Goal: Transaction & Acquisition: Purchase product/service

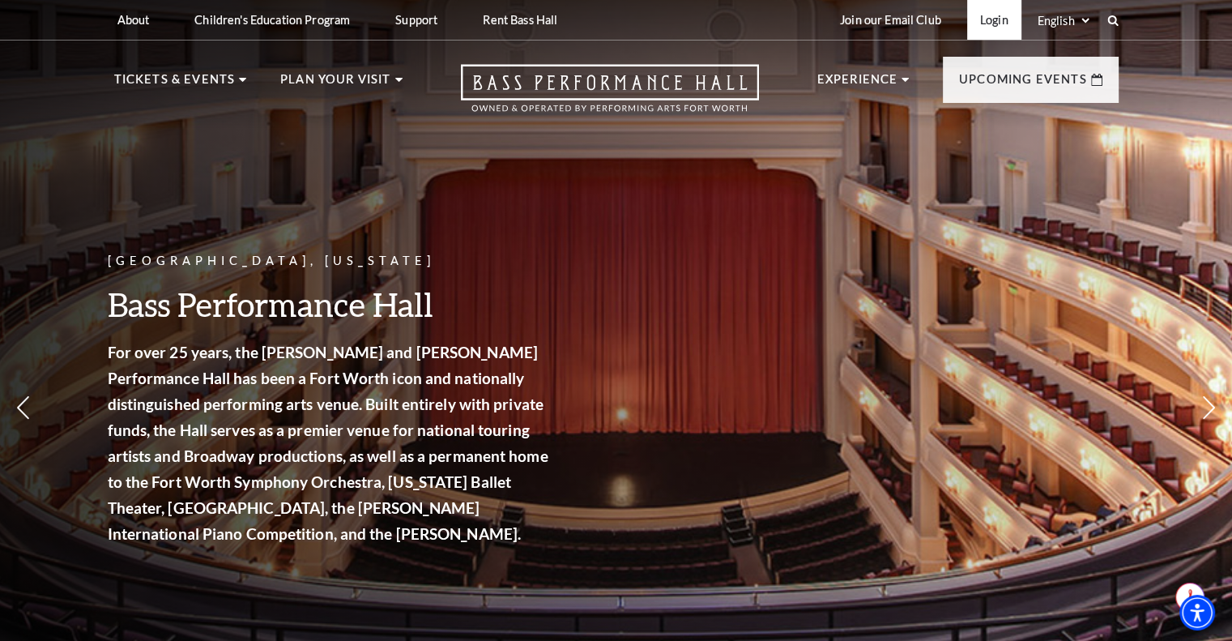
click at [998, 23] on link "Login" at bounding box center [994, 20] width 54 height 40
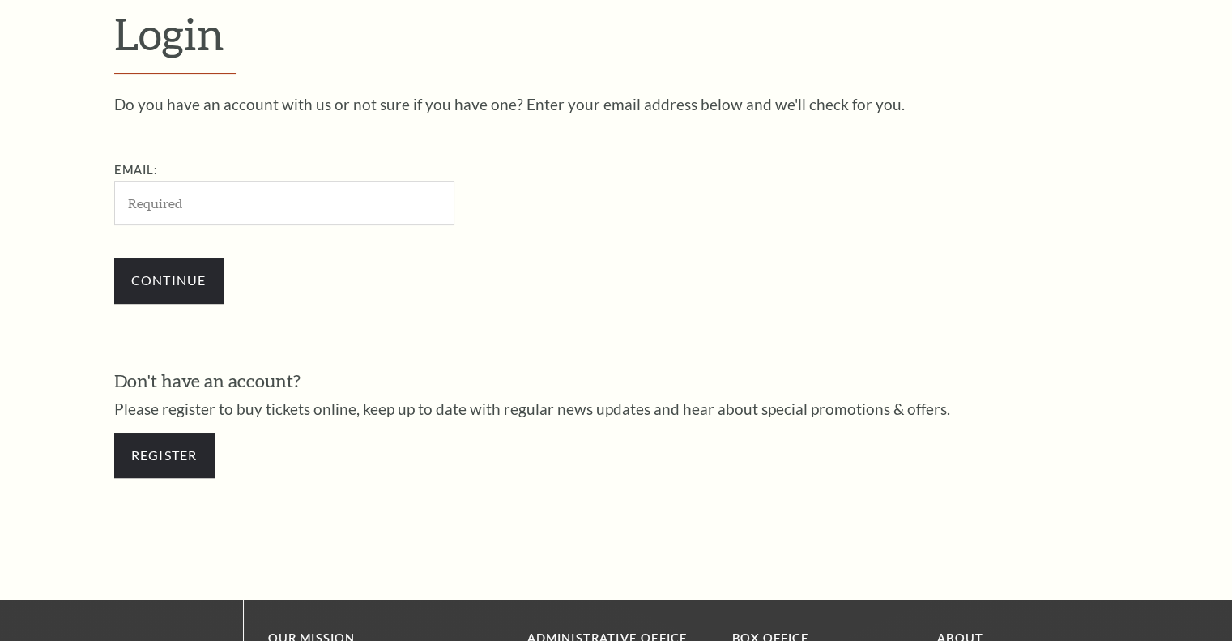
scroll to position [479, 0]
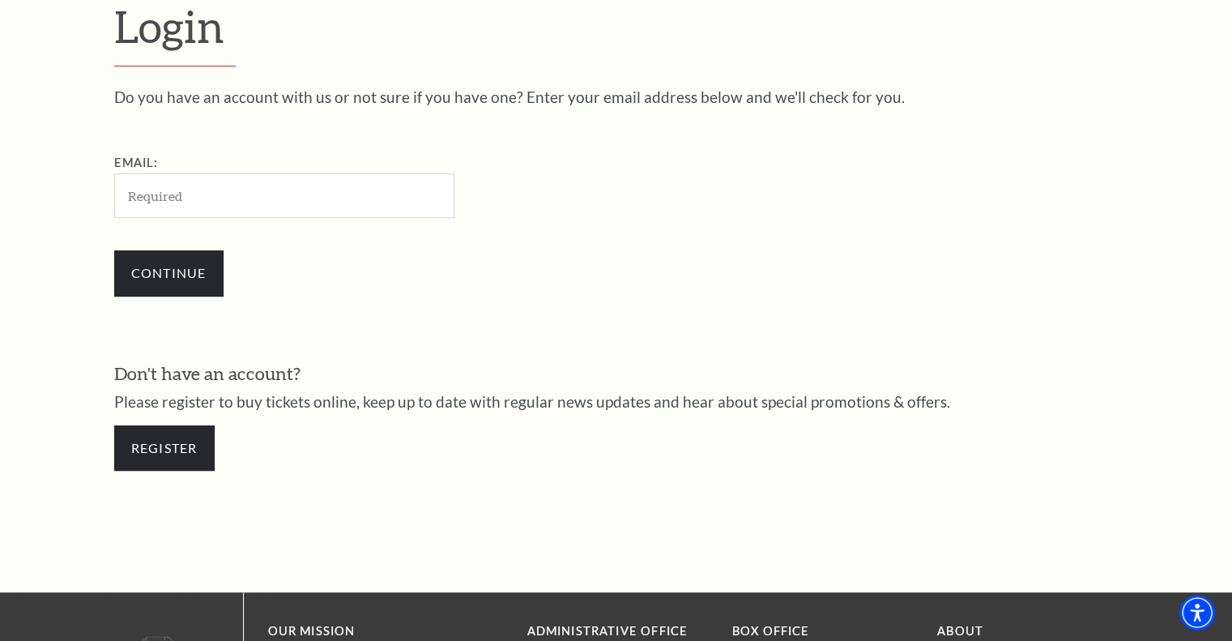
click at [216, 213] on input "Email:" at bounding box center [284, 195] width 340 height 45
type input "[EMAIL_ADDRESS][DOMAIN_NAME]"
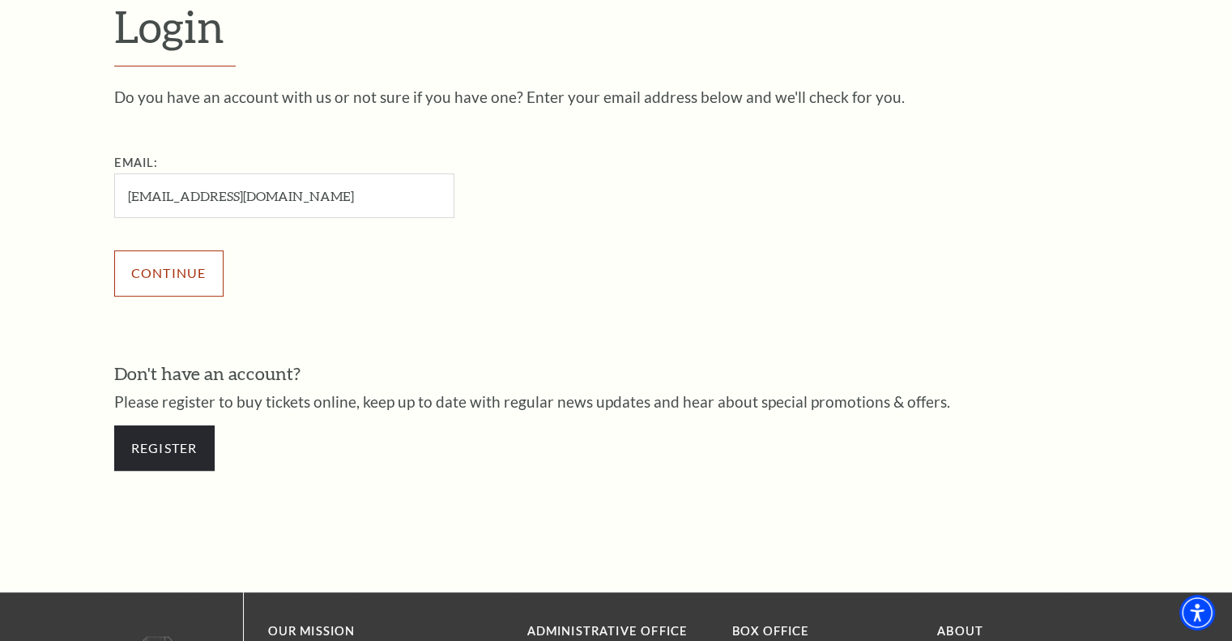
click at [187, 270] on input "Continue" at bounding box center [168, 272] width 109 height 45
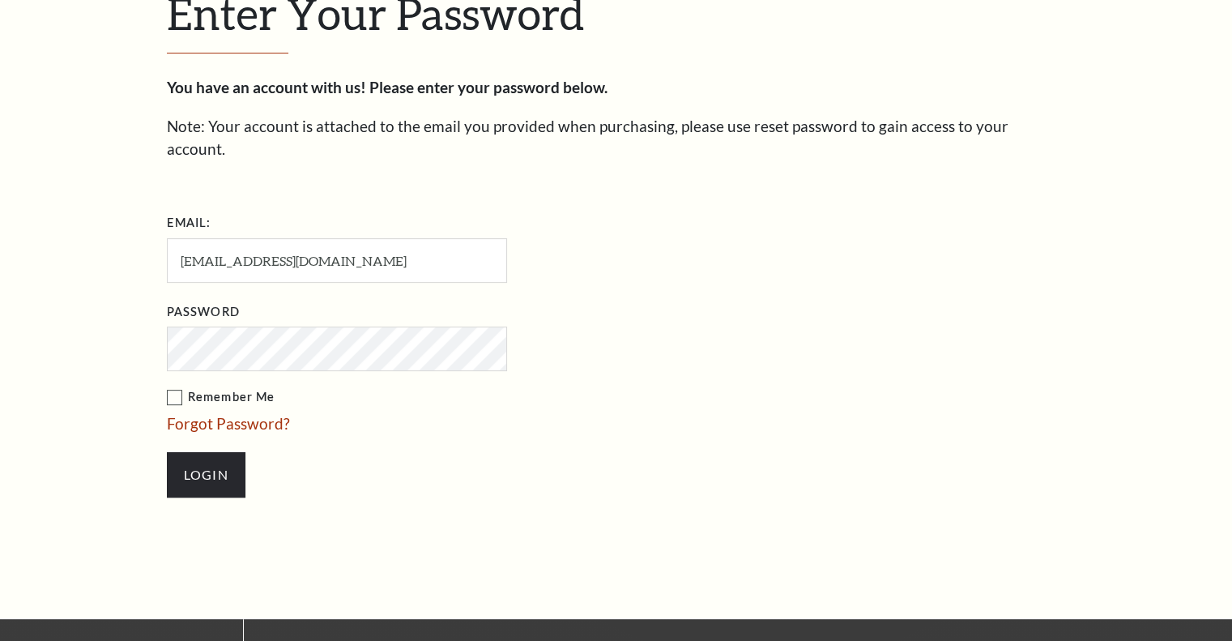
scroll to position [494, 0]
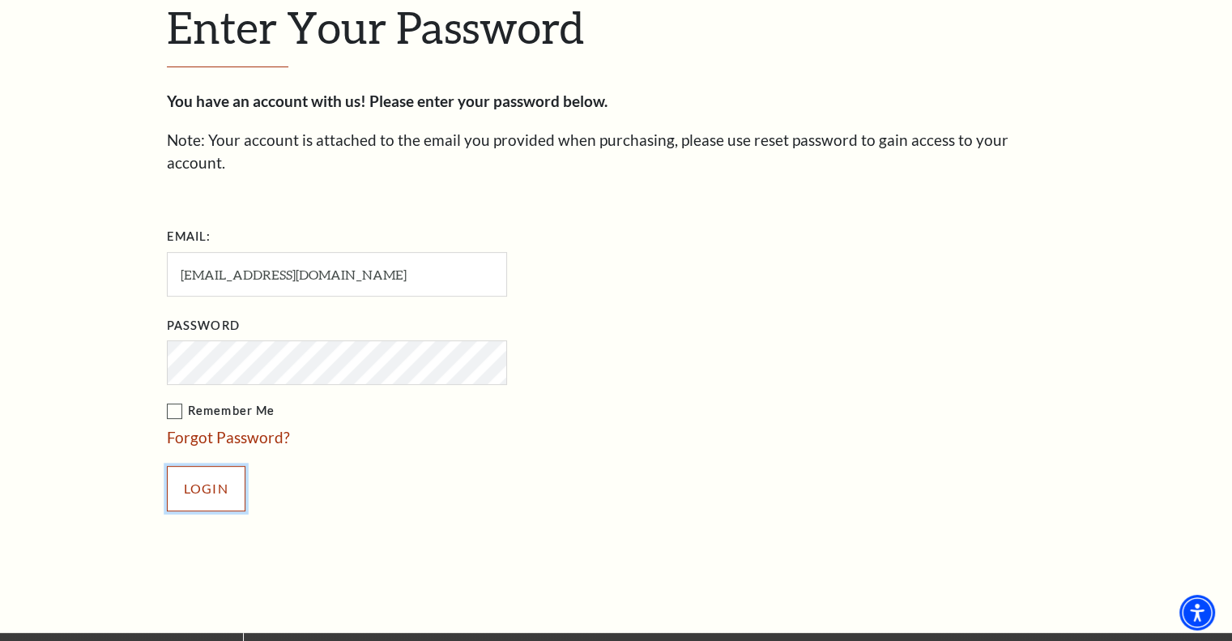
click at [211, 466] on input "Login" at bounding box center [206, 488] width 79 height 45
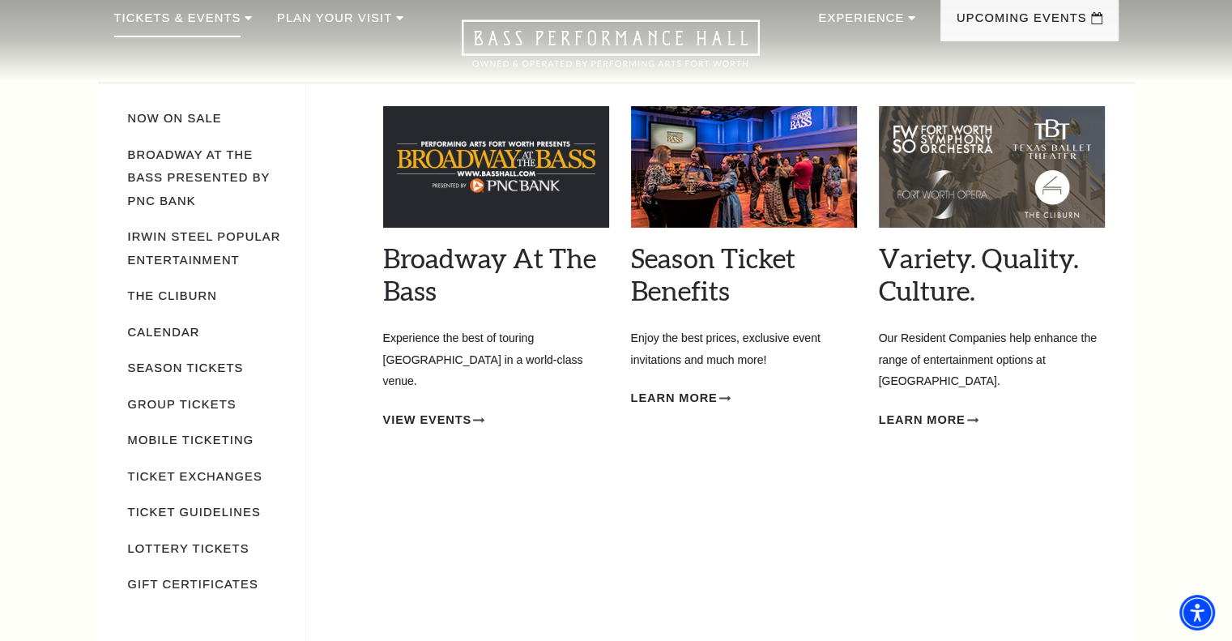
scroll to position [75, 0]
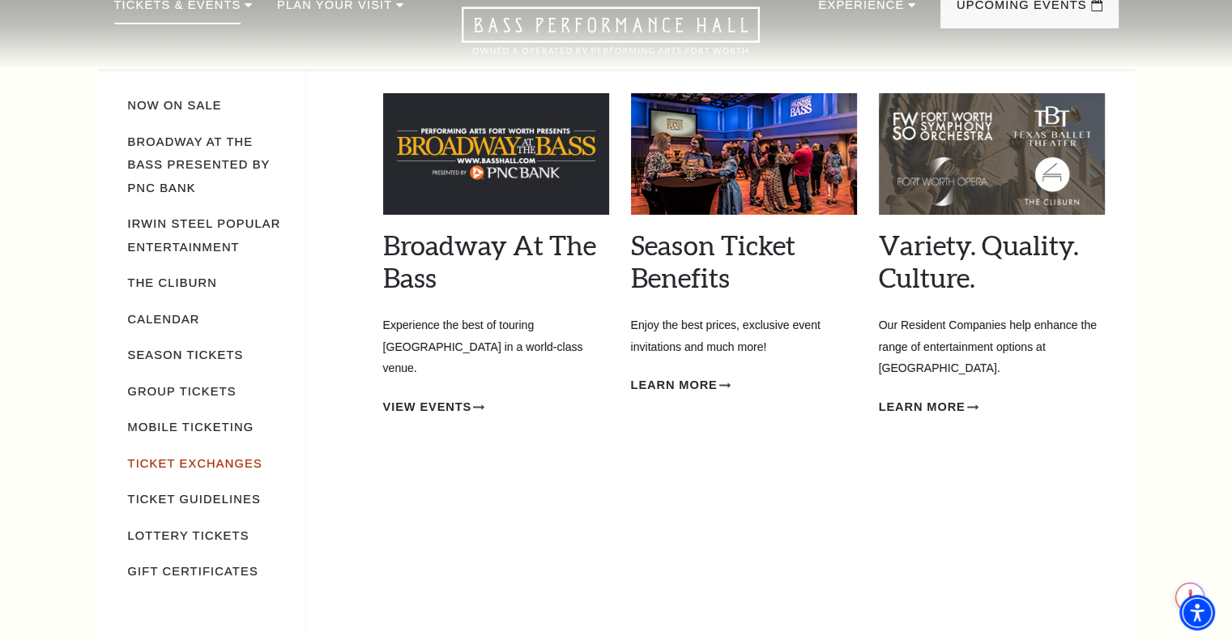
click at [207, 457] on link "Ticket Exchanges" at bounding box center [195, 463] width 134 height 13
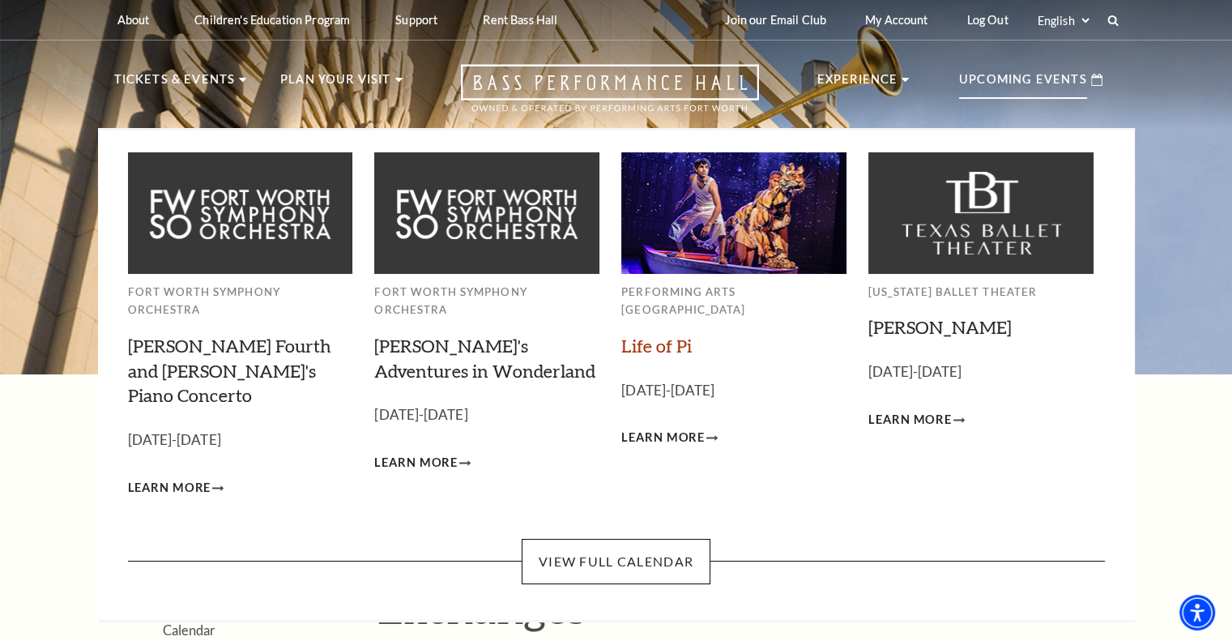
click at [651, 334] on link "Life of Pi" at bounding box center [656, 345] width 70 height 22
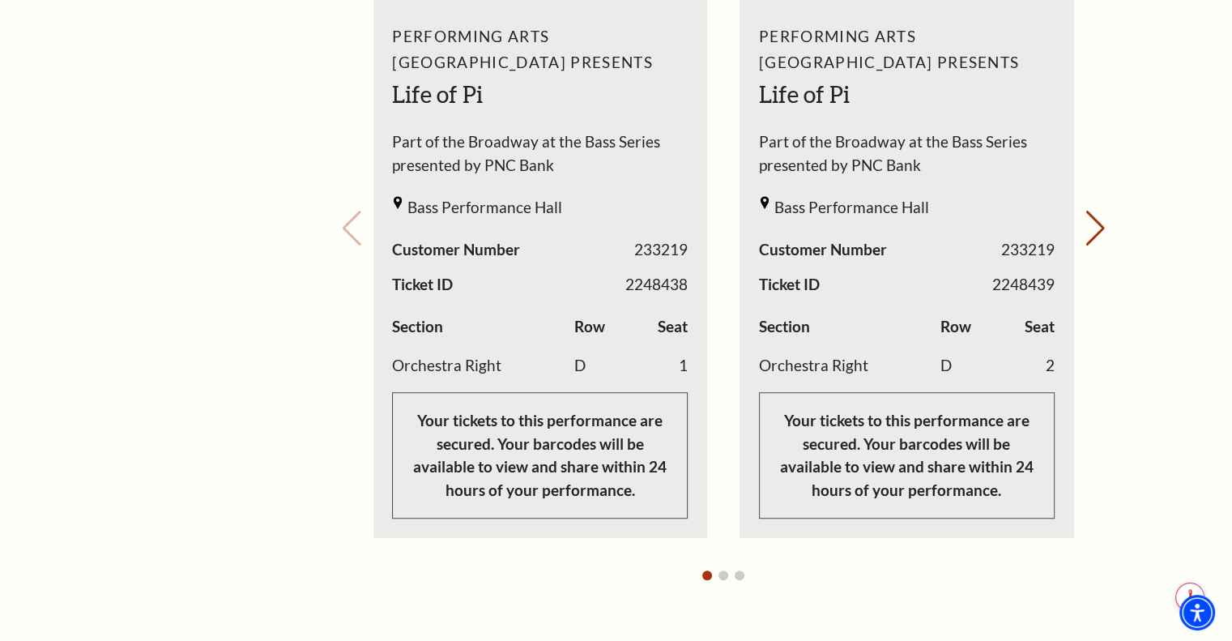
scroll to position [875, 0]
click at [577, 317] on th "Row" at bounding box center [606, 331] width 64 height 31
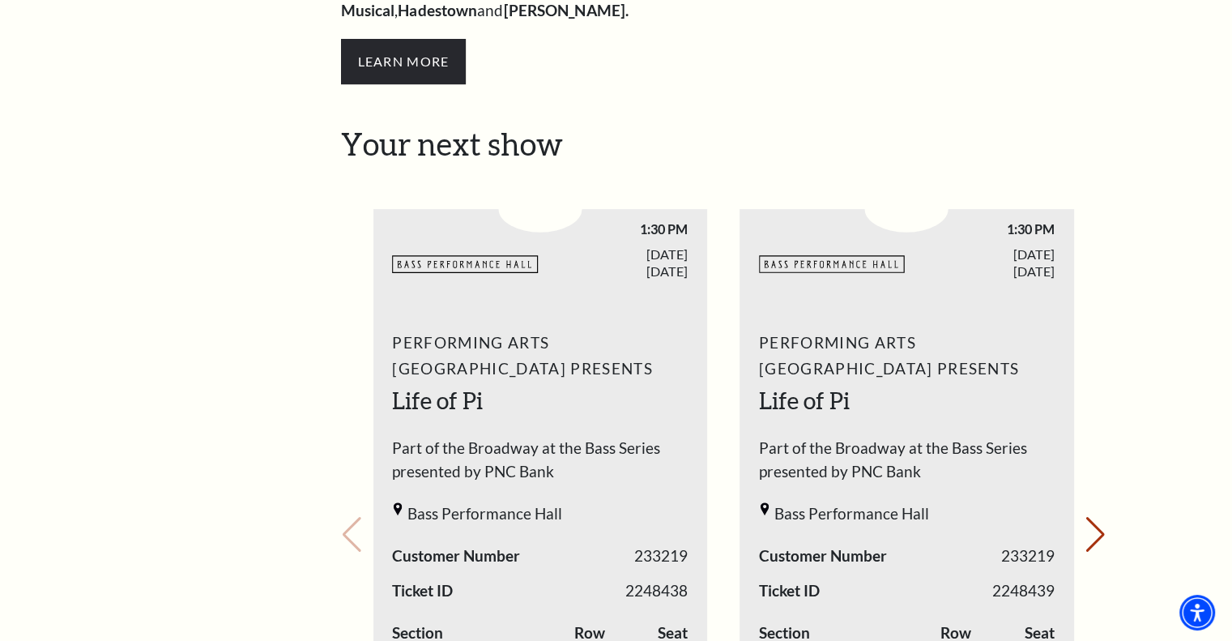
scroll to position [569, 0]
click at [554, 252] on span "SATURDAY SEP. 27, 2025" at bounding box center [614, 263] width 148 height 34
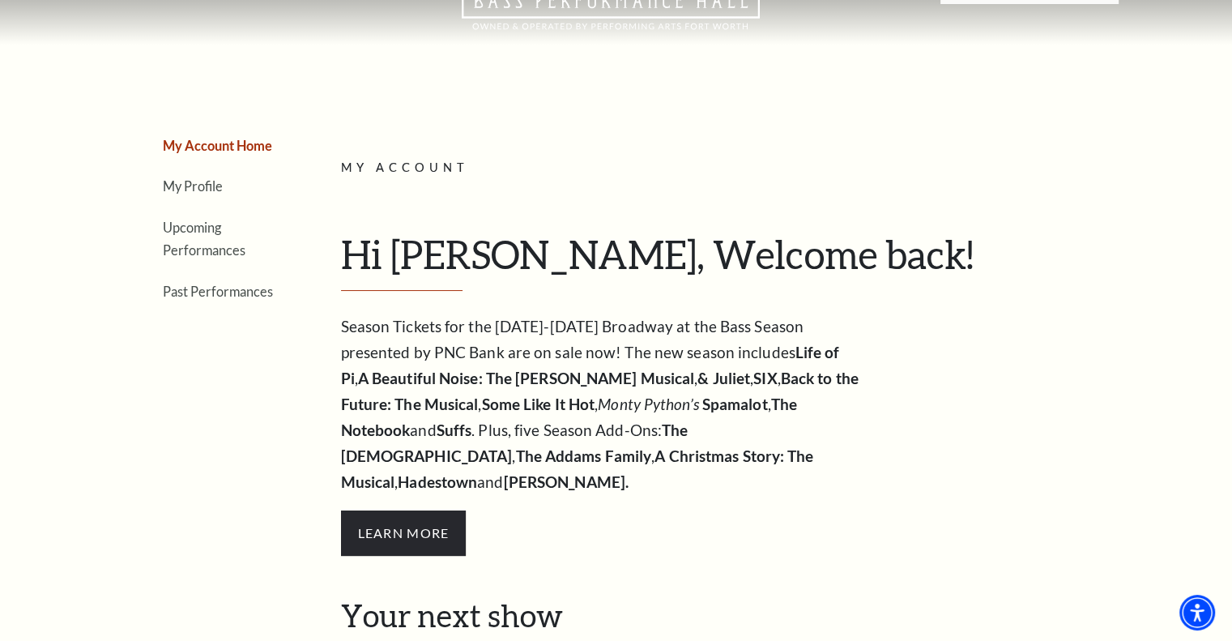
scroll to position [0, 0]
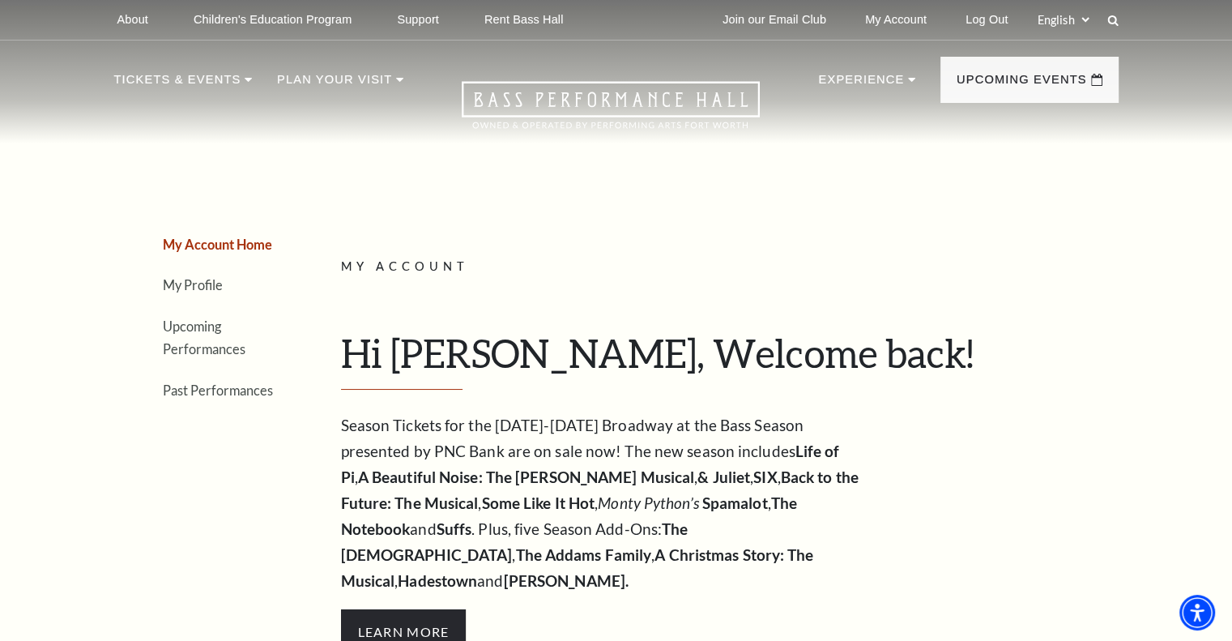
click at [197, 338] on li "Upcoming Performances" at bounding box center [221, 337] width 117 height 46
click at [188, 347] on link "Upcoming Performances" at bounding box center [204, 337] width 83 height 39
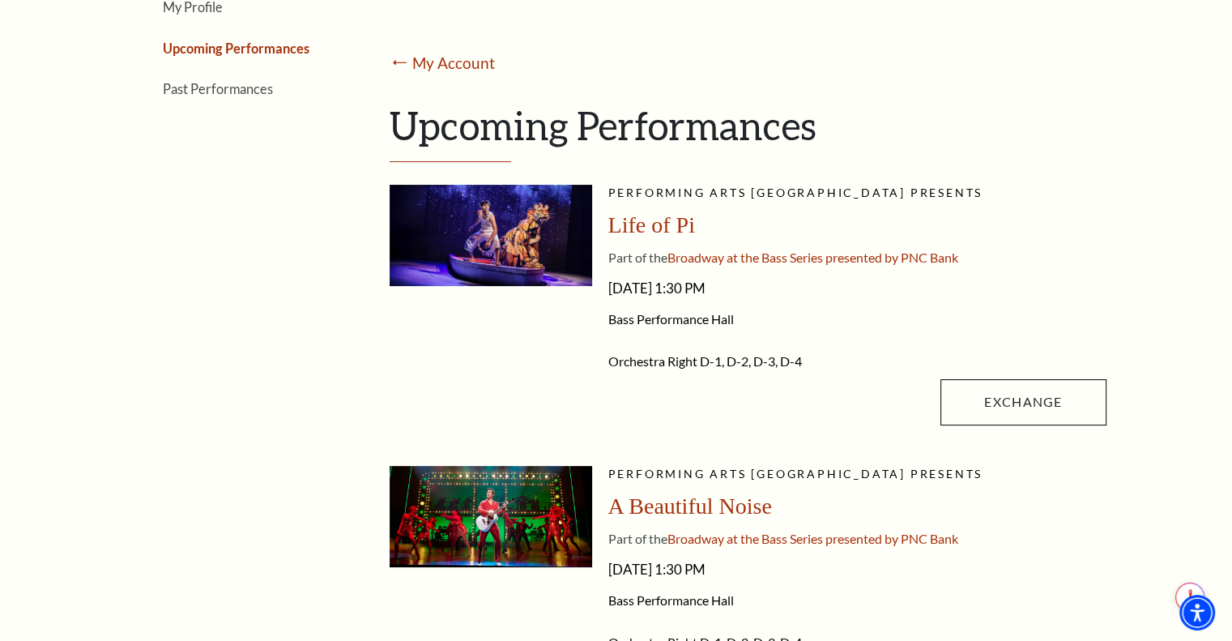
scroll to position [279, 0]
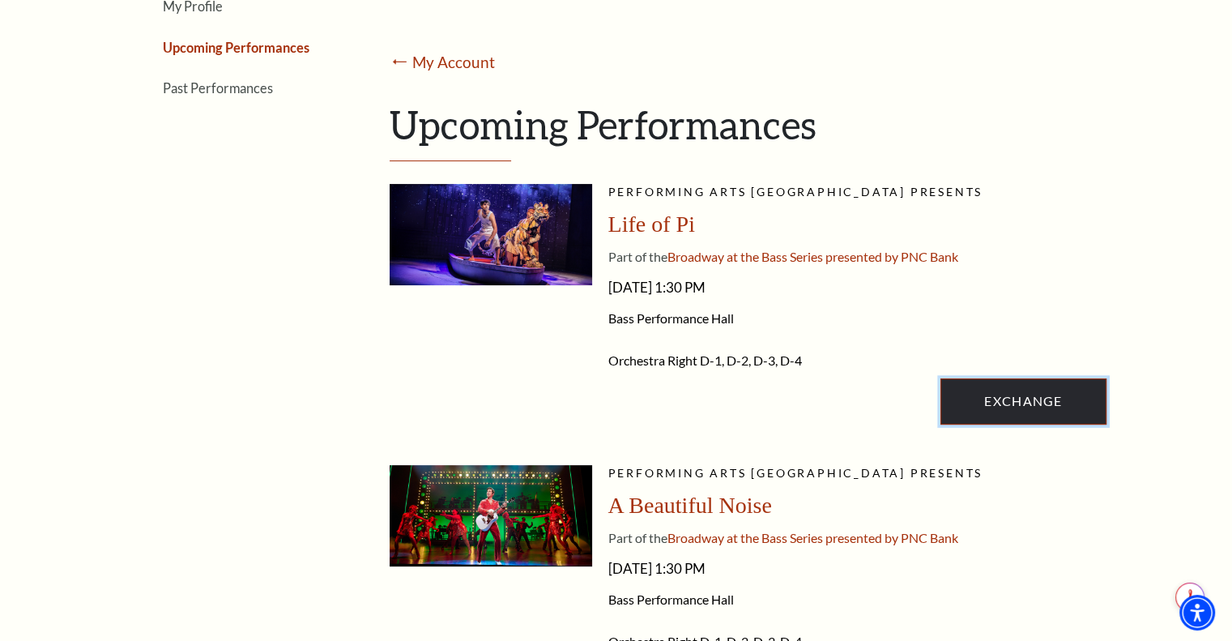
click at [1031, 401] on link "Exchange" at bounding box center [1022, 400] width 165 height 45
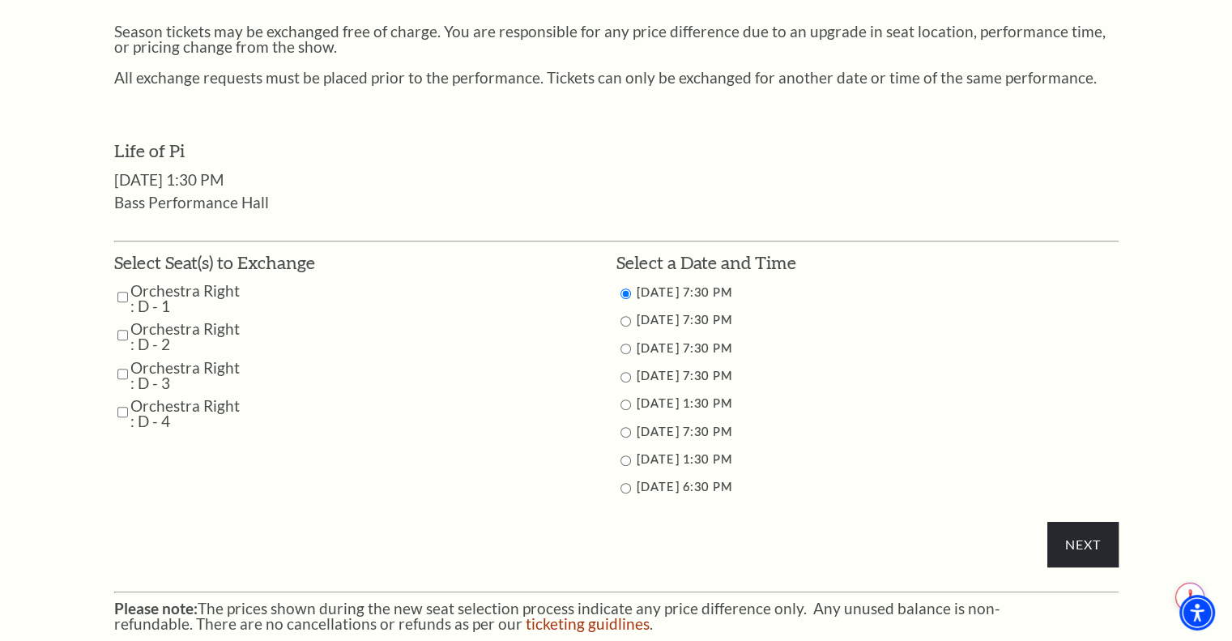
scroll to position [688, 0]
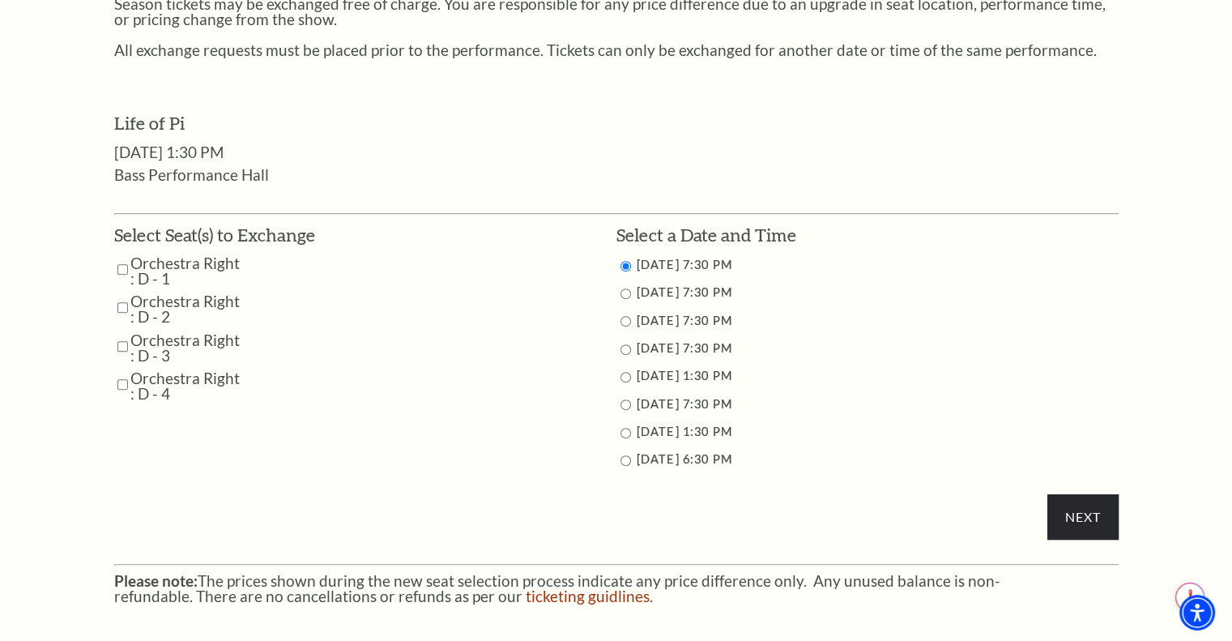
click at [624, 376] on input "9/27/2025 1:30 PM" at bounding box center [625, 377] width 11 height 11
radio input "true"
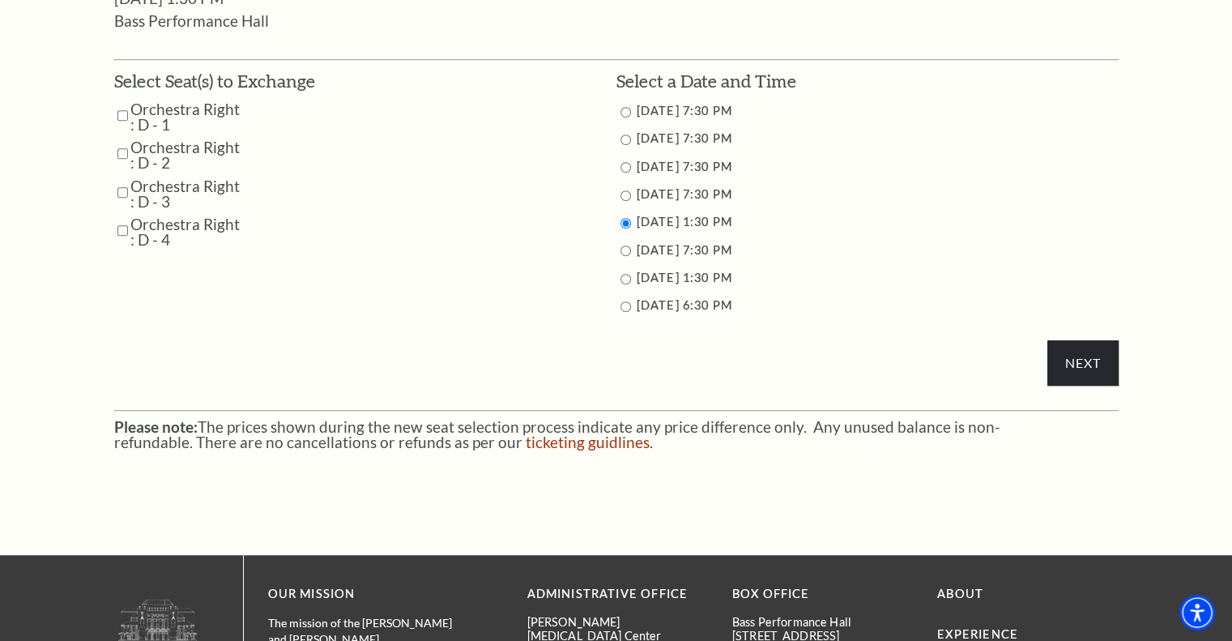
scroll to position [844, 0]
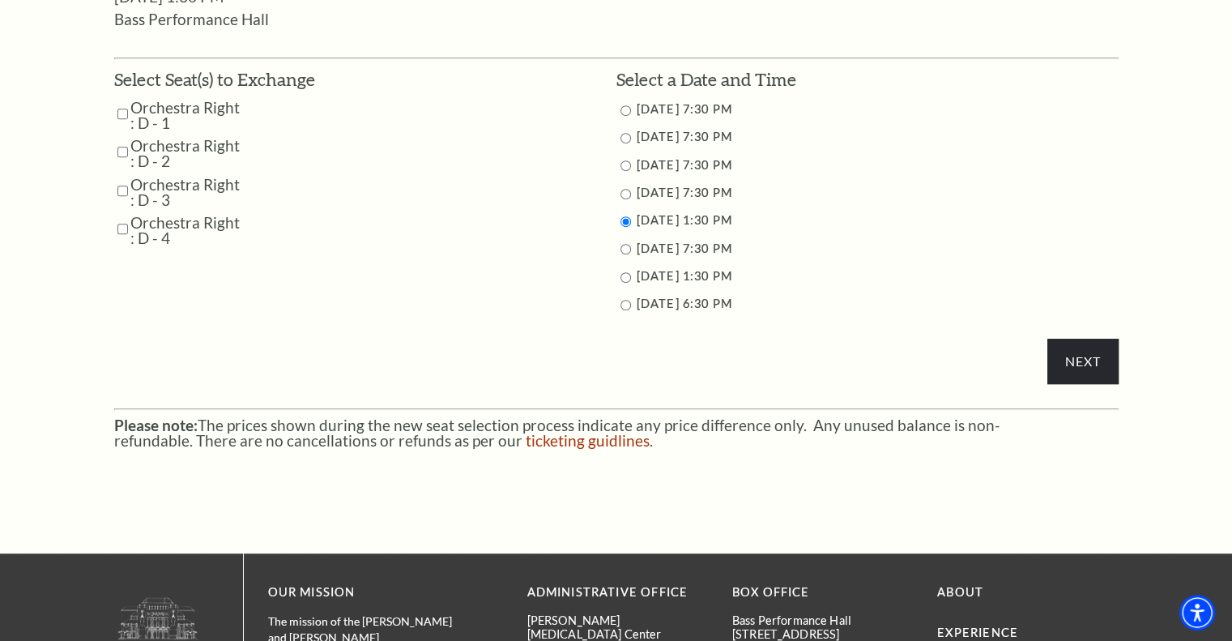
click at [119, 115] on input "Orchestra Right : D - 1" at bounding box center [122, 114] width 11 height 28
checkbox input "true"
click at [119, 148] on input "Orchestra Right : D - 2" at bounding box center [122, 152] width 11 height 28
checkbox input "true"
click at [121, 191] on input "Orchestra Right : D - 3" at bounding box center [122, 191] width 11 height 28
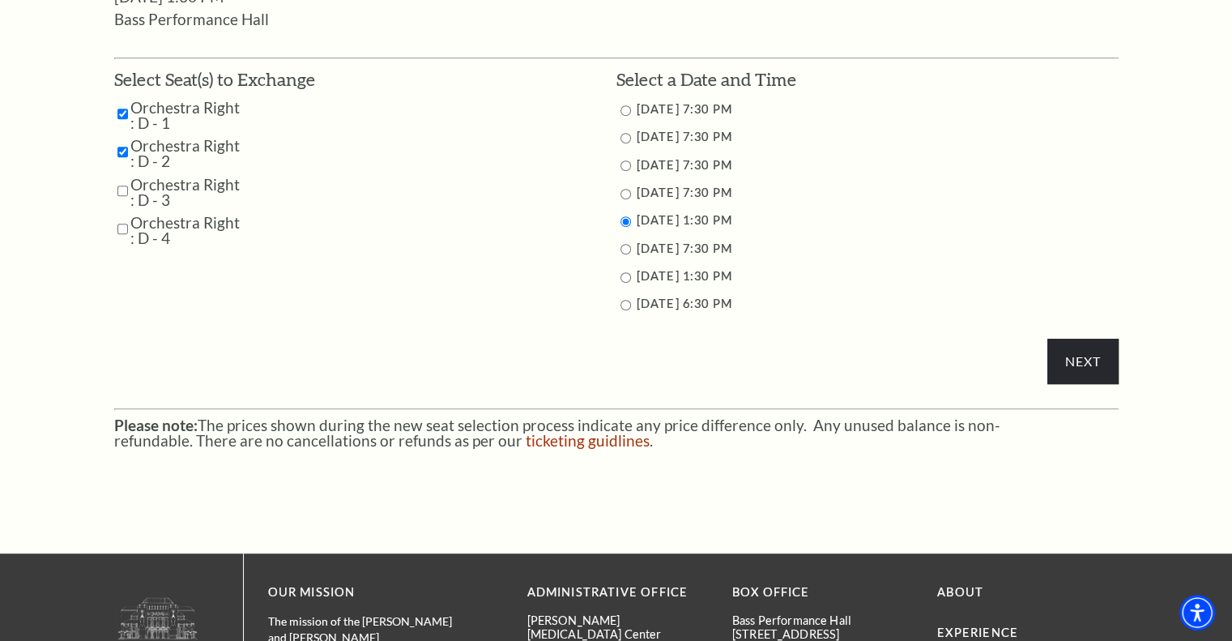
checkbox input "true"
click at [121, 218] on input "Orchestra Right : D - 4" at bounding box center [122, 229] width 11 height 28
checkbox input "true"
click at [1074, 348] on input "Next" at bounding box center [1082, 361] width 70 height 45
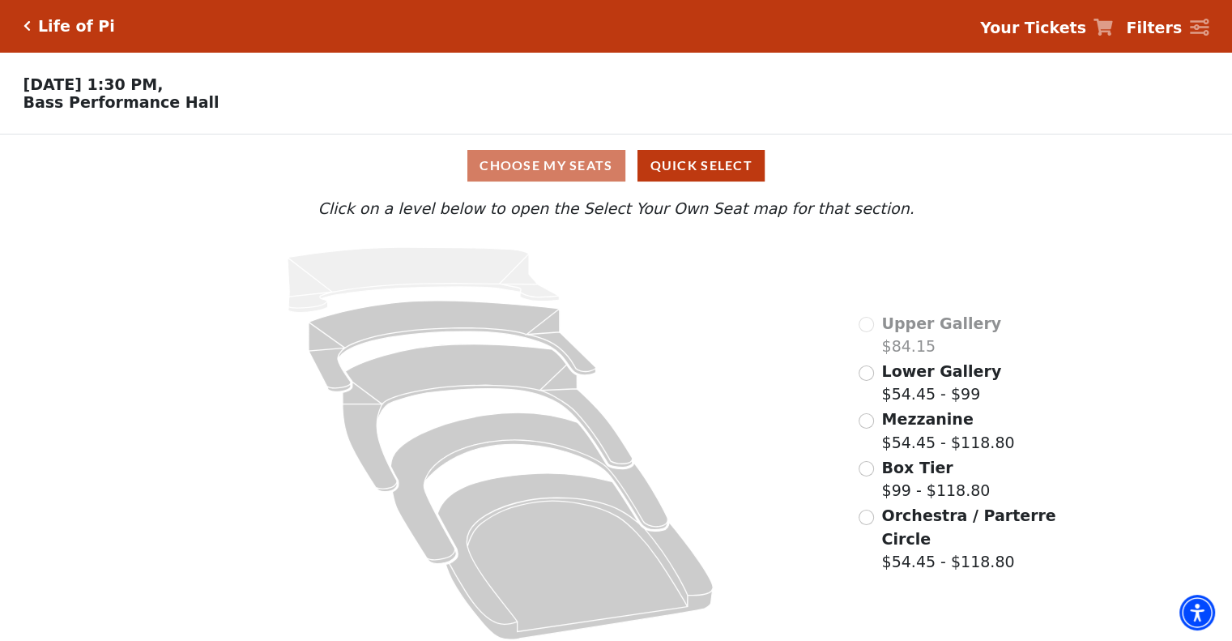
scroll to position [16, 0]
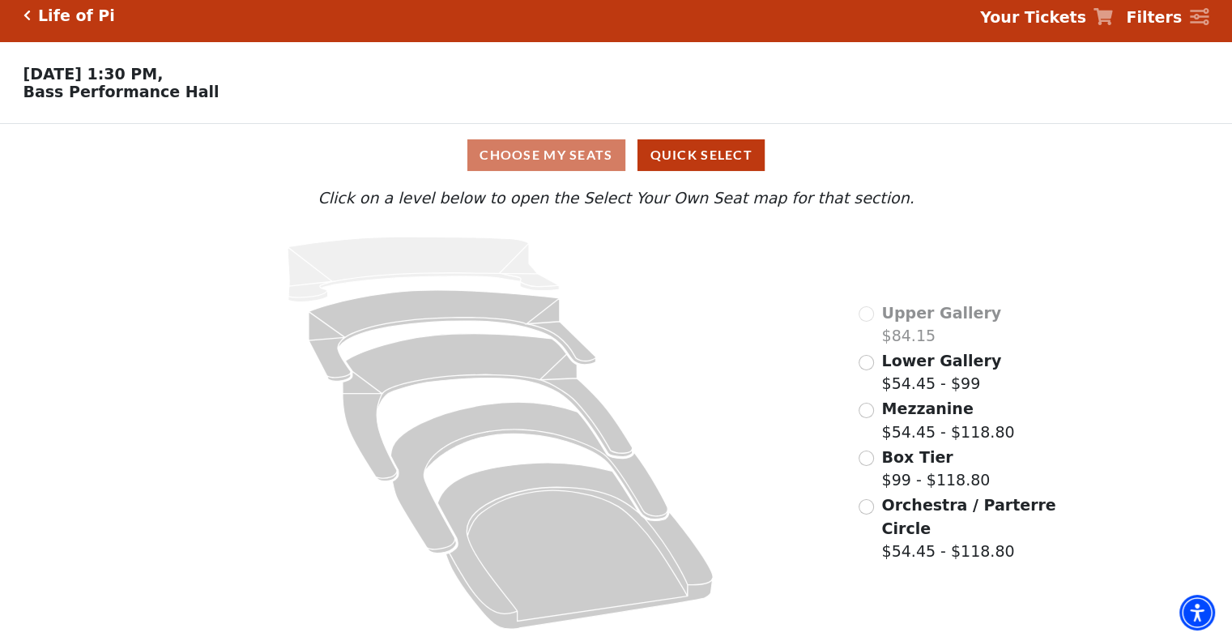
click at [547, 148] on div "Choose My Seats Quick Select" at bounding box center [616, 155] width 924 height 32
click at [868, 356] on input "Lower Gallery$54.45 - $99\a" at bounding box center [865, 362] width 15 height 15
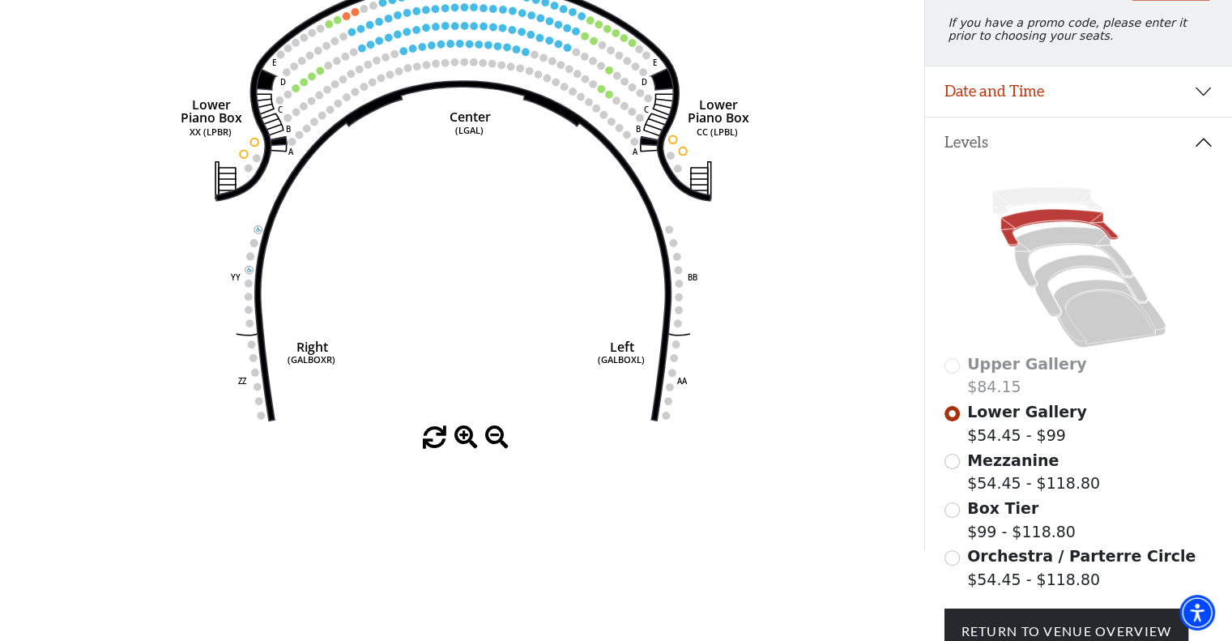
scroll to position [224, 0]
click at [955, 564] on input "Orchestra / Parterre Circle$54.45 - $118.80\a" at bounding box center [951, 558] width 15 height 15
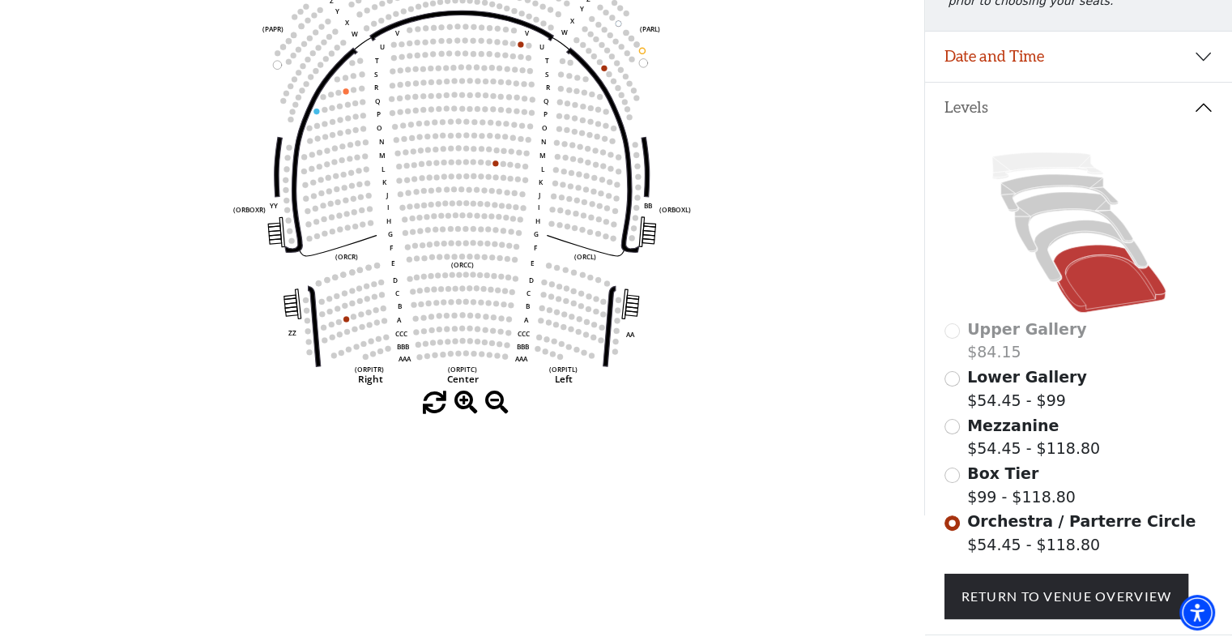
scroll to position [252, 0]
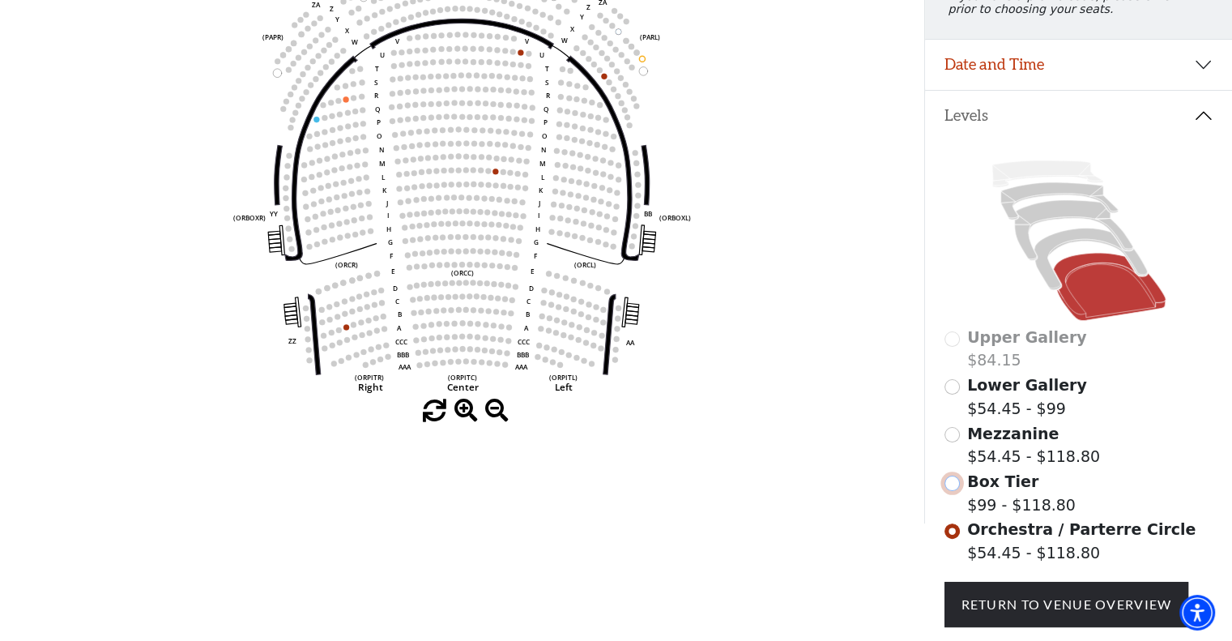
click at [949, 491] on input "Box Tier$99 - $118.80\a" at bounding box center [951, 482] width 15 height 15
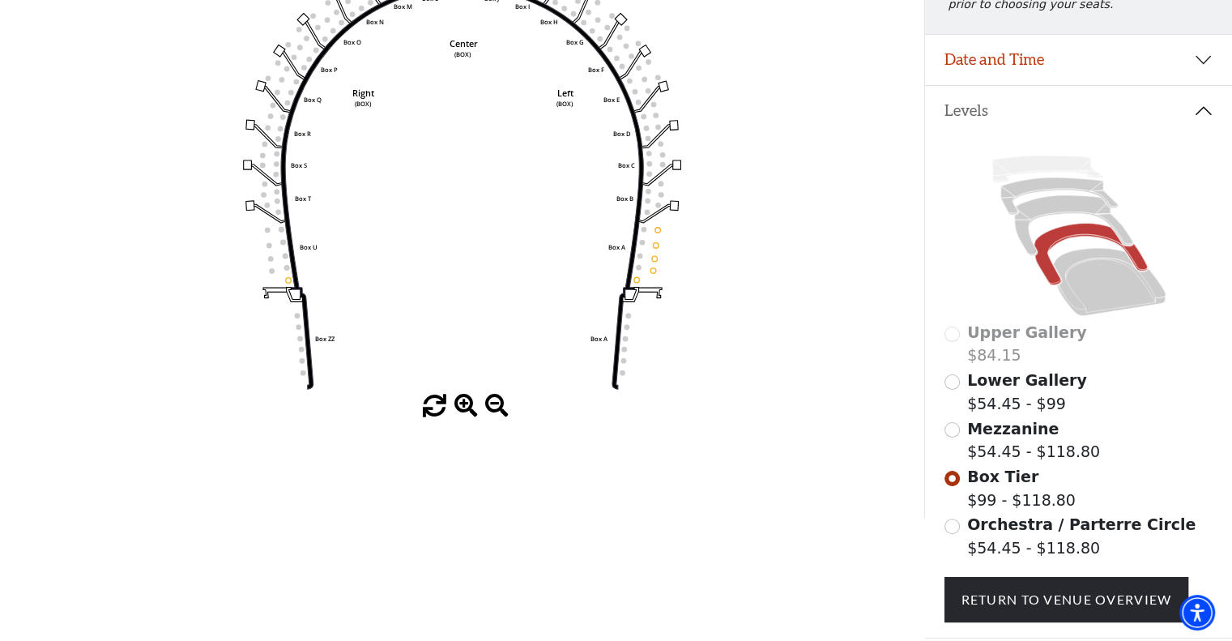
scroll to position [258, 0]
click at [952, 437] on input "Mezzanine$54.45 - $118.80\a" at bounding box center [951, 428] width 15 height 15
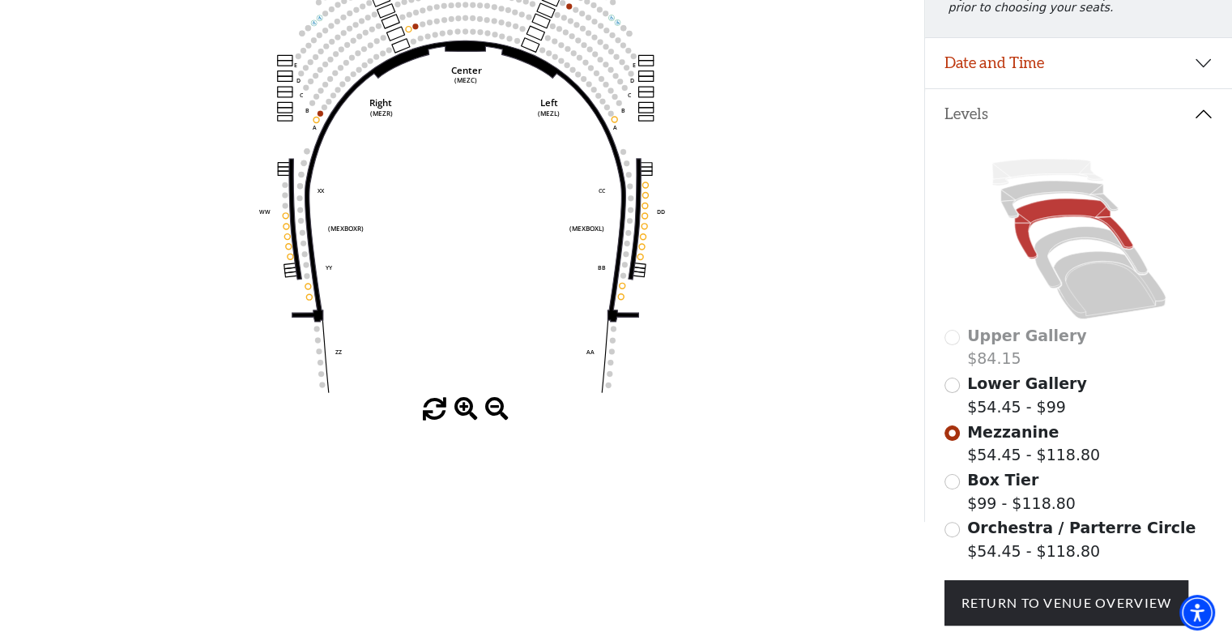
scroll to position [363, 0]
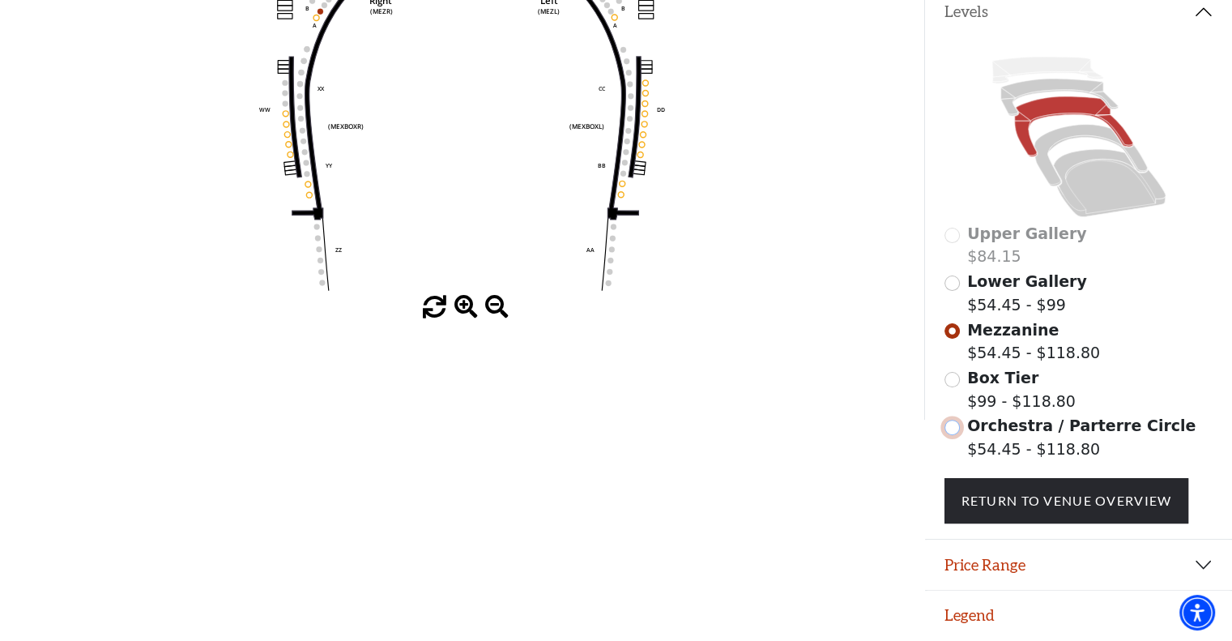
click at [955, 425] on input "Orchestra / Parterre Circle$54.45 - $118.80\a" at bounding box center [951, 427] width 15 height 15
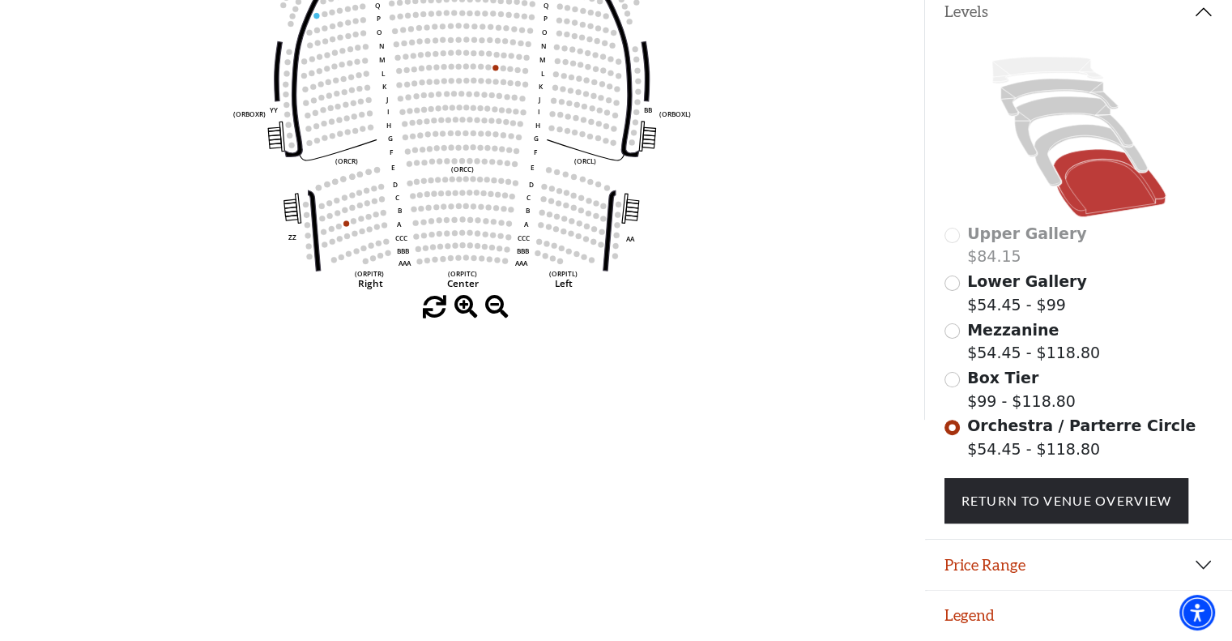
click at [959, 281] on div "Lower Gallery $54.45 - $99" at bounding box center [1078, 293] width 269 height 46
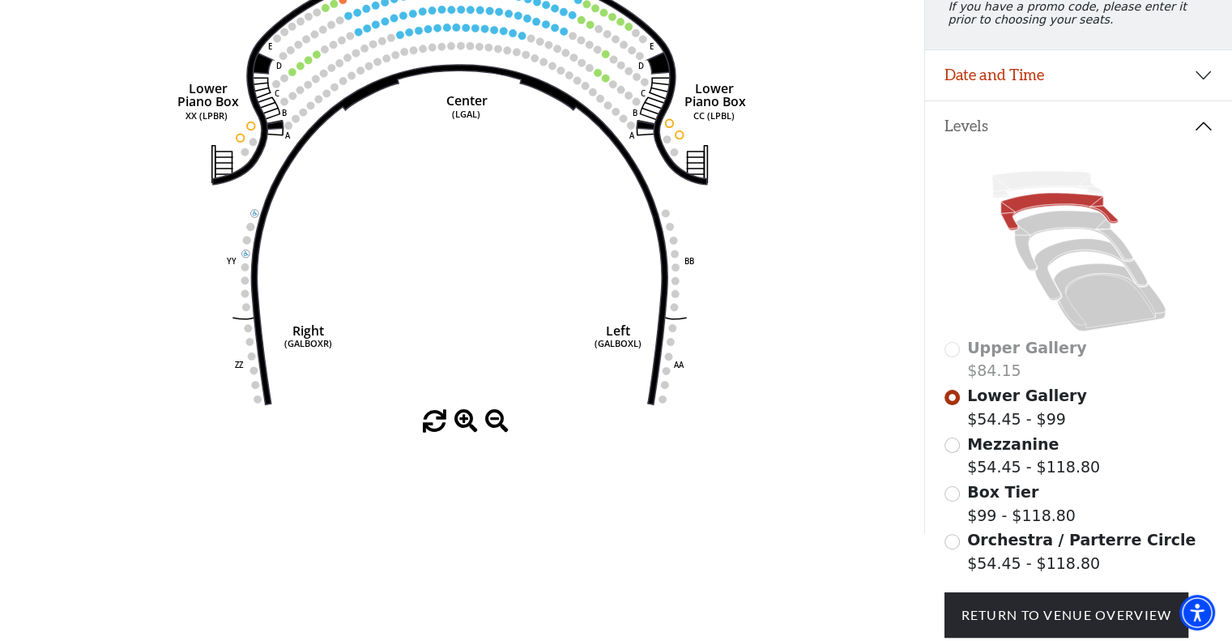
scroll to position [286, 0]
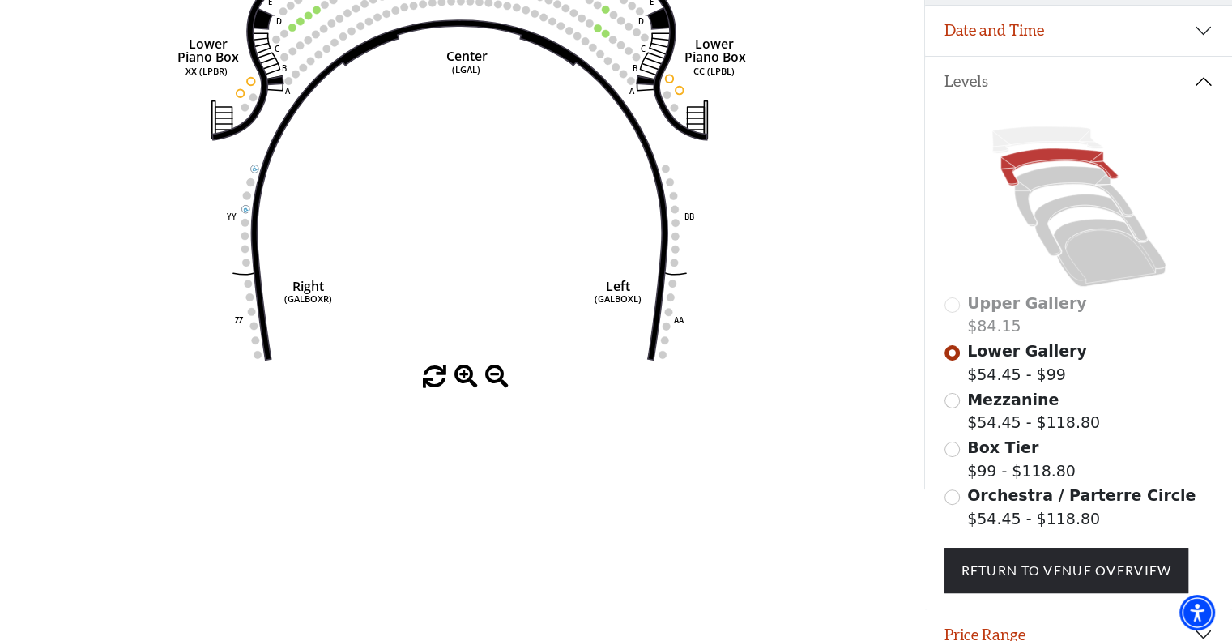
click at [979, 408] on span "Mezzanine" at bounding box center [1013, 399] width 92 height 18
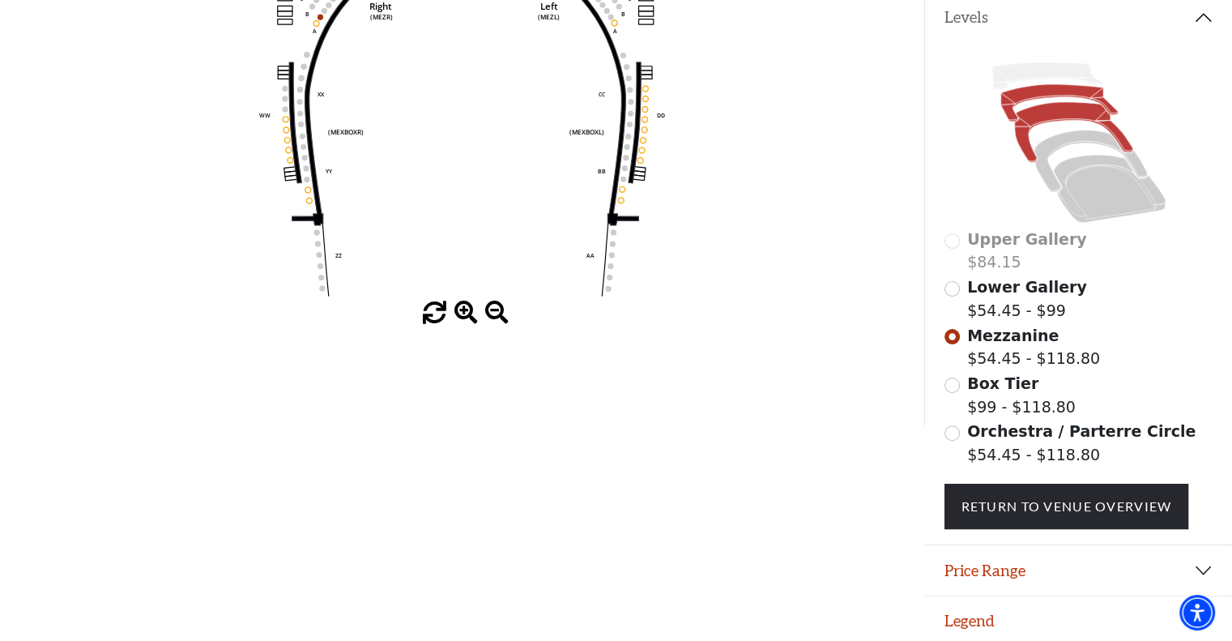
scroll to position [363, 0]
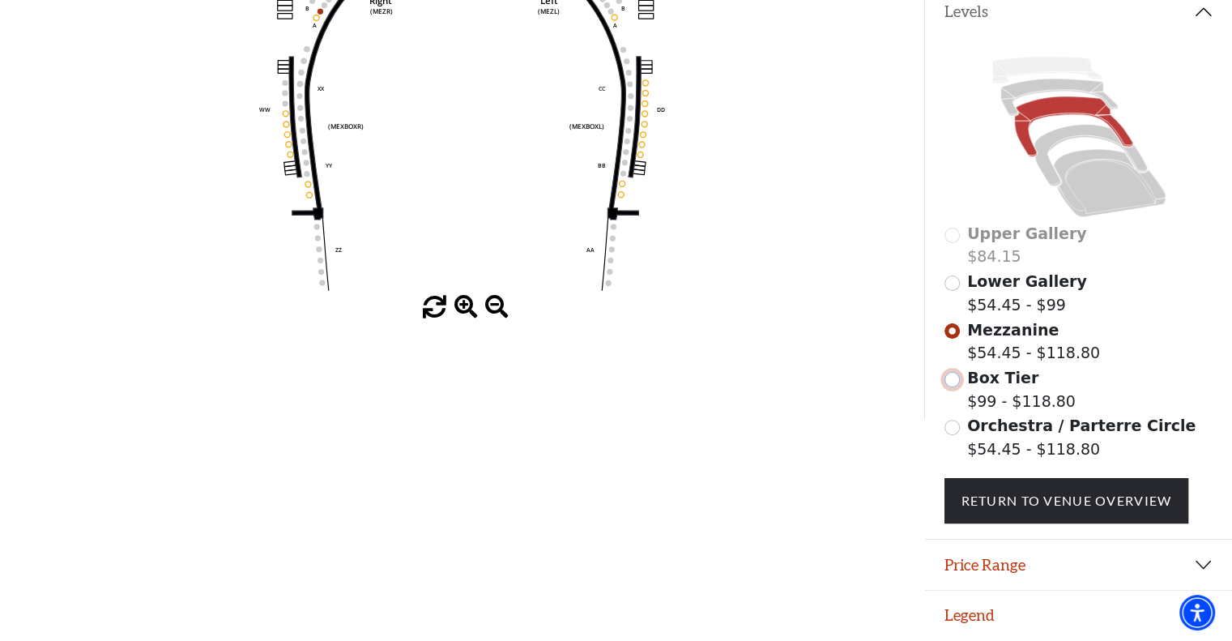
click at [948, 381] on input "Box Tier$99 - $118.80\a" at bounding box center [951, 379] width 15 height 15
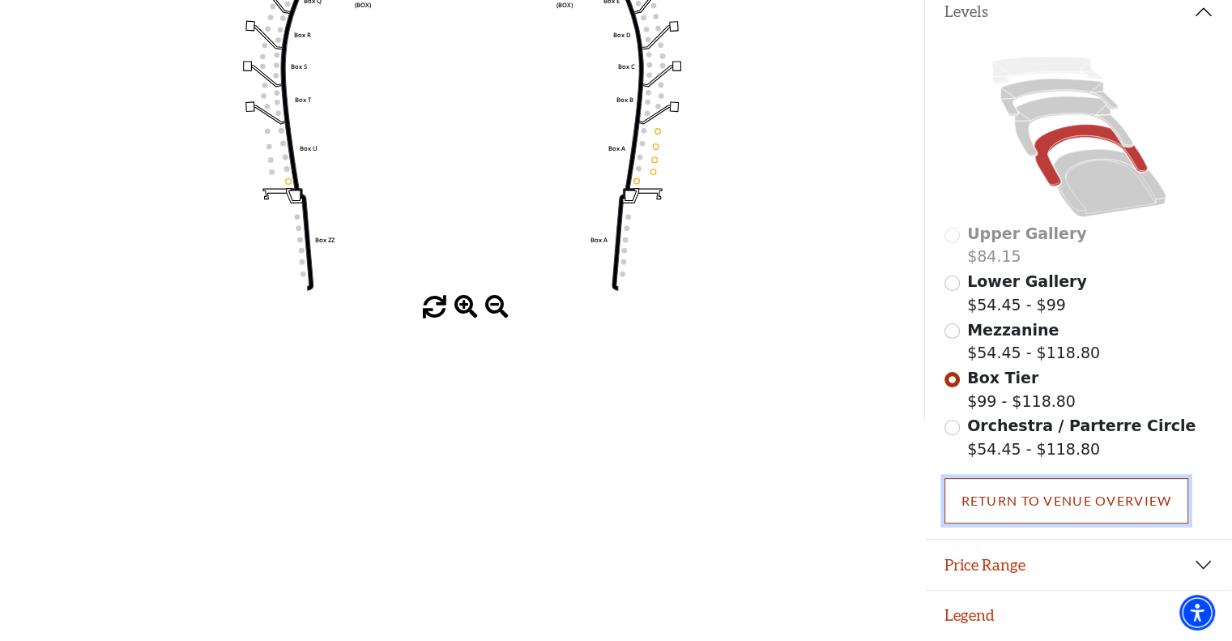
click at [1037, 495] on link "Return To Venue Overview" at bounding box center [1066, 500] width 245 height 45
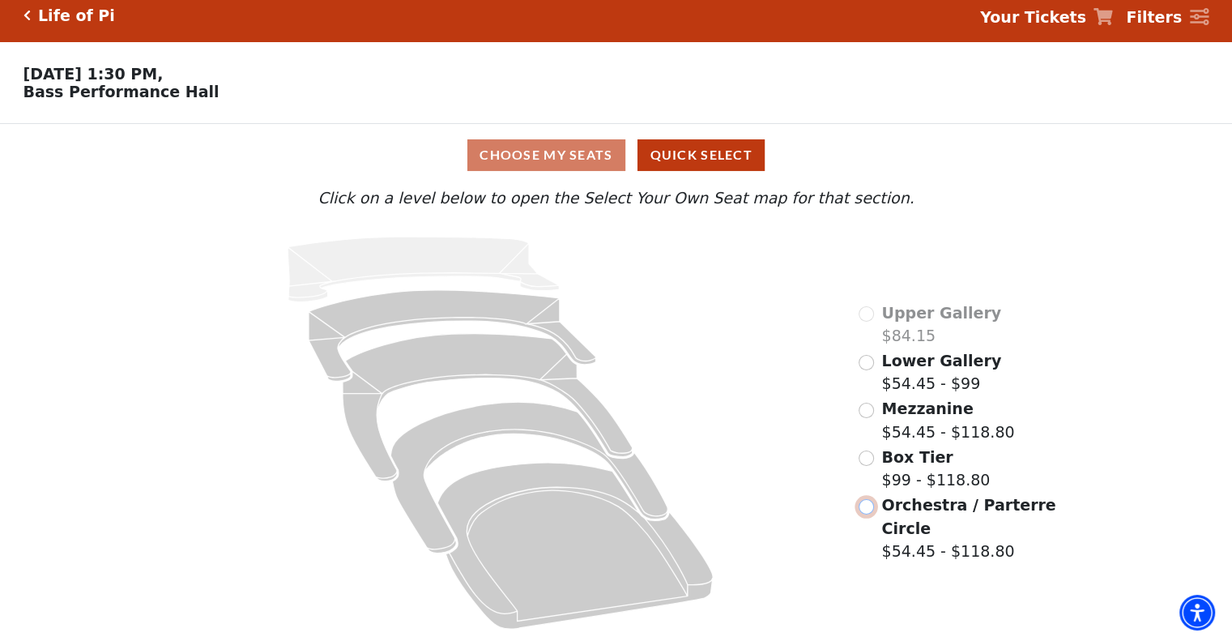
click at [863, 501] on input "Orchestra / Parterre Circle$54.45 - $118.80\a" at bounding box center [865, 506] width 15 height 15
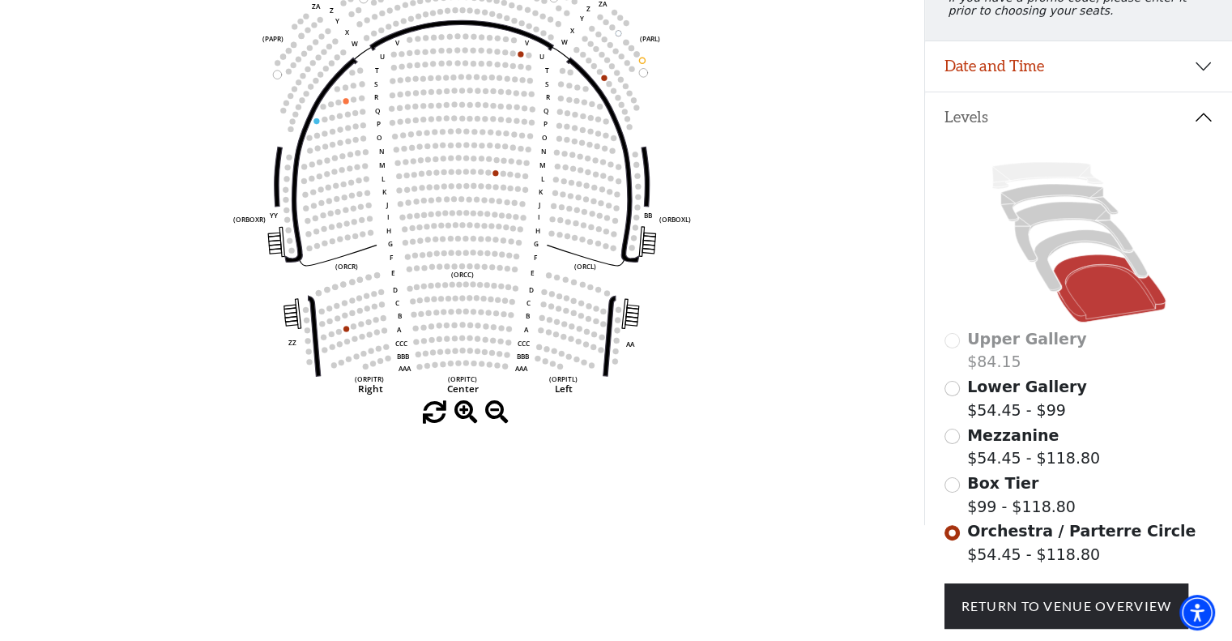
scroll to position [283, 0]
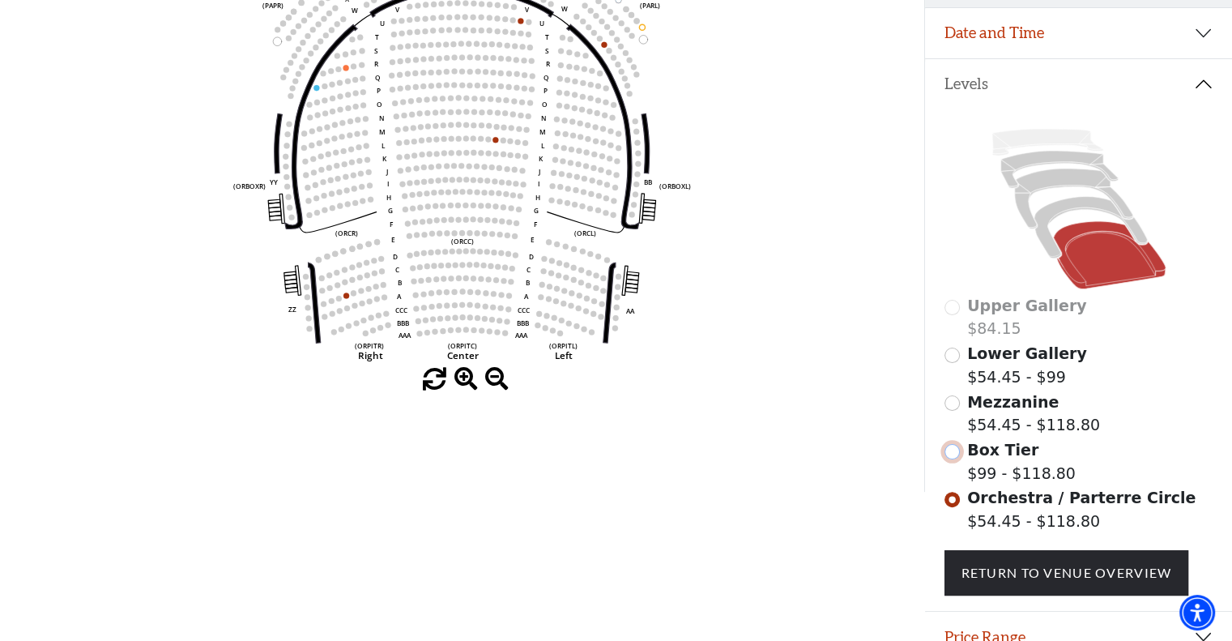
click at [948, 458] on input "Box Tier$99 - $118.80\a" at bounding box center [951, 451] width 15 height 15
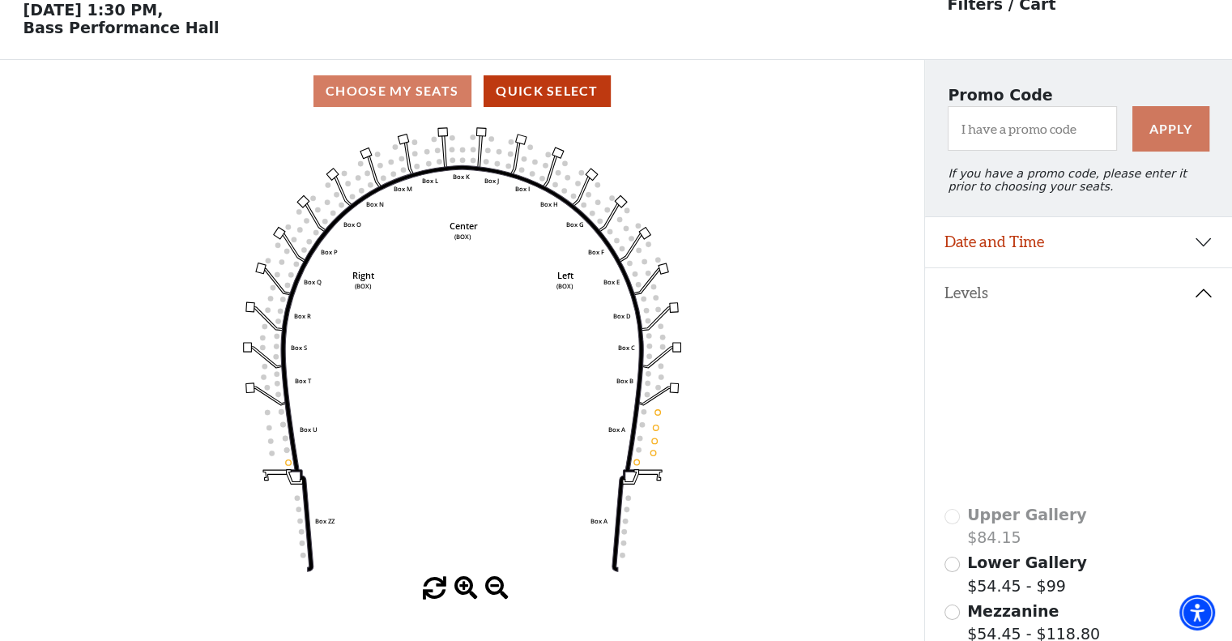
scroll to position [135, 0]
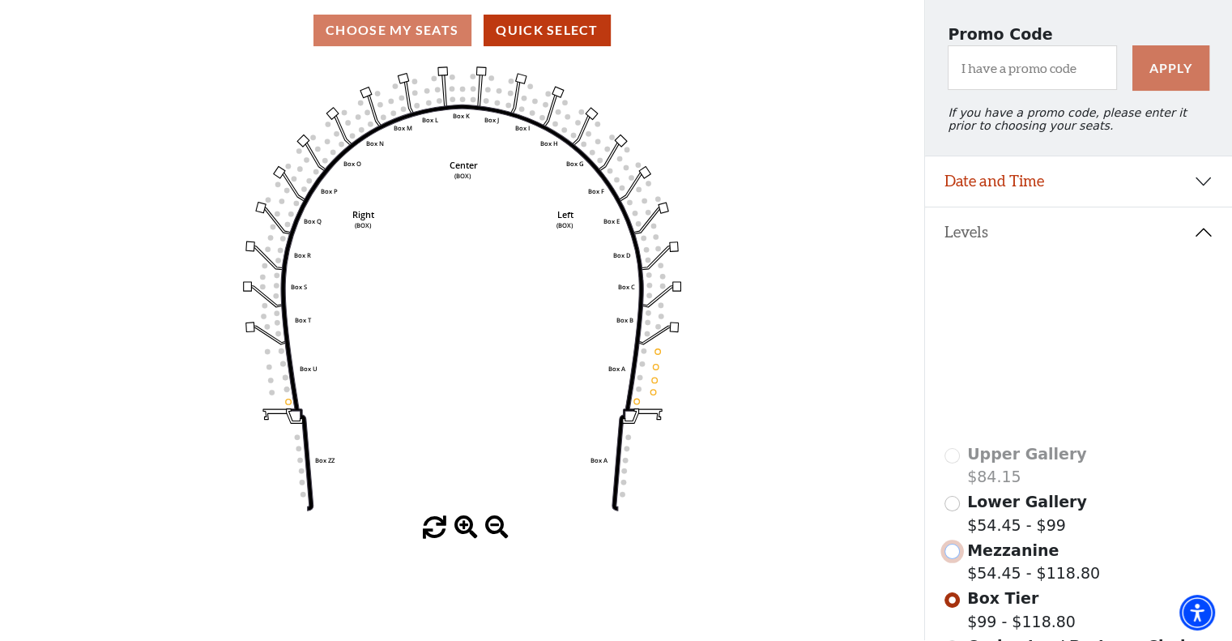
click at [946, 559] on input "Mezzanine$54.45 - $118.80\a" at bounding box center [951, 550] width 15 height 15
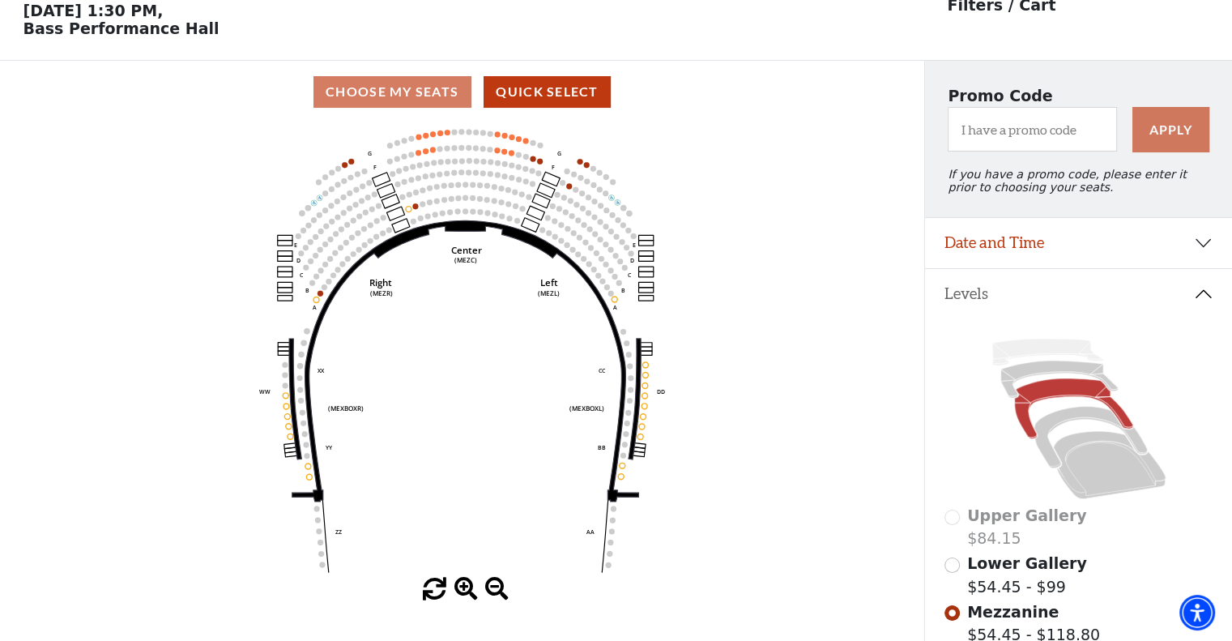
scroll to position [75, 0]
click at [1025, 378] on icon at bounding box center [1058, 378] width 117 height 37
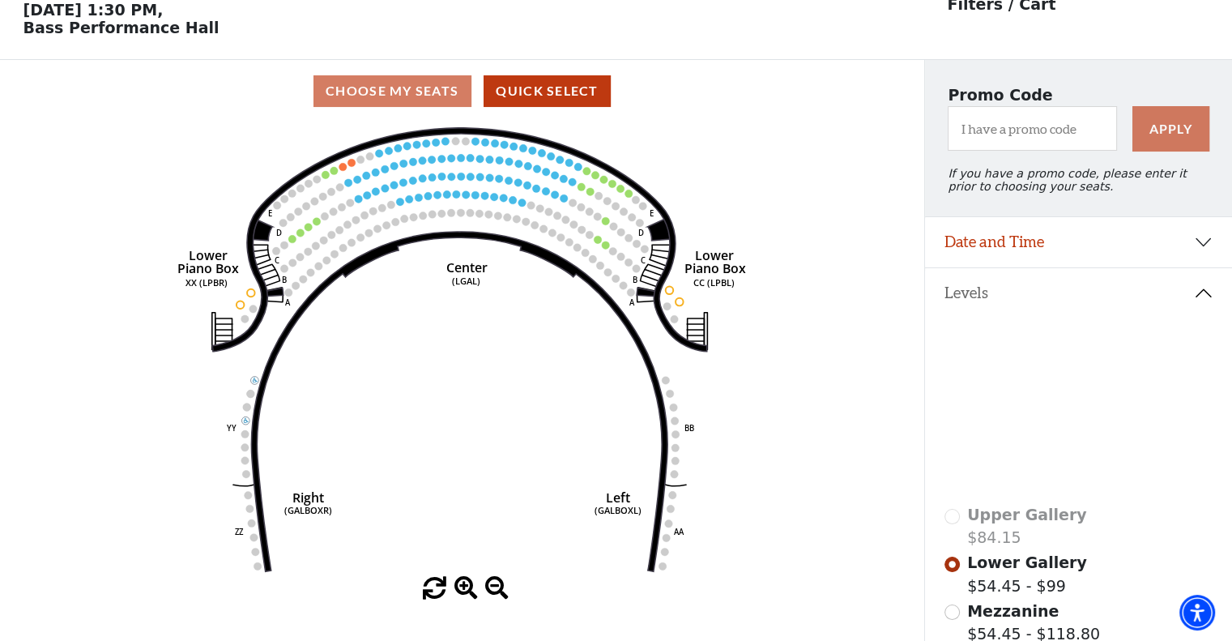
click at [1018, 360] on icon at bounding box center [1046, 352] width 111 height 27
click at [994, 360] on icon at bounding box center [1046, 352] width 111 height 27
click at [1012, 356] on icon at bounding box center [1046, 352] width 111 height 27
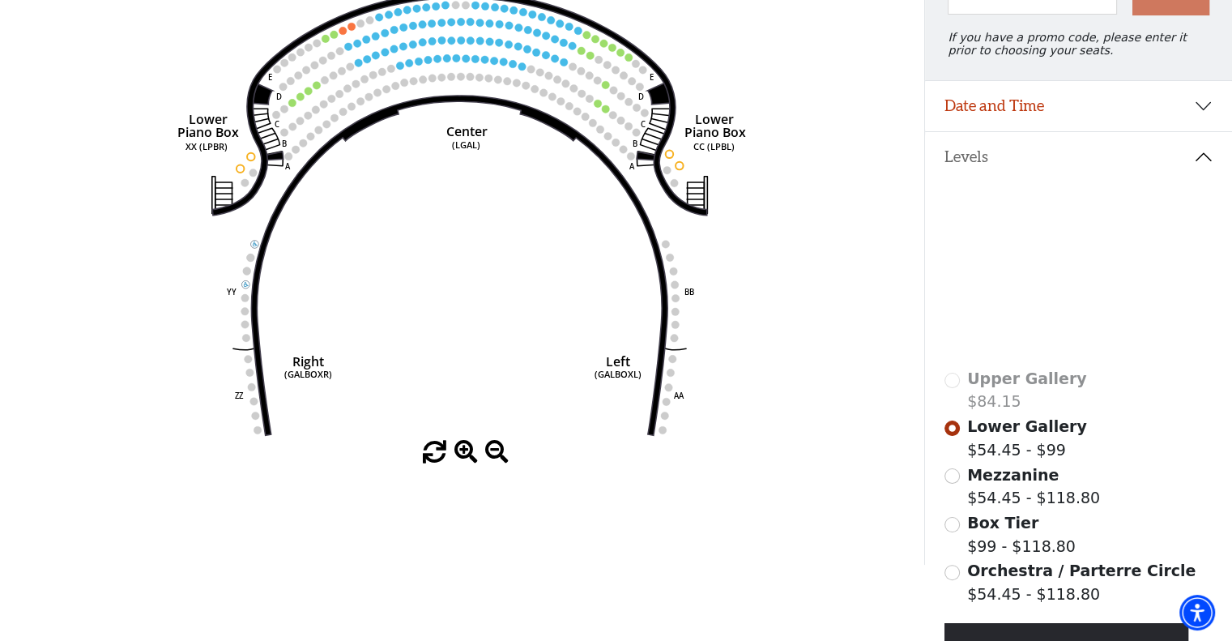
scroll to position [215, 0]
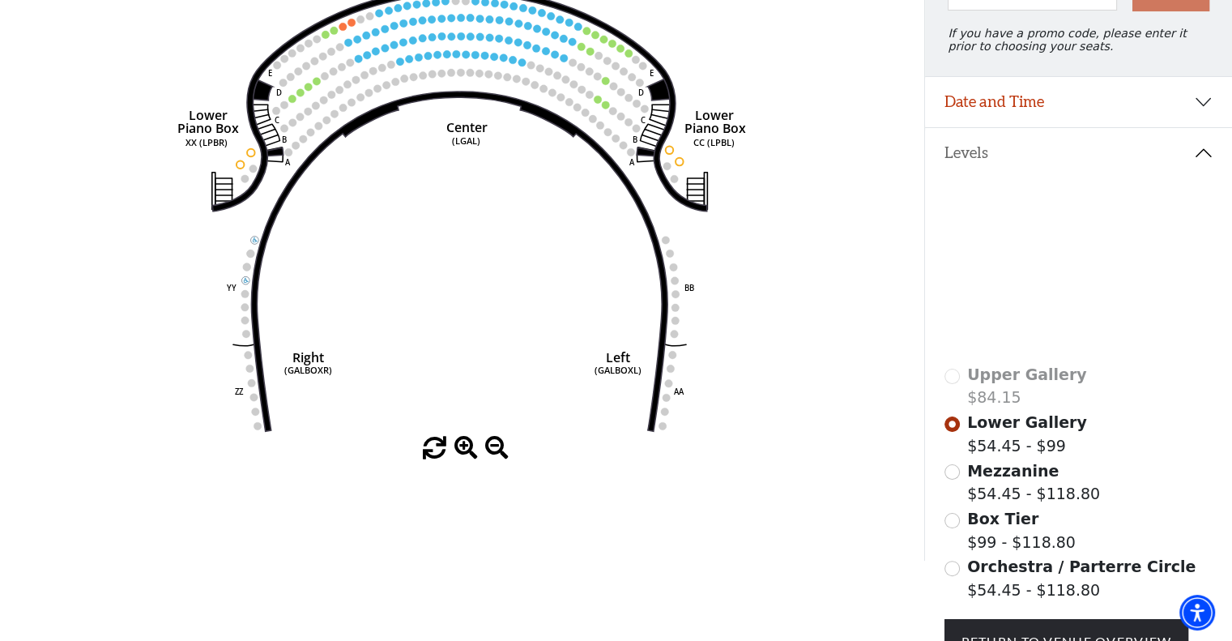
click at [975, 479] on span "Mezzanine" at bounding box center [1013, 471] width 92 height 18
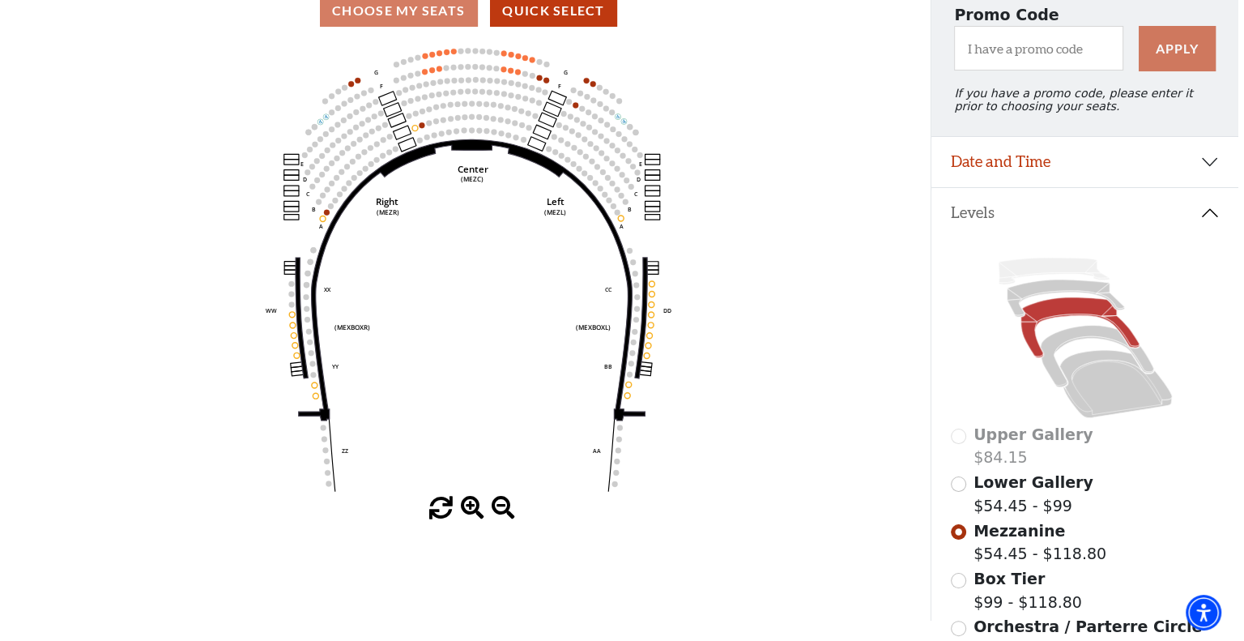
scroll to position [0, 0]
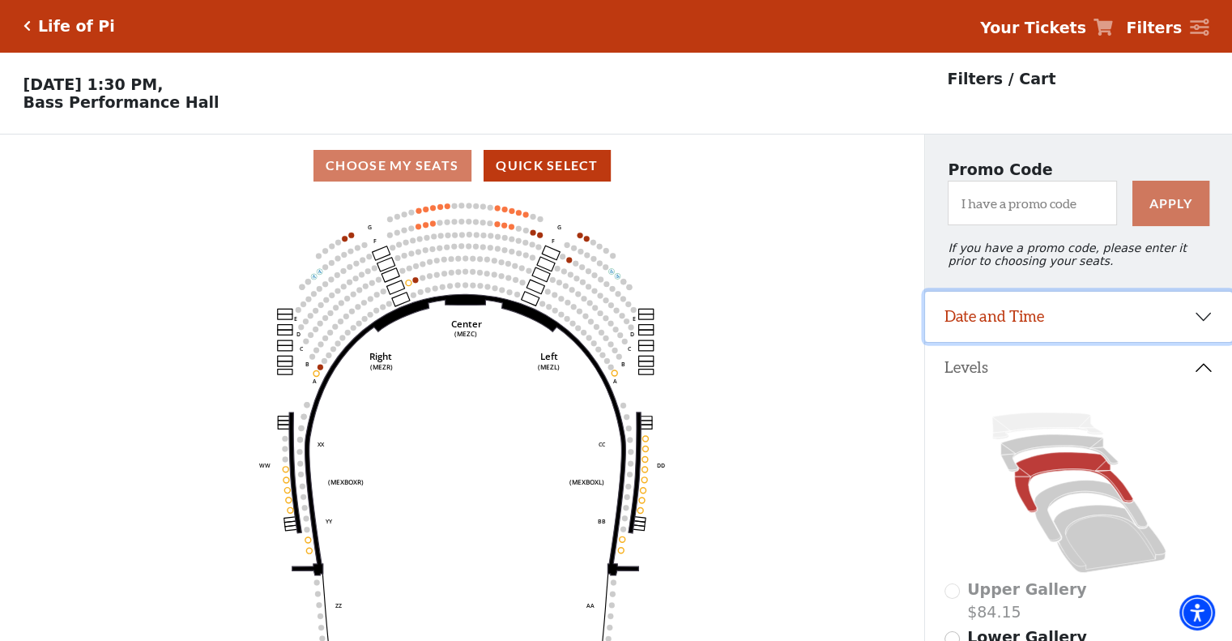
click at [1205, 321] on button "Date and Time" at bounding box center [1078, 317] width 307 height 50
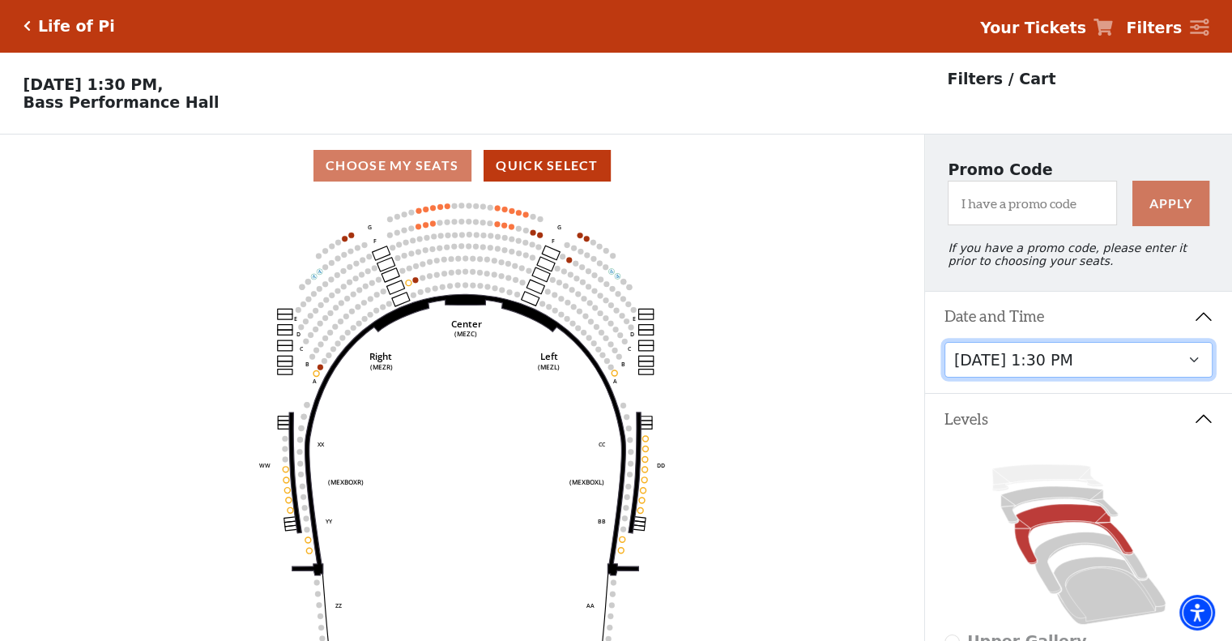
click at [1182, 365] on select "Tuesday, September 23 at 7:30 PM Wednesday, September 24 at 7:30 PM Thursday, S…" at bounding box center [1078, 360] width 269 height 36
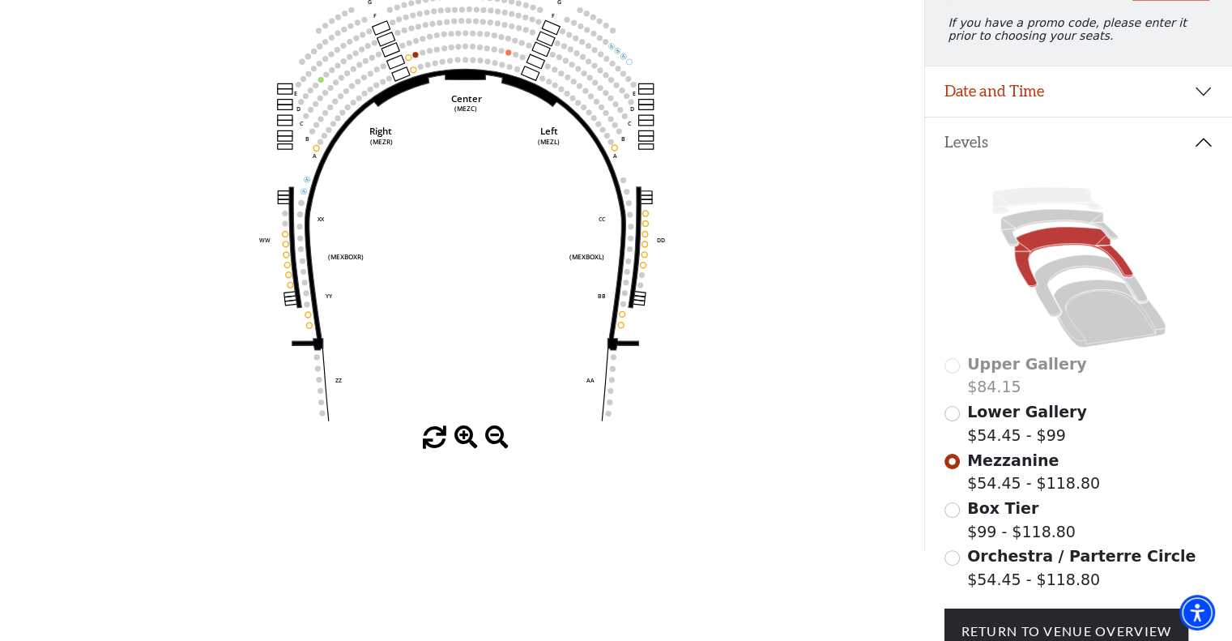
scroll to position [245, 0]
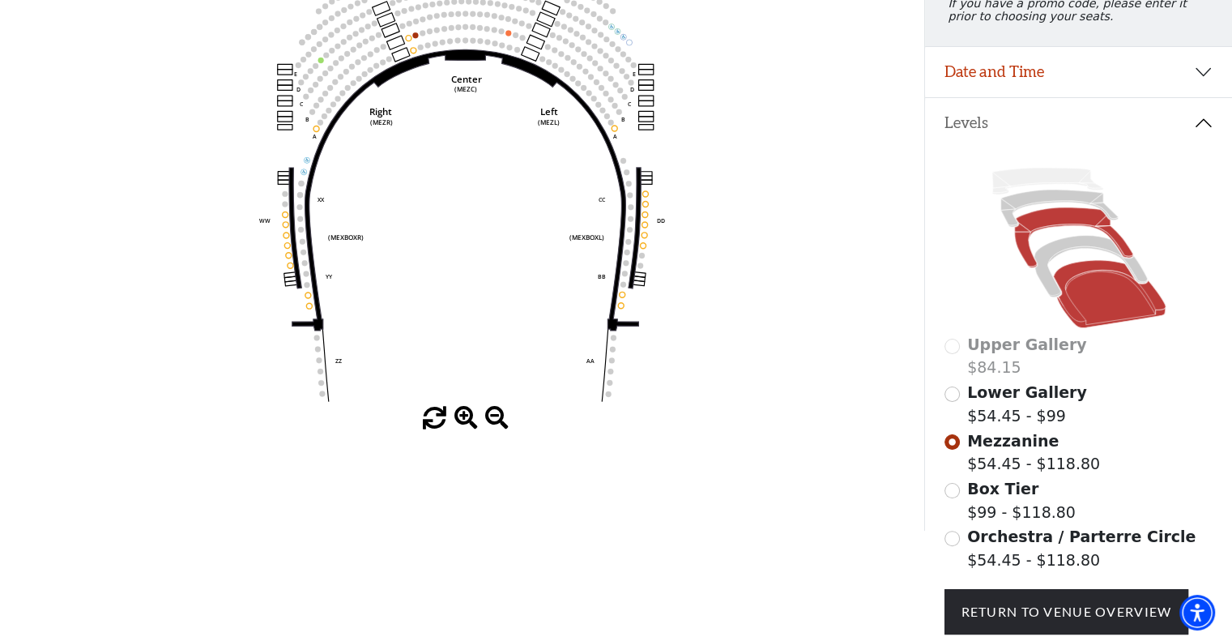
click at [1134, 310] on icon at bounding box center [1109, 294] width 113 height 68
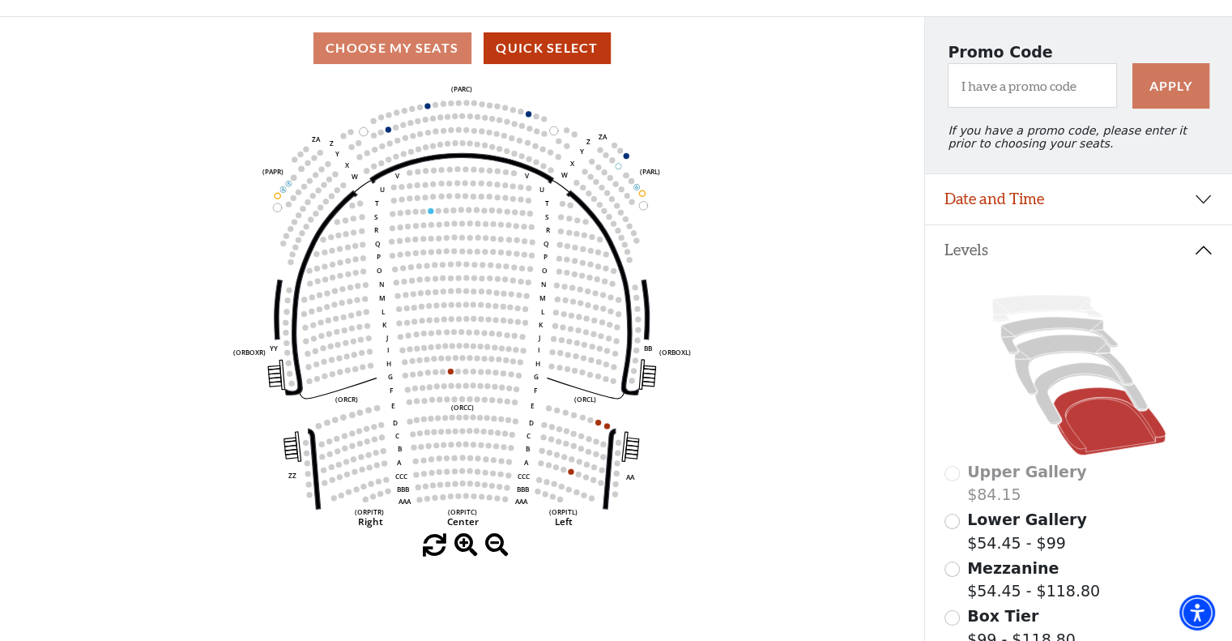
scroll to position [117, 0]
click at [1086, 380] on icon at bounding box center [1089, 395] width 113 height 62
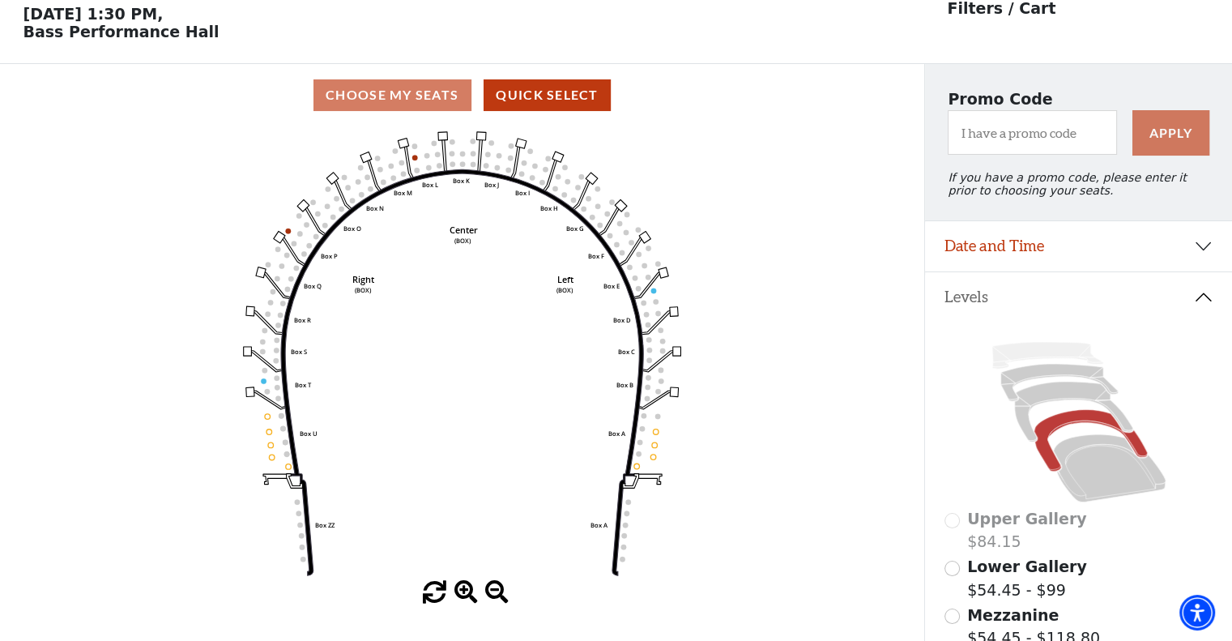
scroll to position [75, 0]
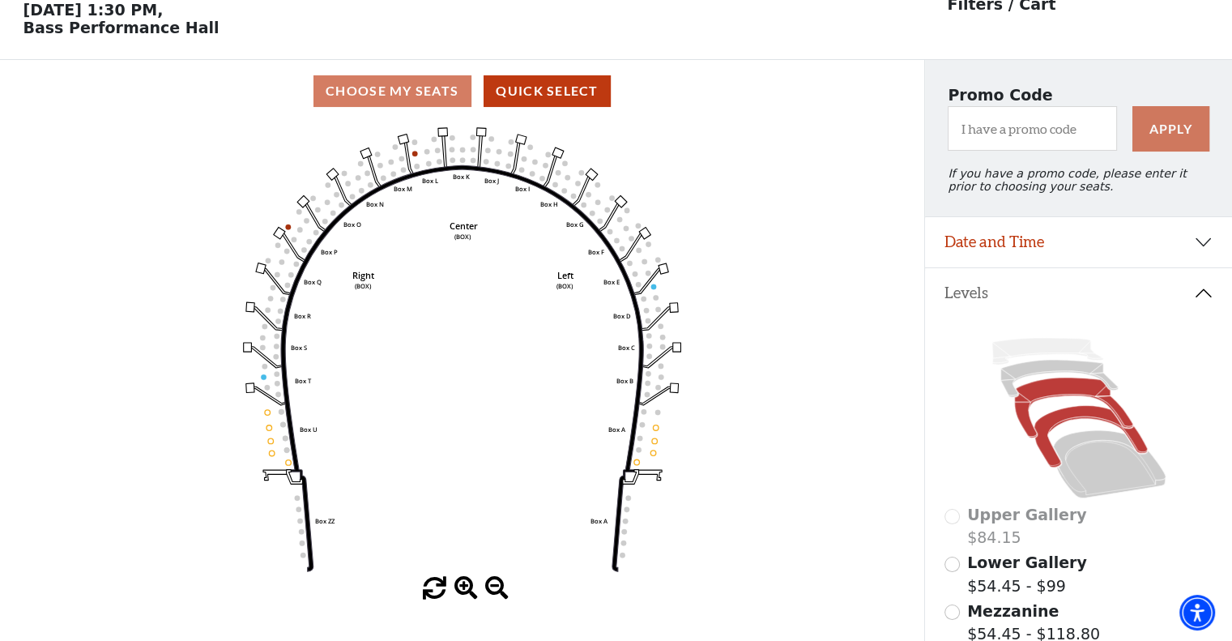
click at [1070, 393] on icon at bounding box center [1073, 407] width 118 height 60
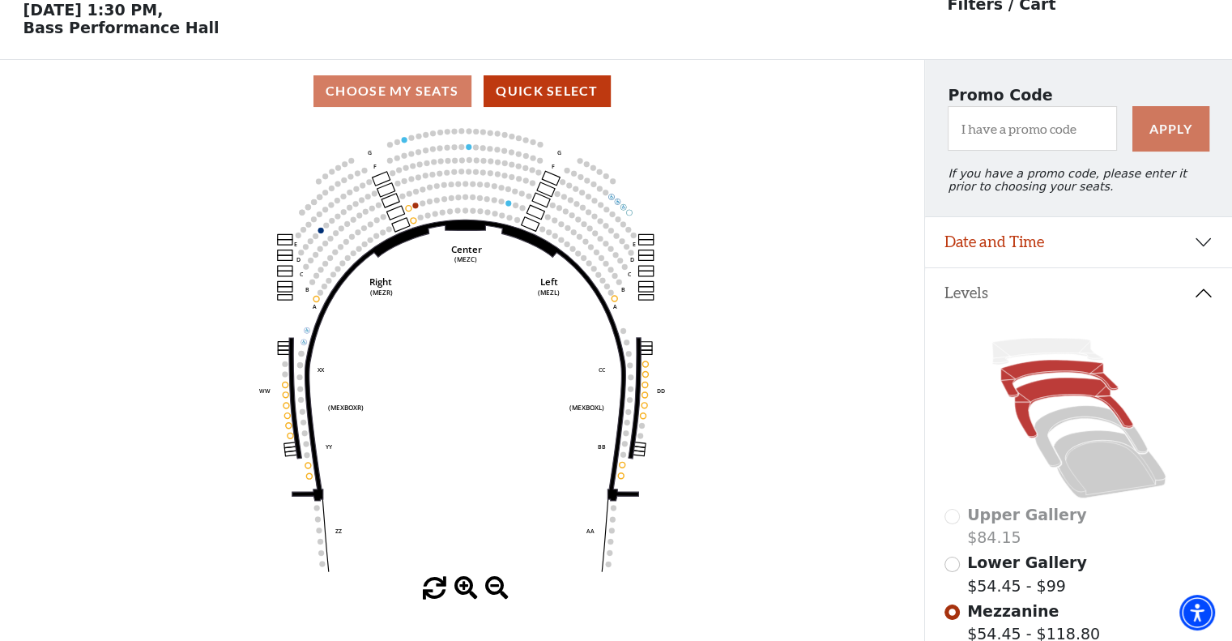
click at [1058, 377] on icon at bounding box center [1058, 378] width 117 height 37
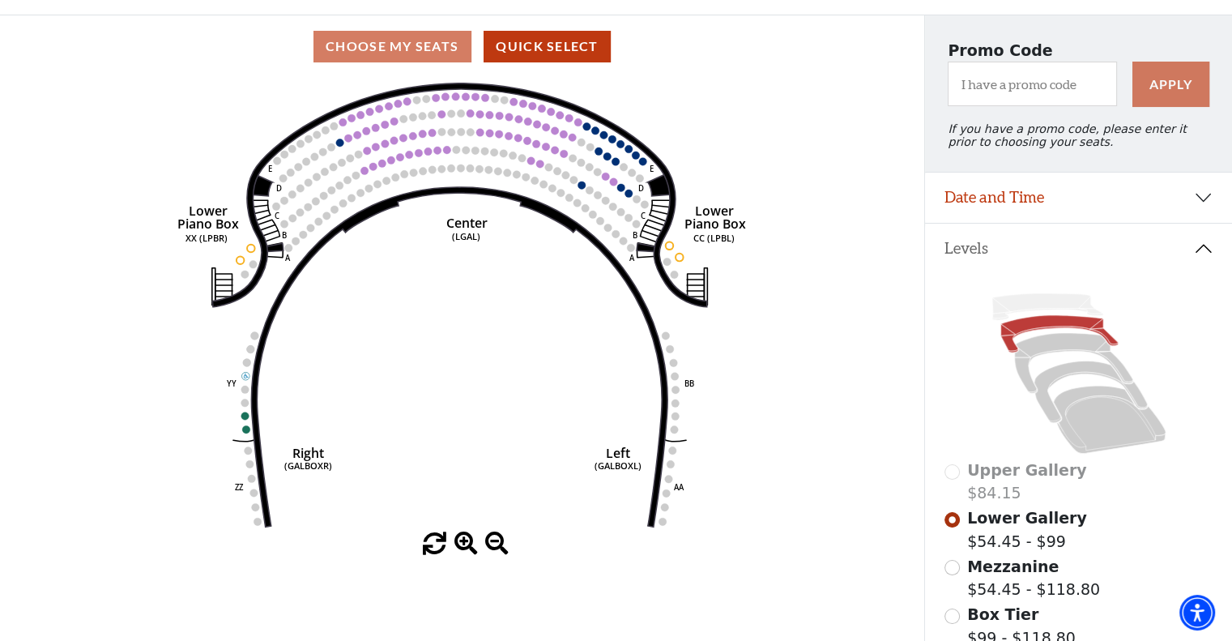
scroll to position [90, 0]
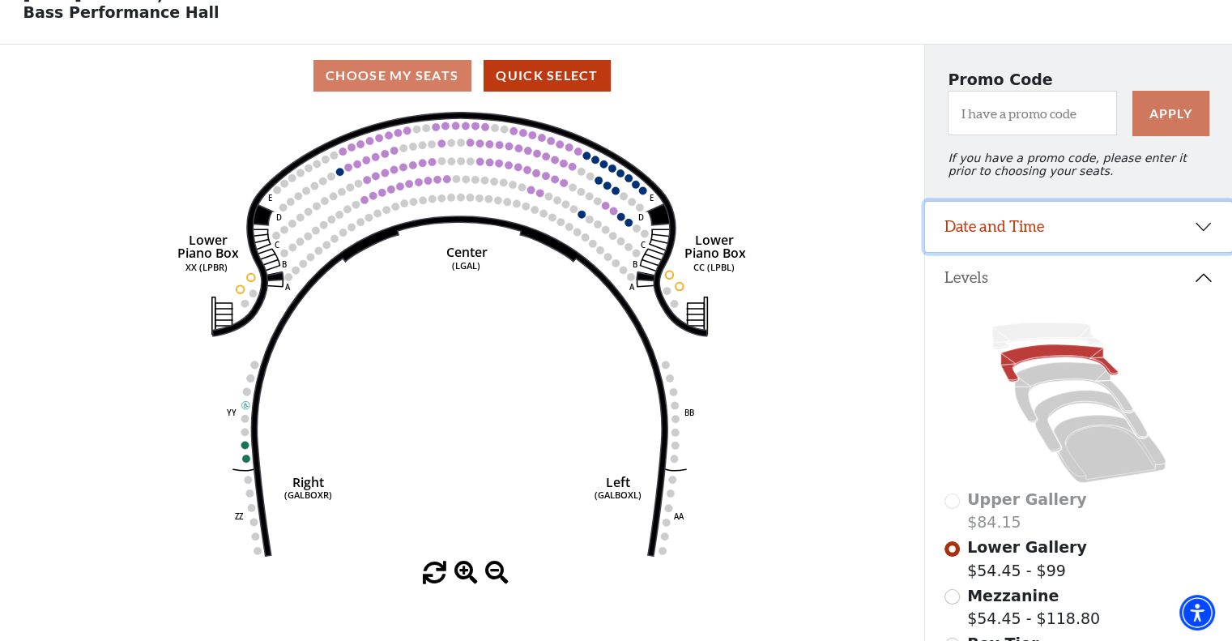
click at [1199, 240] on button "Date and Time" at bounding box center [1078, 227] width 307 height 50
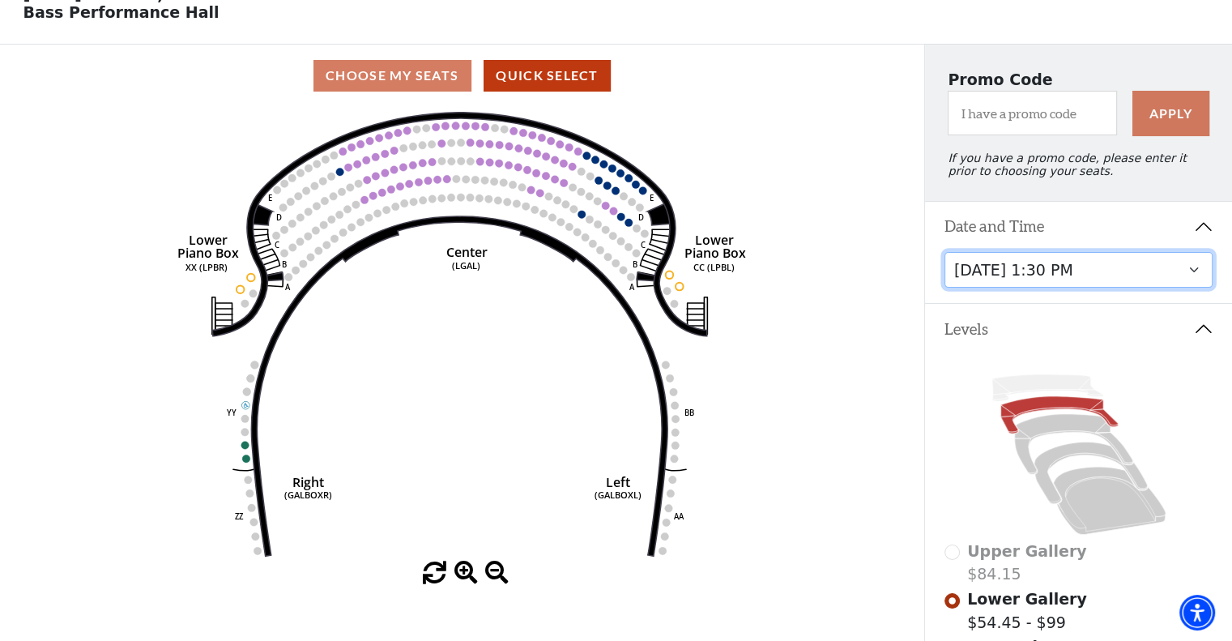
click at [1156, 288] on select "Tuesday, September 23 at 7:30 PM Wednesday, September 24 at 7:30 PM Thursday, S…" at bounding box center [1078, 270] width 269 height 36
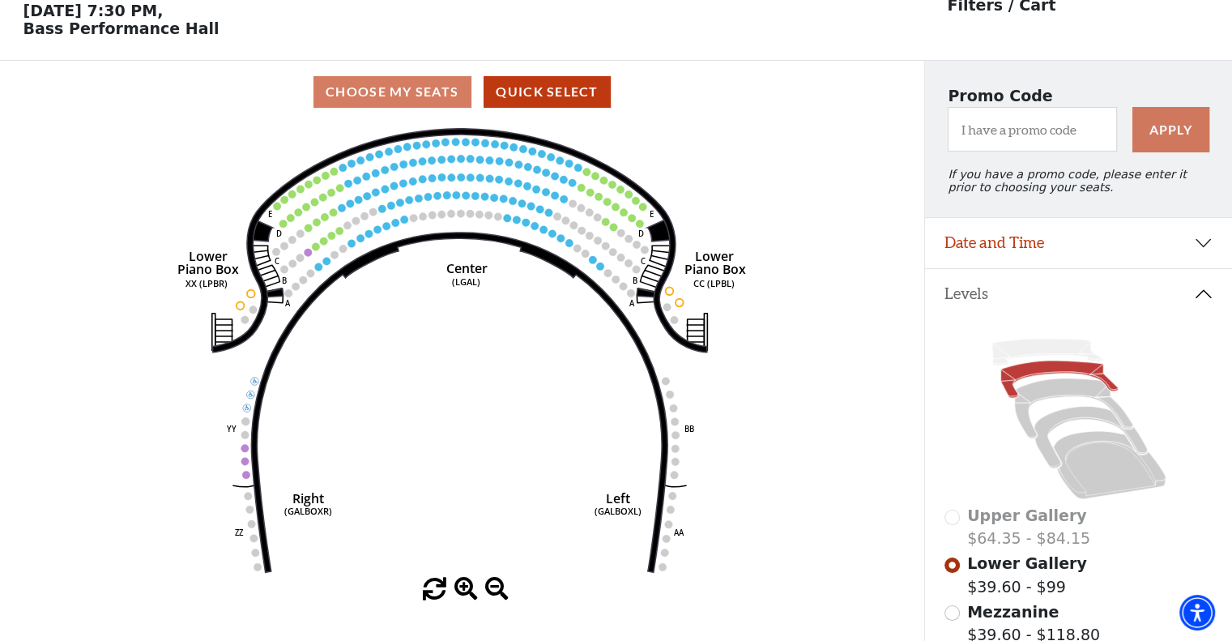
scroll to position [75, 0]
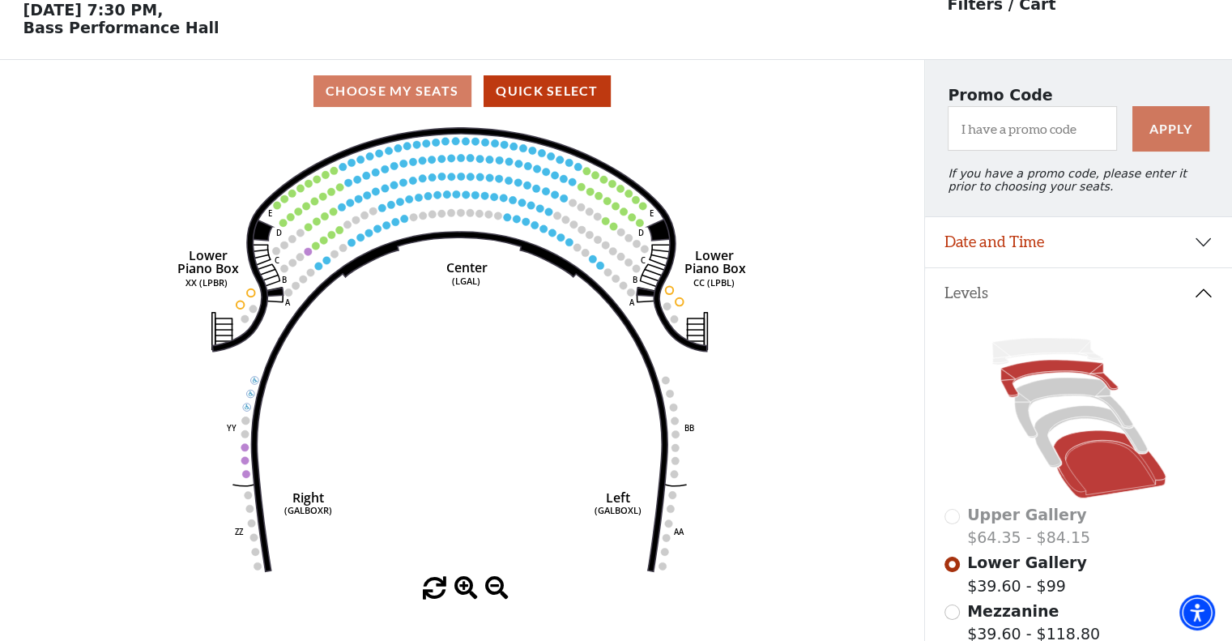
click at [1122, 487] on icon at bounding box center [1109, 464] width 113 height 68
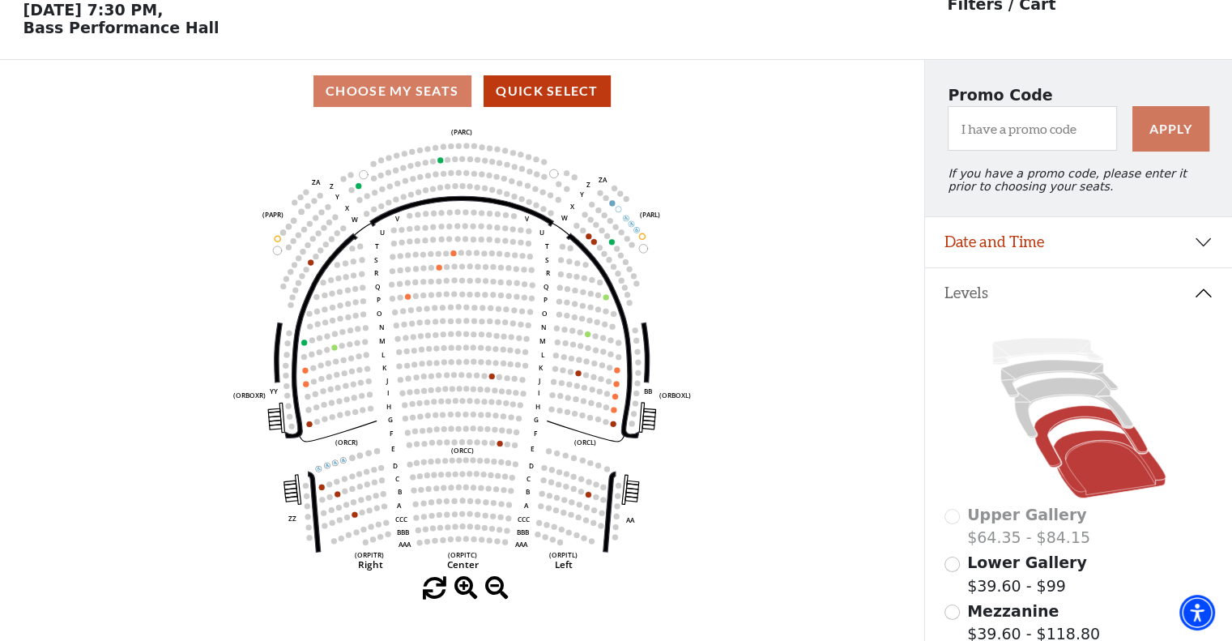
click at [1058, 422] on icon at bounding box center [1089, 437] width 113 height 62
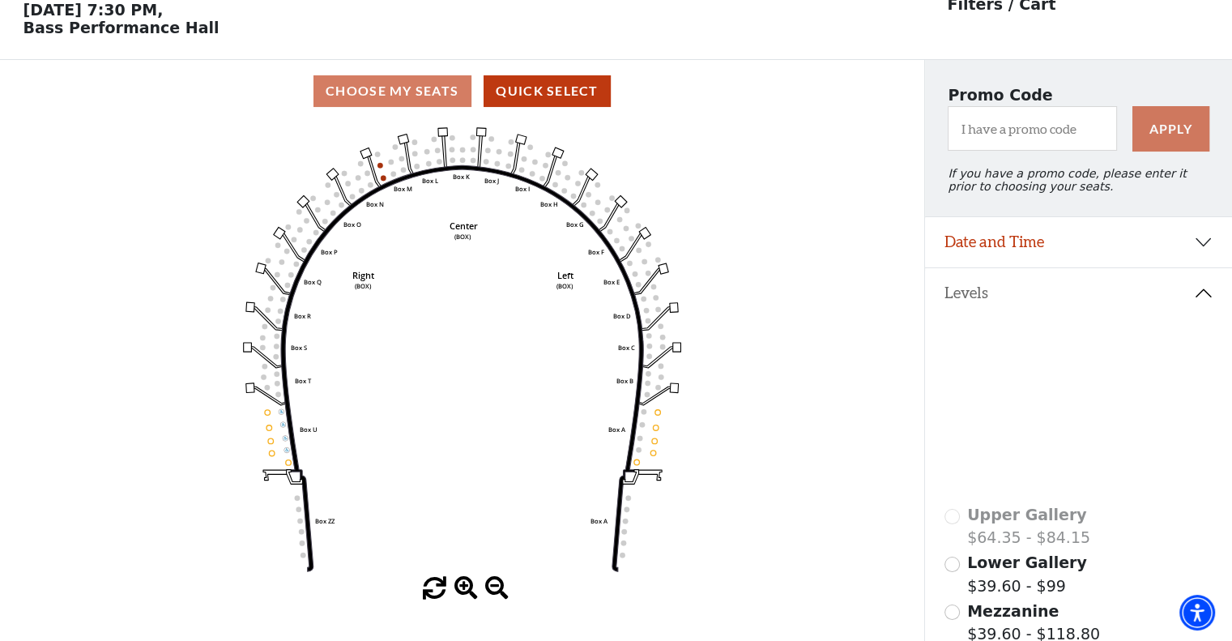
click at [1051, 398] on icon at bounding box center [1073, 407] width 118 height 60
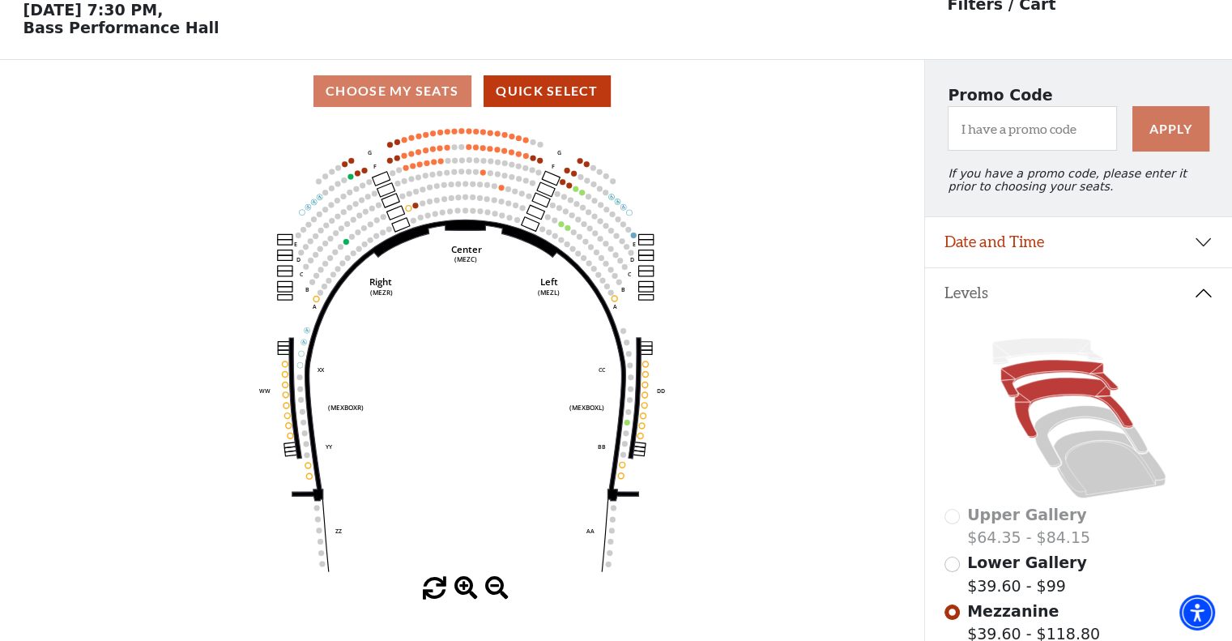
click at [1046, 380] on icon at bounding box center [1058, 378] width 117 height 37
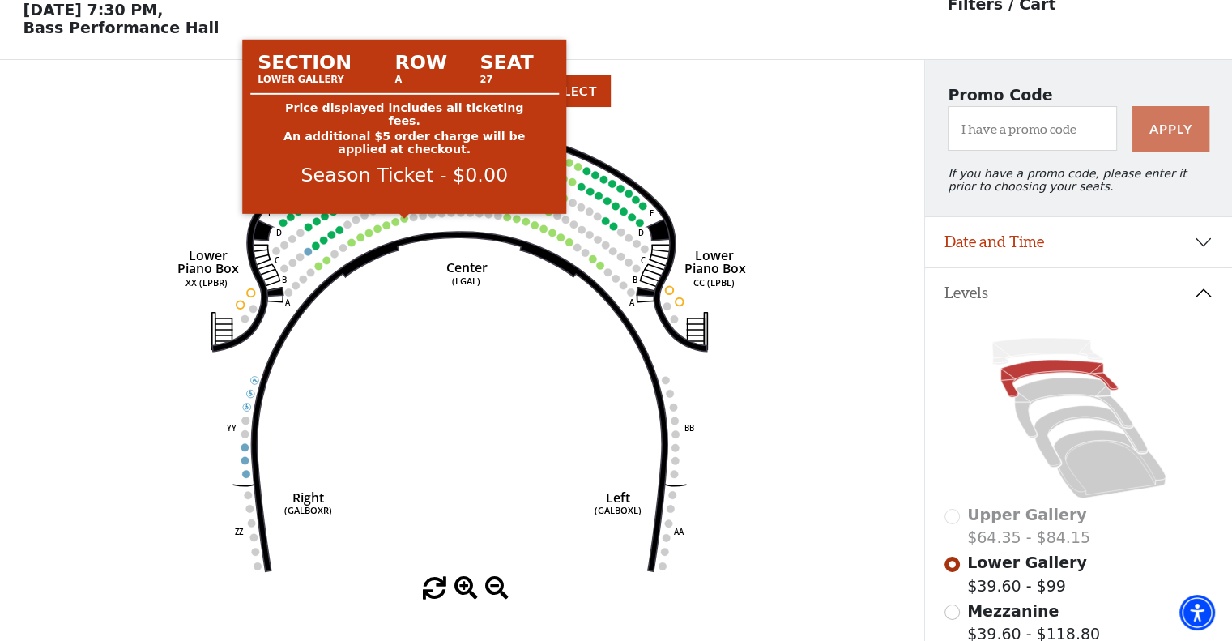
click at [405, 222] on circle at bounding box center [404, 219] width 8 height 8
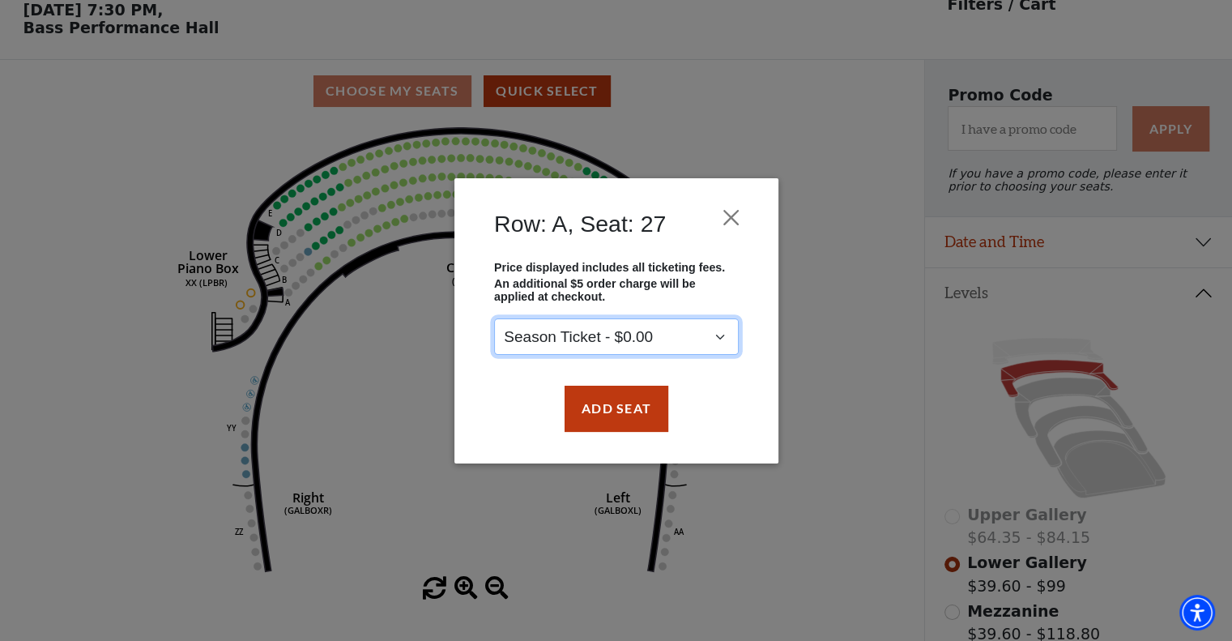
click at [699, 340] on select "Season Ticket - $0.00" at bounding box center [616, 336] width 245 height 36
click at [828, 345] on div "Row: A, Seat: 27 Price displayed includes all ticketing fees. An additional $5 …" at bounding box center [616, 320] width 1232 height 641
click at [731, 218] on button "Close" at bounding box center [730, 217] width 31 height 31
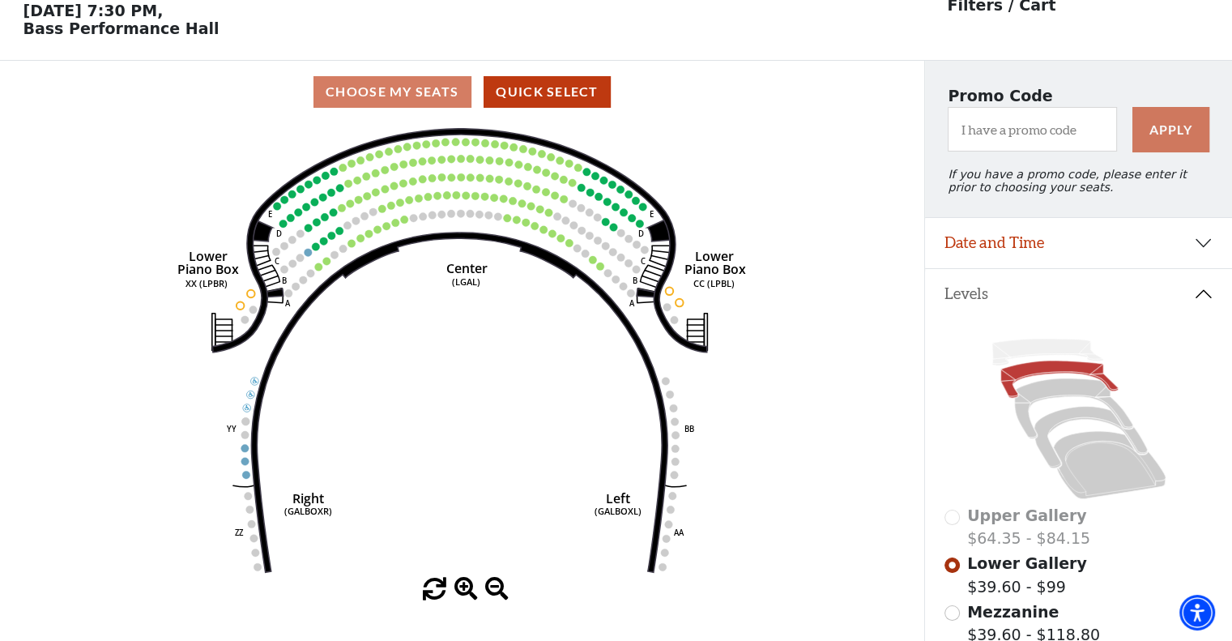
scroll to position [72, 0]
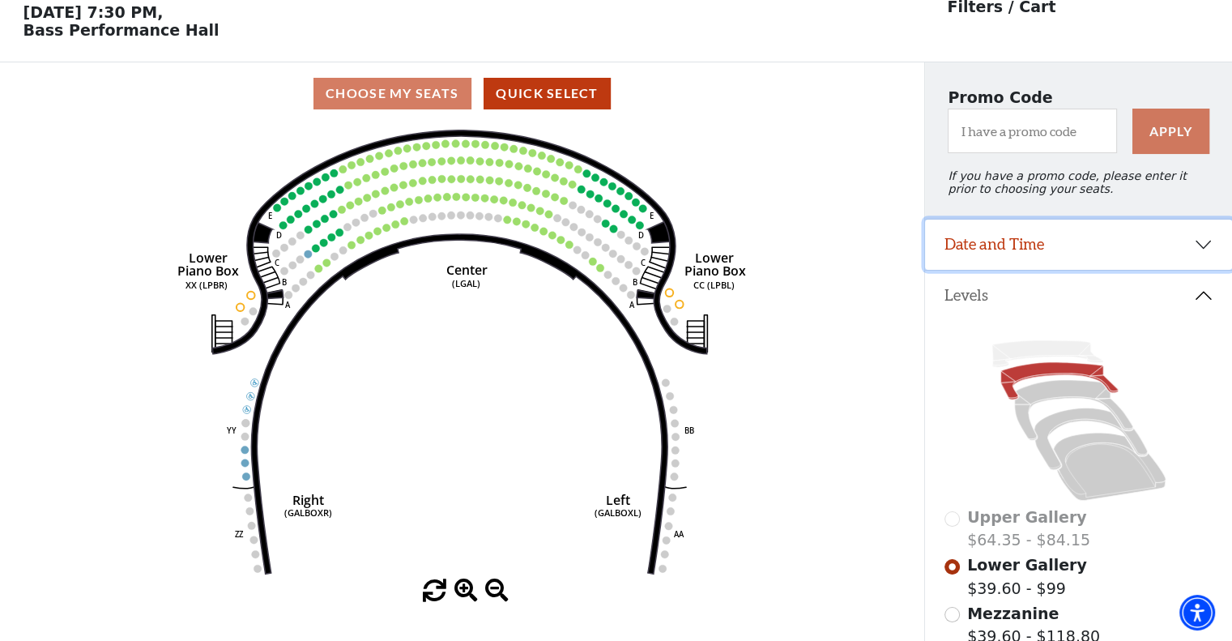
click at [1199, 255] on button "Date and Time" at bounding box center [1078, 244] width 307 height 50
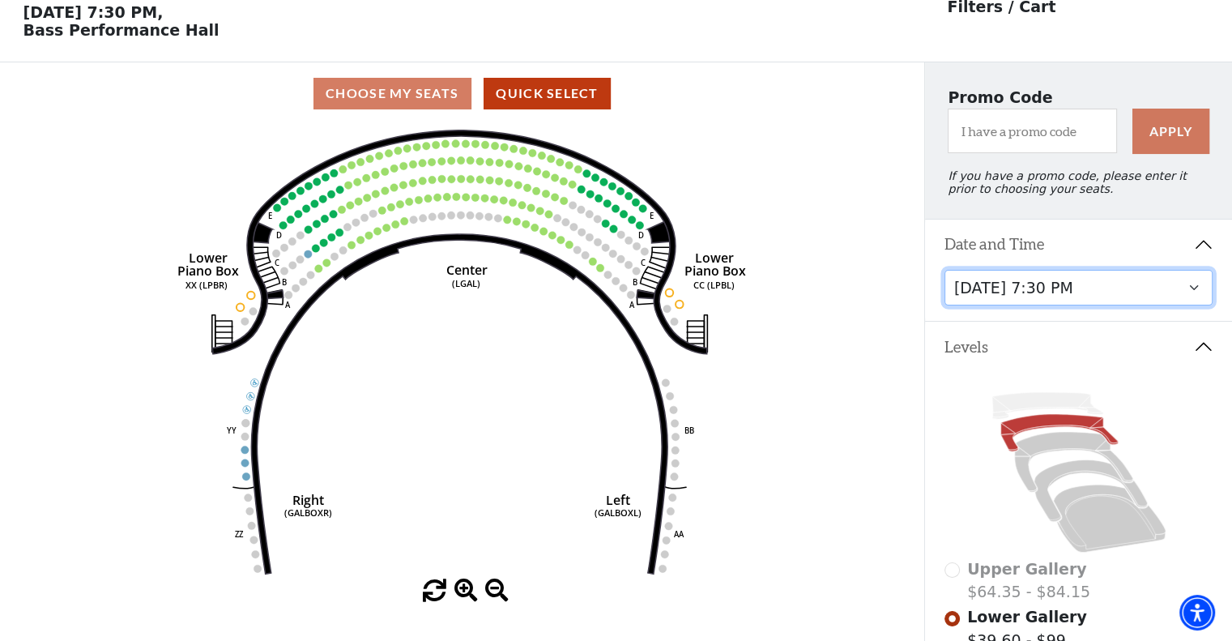
click at [1084, 303] on select "Tuesday, September 23 at 7:30 PM Wednesday, September 24 at 7:30 PM Thursday, S…" at bounding box center [1078, 288] width 269 height 36
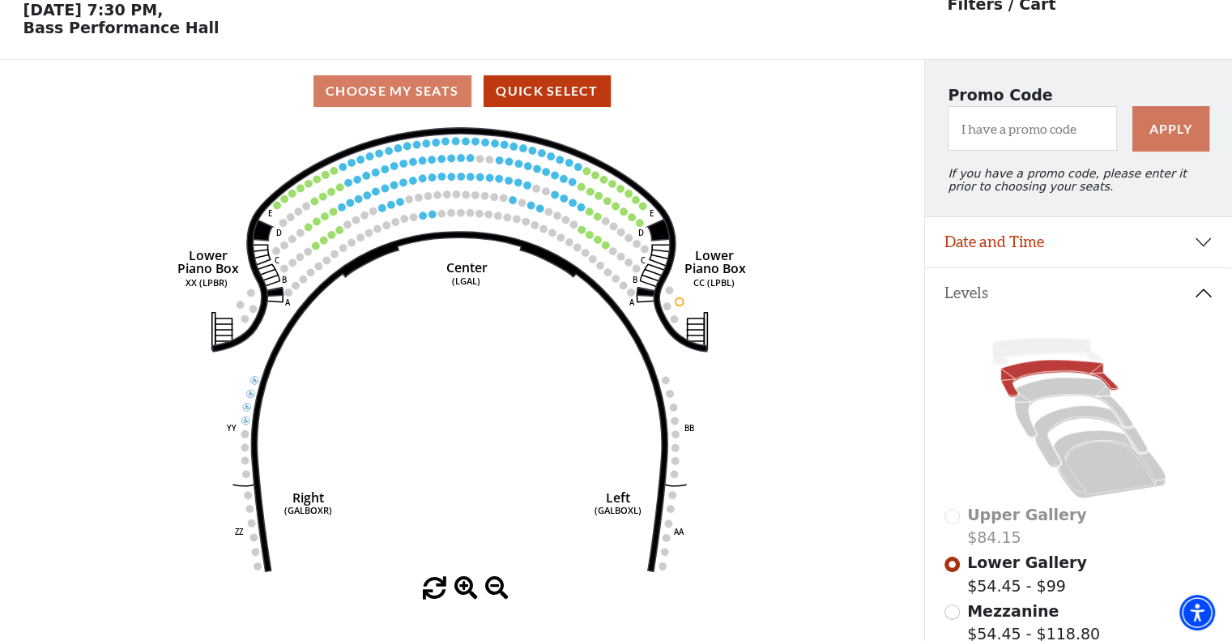
scroll to position [207, 0]
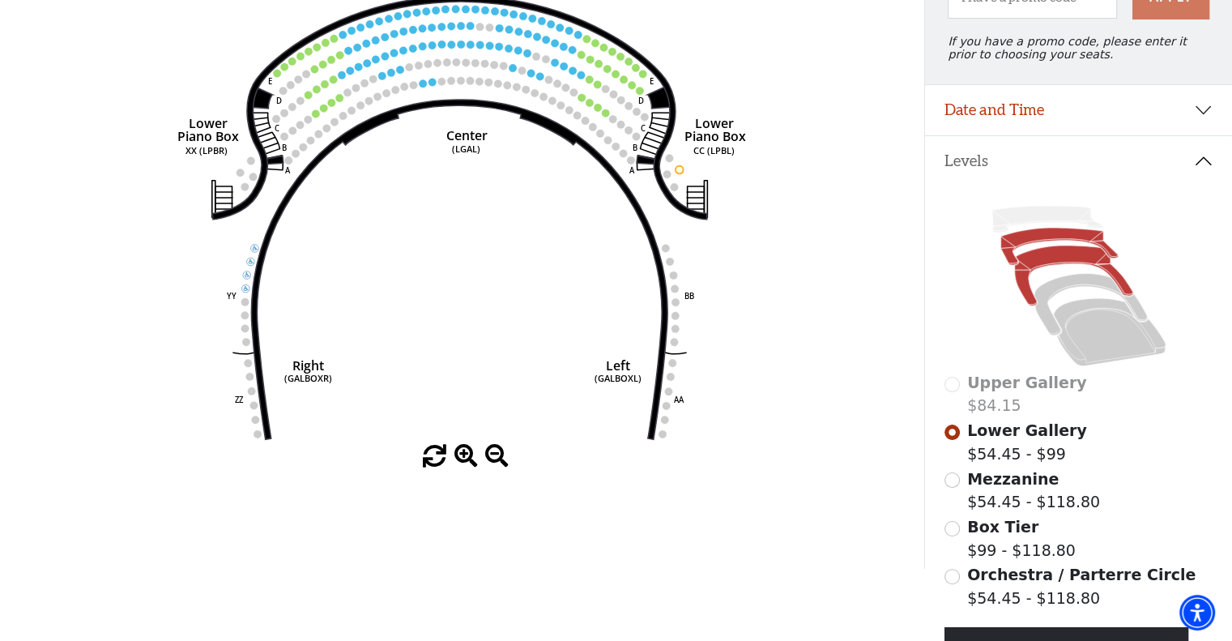
click at [1080, 265] on icon at bounding box center [1073, 275] width 118 height 60
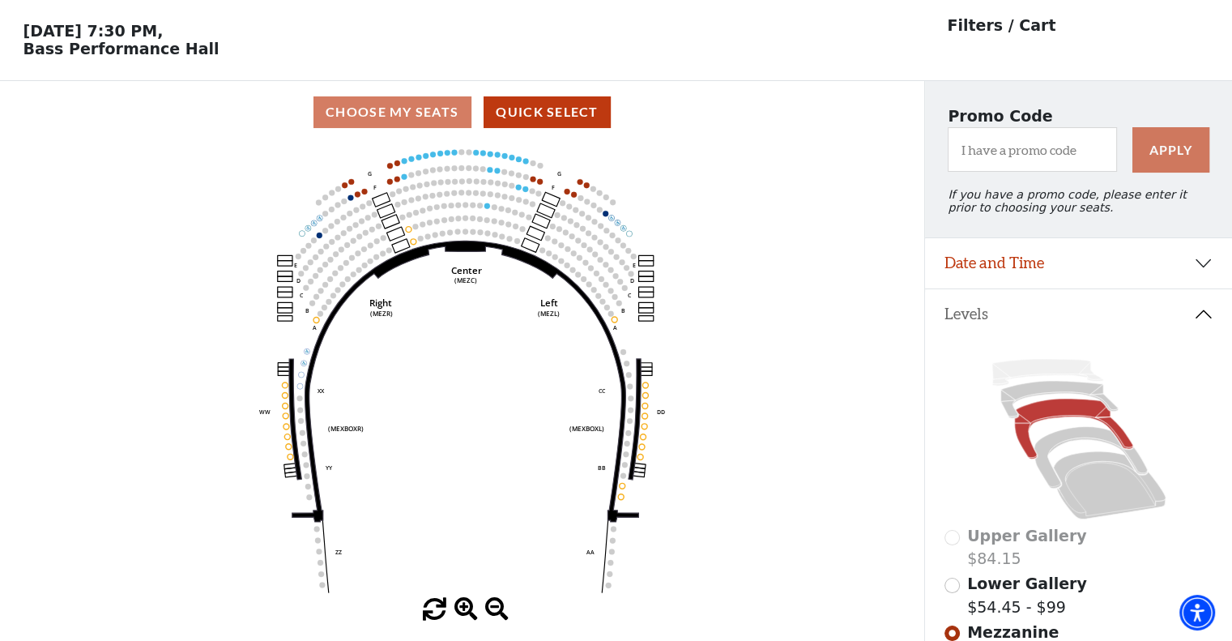
scroll to position [75, 0]
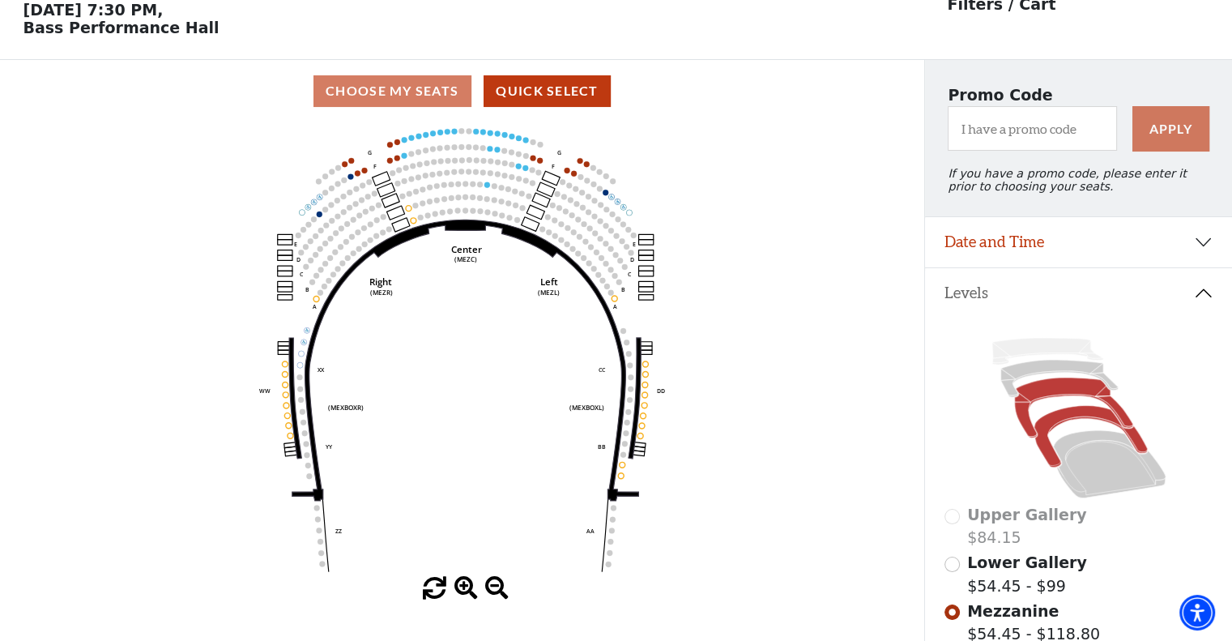
click at [1071, 427] on icon at bounding box center [1089, 437] width 113 height 62
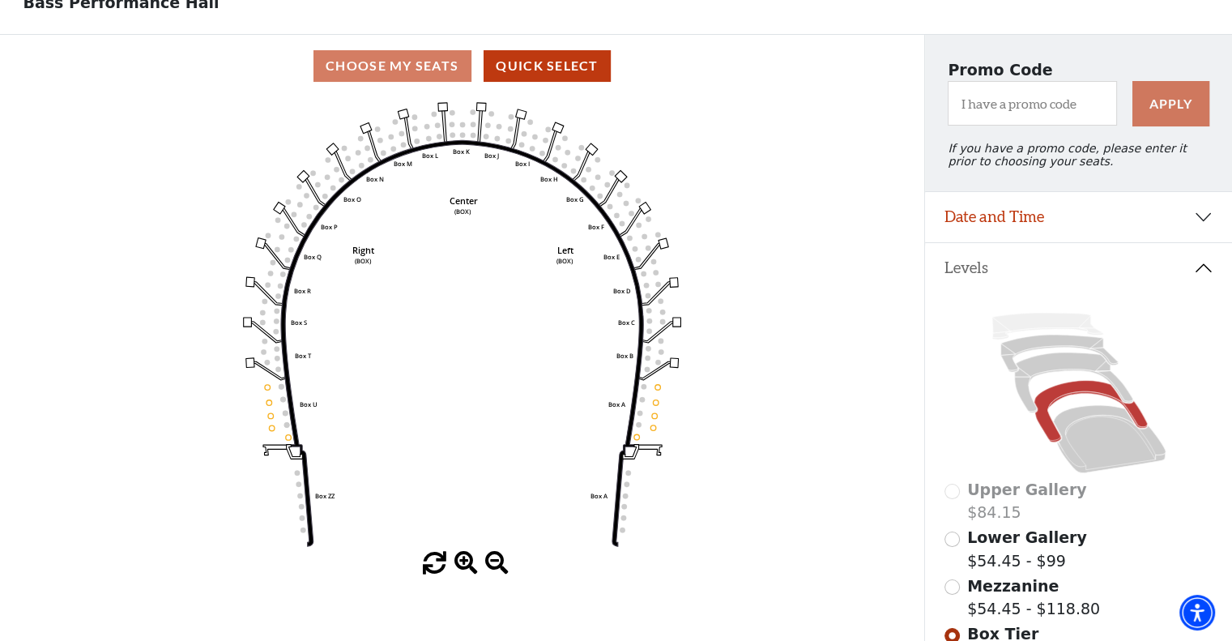
scroll to position [102, 0]
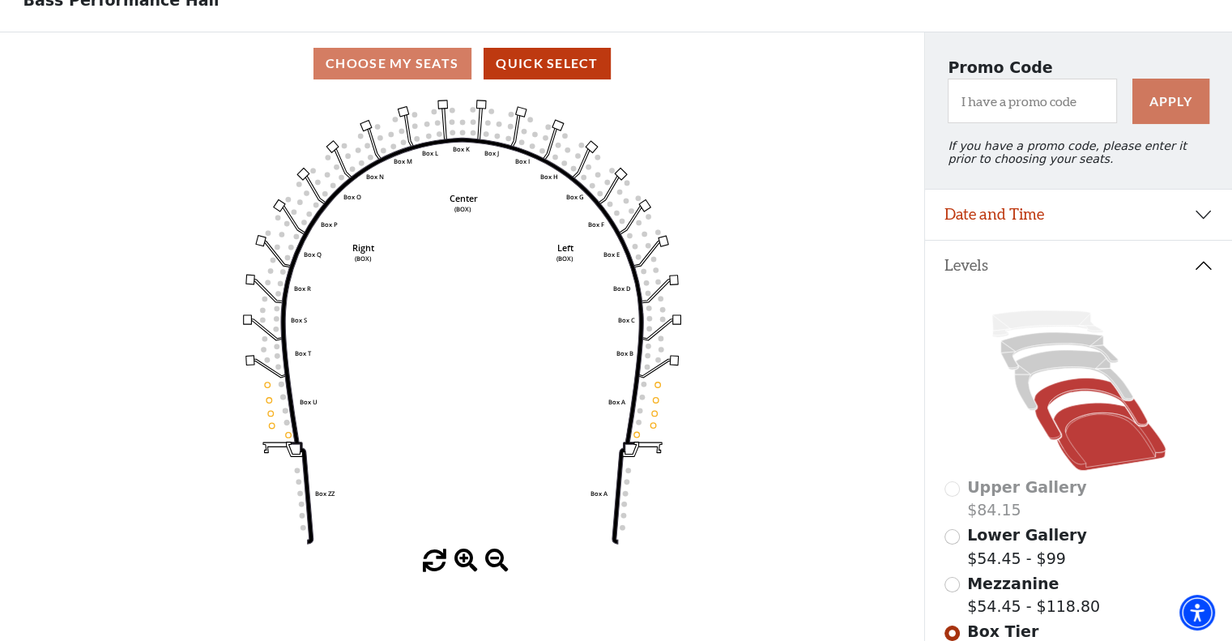
click at [1069, 431] on icon at bounding box center [1109, 437] width 113 height 68
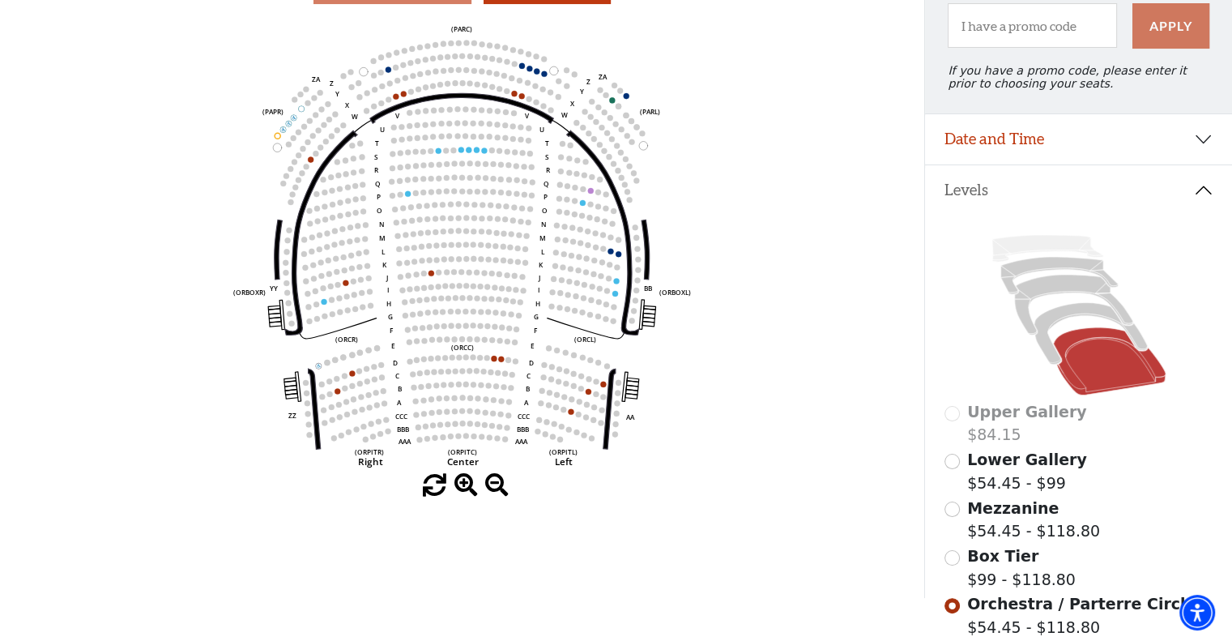
scroll to position [179, 0]
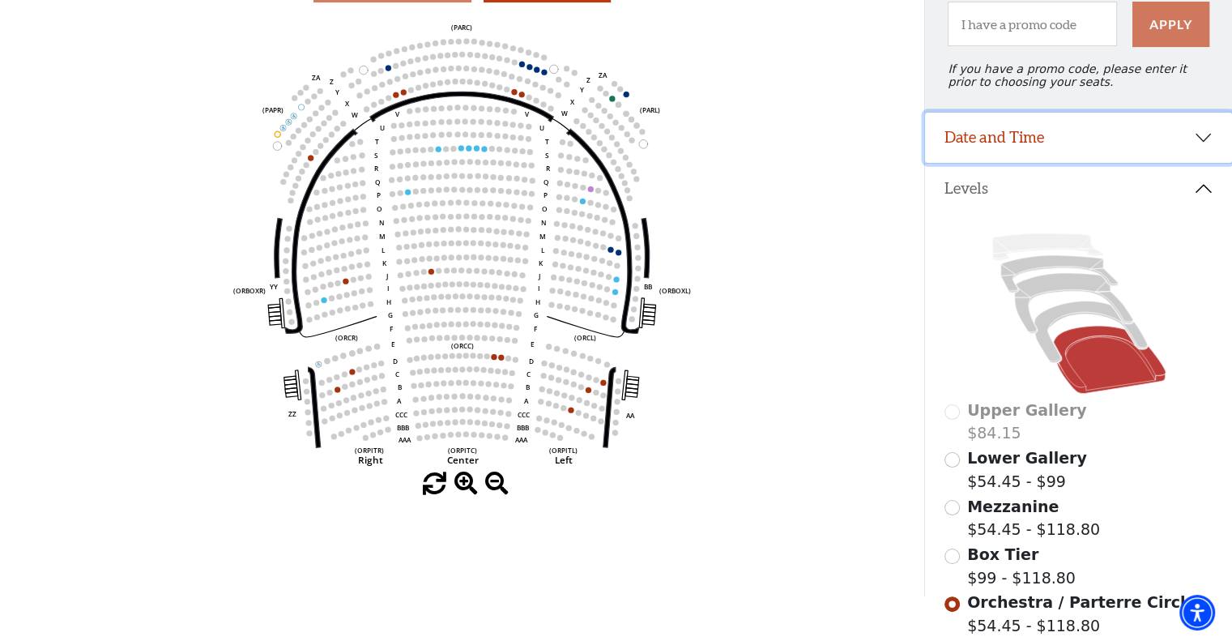
click at [1028, 127] on button "Date and Time" at bounding box center [1078, 138] width 307 height 50
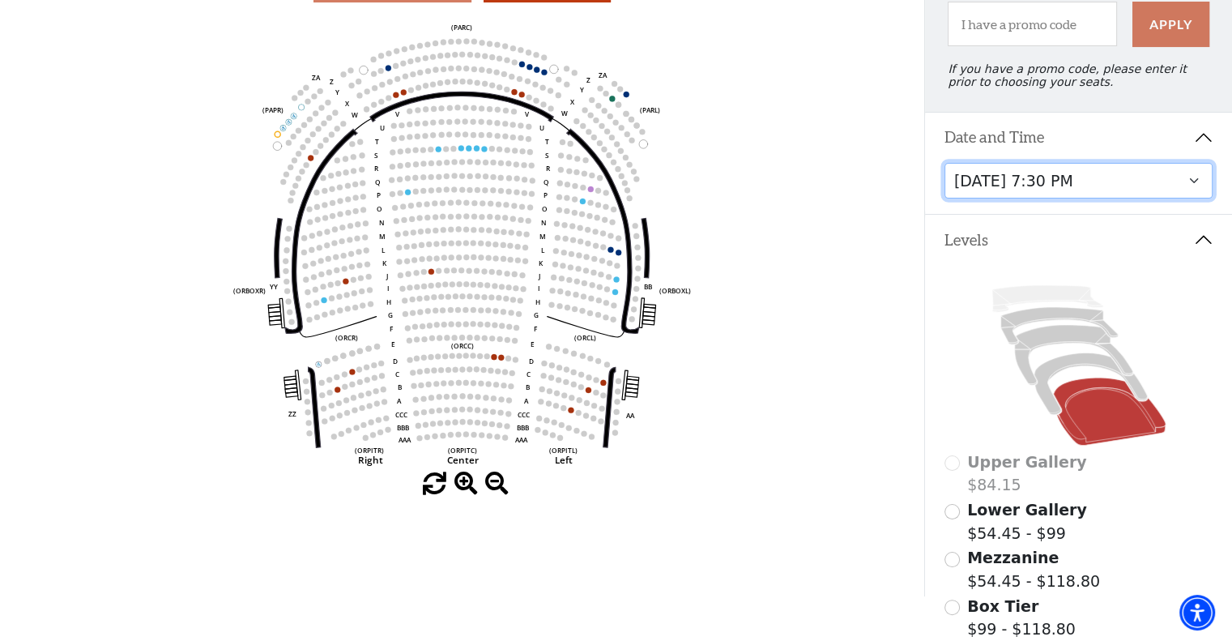
click at [1012, 199] on select "Tuesday, September 23 at 7:30 PM Wednesday, September 24 at 7:30 PM Thursday, S…" at bounding box center [1078, 181] width 269 height 36
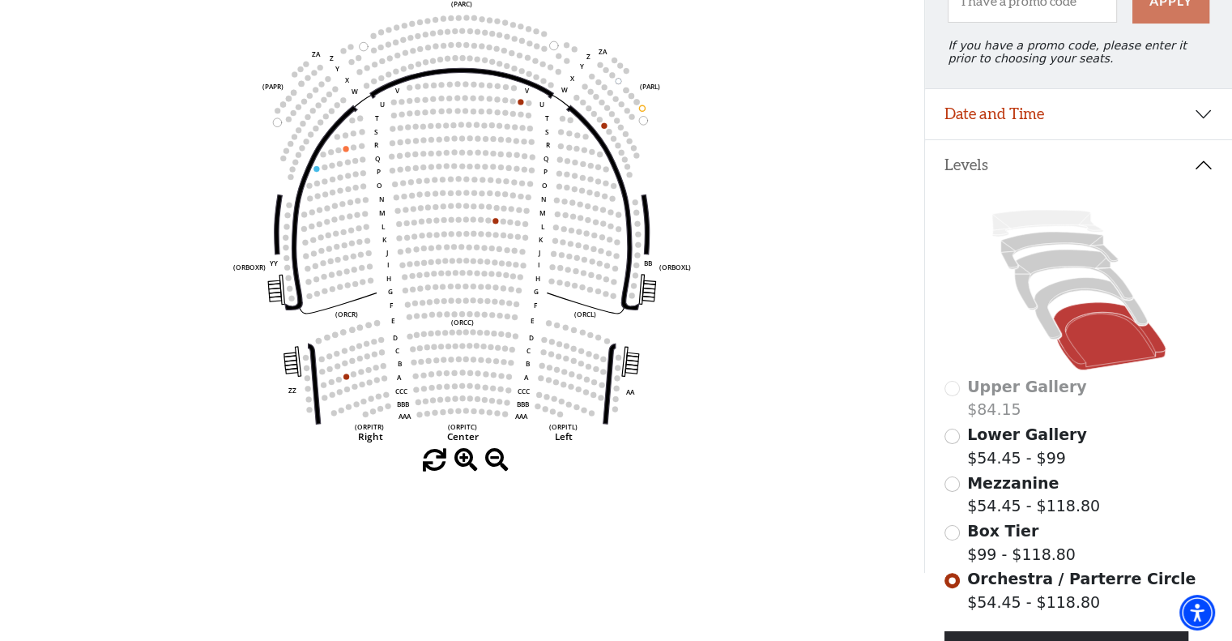
scroll to position [208, 0]
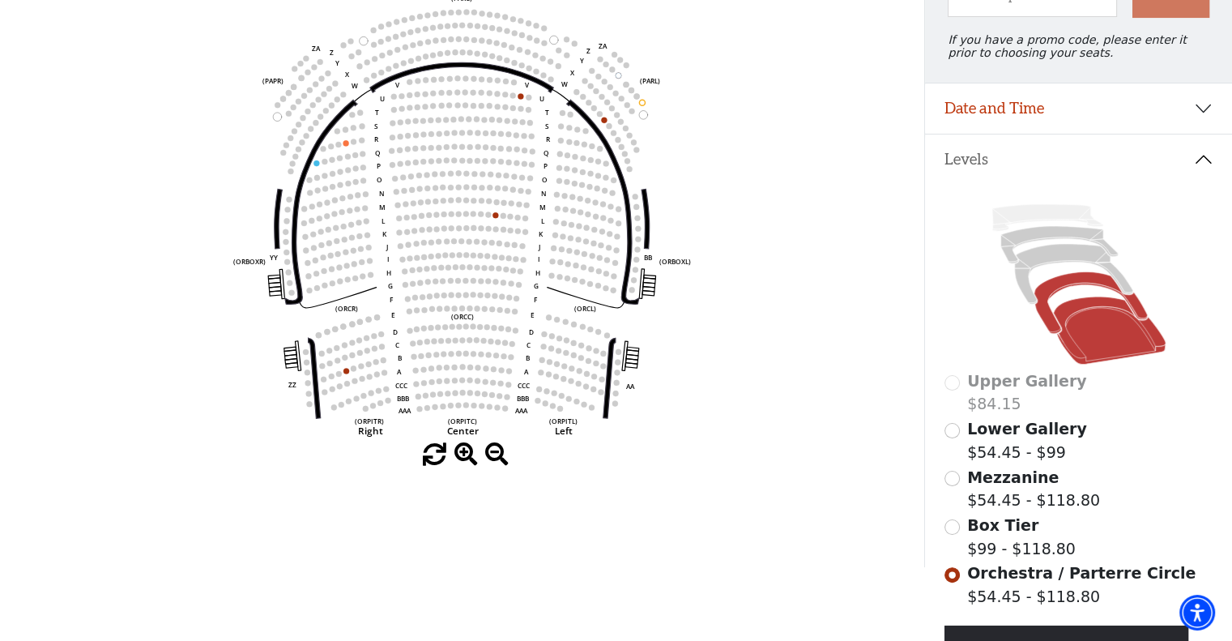
click at [1093, 288] on icon at bounding box center [1089, 303] width 113 height 62
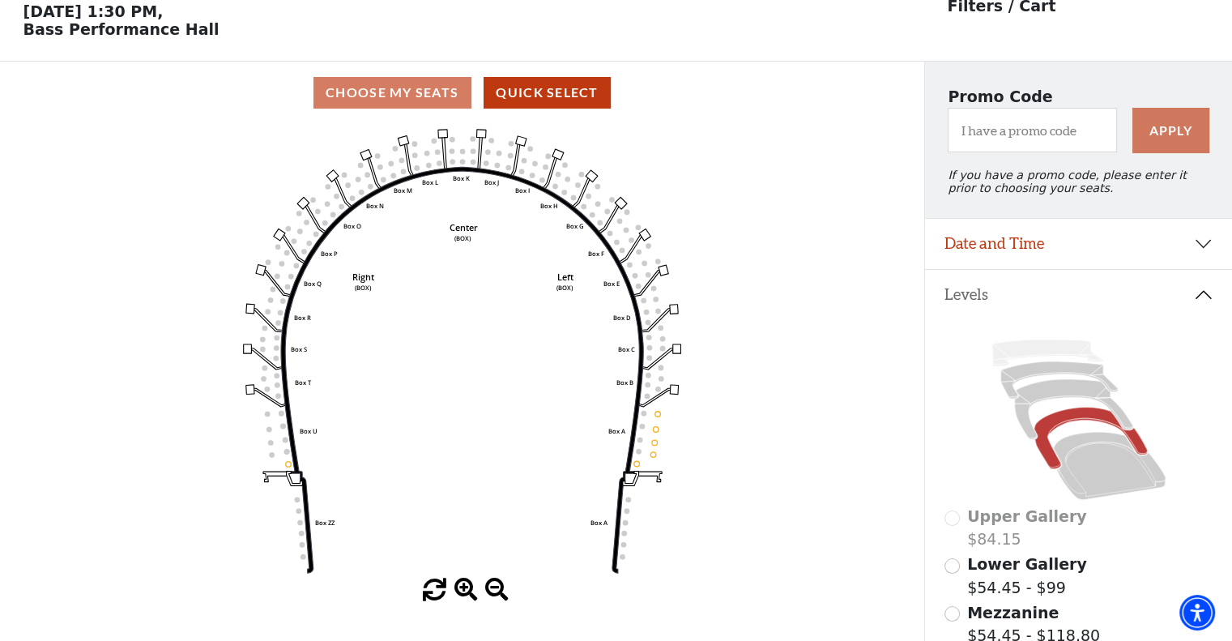
scroll to position [75, 0]
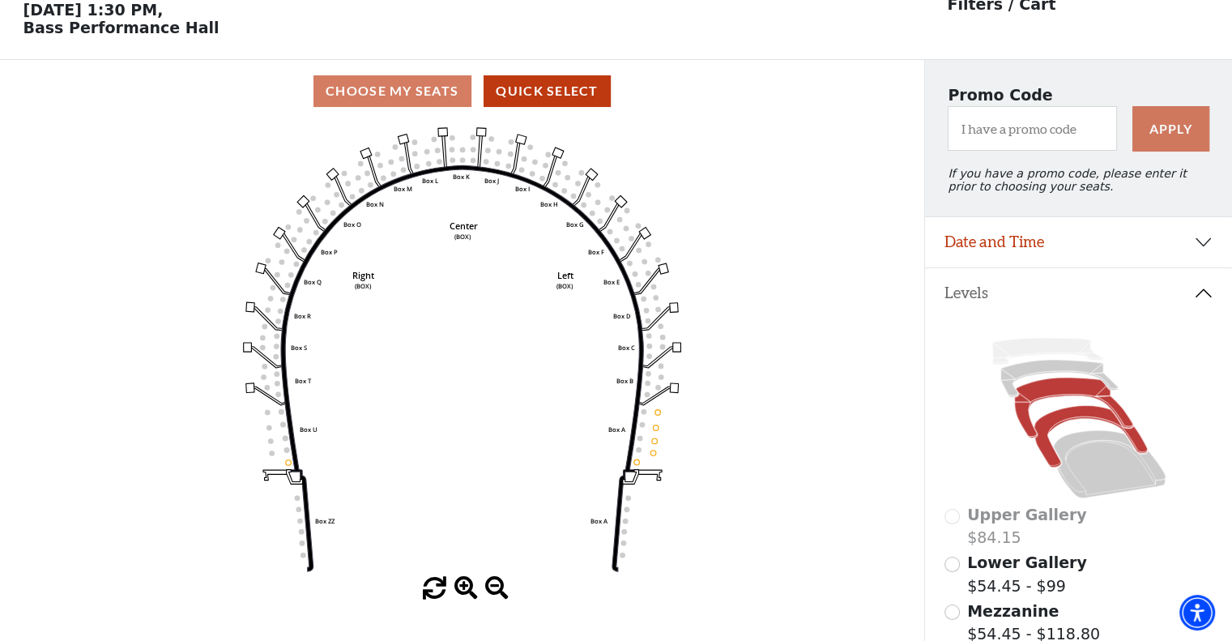
click at [1033, 398] on icon at bounding box center [1073, 407] width 118 height 60
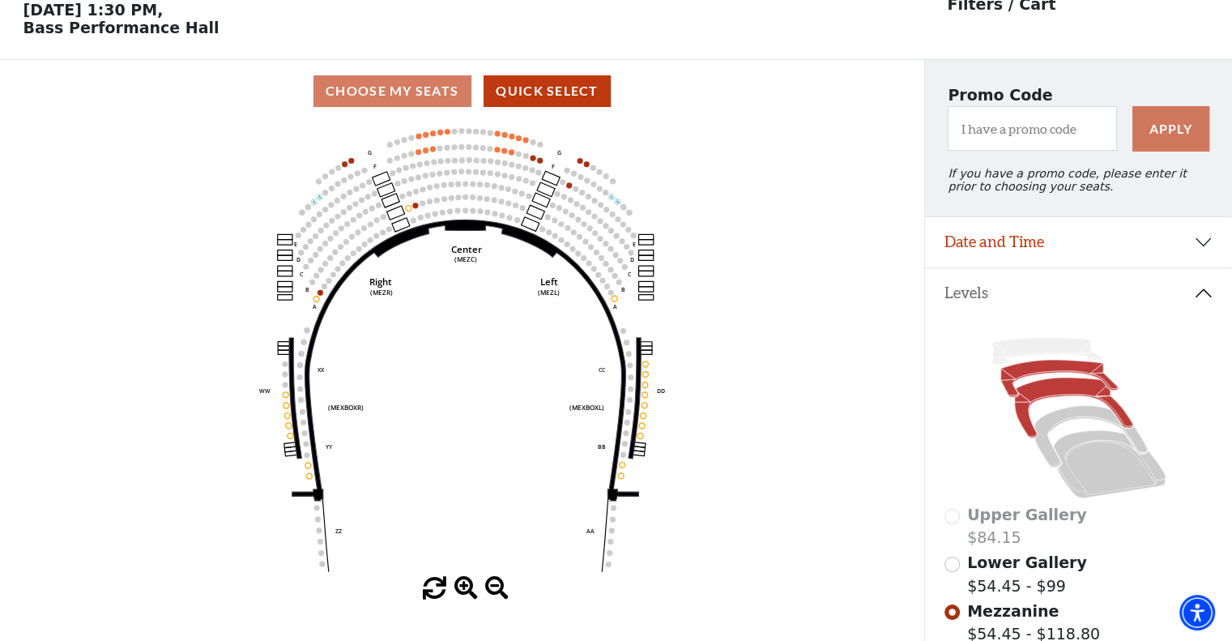
click at [1037, 375] on icon at bounding box center [1058, 378] width 117 height 37
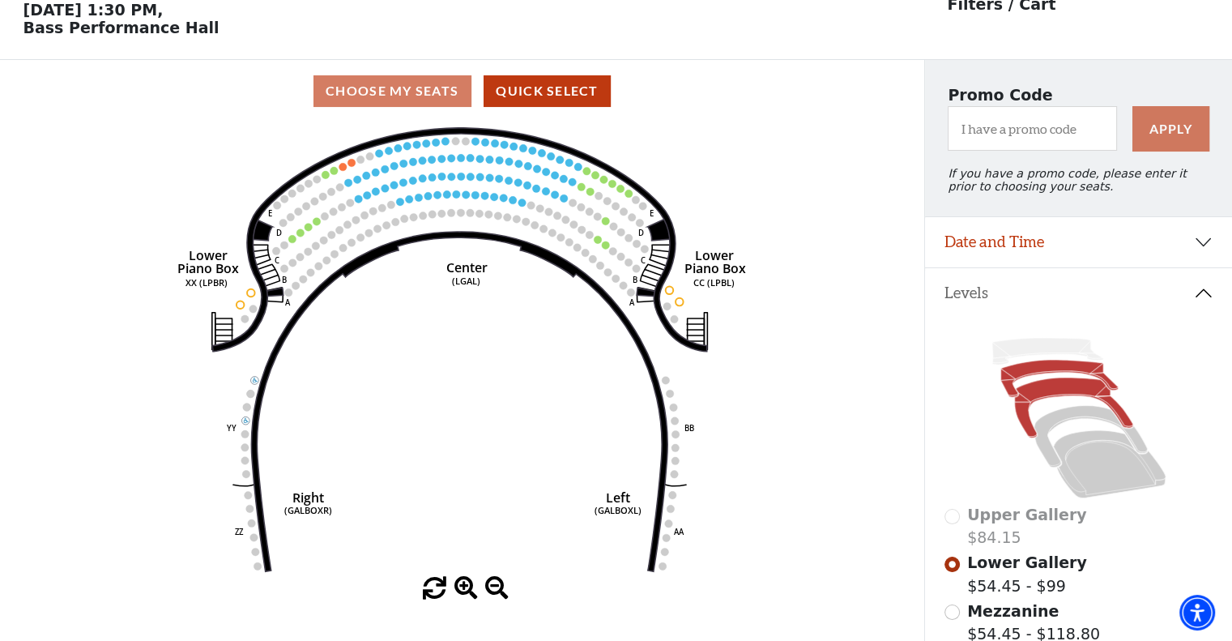
click at [1063, 401] on icon at bounding box center [1073, 407] width 118 height 60
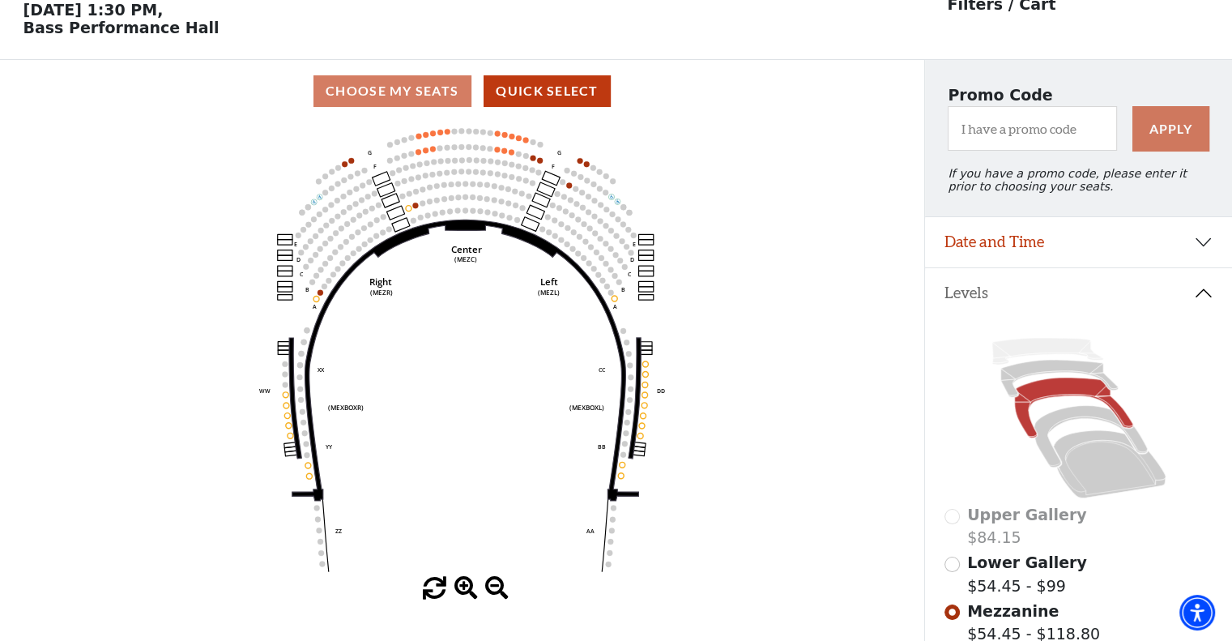
click at [1037, 364] on icon at bounding box center [1078, 418] width 269 height 170
click at [1037, 368] on icon at bounding box center [1078, 418] width 269 height 170
click at [1037, 375] on icon at bounding box center [1058, 378] width 117 height 37
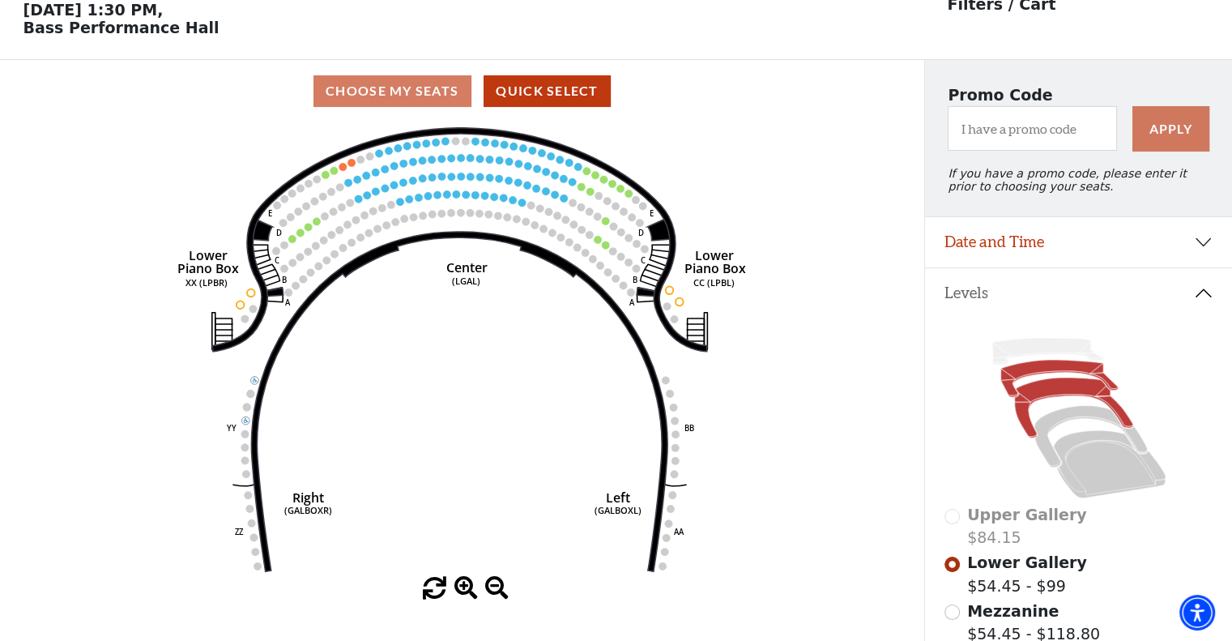
click at [1046, 394] on icon at bounding box center [1073, 407] width 118 height 60
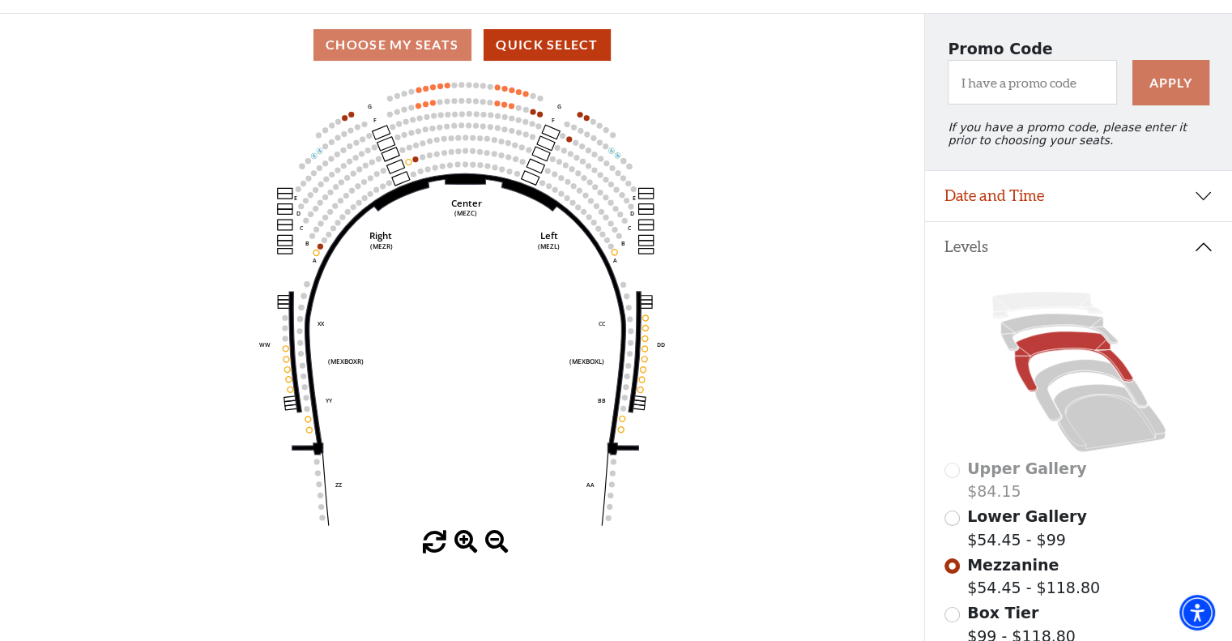
scroll to position [100, 0]
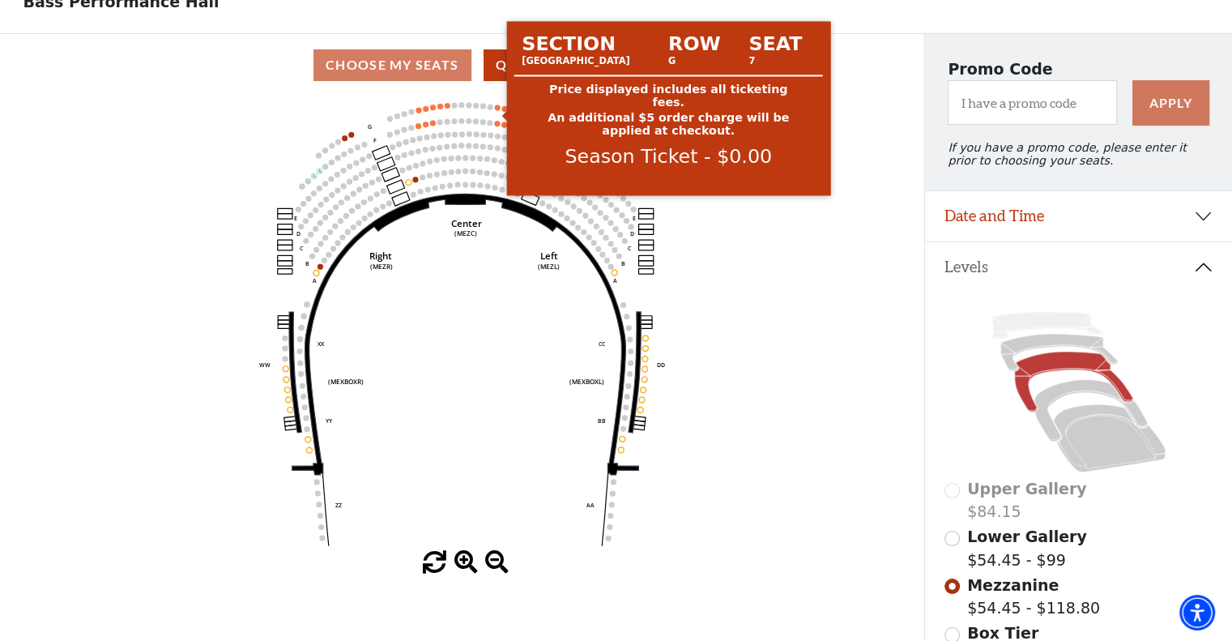
click at [496, 110] on circle at bounding box center [498, 107] width 6 height 6
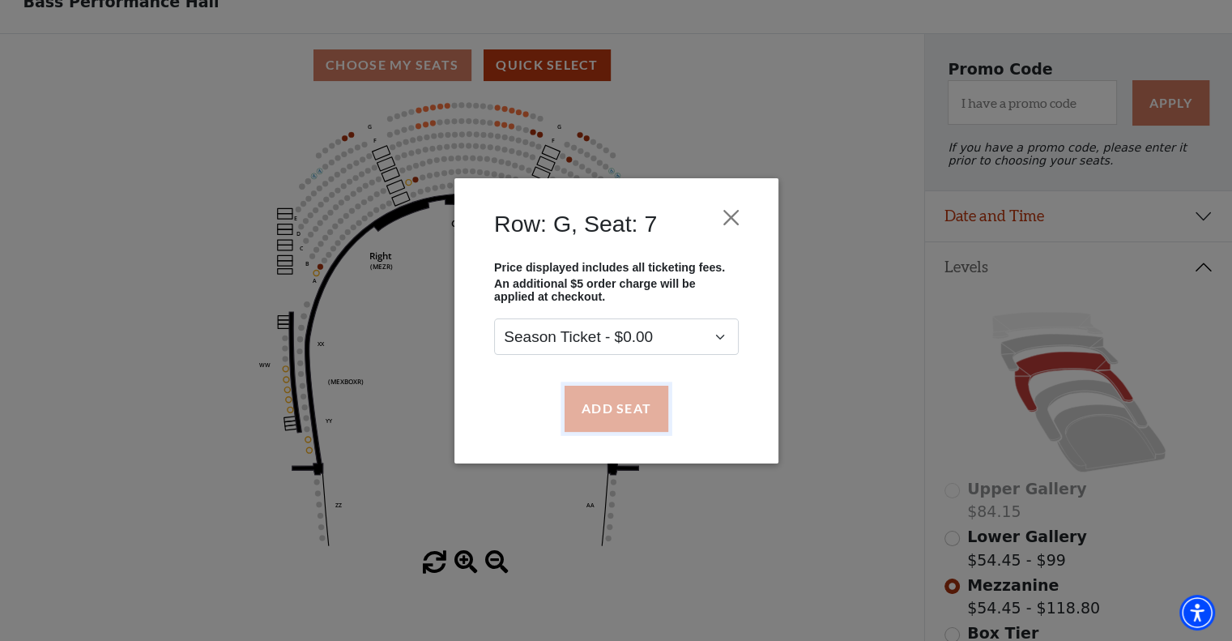
click at [644, 424] on button "Add Seat" at bounding box center [616, 407] width 104 height 45
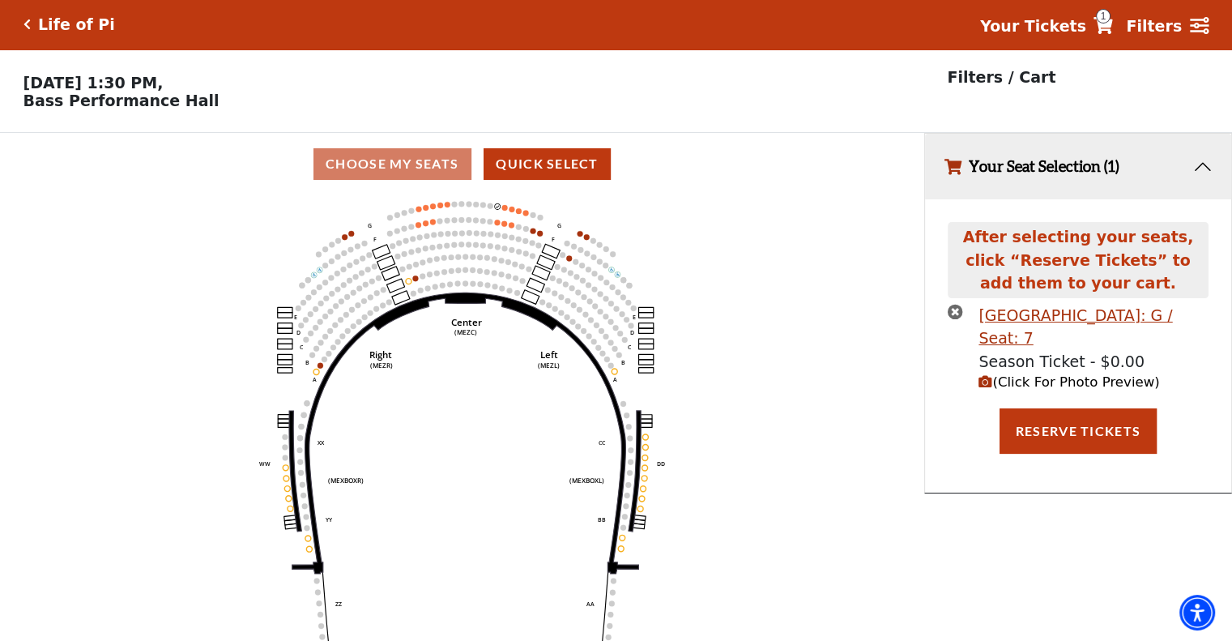
scroll to position [0, 0]
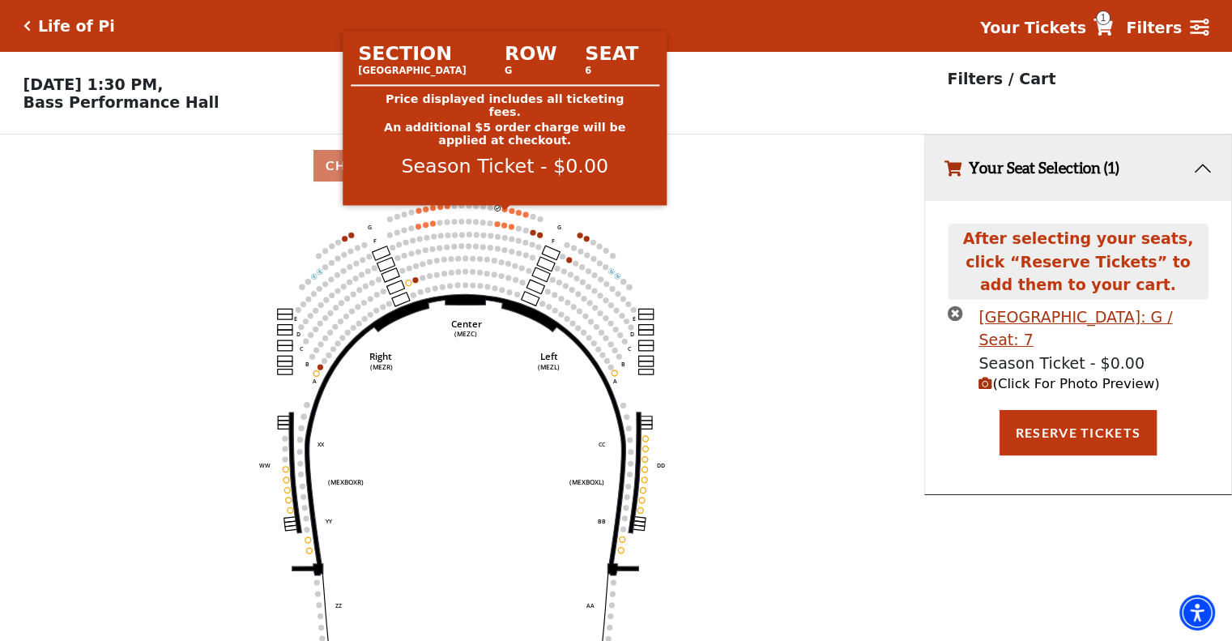
click at [506, 212] on circle at bounding box center [505, 210] width 6 height 6
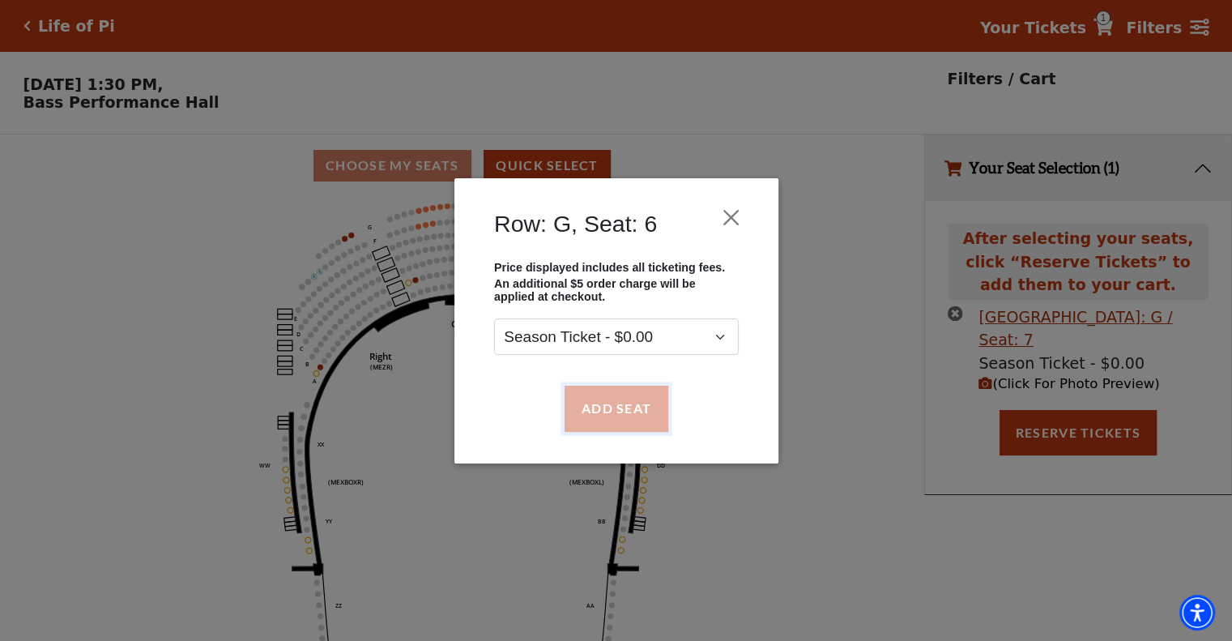
click at [625, 412] on button "Add Seat" at bounding box center [616, 407] width 104 height 45
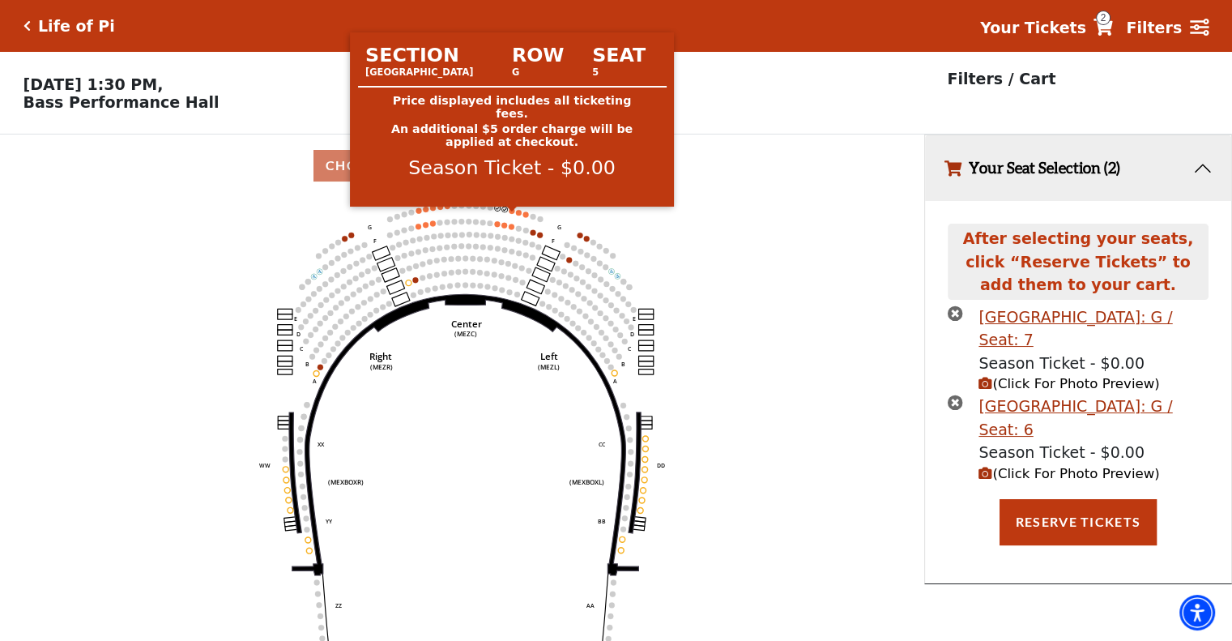
click at [510, 214] on circle at bounding box center [512, 211] width 6 height 6
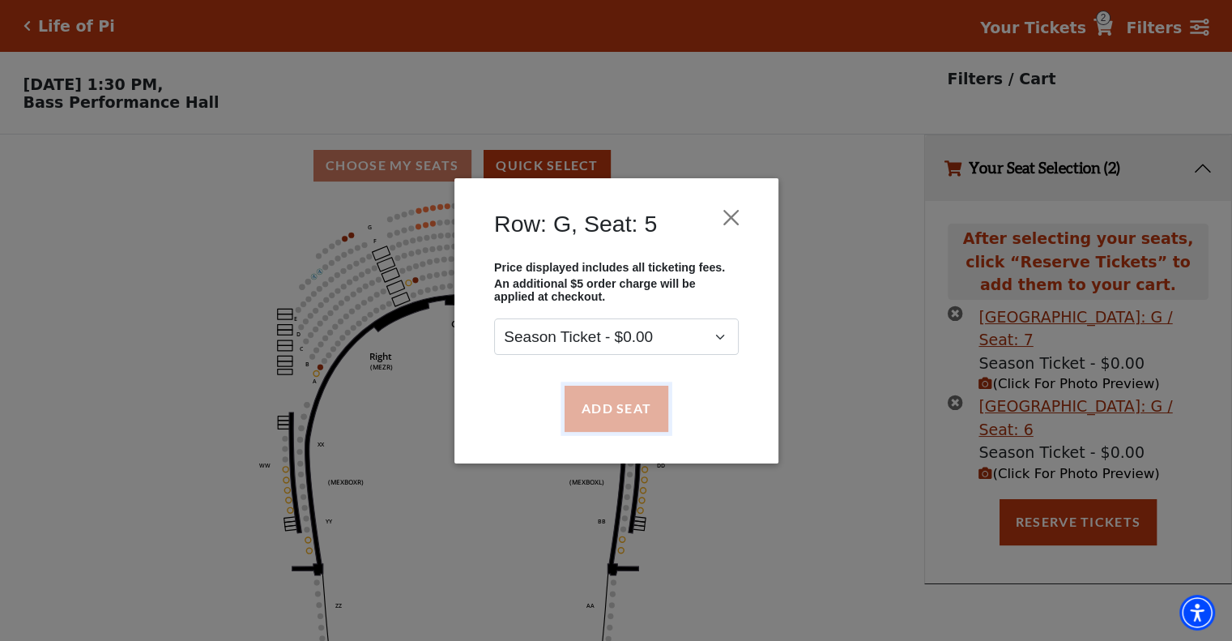
click at [618, 420] on button "Add Seat" at bounding box center [616, 407] width 104 height 45
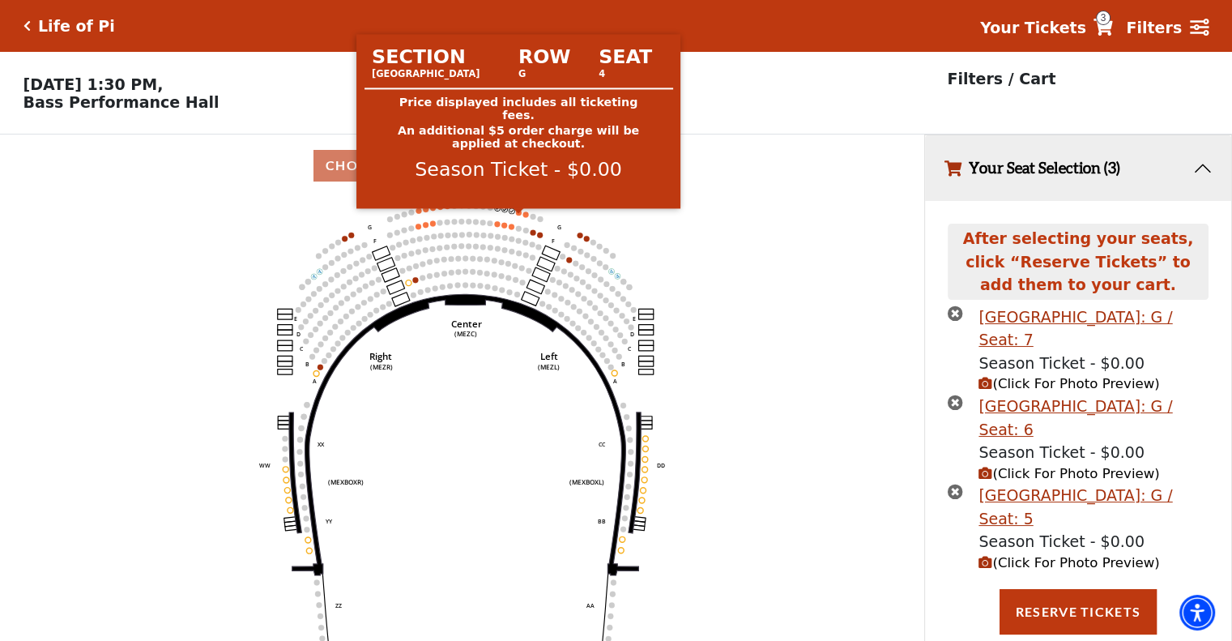
click at [518, 215] on circle at bounding box center [519, 213] width 6 height 6
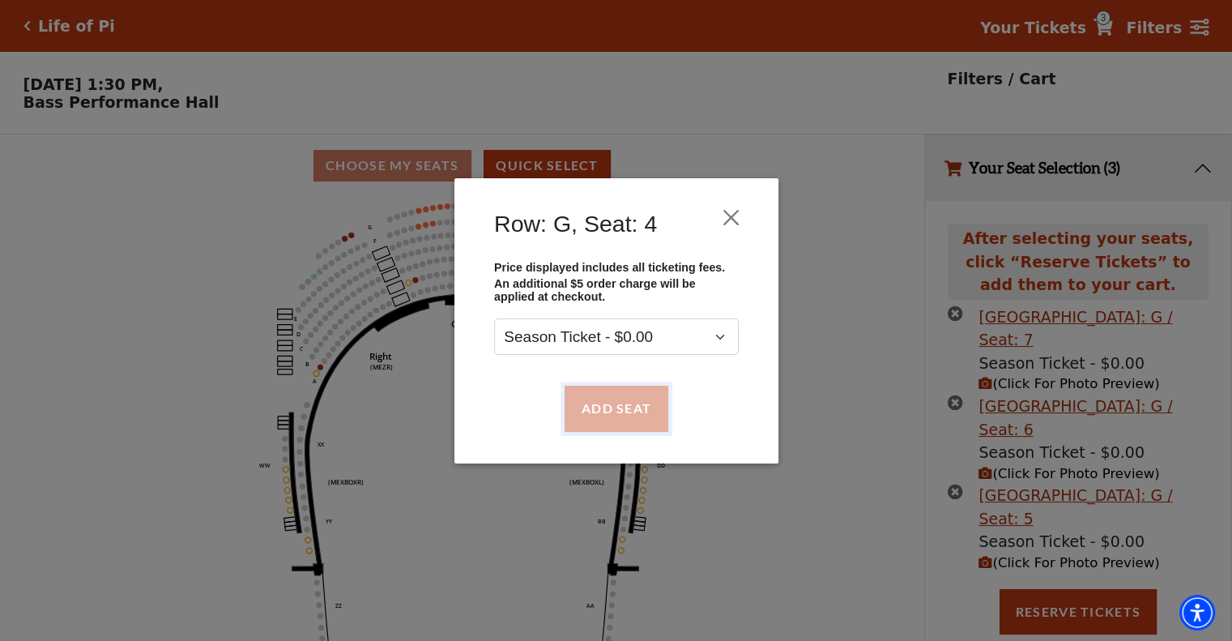
click at [616, 408] on button "Add Seat" at bounding box center [616, 407] width 104 height 45
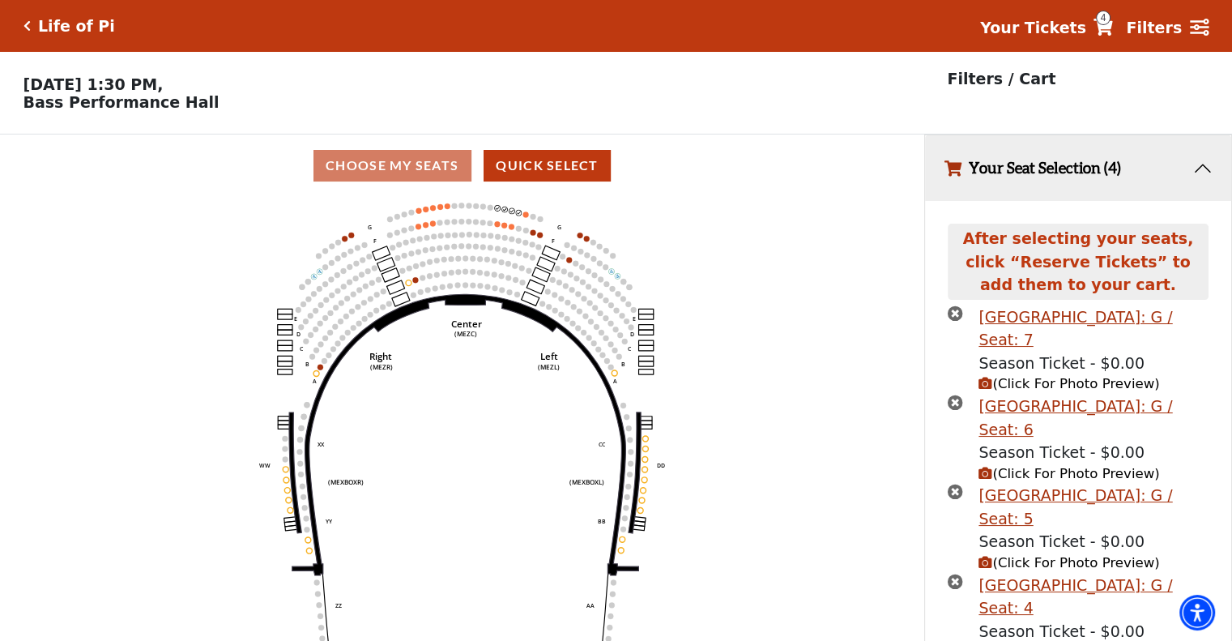
scroll to position [87, 0]
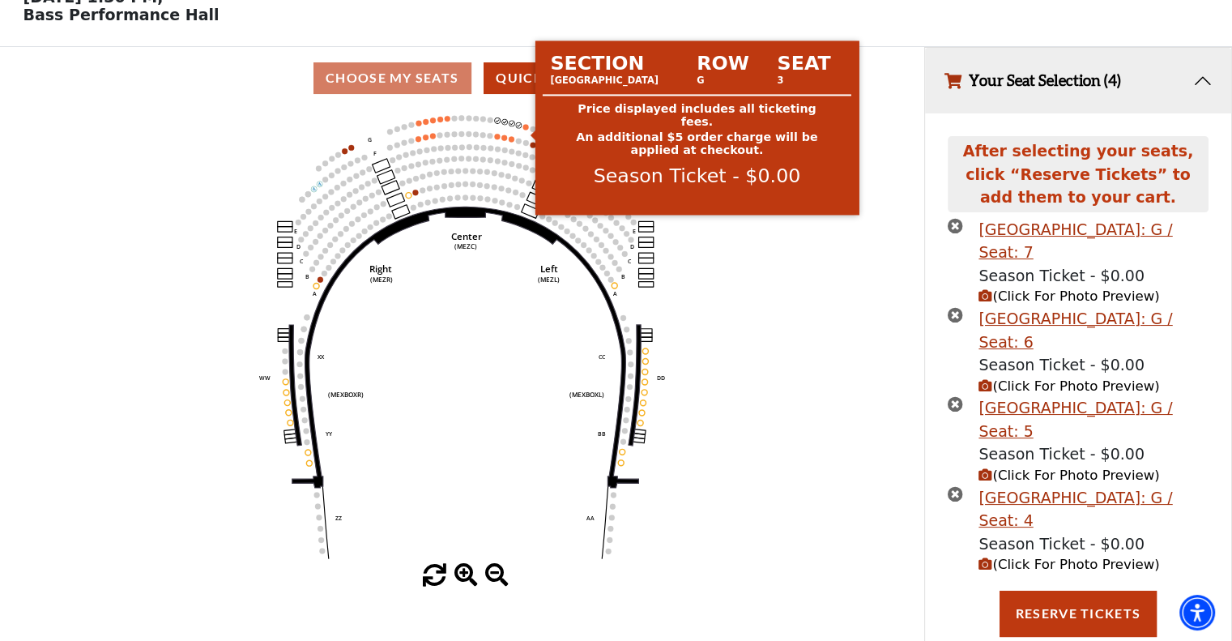
click at [524, 130] on circle at bounding box center [526, 127] width 6 height 6
click at [525, 130] on circle at bounding box center [526, 127] width 6 height 6
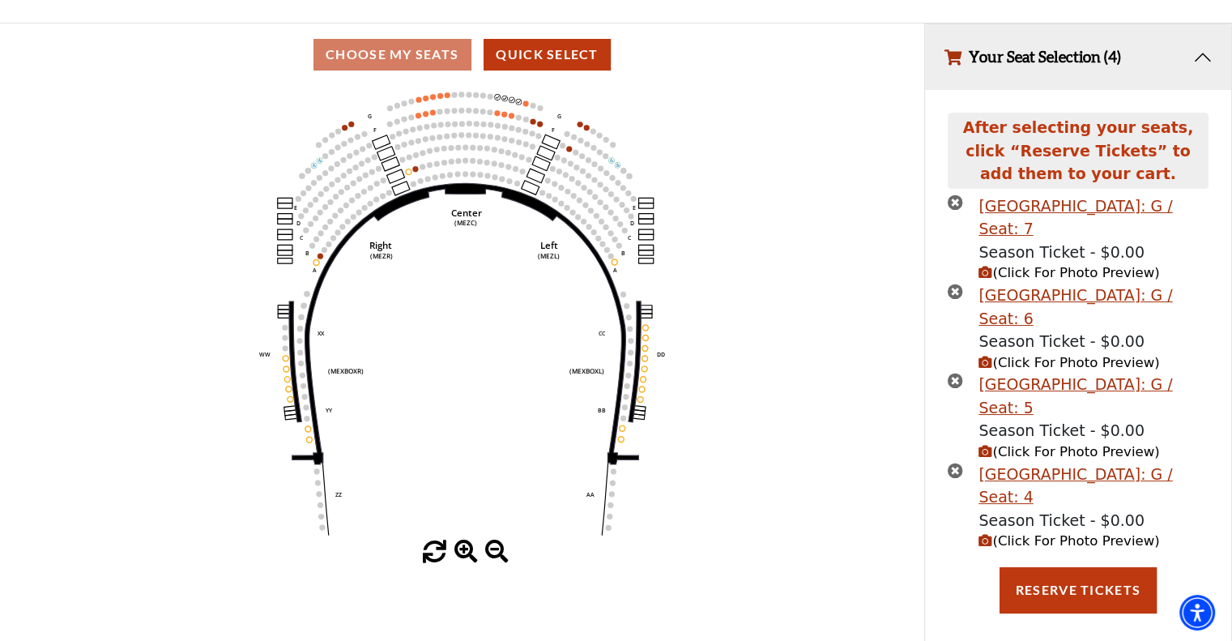
scroll to position [126, 0]
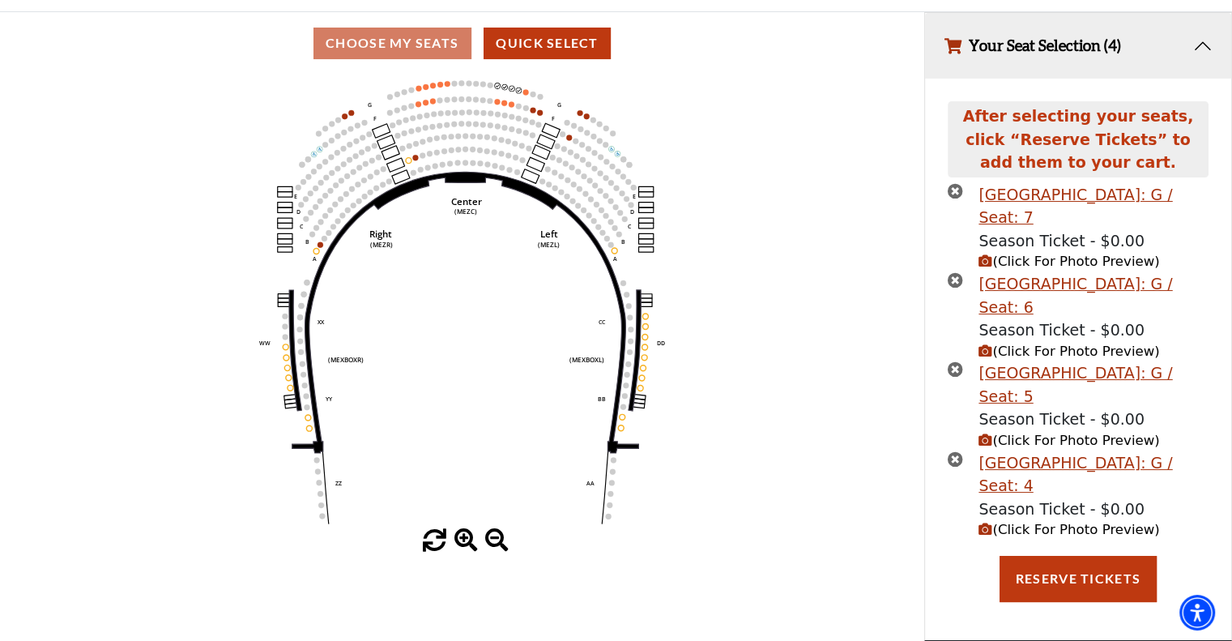
click at [988, 268] on icon "(Click For Photo Preview)" at bounding box center [985, 261] width 14 height 14
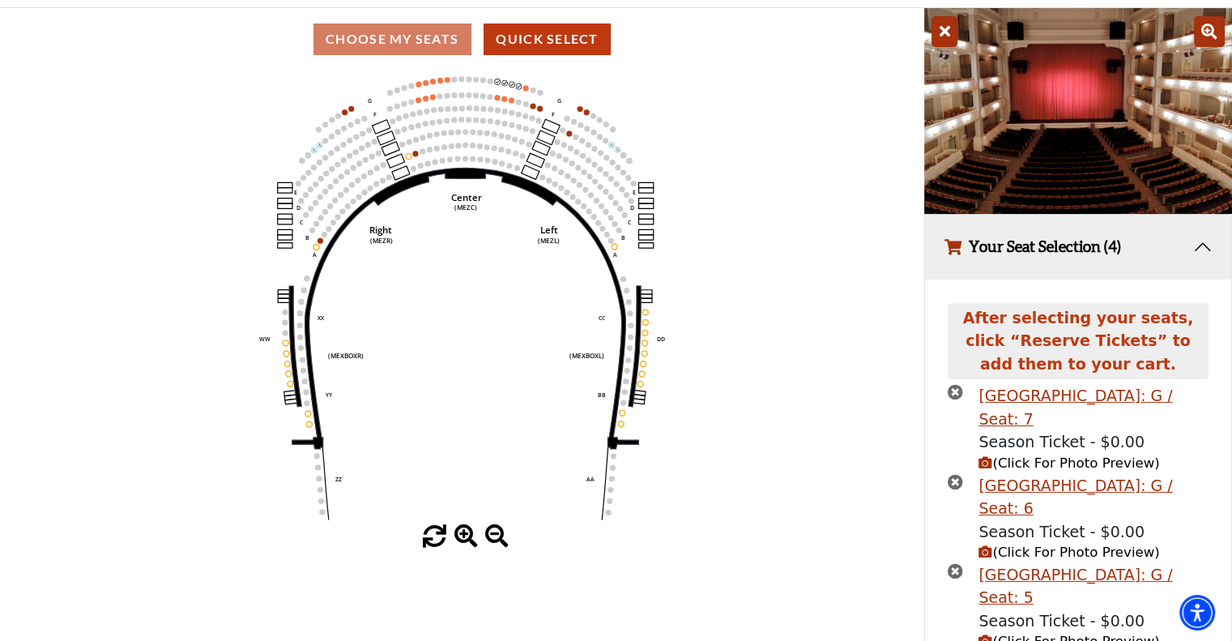
click at [862, 319] on icon "Center (MEZC) Right (MEZR) Left (MEZL) (MEXBOXR) (MEXBOXL) XX WW CC DD YY BB ZZ…" at bounding box center [462, 297] width 832 height 454
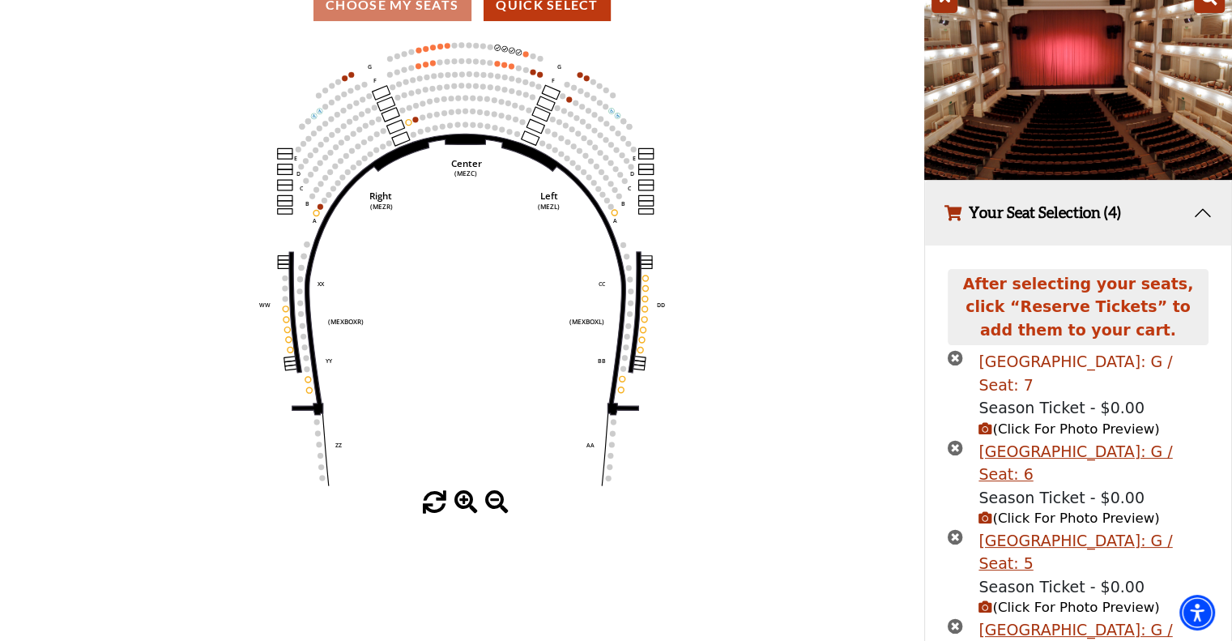
scroll to position [332, 0]
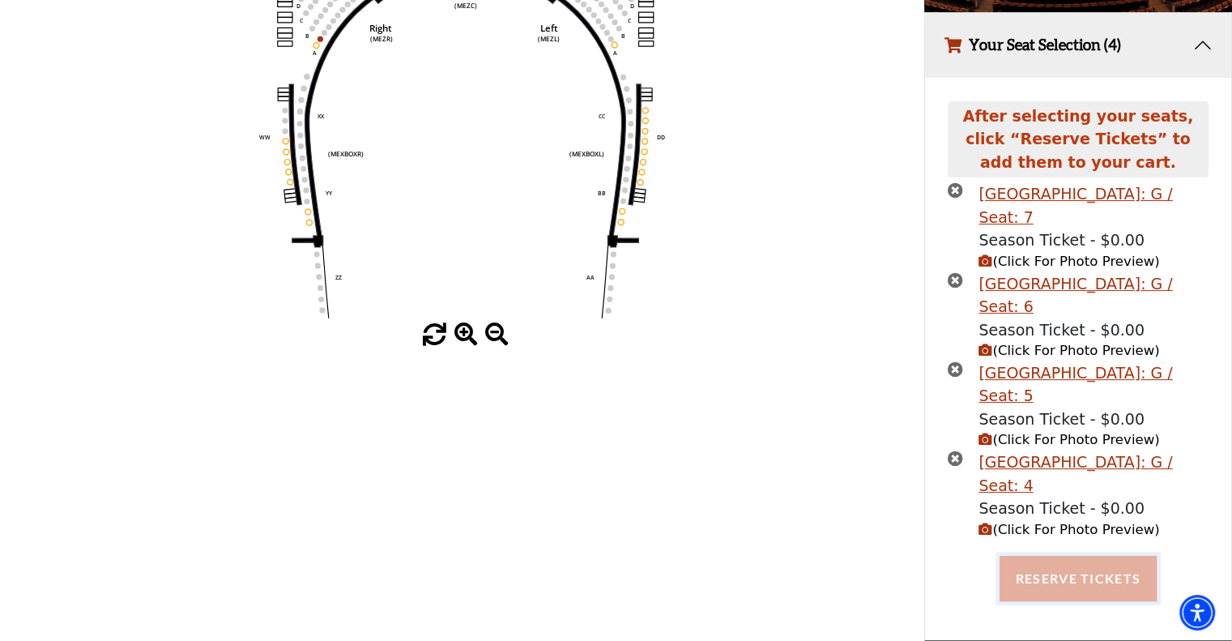
click at [1134, 564] on button "Reserve Tickets" at bounding box center [1077, 578] width 157 height 45
click at [1118, 586] on button "Reserve Tickets" at bounding box center [1077, 578] width 157 height 45
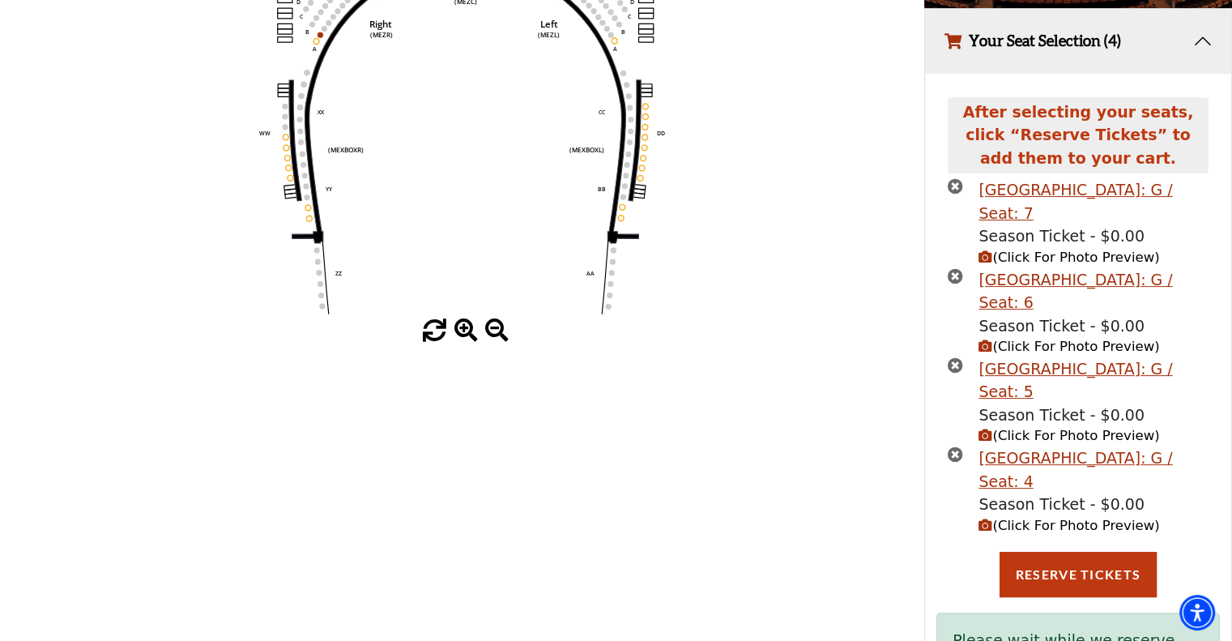
scroll to position [425, 0]
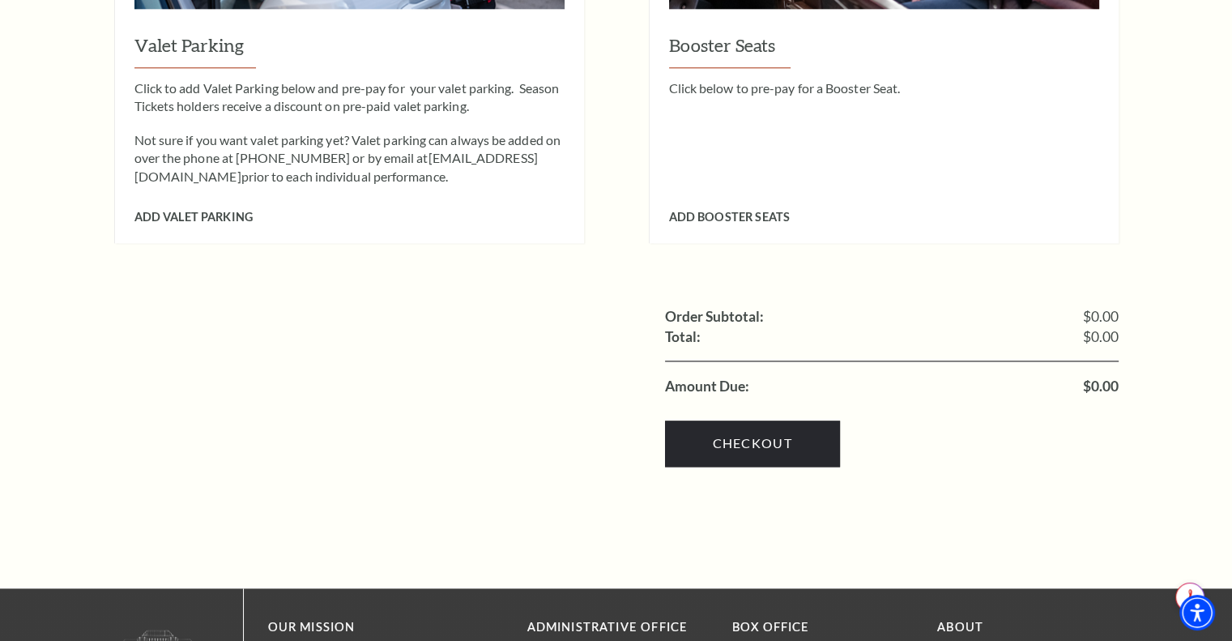
scroll to position [1914, 0]
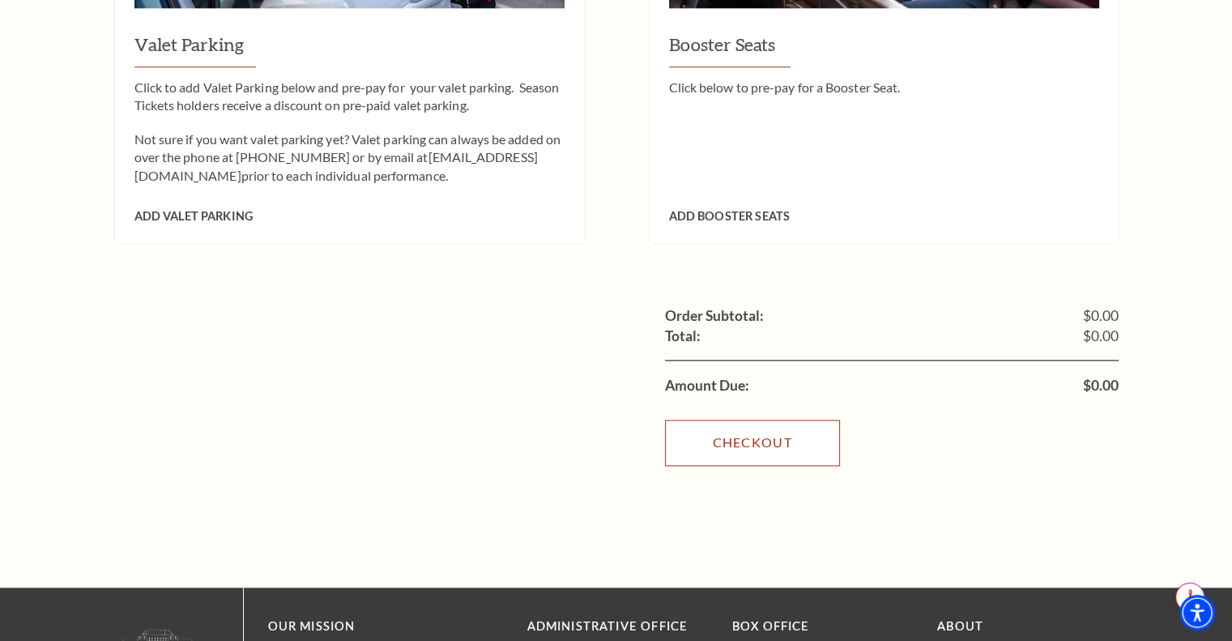
click at [757, 423] on link "Checkout" at bounding box center [752, 442] width 175 height 45
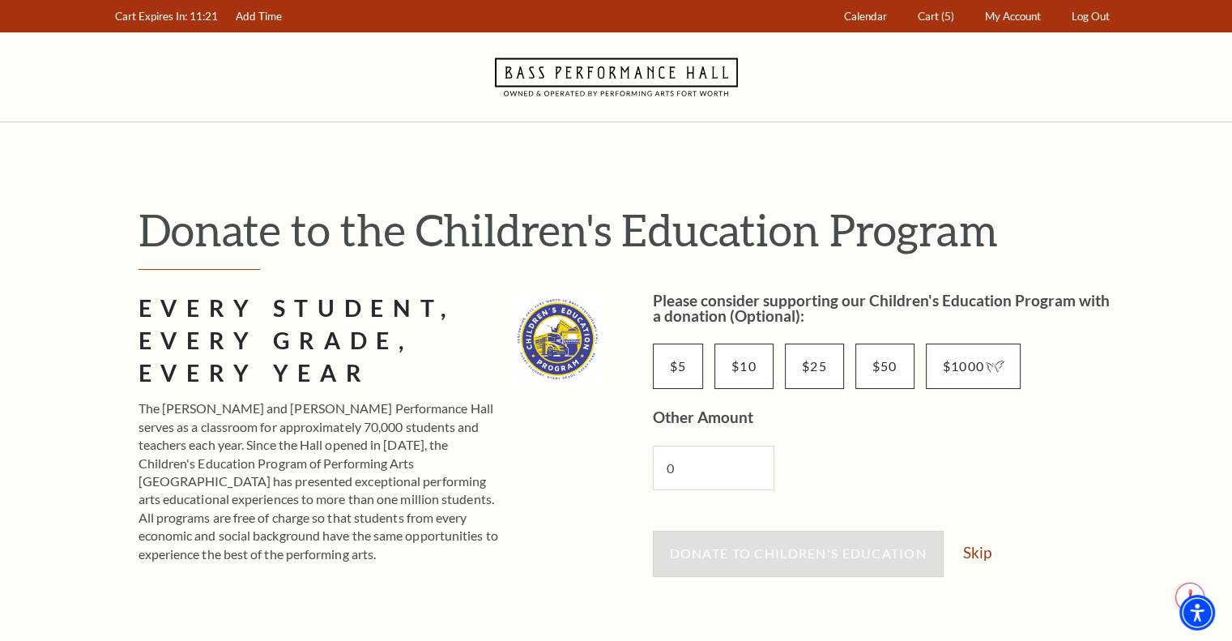
scroll to position [79, 0]
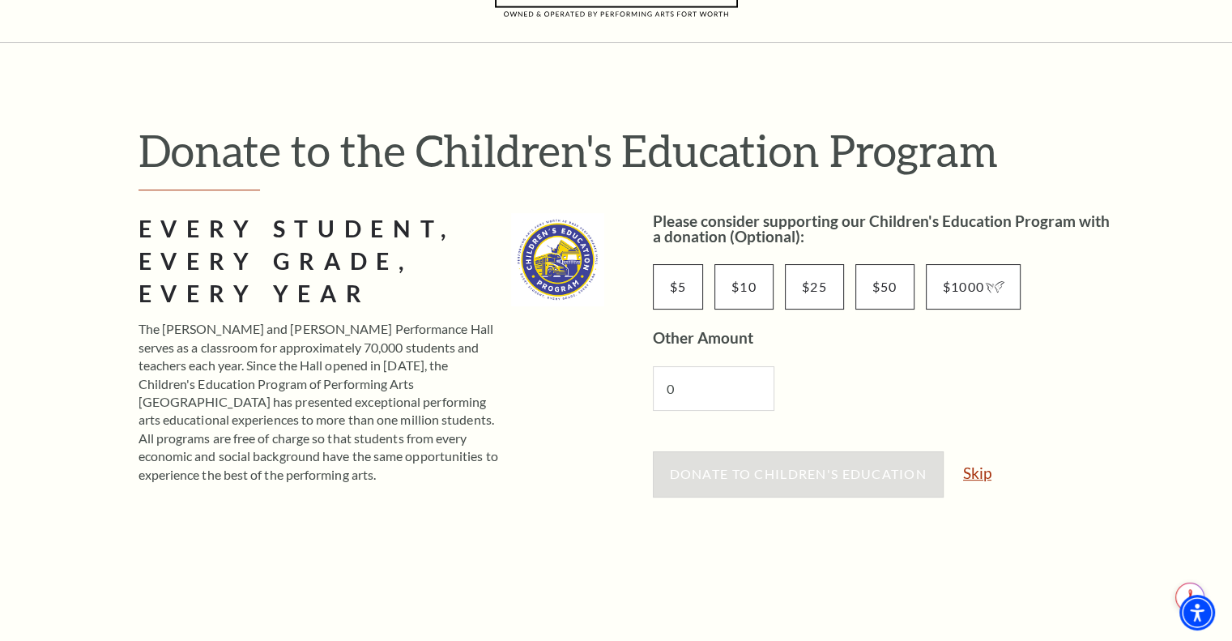
click at [974, 472] on link "Skip" at bounding box center [977, 472] width 28 height 15
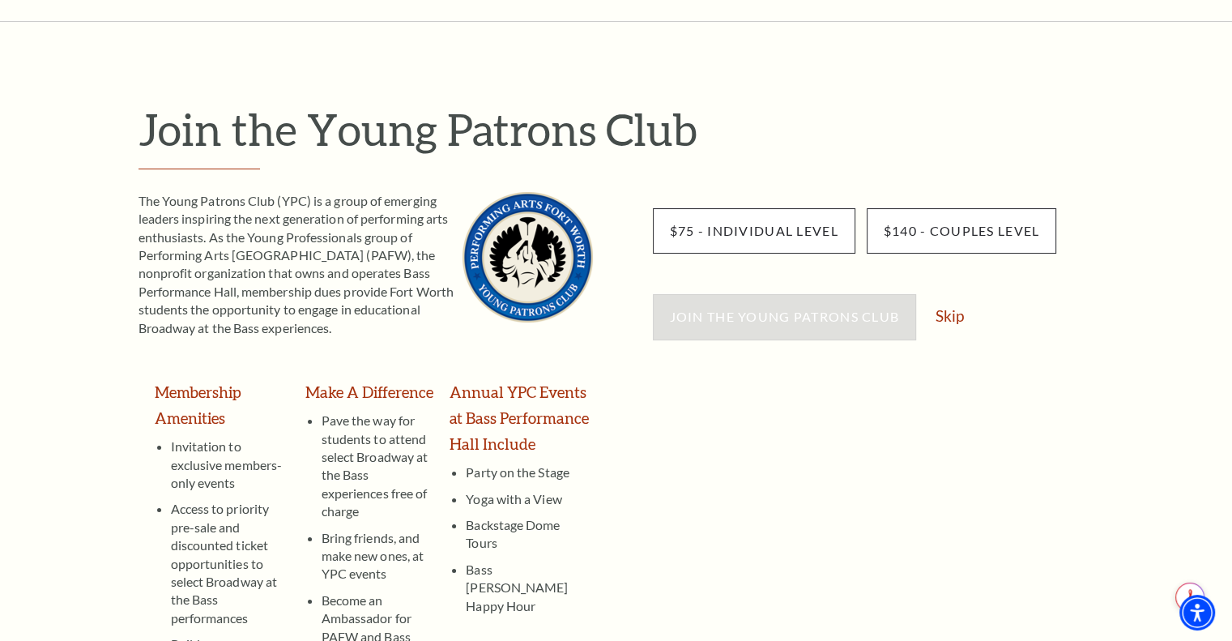
scroll to position [102, 0]
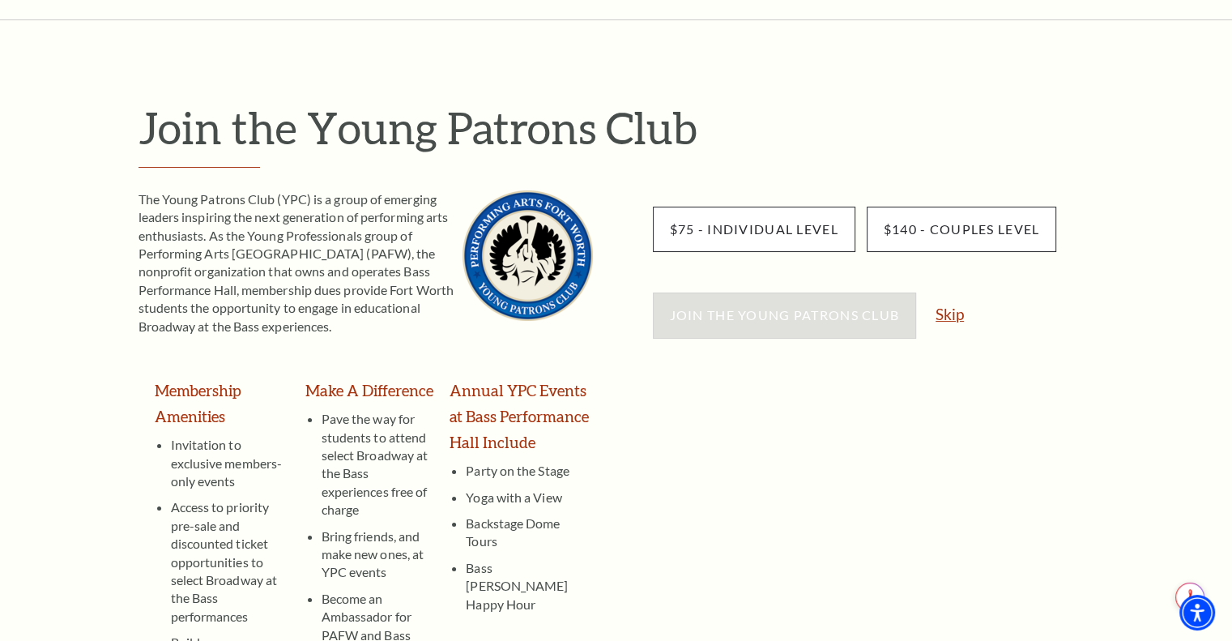
click at [952, 315] on link "Skip" at bounding box center [949, 313] width 28 height 15
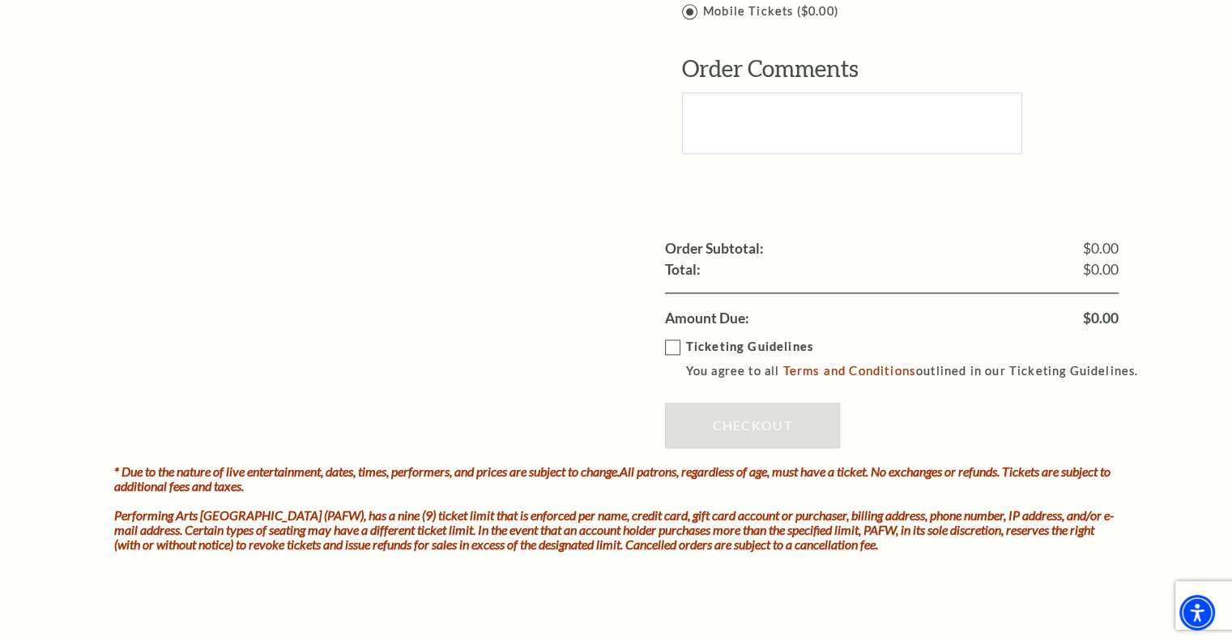
scroll to position [1762, 0]
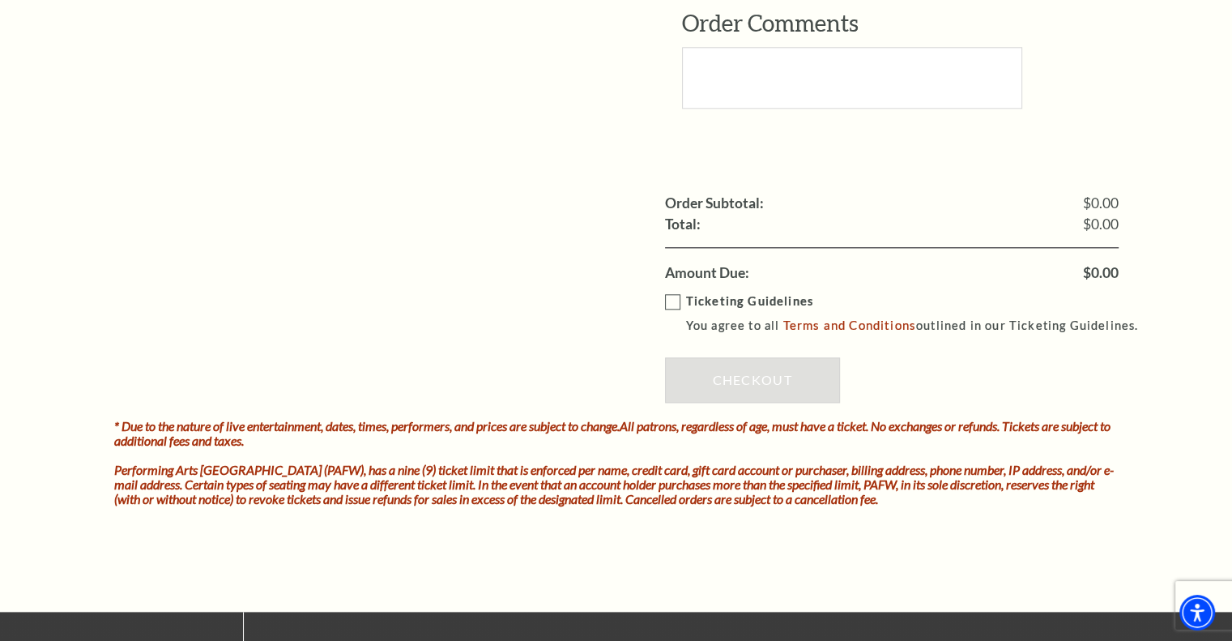
click at [684, 292] on label "Ticketing Guidelines You agree to all Terms and Conditions outlined in our Tick…" at bounding box center [909, 314] width 488 height 45
click at [0, 0] on input "Ticketing Guidelines You agree to all Terms and Conditions outlined in our Tick…" at bounding box center [0, 0] width 0 height 0
click at [701, 357] on link "Checkout" at bounding box center [752, 379] width 175 height 45
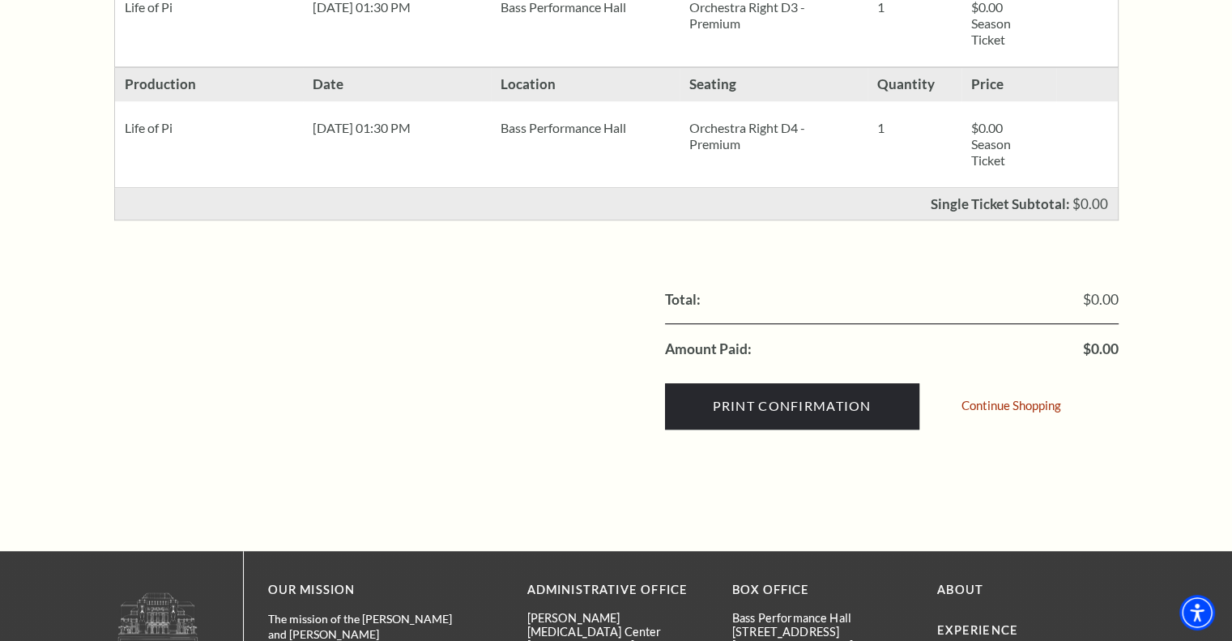
scroll to position [1085, 0]
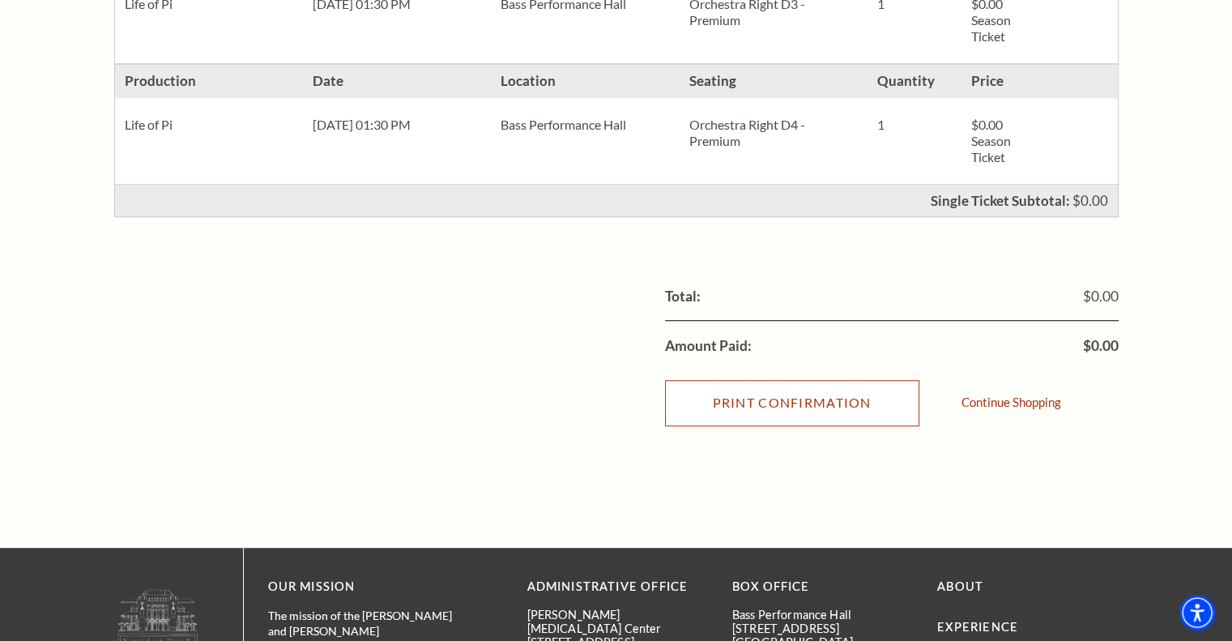
click at [795, 400] on input "Print Confirmation" at bounding box center [792, 402] width 254 height 45
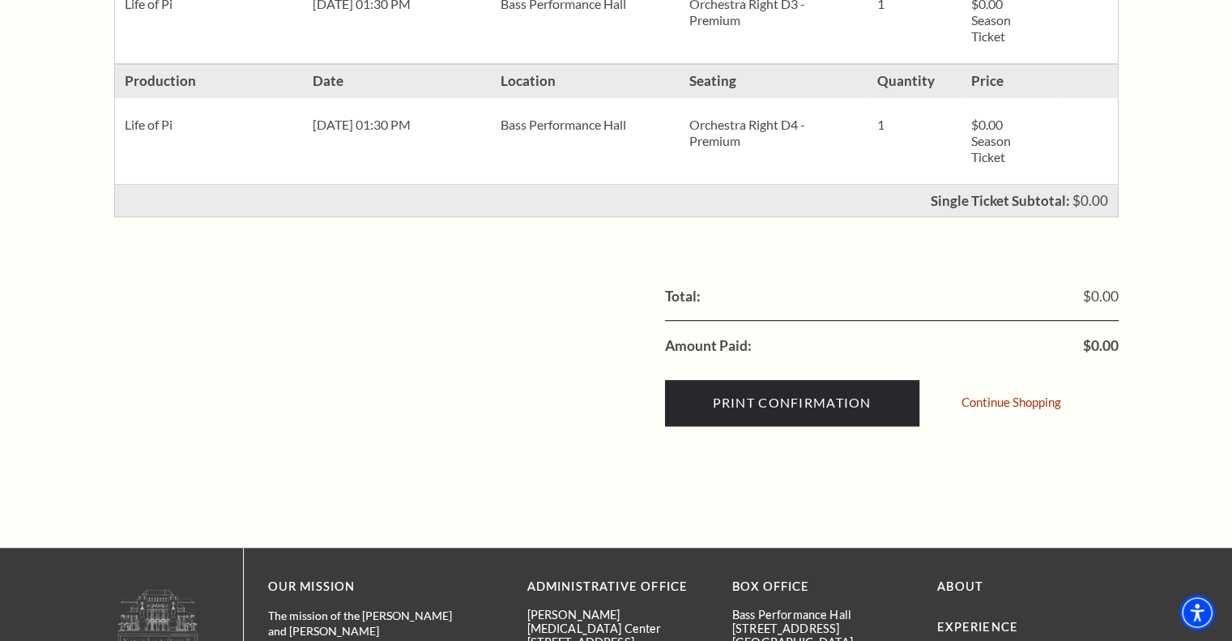
click at [988, 389] on div "Continue Shopping" at bounding box center [1014, 404] width 106 height 39
click at [990, 401] on link "Continue Shopping" at bounding box center [1011, 402] width 100 height 12
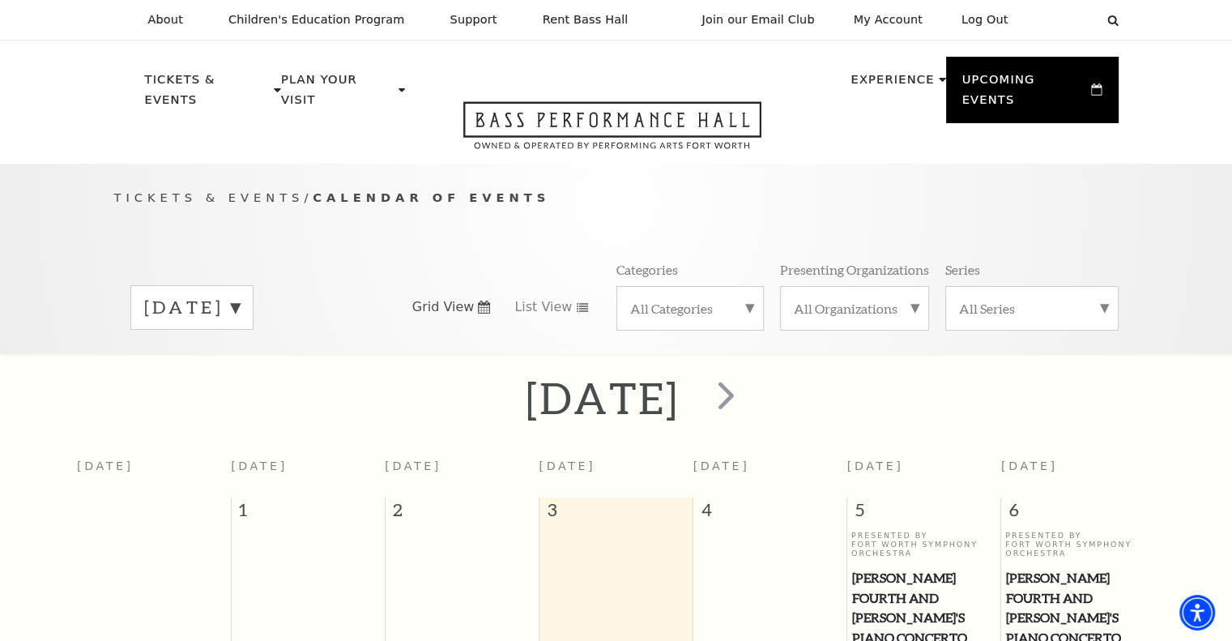
click at [240, 295] on label "September 2025" at bounding box center [192, 307] width 96 height 25
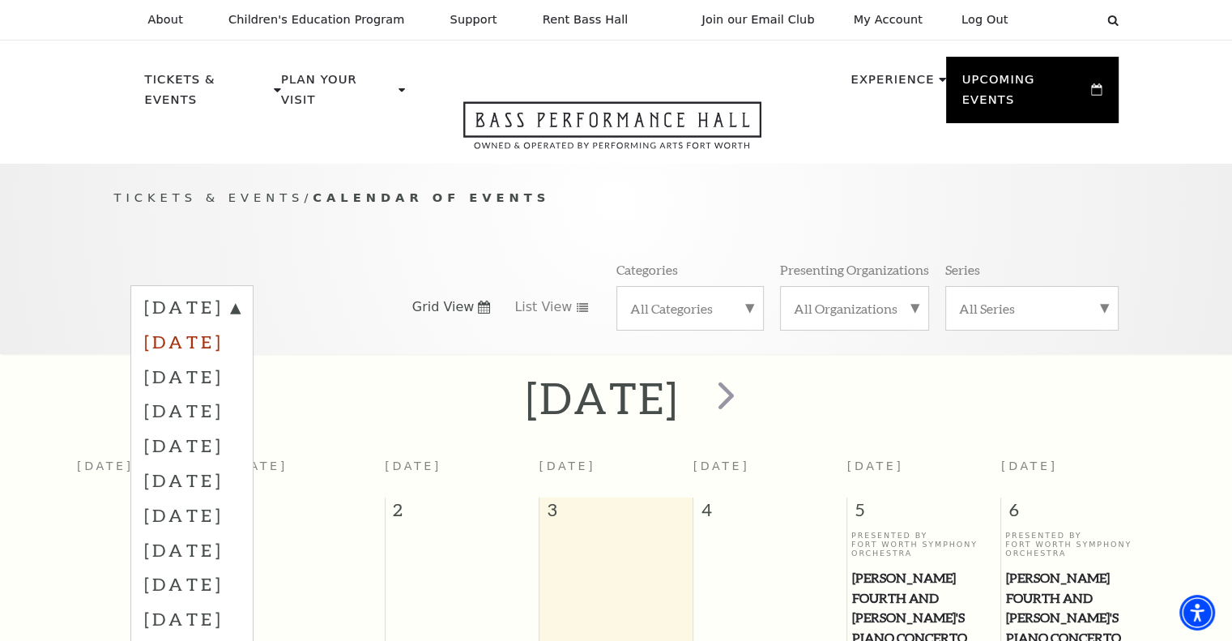
click at [240, 334] on label "October 2025" at bounding box center [192, 341] width 96 height 35
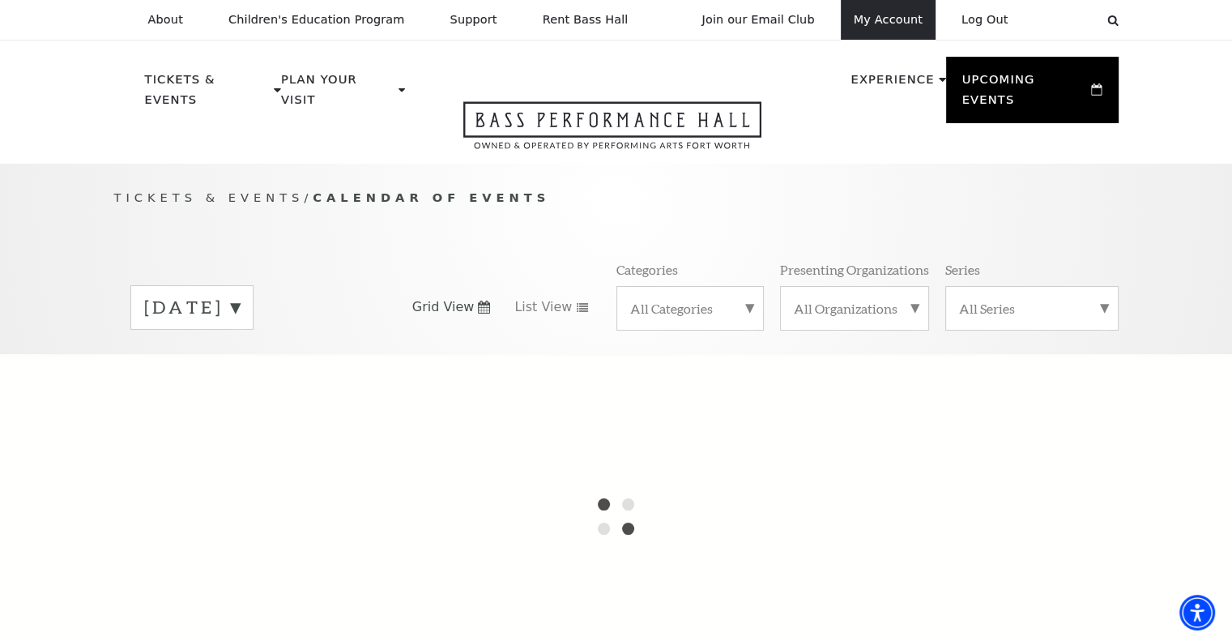
click at [897, 22] on link "My Account" at bounding box center [888, 20] width 95 height 40
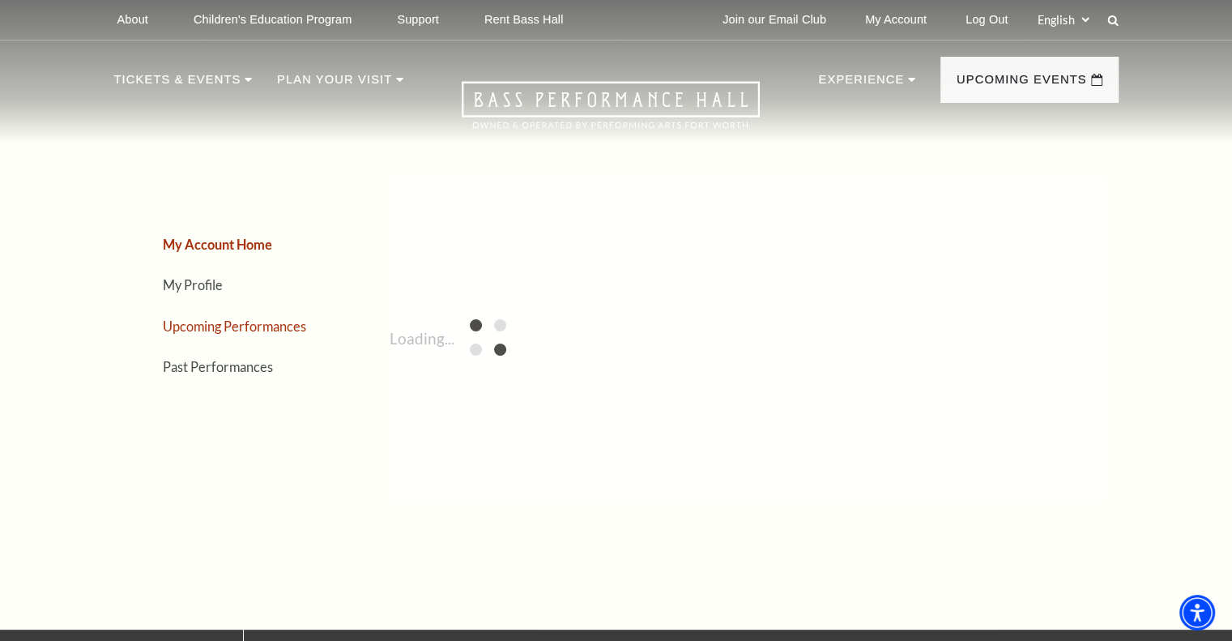
click at [249, 325] on link "Upcoming Performances" at bounding box center [234, 325] width 143 height 15
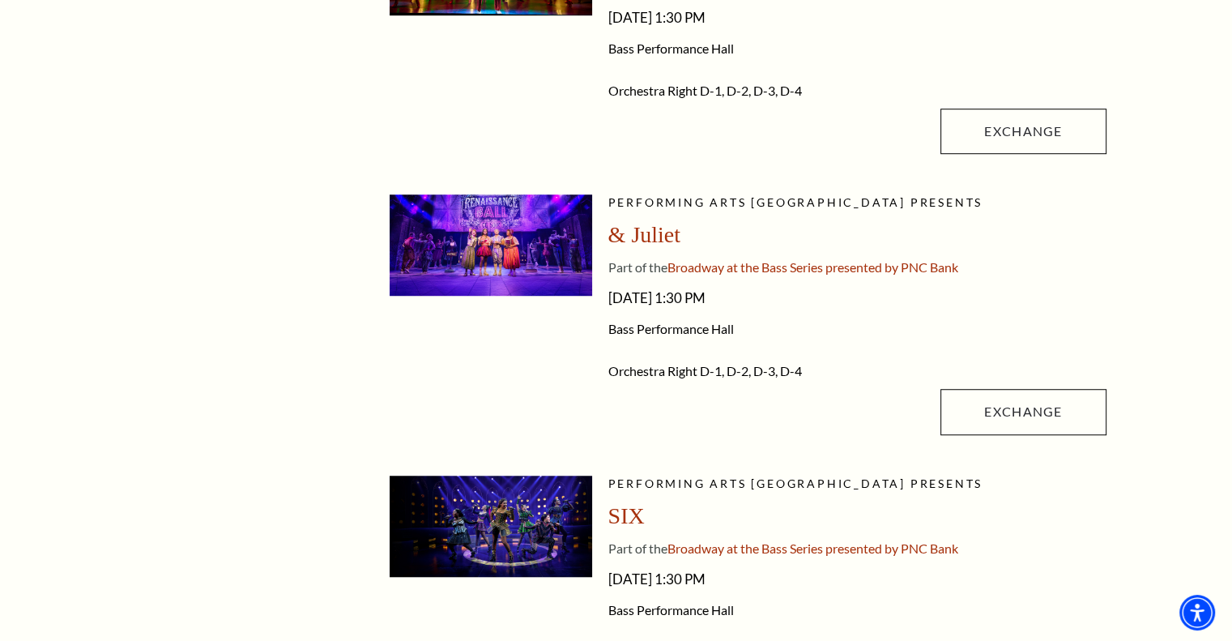
scroll to position [1110, 0]
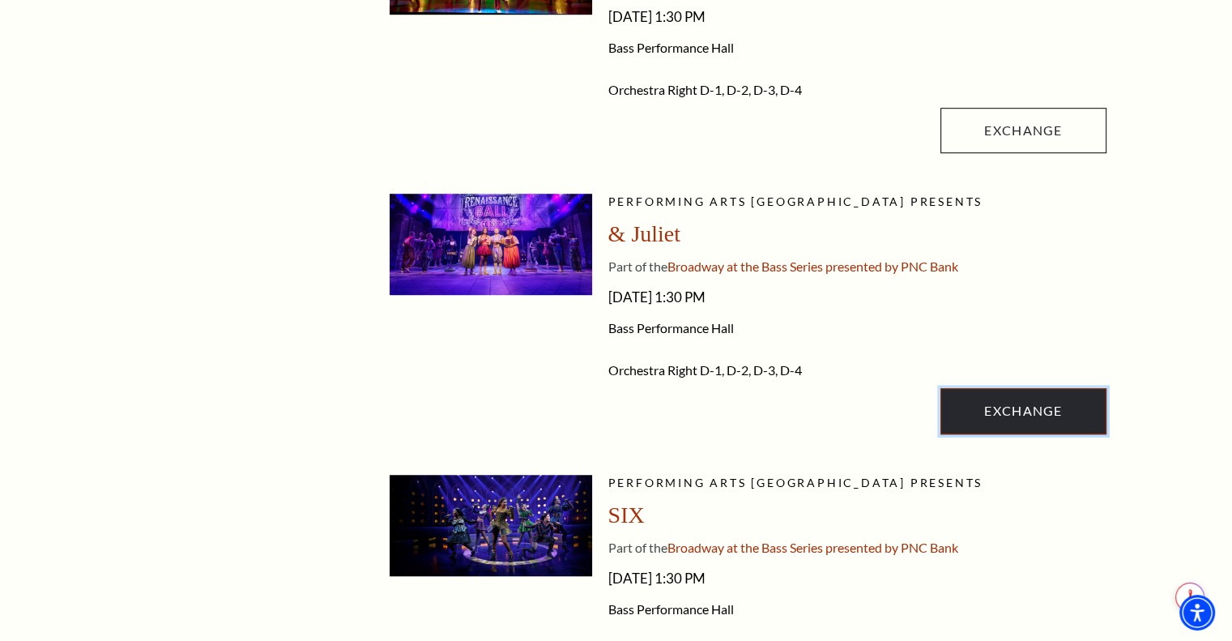
click at [982, 408] on link "Exchange" at bounding box center [1022, 410] width 165 height 45
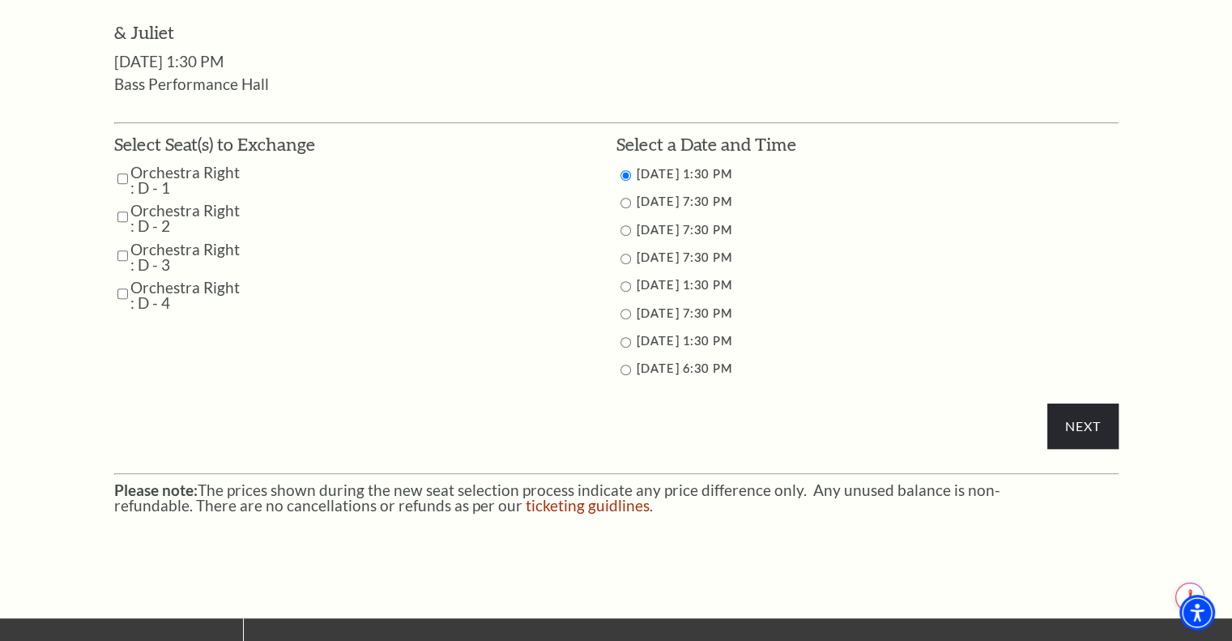
scroll to position [781, 0]
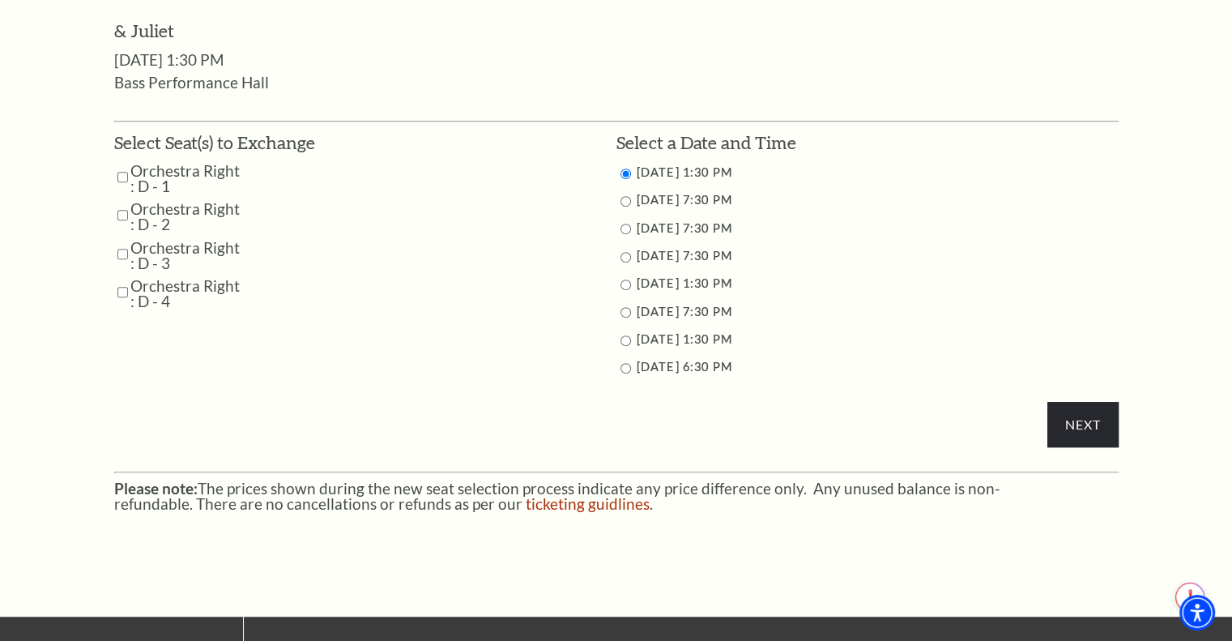
click at [117, 181] on input "Orchestra Right : D - 1" at bounding box center [122, 177] width 11 height 28
checkbox input "true"
click at [115, 210] on td "Orchestra Right : D - 2" at bounding box center [214, 216] width 201 height 31
click at [120, 214] on input "Orchestra Right : D - 2" at bounding box center [122, 215] width 11 height 28
checkbox input "true"
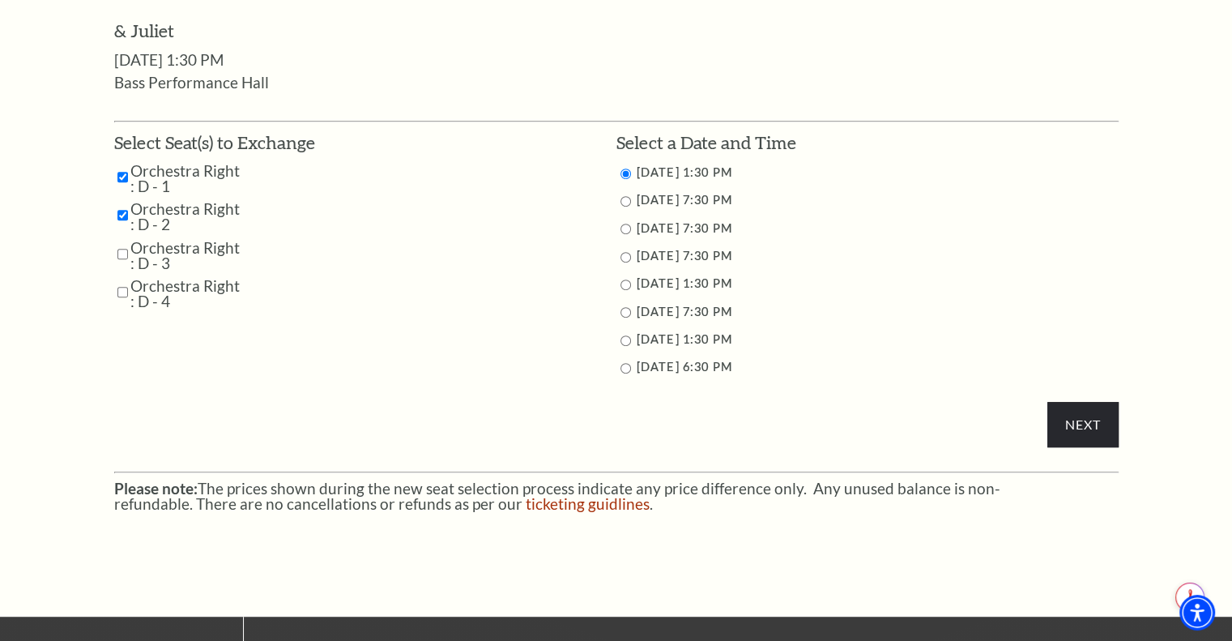
click at [117, 251] on input "Orchestra Right : D - 3" at bounding box center [122, 254] width 11 height 28
checkbox input "true"
click at [122, 299] on input "Orchestra Right : D - 4" at bounding box center [122, 292] width 11 height 28
checkbox input "true"
click at [617, 282] on li "11/15/2025 1:30 PM" at bounding box center [867, 284] width 502 height 20
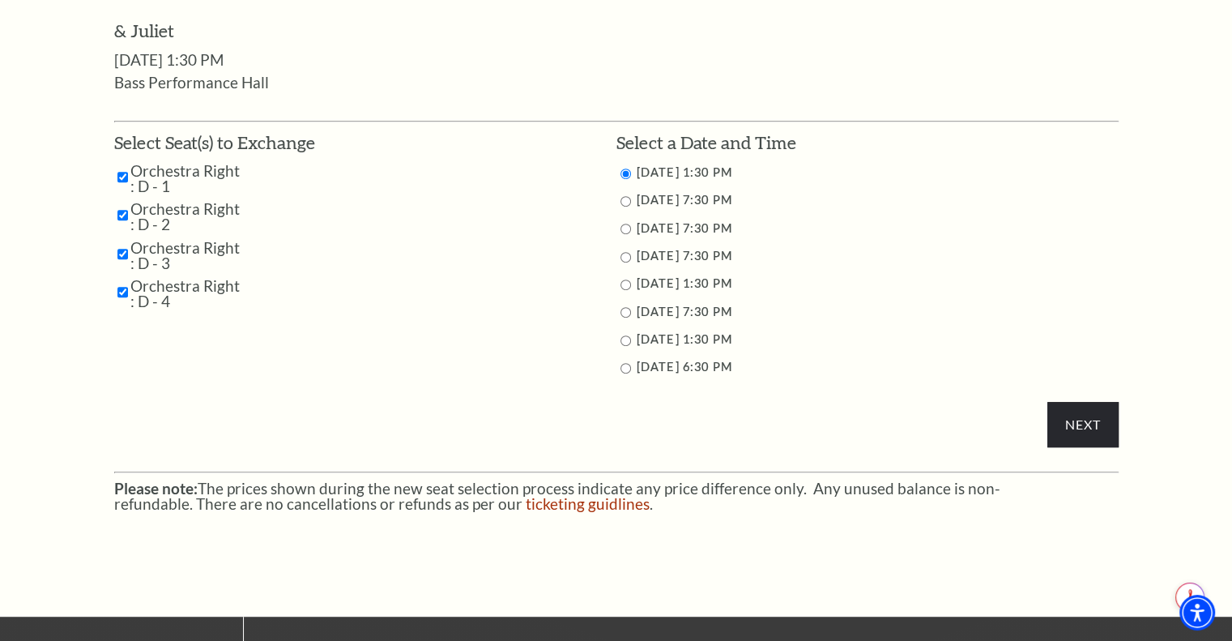
click at [623, 283] on input "11/15/2025 1:30 PM" at bounding box center [625, 284] width 11 height 11
radio input "true"
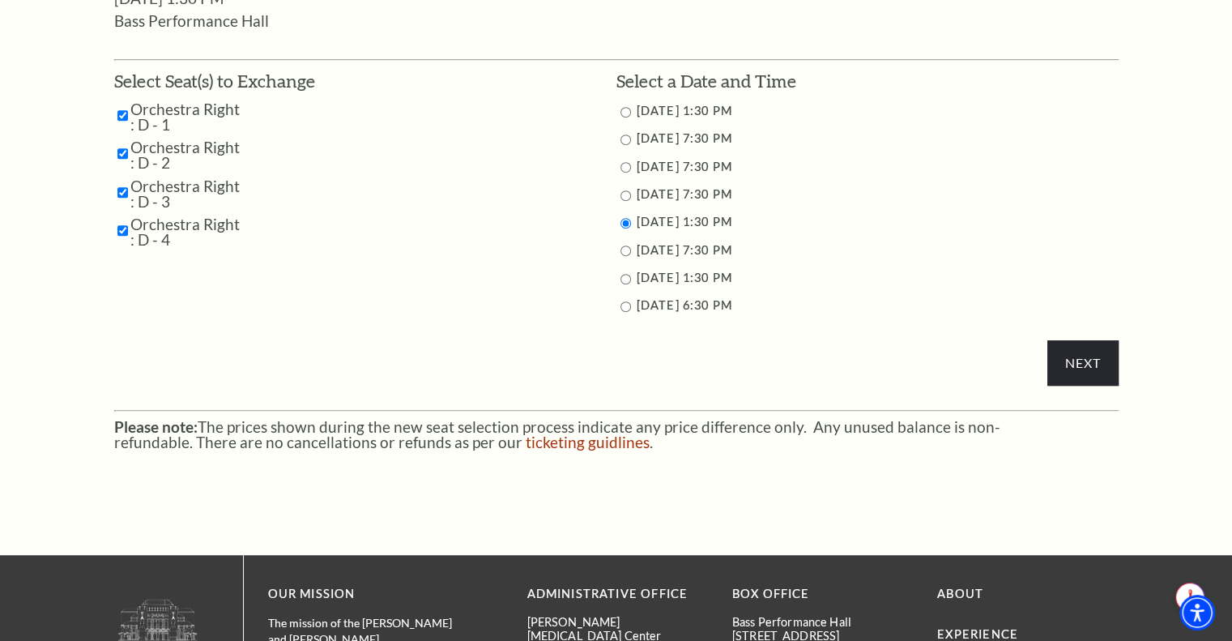
scroll to position [851, 0]
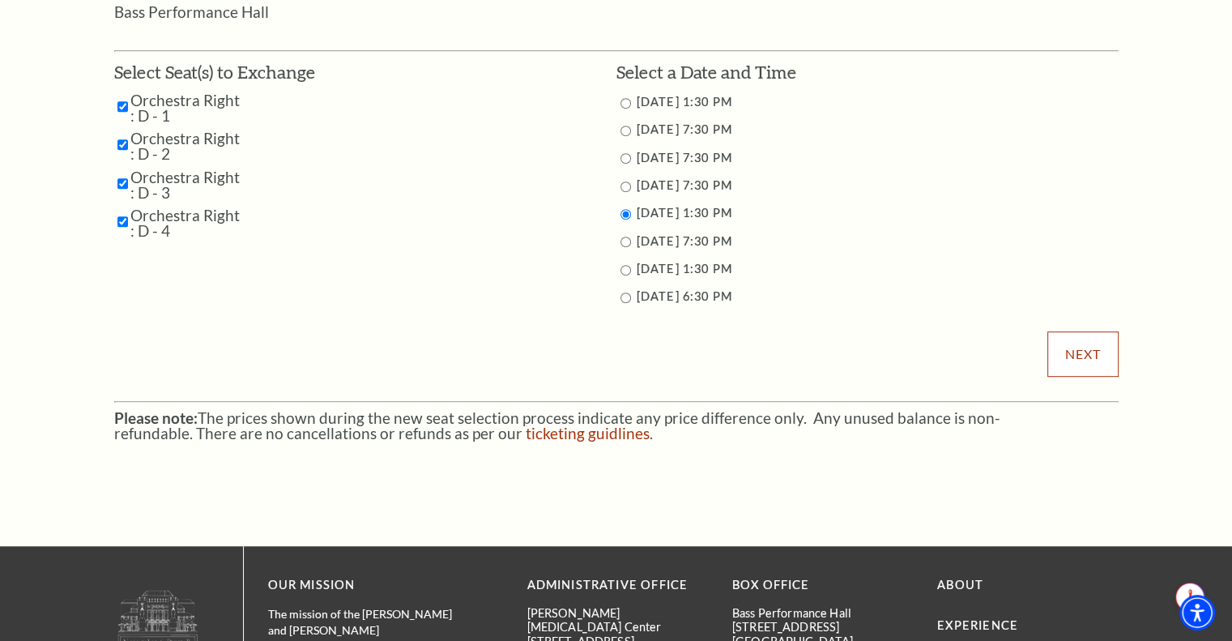
click at [1102, 356] on input "Next" at bounding box center [1082, 353] width 70 height 45
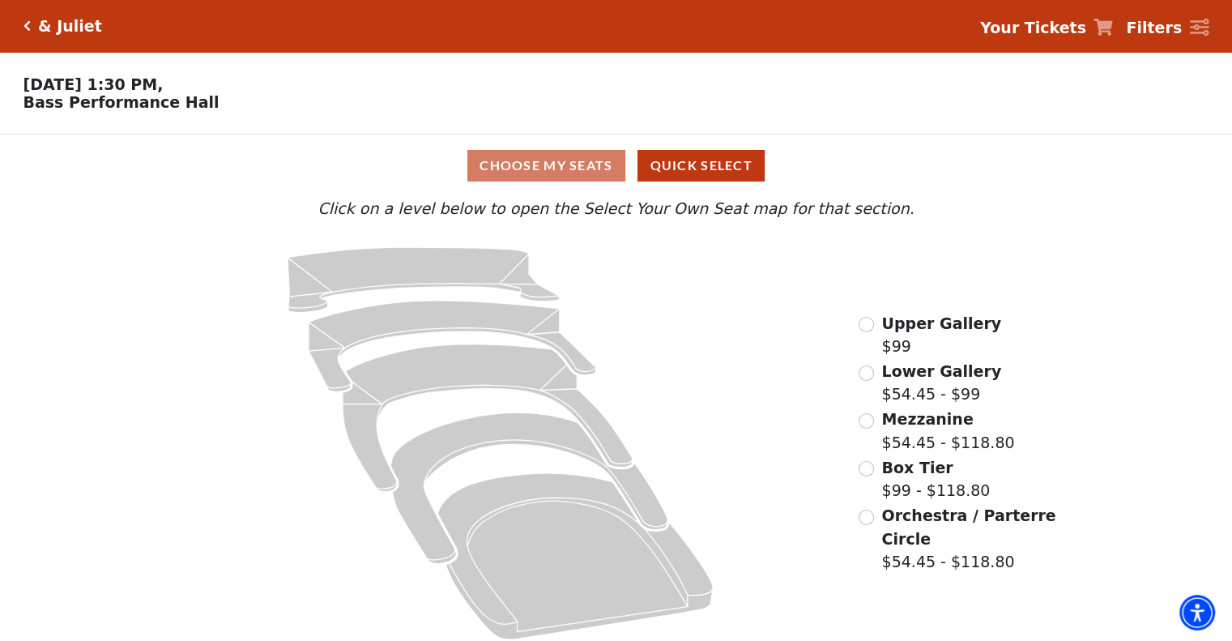
scroll to position [16, 0]
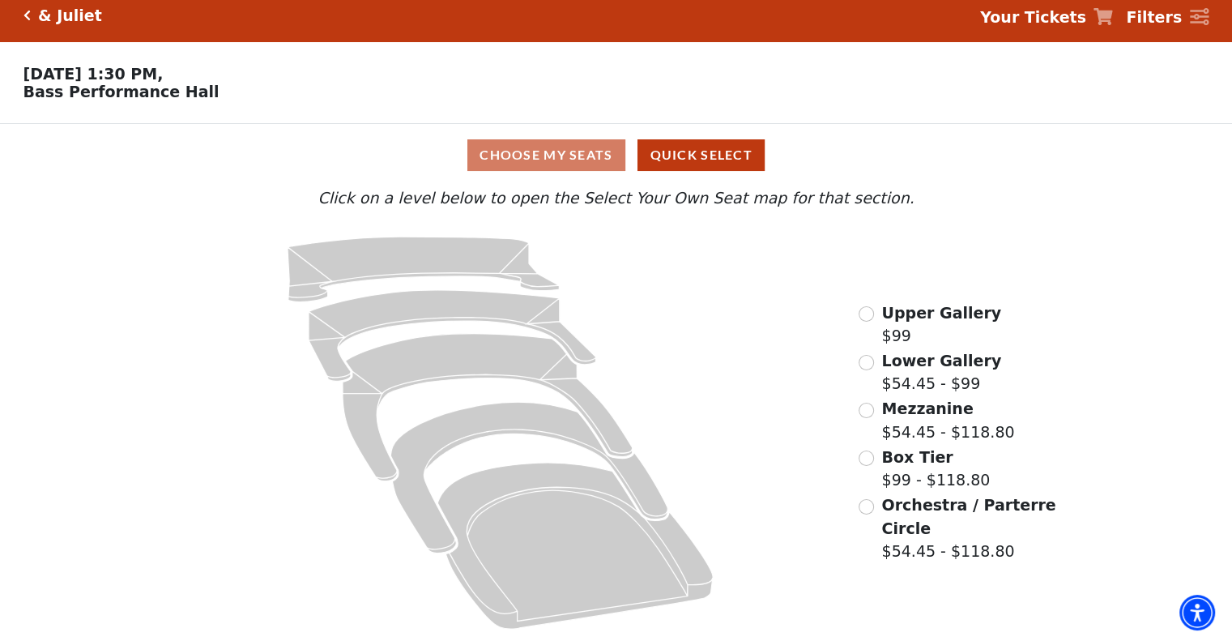
click at [910, 511] on span "Orchestra / Parterre Circle" at bounding box center [968, 516] width 174 height 41
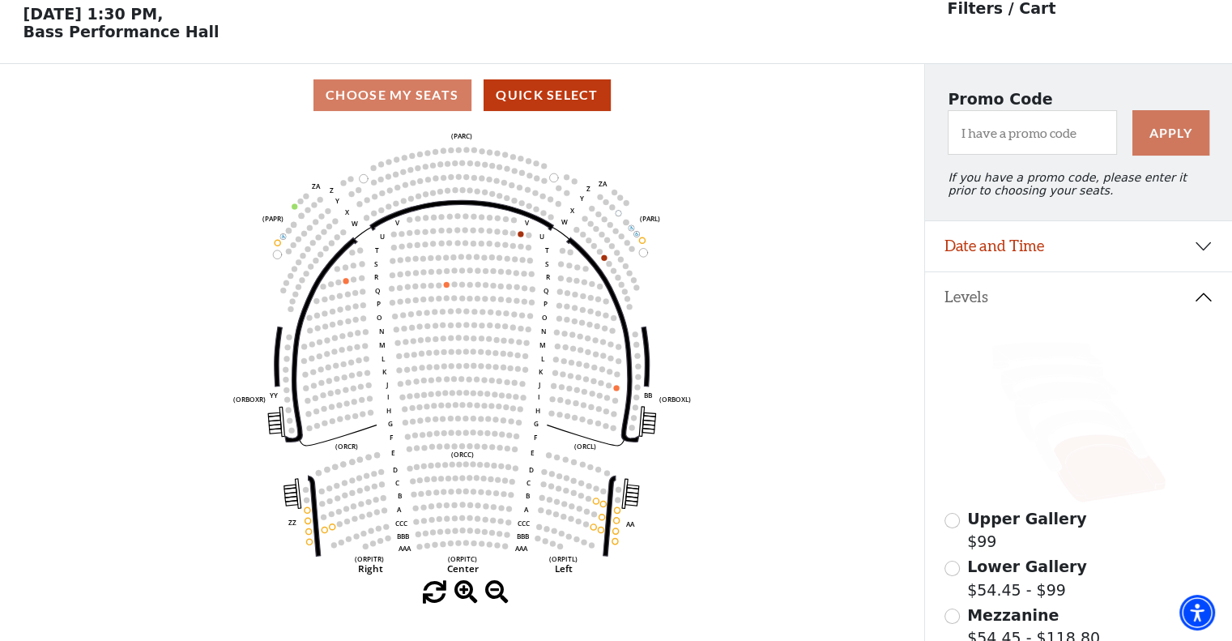
scroll to position [75, 0]
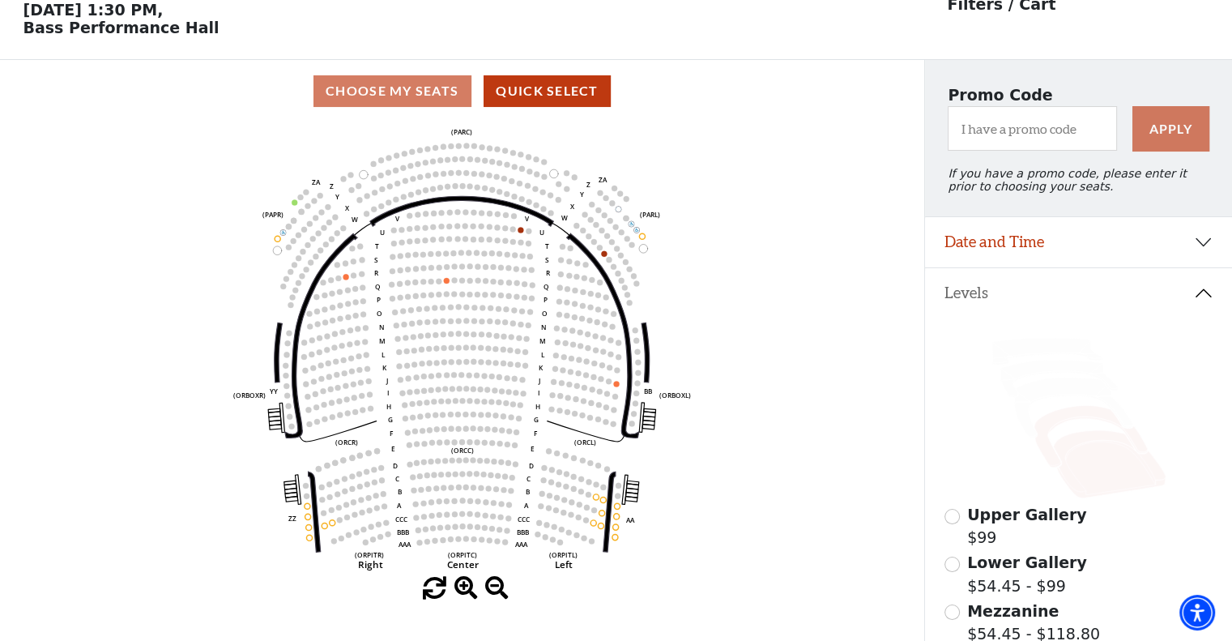
click at [1043, 445] on icon at bounding box center [1089, 437] width 113 height 62
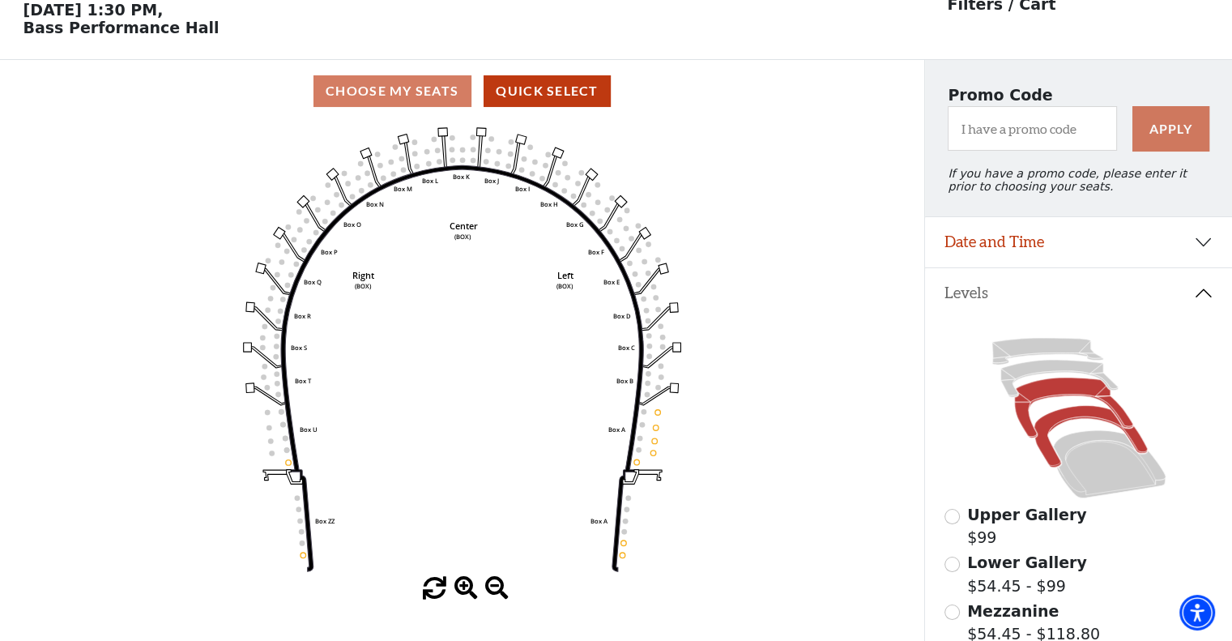
click at [1040, 401] on icon at bounding box center [1073, 407] width 118 height 60
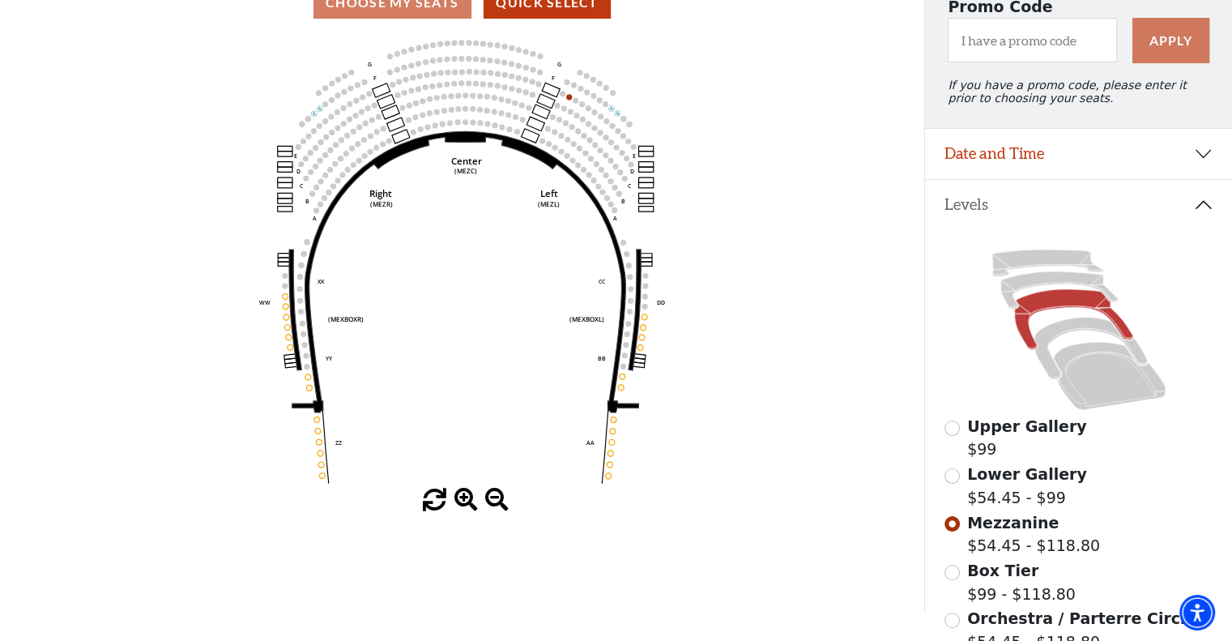
scroll to position [165, 0]
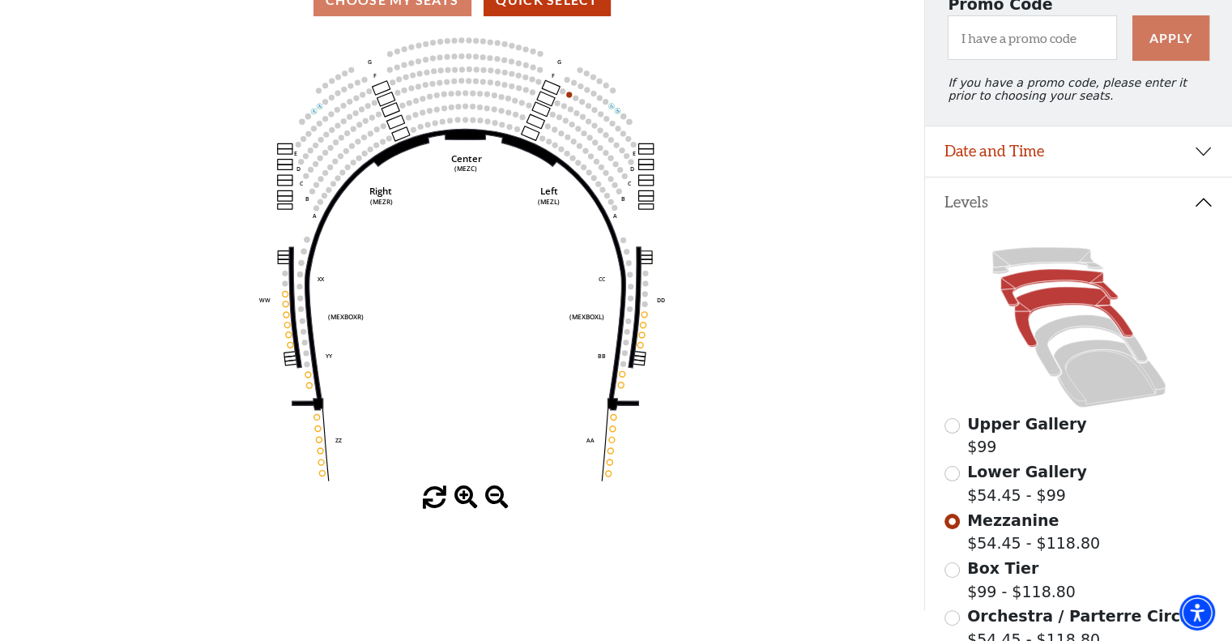
click at [1014, 294] on icon at bounding box center [1058, 287] width 117 height 37
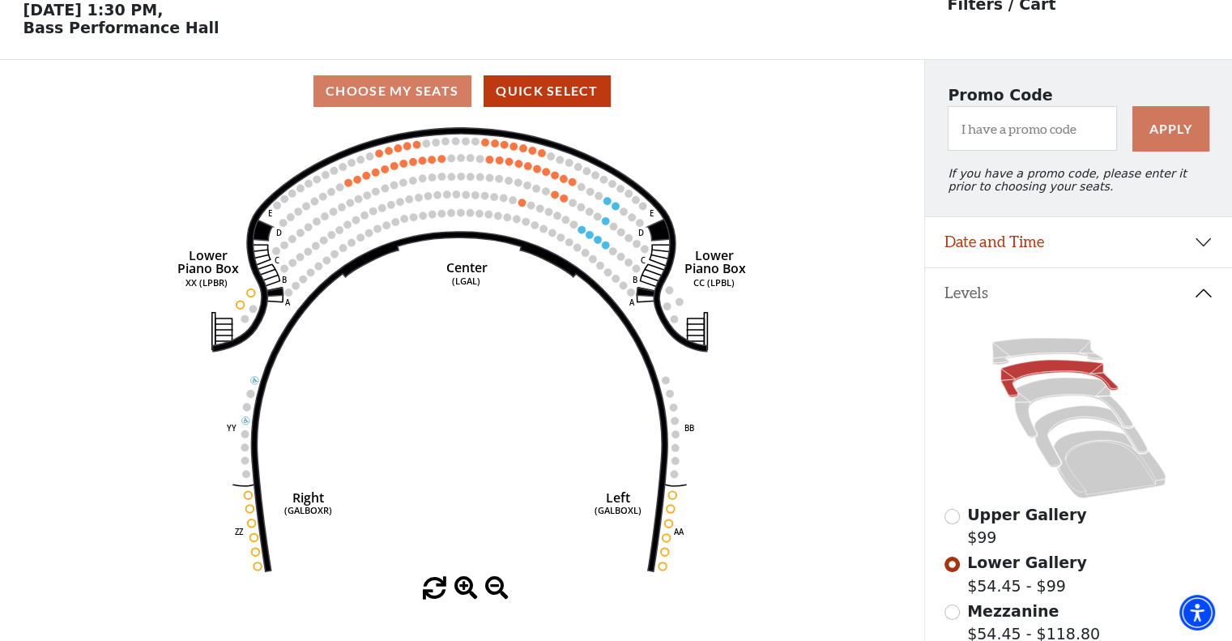
scroll to position [104, 0]
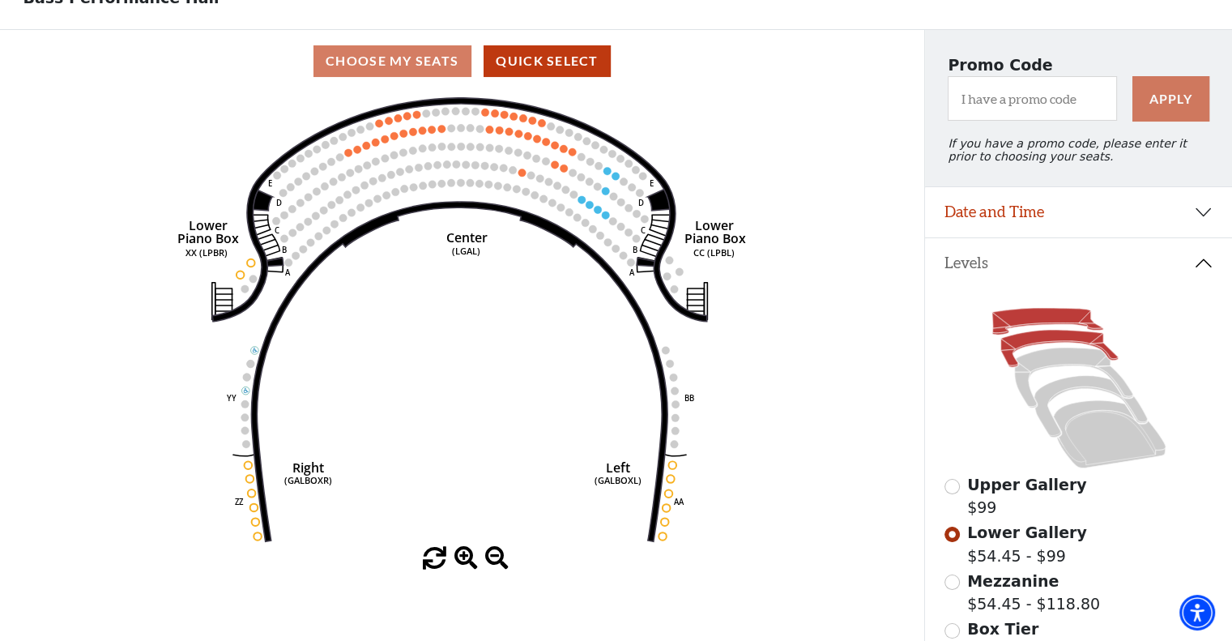
click at [1015, 330] on icon at bounding box center [1046, 322] width 111 height 27
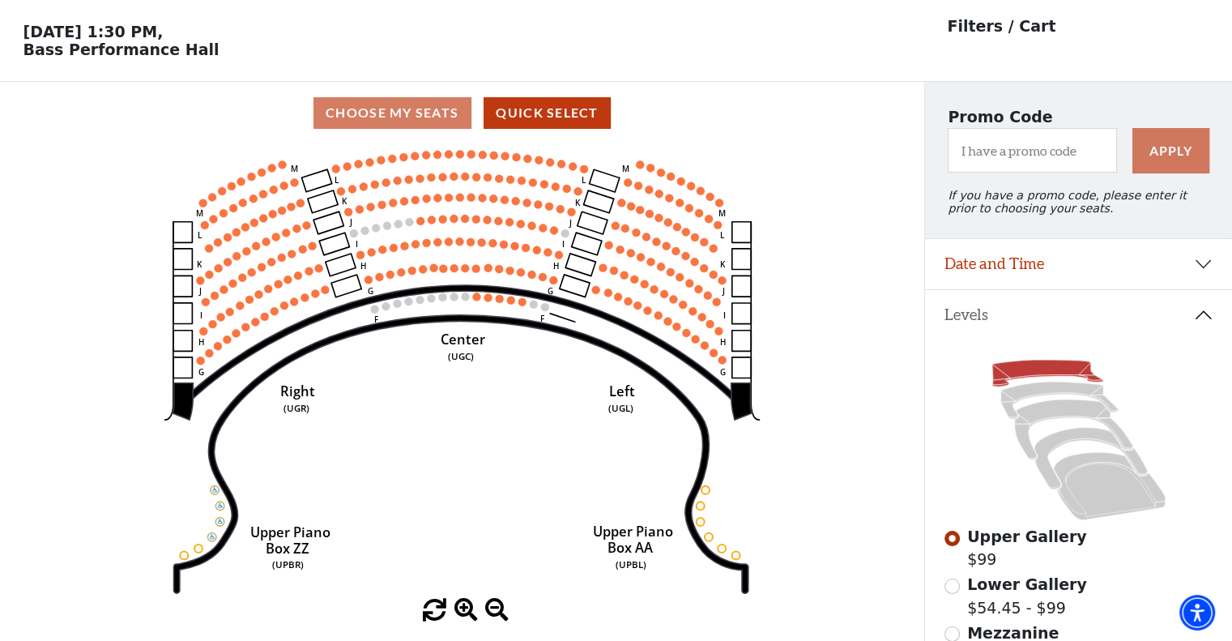
scroll to position [50, 0]
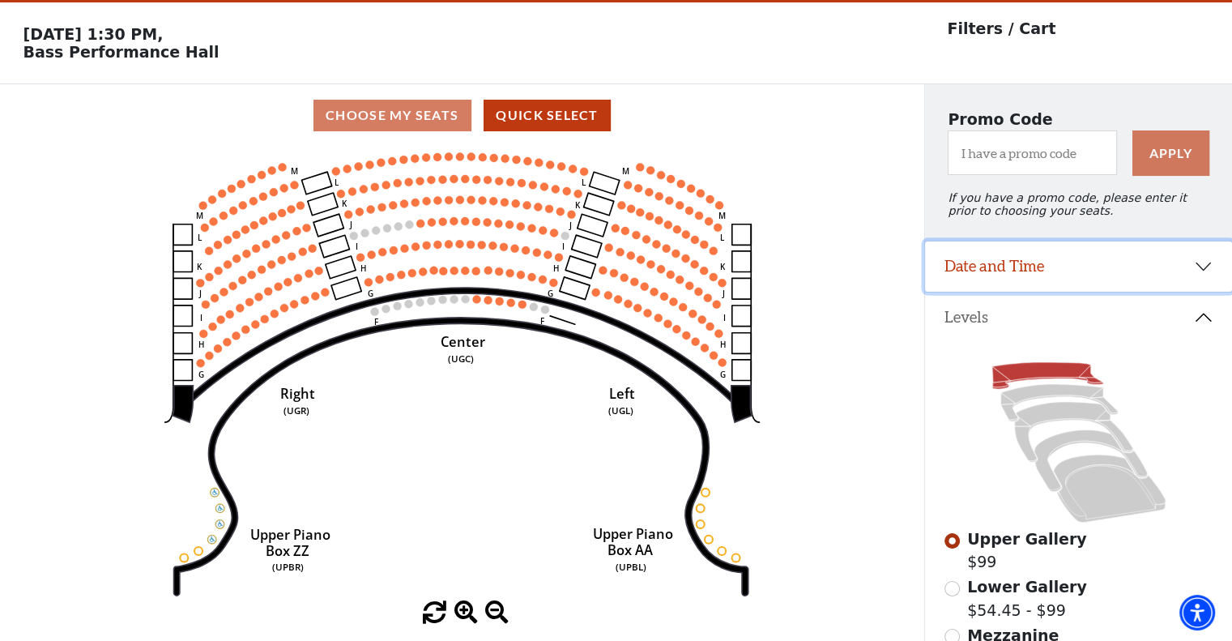
click at [1086, 266] on button "Date and Time" at bounding box center [1078, 266] width 307 height 50
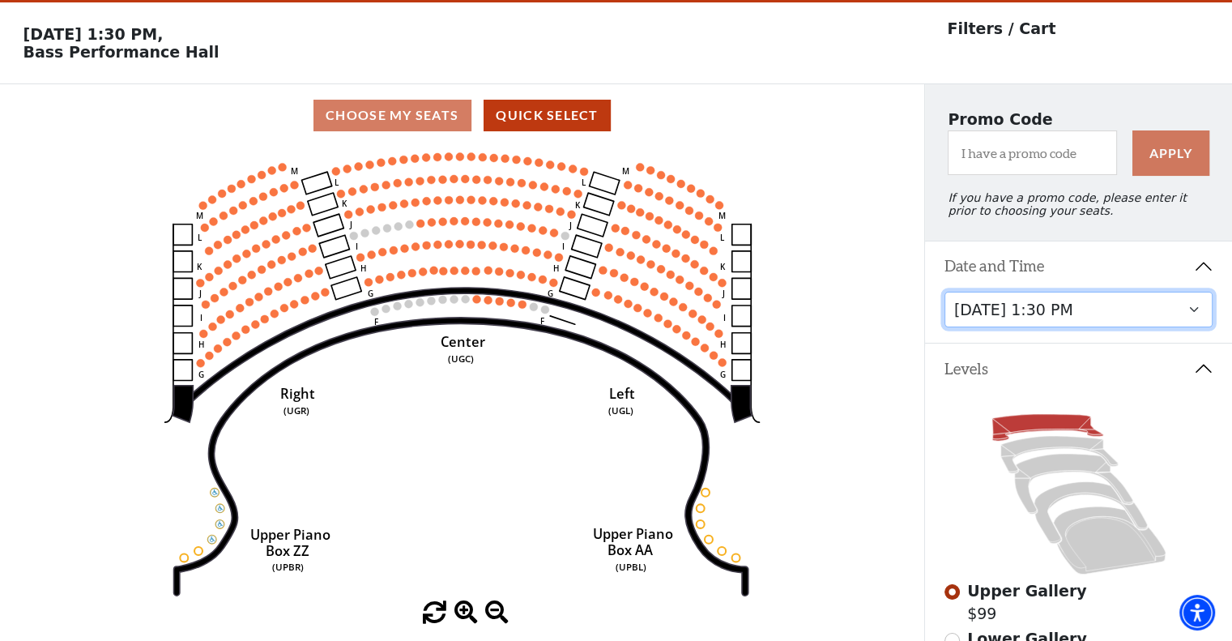
click at [1038, 312] on select "Thursday, November 13 at 1:30 PM Wednesday, November 12 at 7:30 PM Thursday, No…" at bounding box center [1078, 310] width 269 height 36
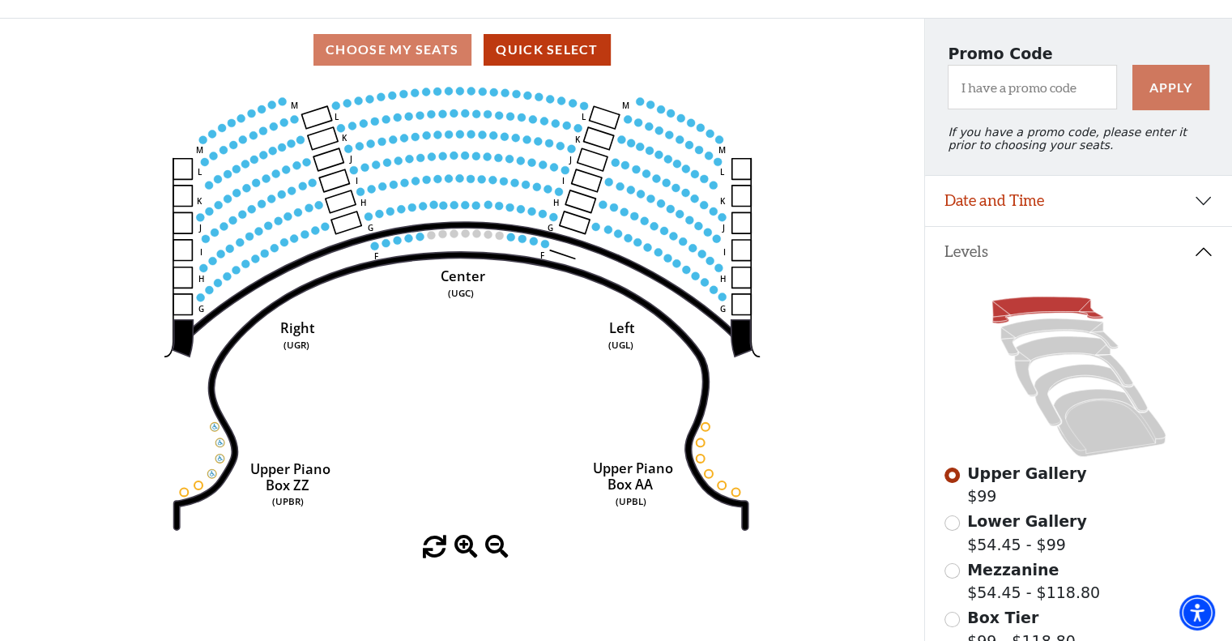
scroll to position [119, 0]
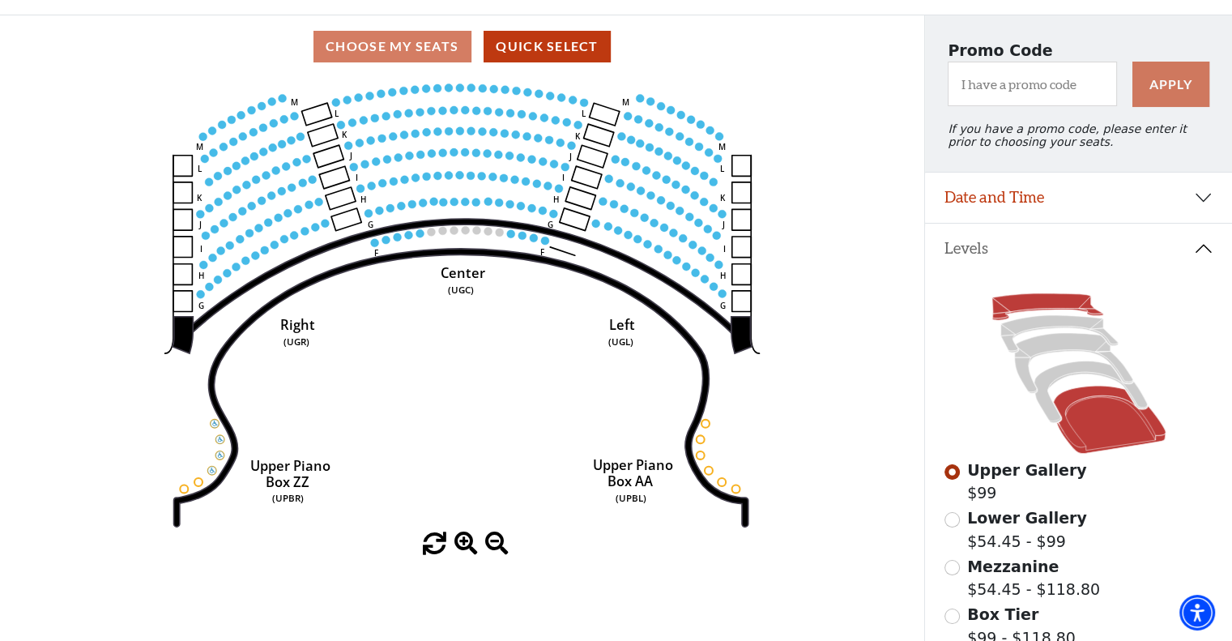
click at [1101, 424] on icon at bounding box center [1109, 419] width 113 height 68
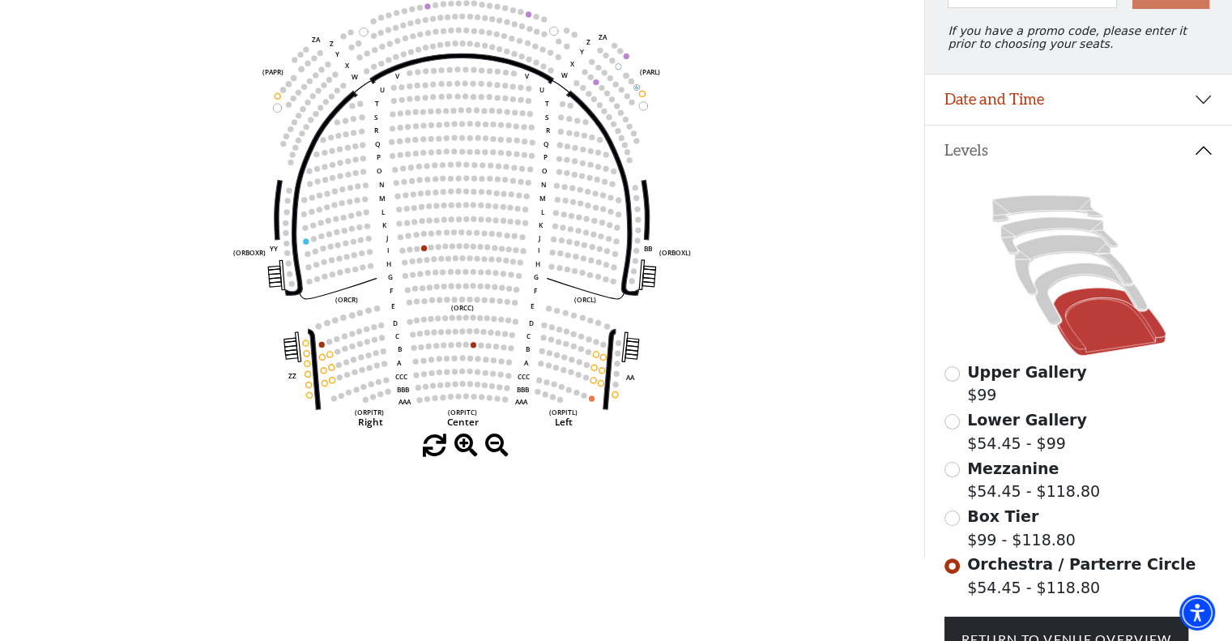
scroll to position [219, 0]
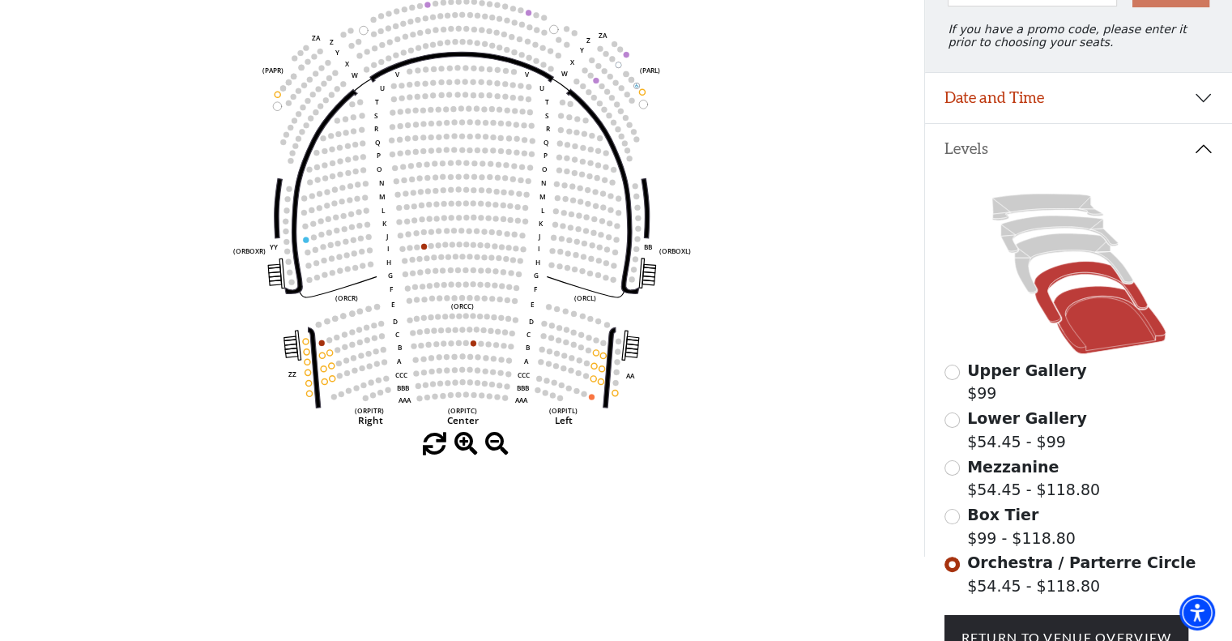
click at [1049, 291] on icon at bounding box center [1089, 293] width 113 height 62
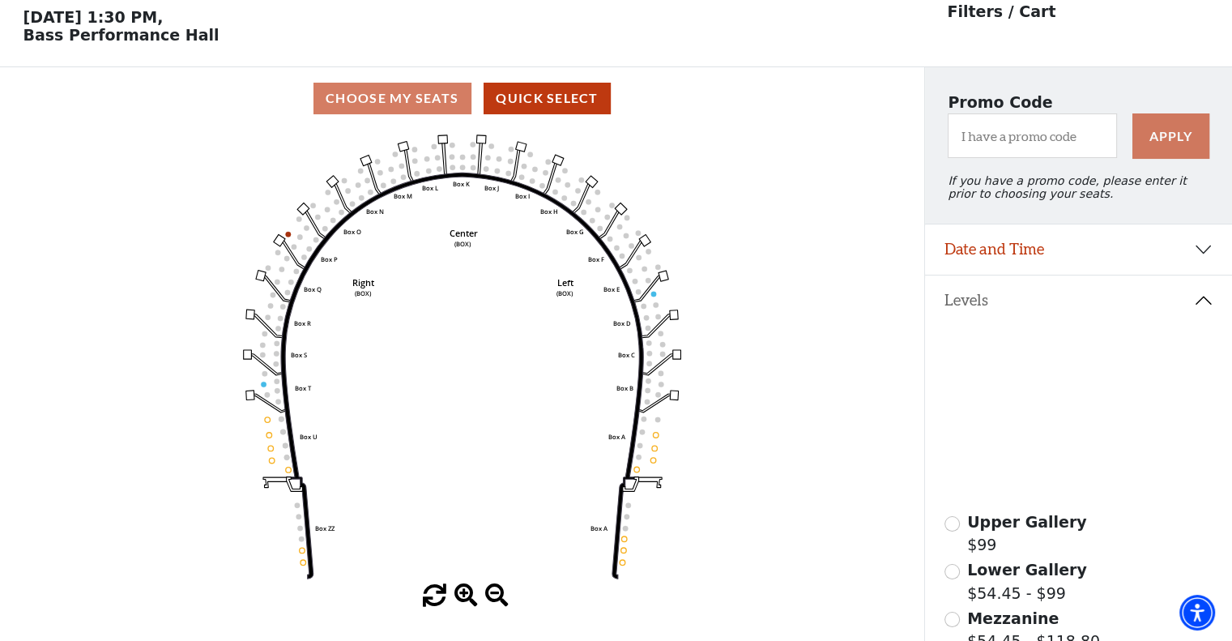
scroll to position [75, 0]
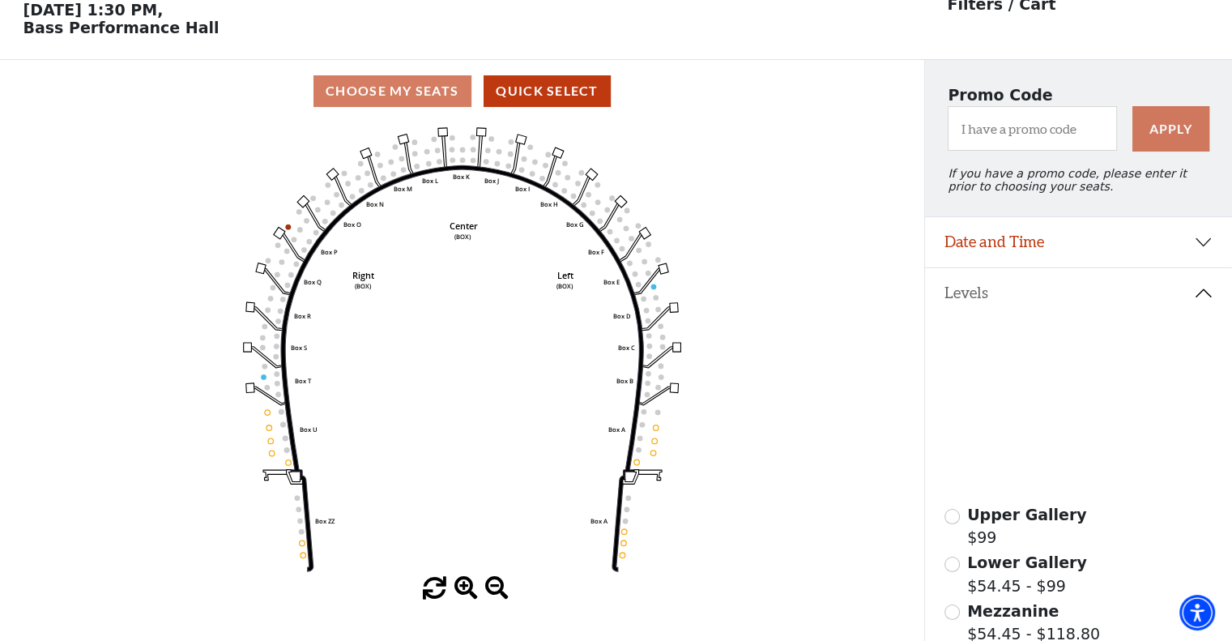
click at [1037, 393] on icon at bounding box center [1073, 407] width 118 height 60
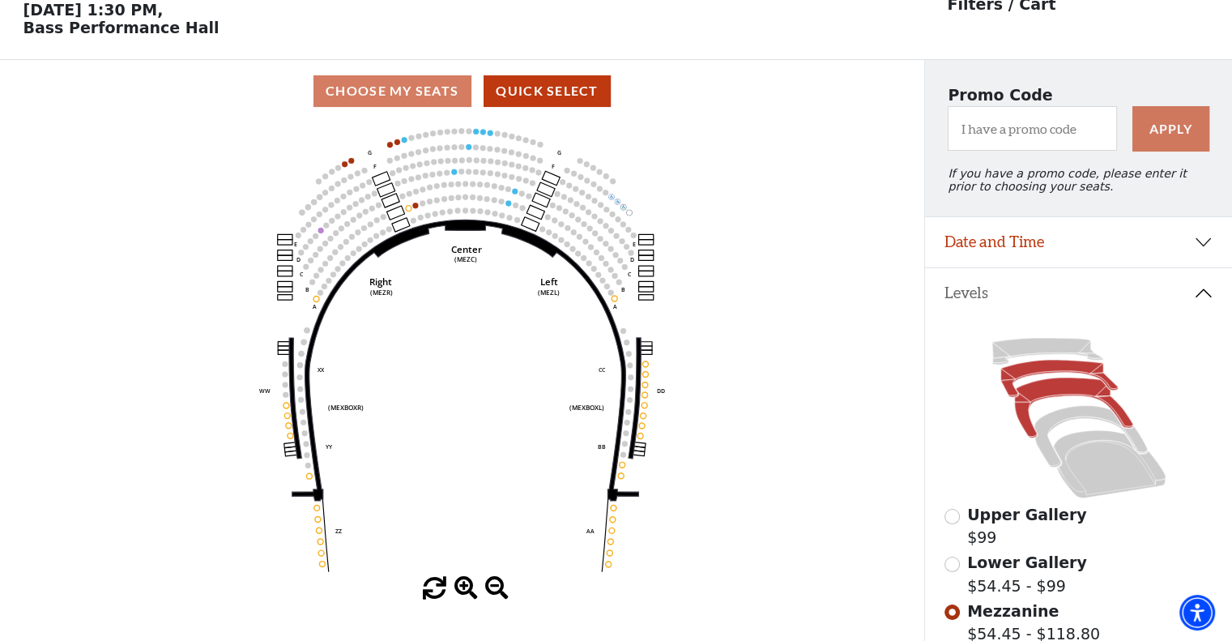
click at [1032, 377] on icon at bounding box center [1058, 378] width 117 height 37
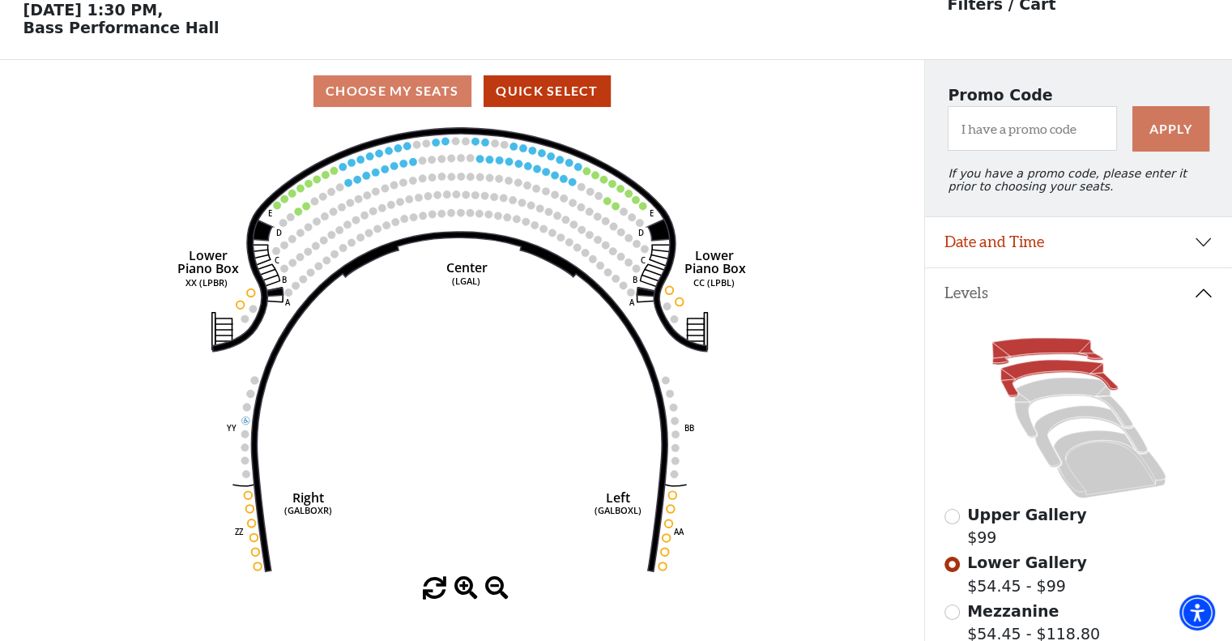
click at [1024, 352] on icon at bounding box center [1046, 352] width 111 height 27
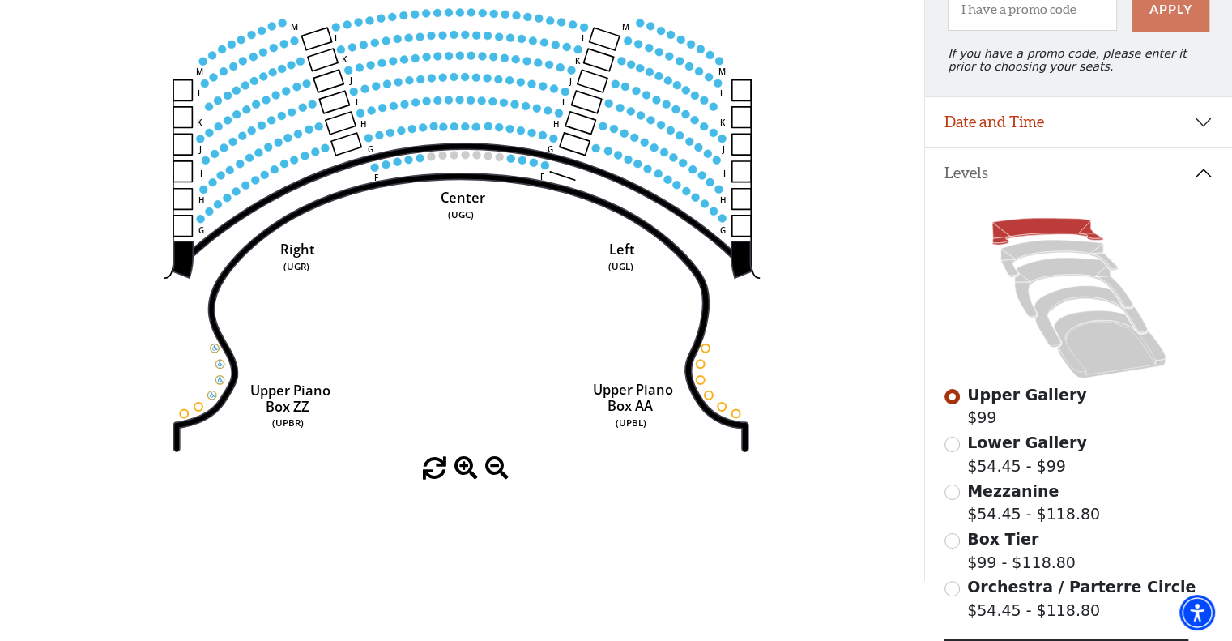
scroll to position [205, 0]
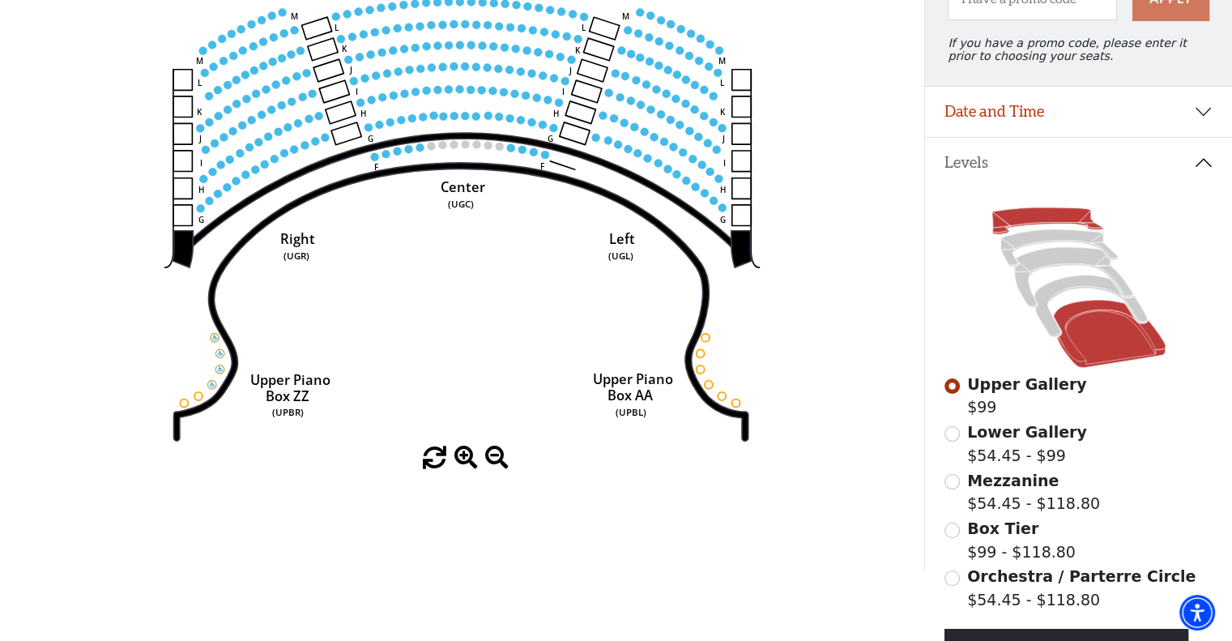
click at [1079, 356] on icon at bounding box center [1109, 334] width 113 height 68
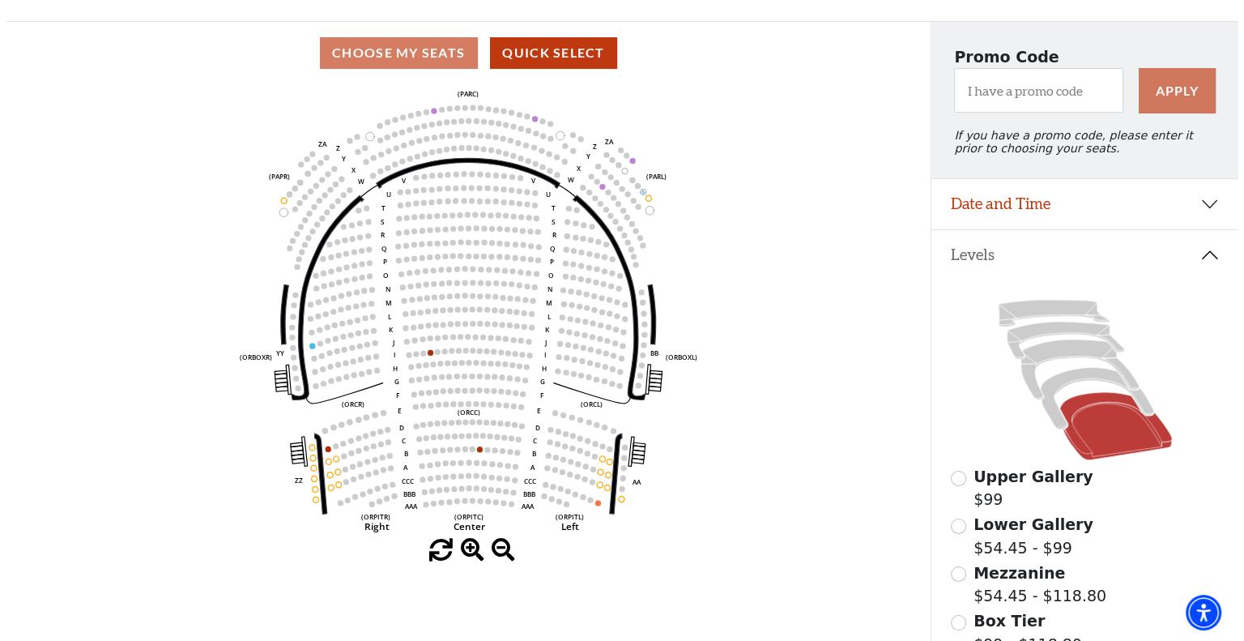
scroll to position [0, 0]
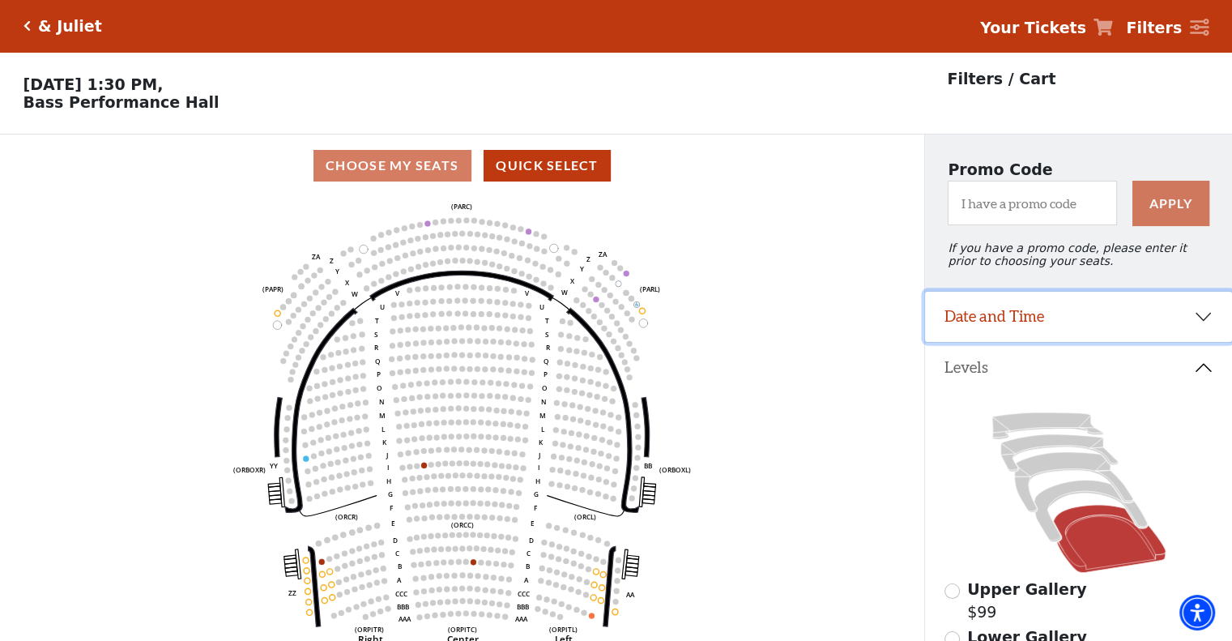
click at [1069, 334] on button "Date and Time" at bounding box center [1078, 317] width 307 height 50
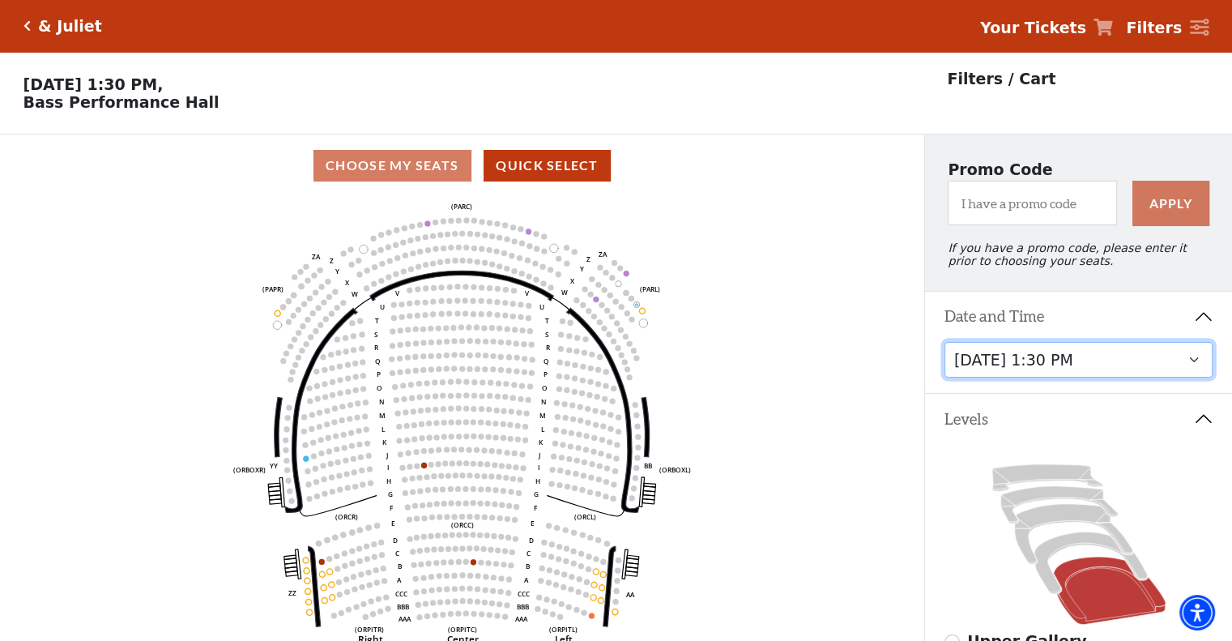
click at [1056, 363] on select "Thursday, November 13 at 1:30 PM Wednesday, November 12 at 7:30 PM Thursday, No…" at bounding box center [1078, 360] width 269 height 36
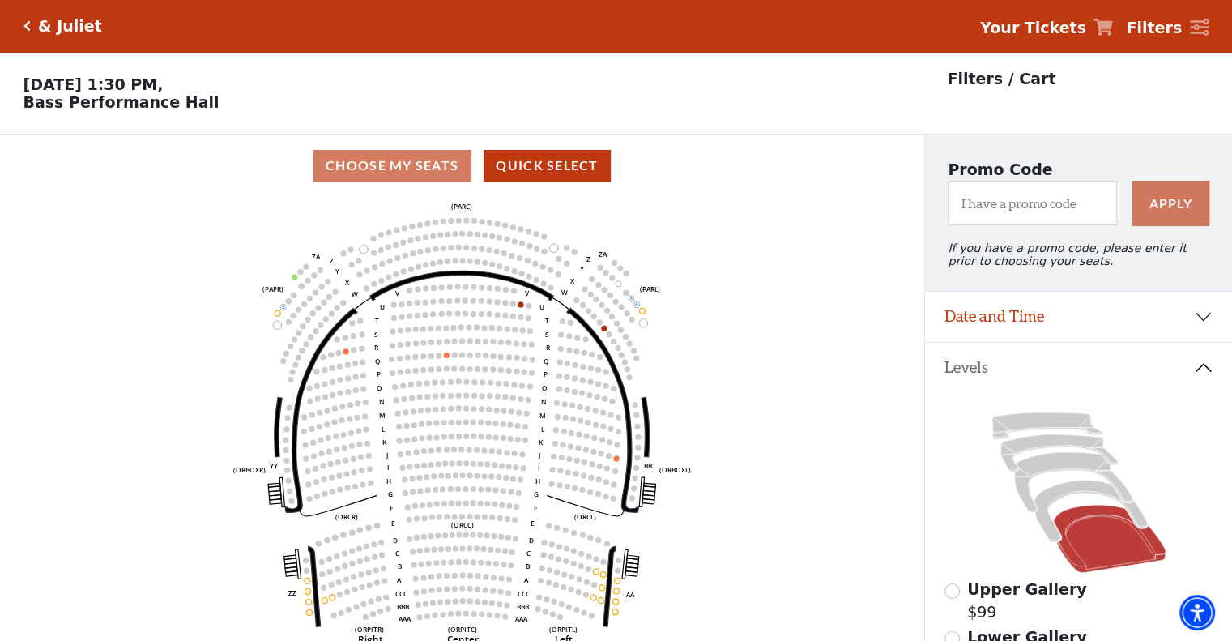
click at [27, 24] on icon "Click here to go back to filters" at bounding box center [26, 25] width 7 height 11
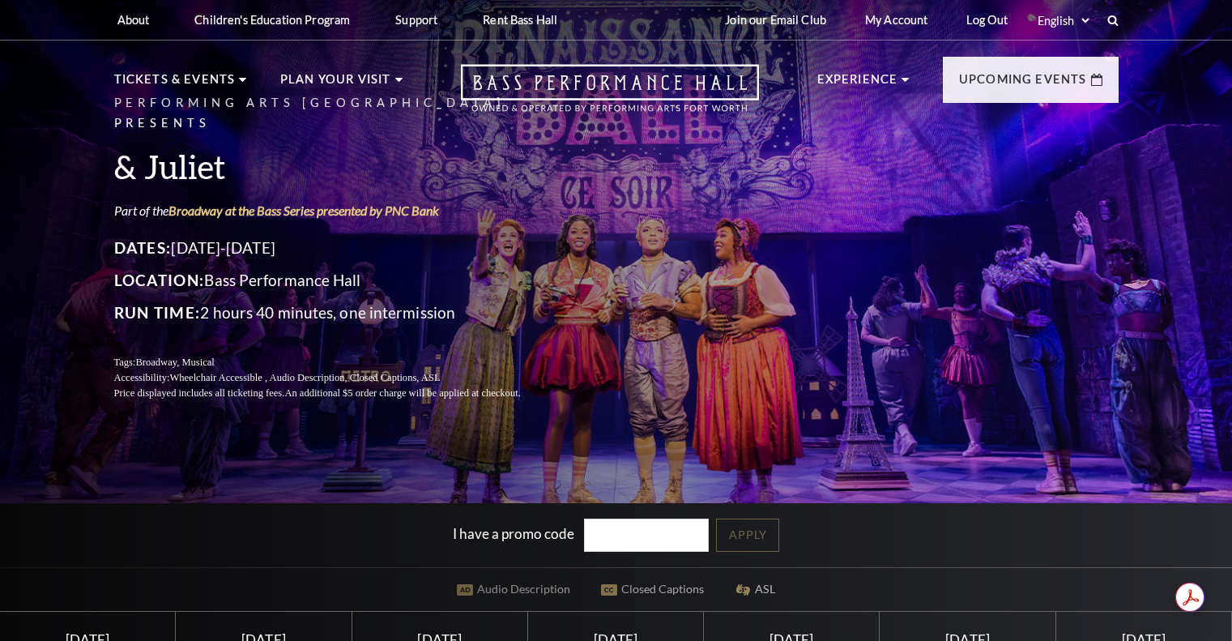
click at [27, 24] on div "About Performing Arts Fort Worth Bass Performance Hall Maddox Muse Center Resid…" at bounding box center [616, 20] width 1232 height 40
click at [904, 13] on link "My Account" at bounding box center [896, 20] width 88 height 40
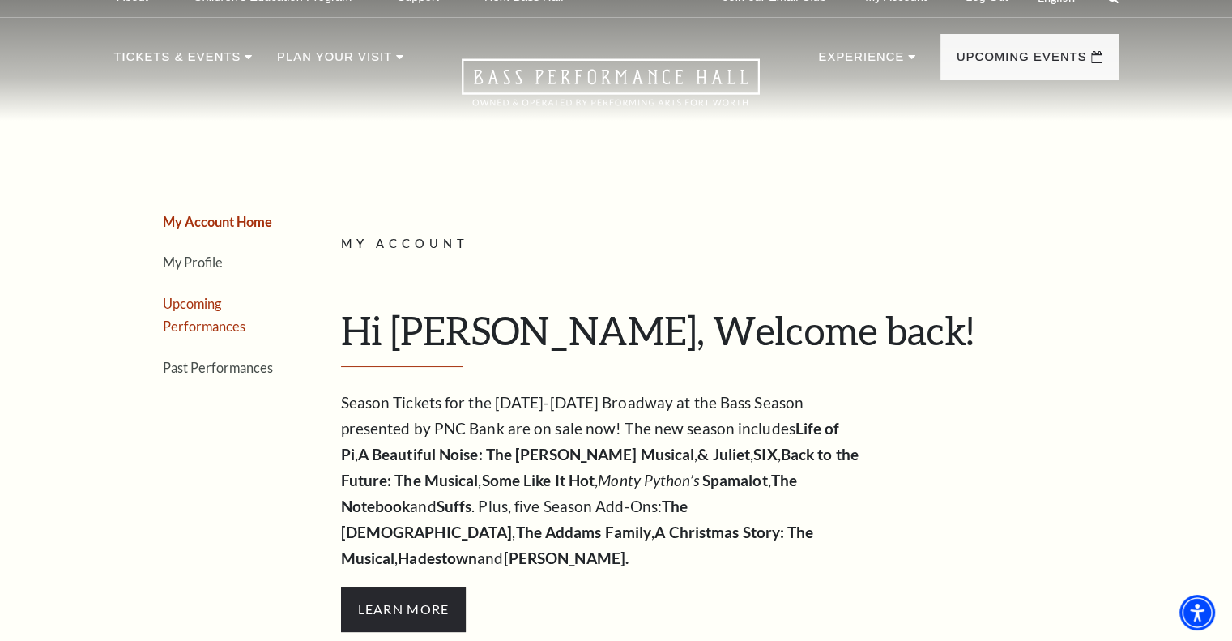
scroll to position [22, 0]
click at [188, 308] on link "Upcoming Performances" at bounding box center [204, 315] width 83 height 39
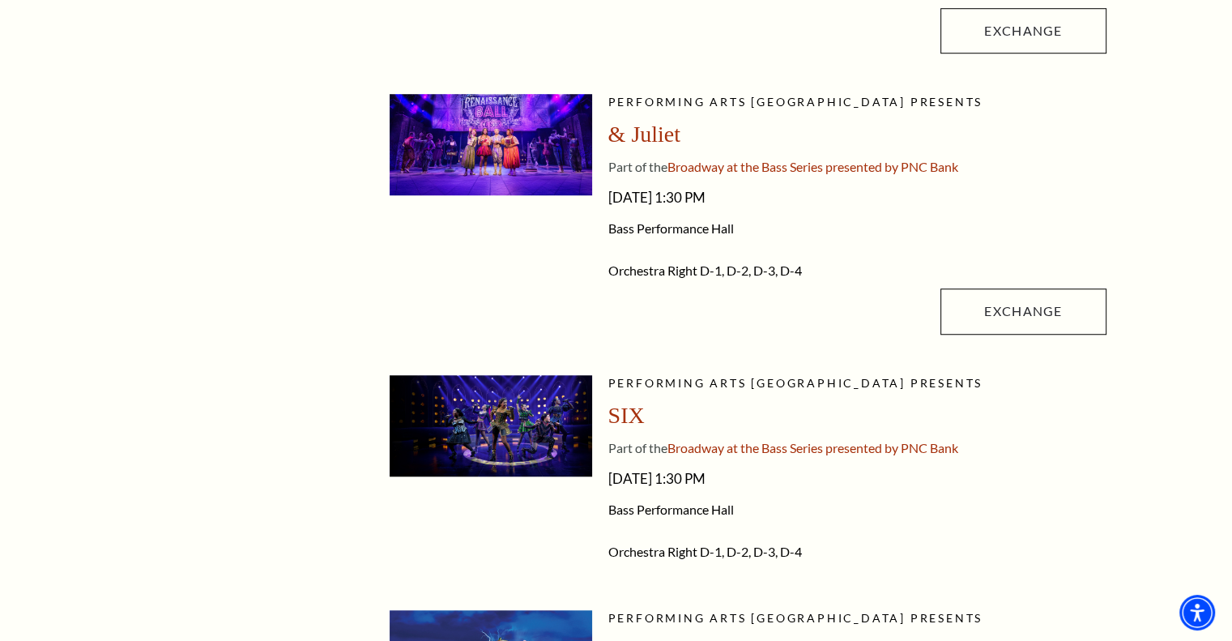
scroll to position [1211, 0]
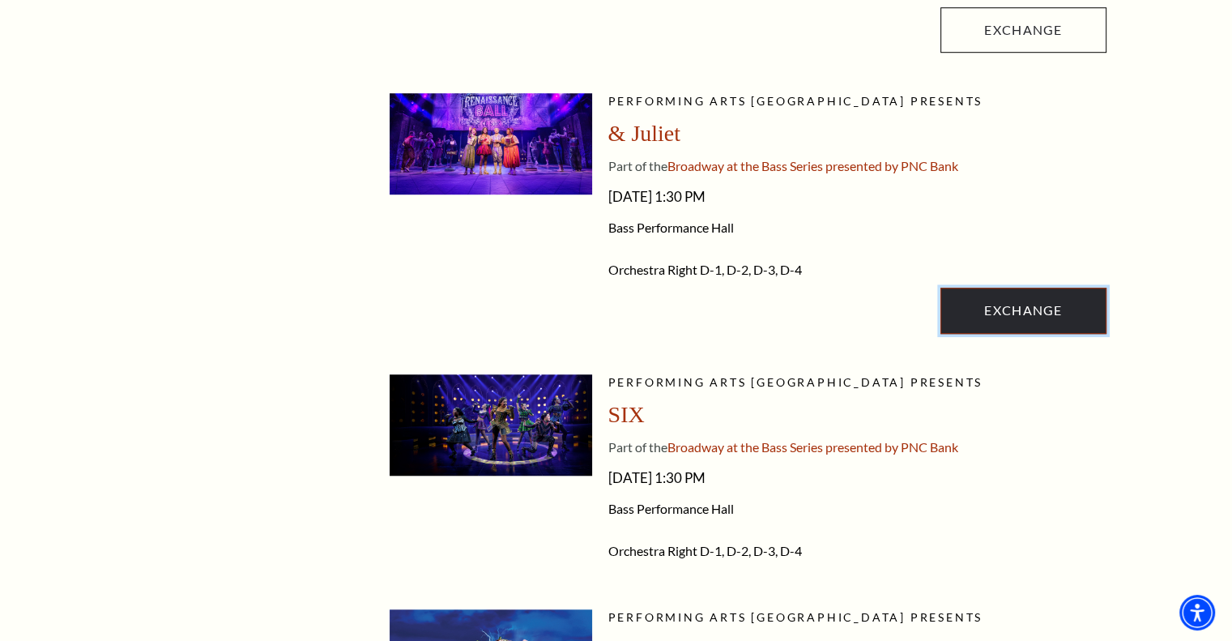
click at [989, 308] on link "Exchange" at bounding box center [1022, 310] width 165 height 45
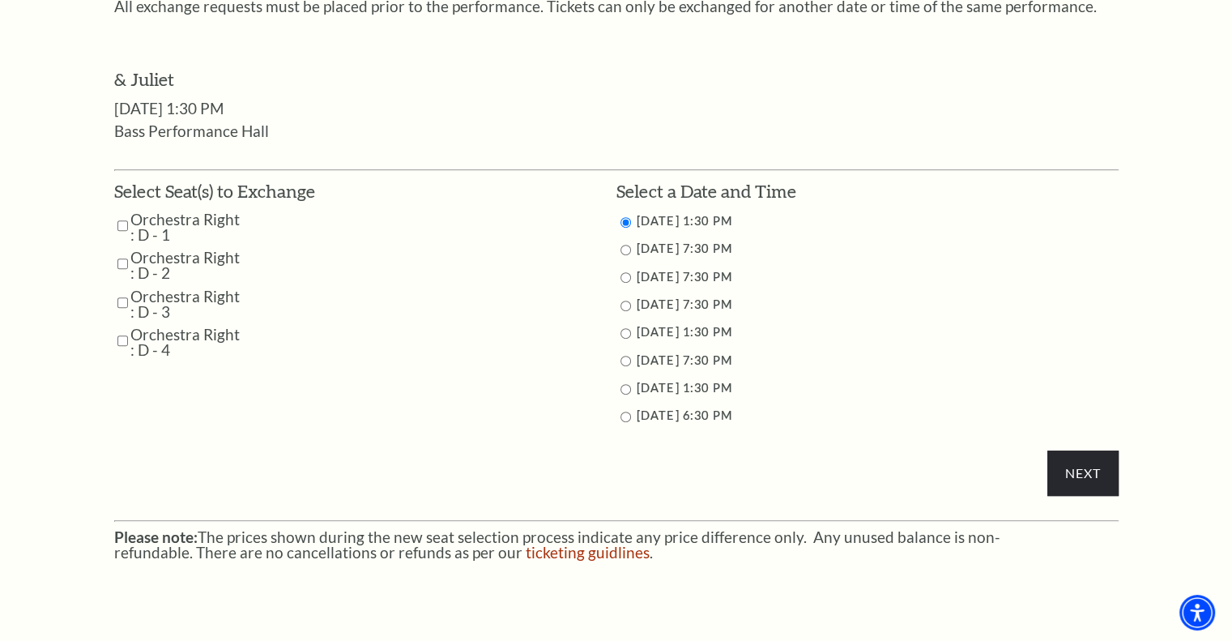
scroll to position [739, 0]
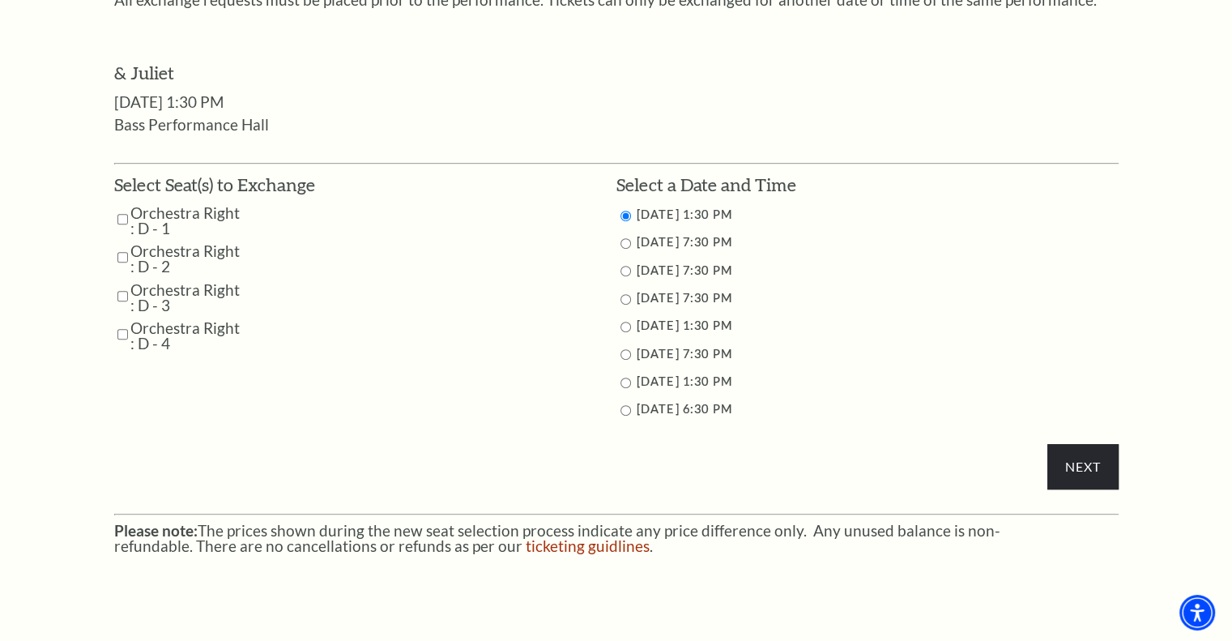
click at [624, 322] on input "11/15/2025 1:30 PM" at bounding box center [625, 327] width 11 height 11
radio input "true"
click at [119, 336] on input "Orchestra Right : D - 4" at bounding box center [122, 334] width 11 height 28
checkbox input "true"
click at [1093, 469] on input "Next" at bounding box center [1082, 466] width 70 height 45
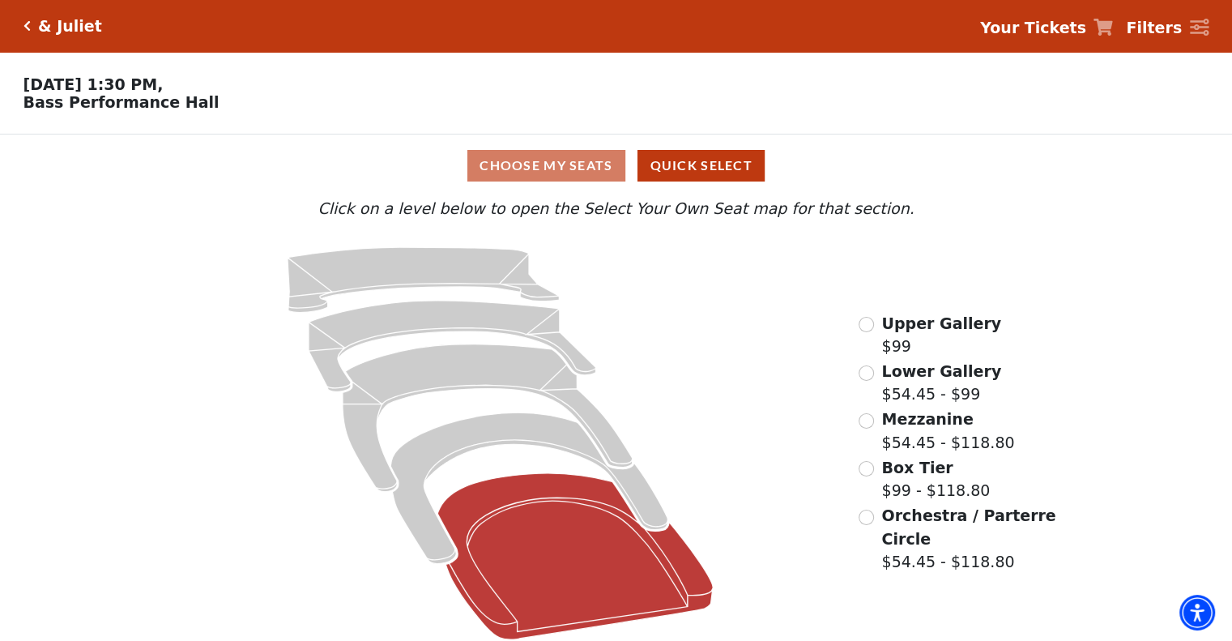
click at [594, 573] on icon at bounding box center [575, 556] width 275 height 166
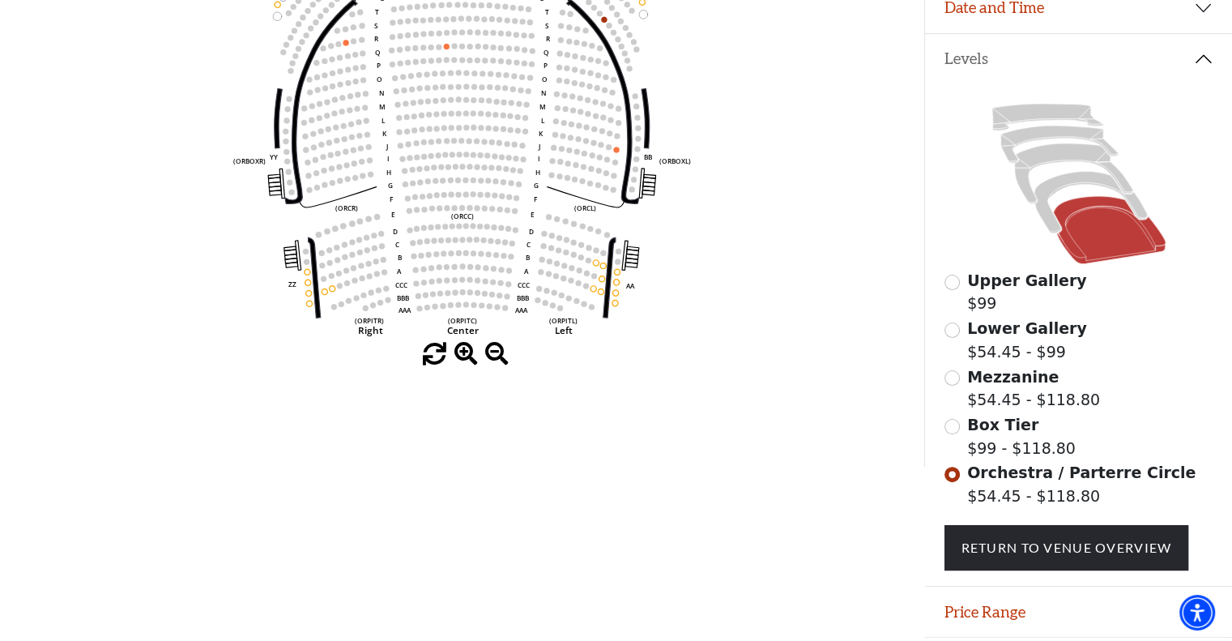
scroll to position [317, 0]
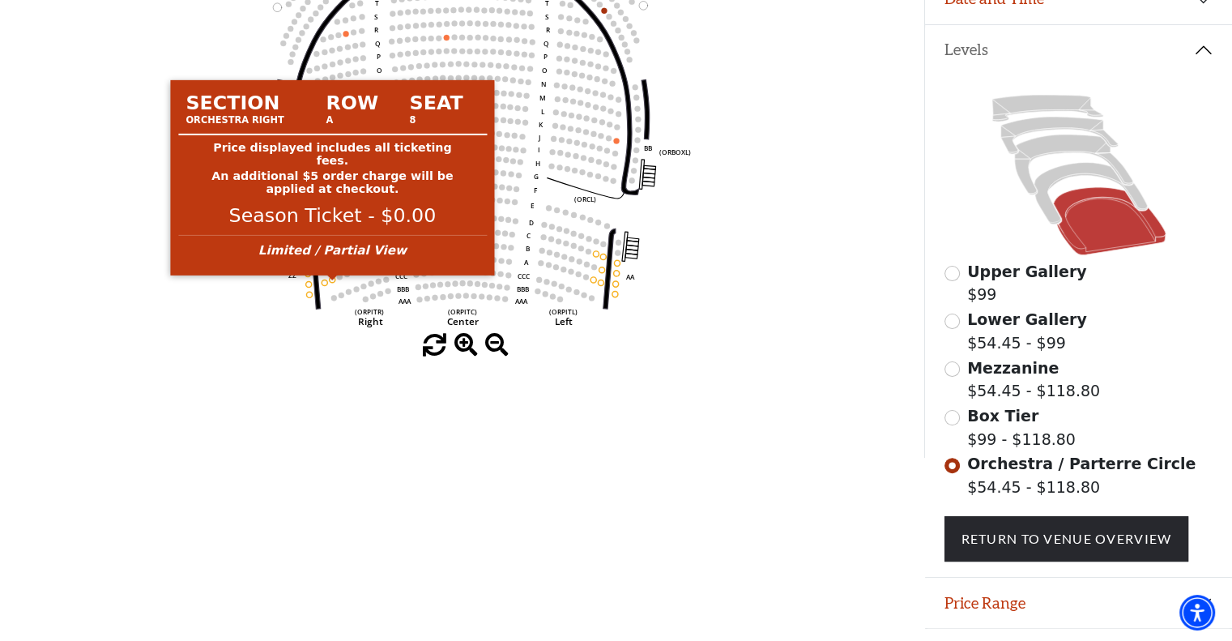
click at [333, 282] on circle at bounding box center [333, 279] width 6 height 6
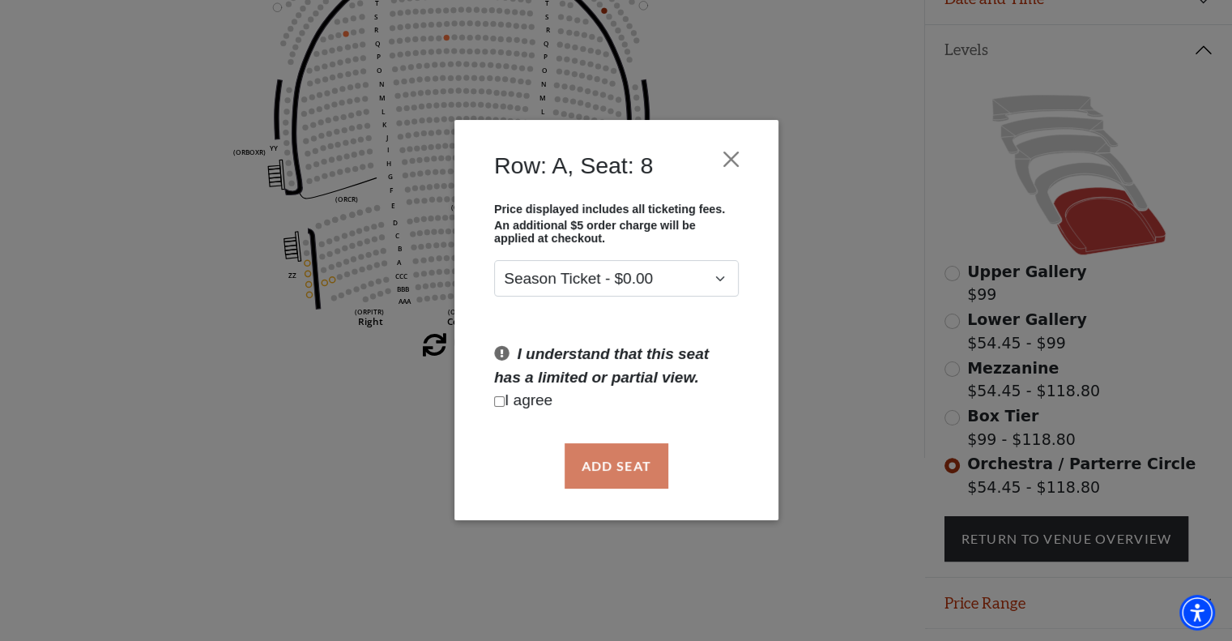
click at [503, 403] on input "Checkbox field" at bounding box center [499, 401] width 11 height 11
checkbox input "true"
click at [619, 462] on button "Add Seat" at bounding box center [616, 465] width 104 height 45
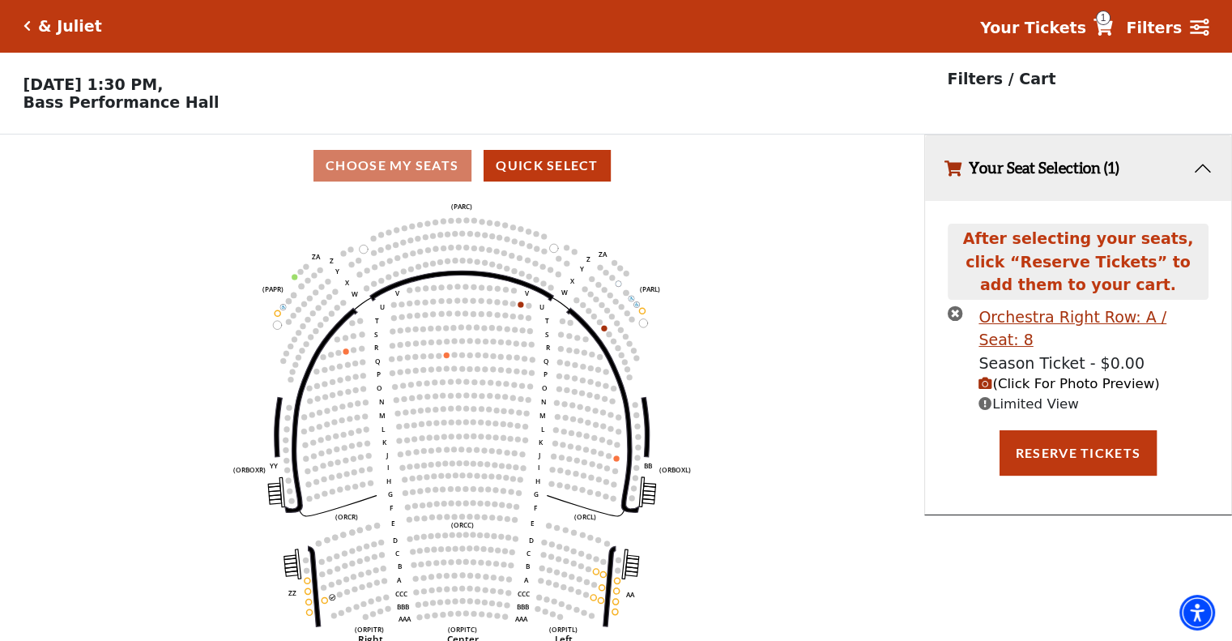
scroll to position [39, 0]
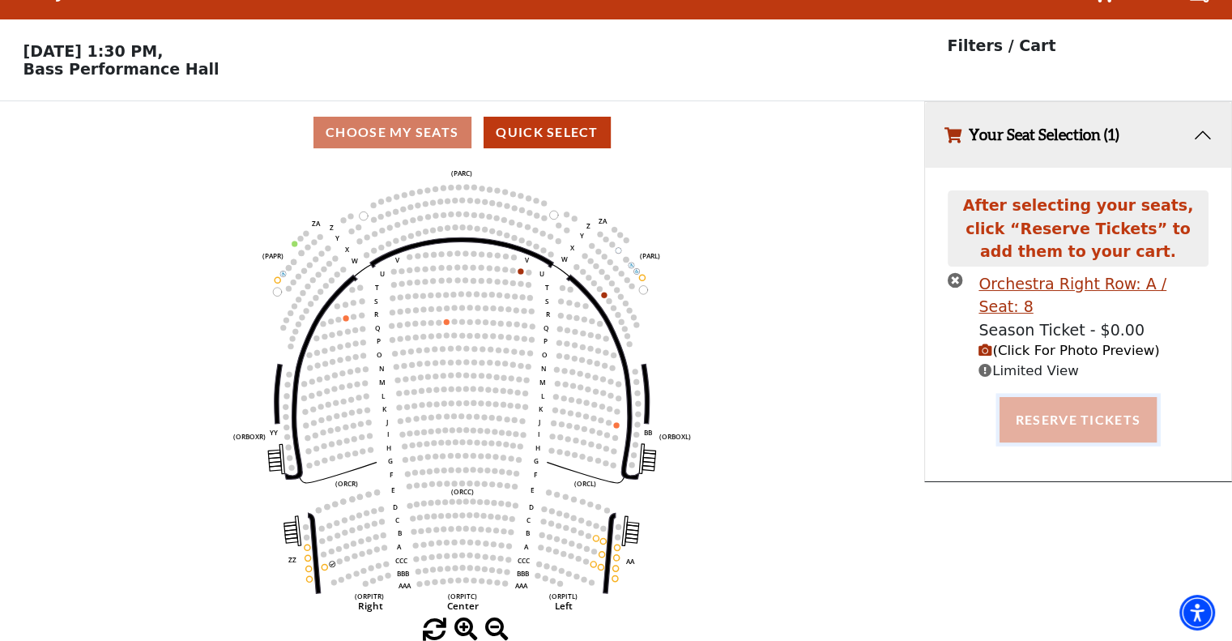
click at [1098, 405] on button "Reserve Tickets" at bounding box center [1077, 419] width 157 height 45
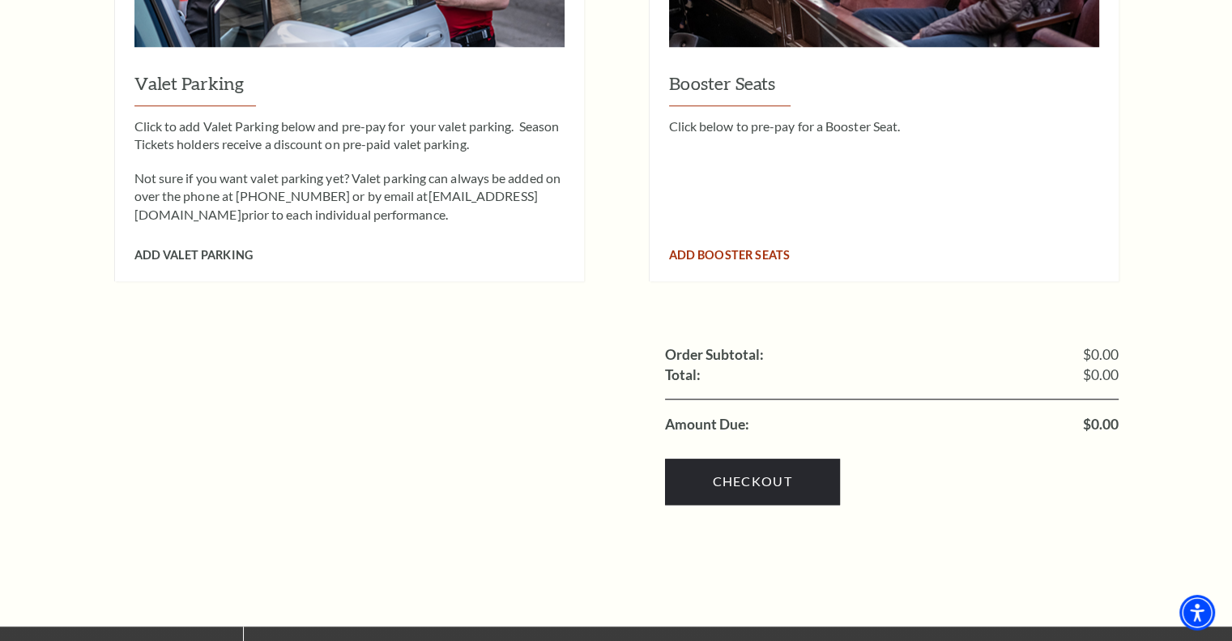
scroll to position [1451, 0]
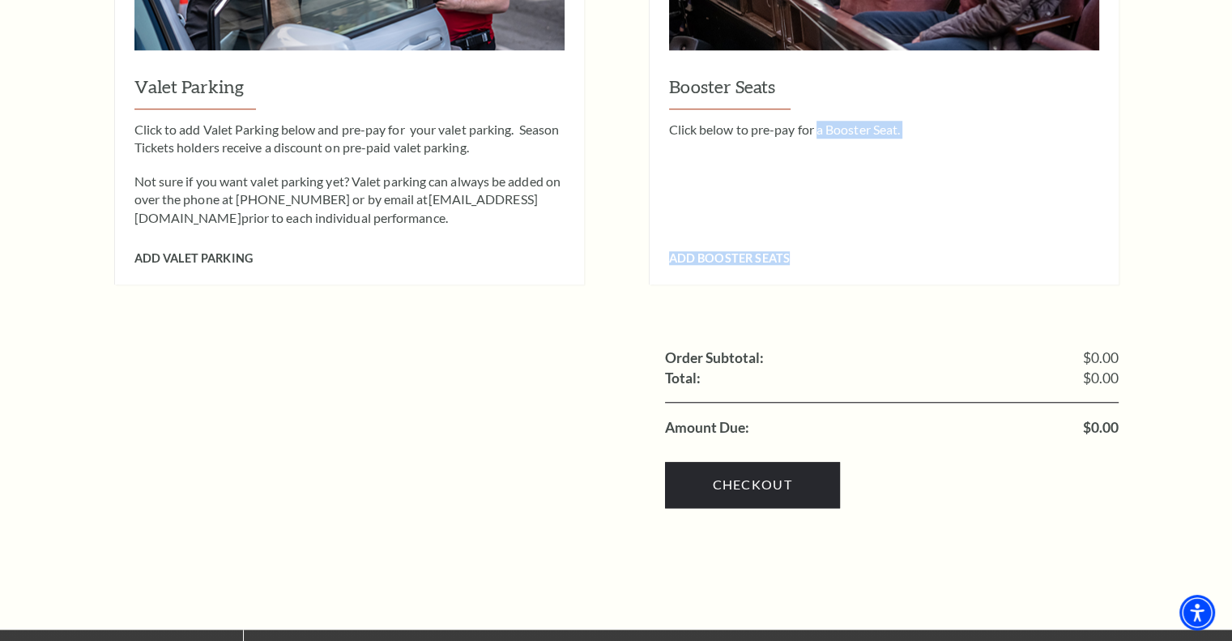
drag, startPoint x: 820, startPoint y: 128, endPoint x: 820, endPoint y: 219, distance: 90.7
click at [820, 219] on div "Booster Seats Click below to pre-pay for a Booster Seat. Add Booster Seats" at bounding box center [884, 50] width 469 height 471
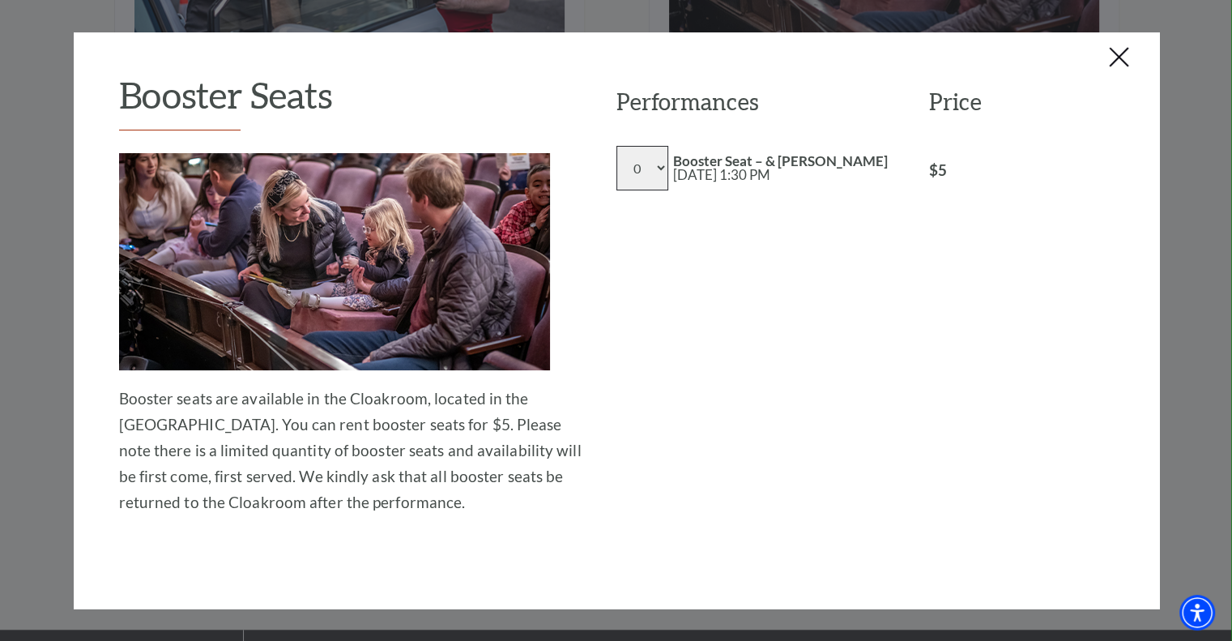
click at [654, 165] on select "0 1 2 3 4 5 6 7 8" at bounding box center [642, 168] width 52 height 45
select select "4"
click at [616, 146] on select "0 1 2 3 4 5 6 7 8" at bounding box center [642, 168] width 52 height 45
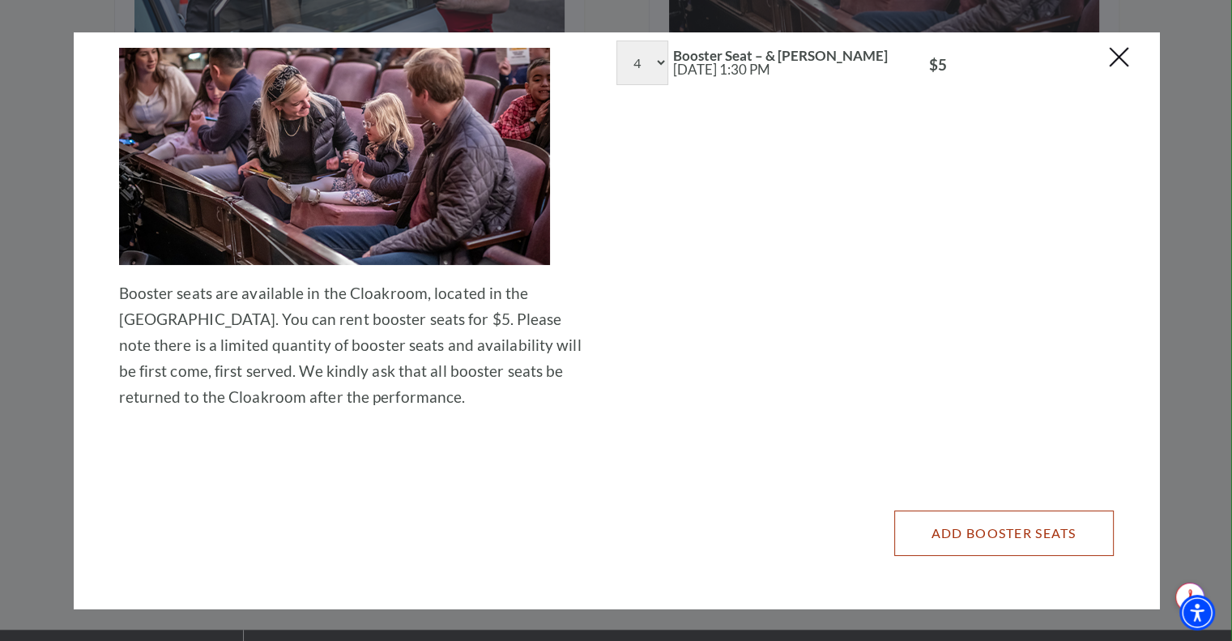
click at [965, 530] on button "Add Booster Seats" at bounding box center [1003, 532] width 219 height 45
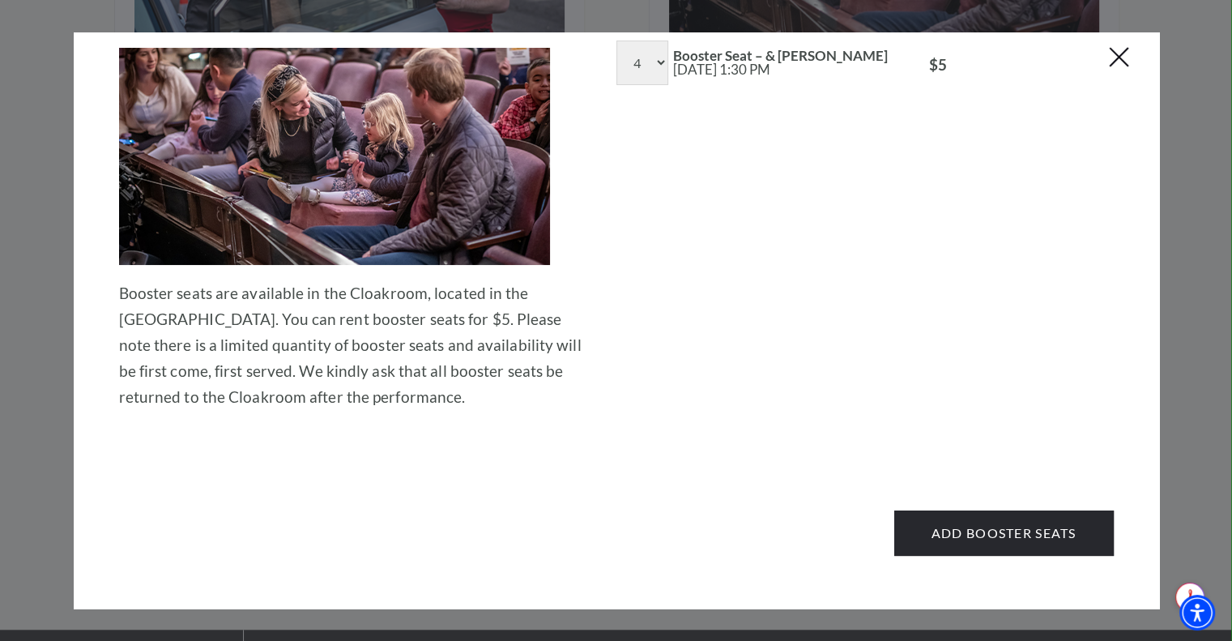
scroll to position [0, 0]
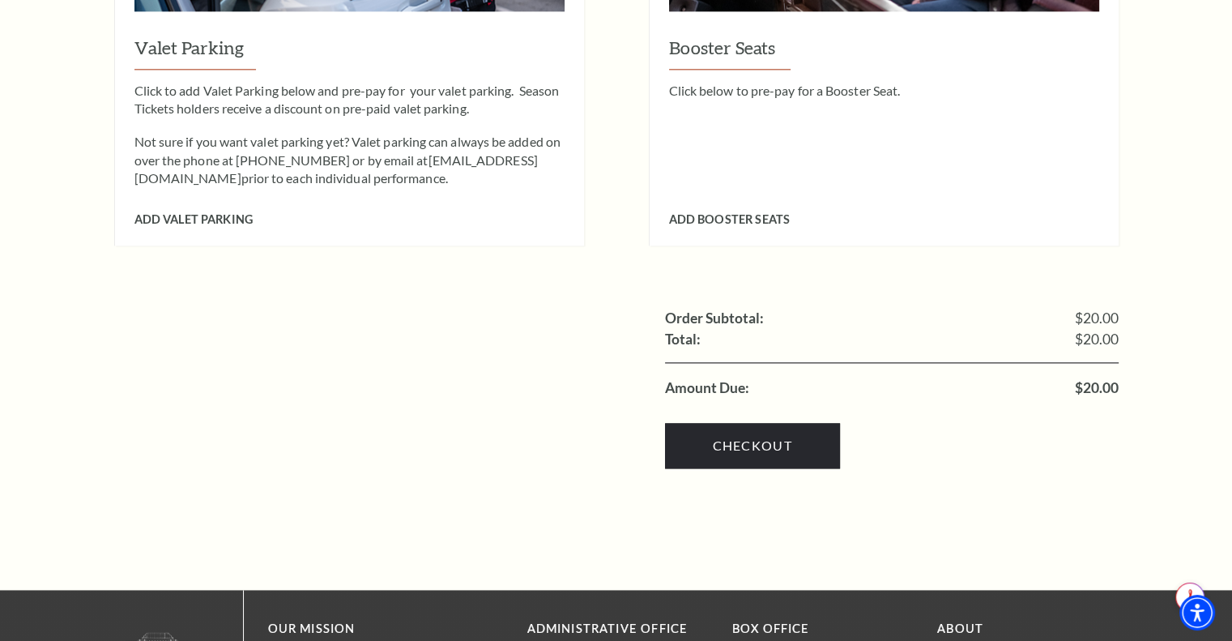
scroll to position [2054, 0]
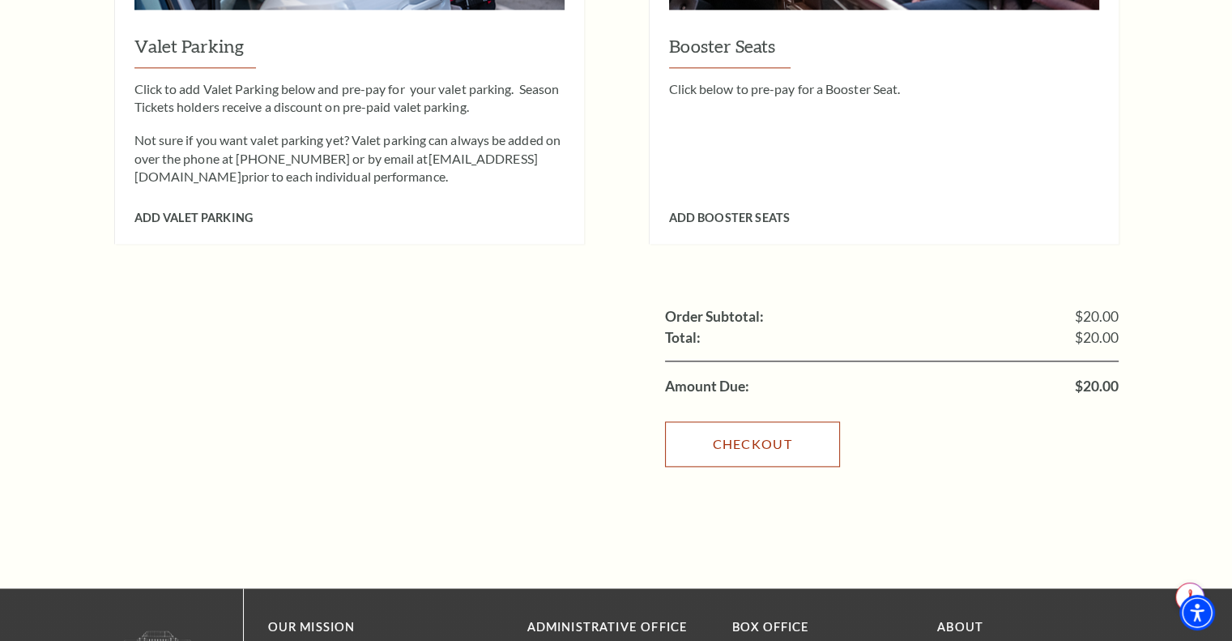
click at [767, 421] on link "Checkout" at bounding box center [752, 443] width 175 height 45
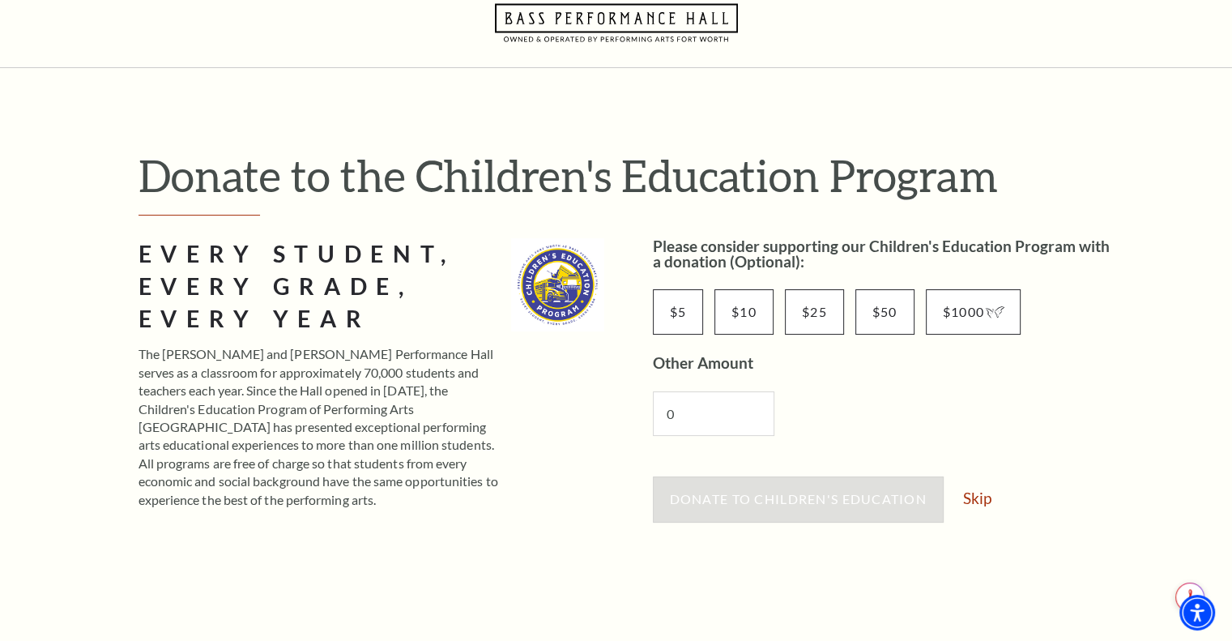
scroll to position [157, 0]
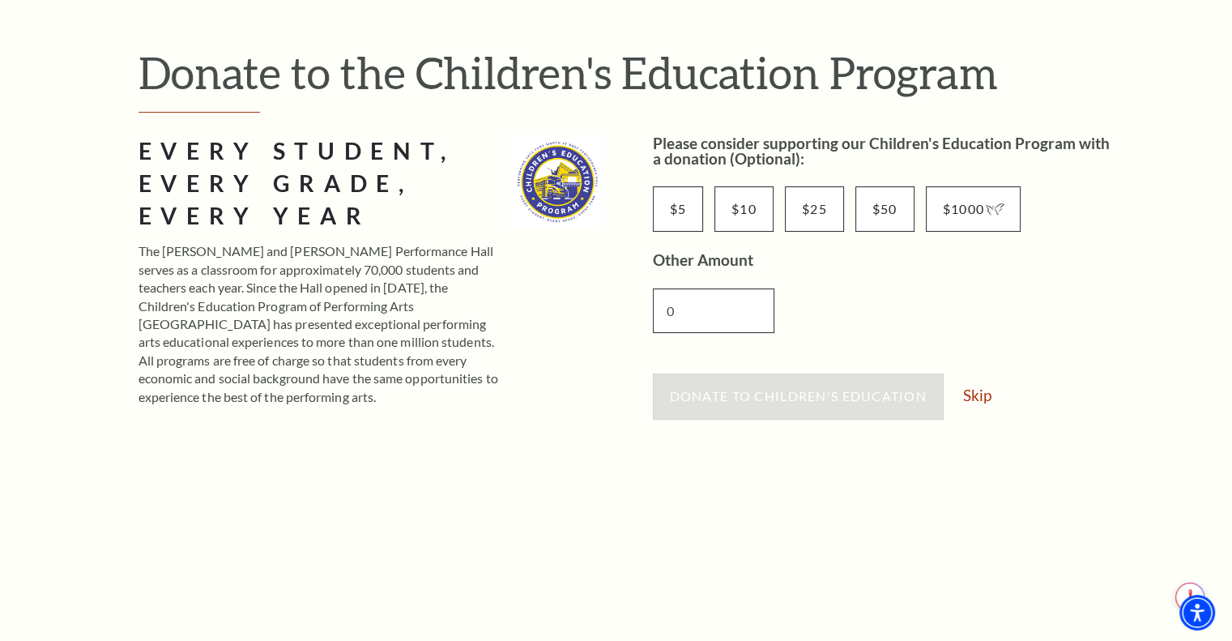
click at [743, 315] on input "0" at bounding box center [713, 310] width 121 height 45
click at [985, 397] on link "Skip" at bounding box center [977, 394] width 28 height 15
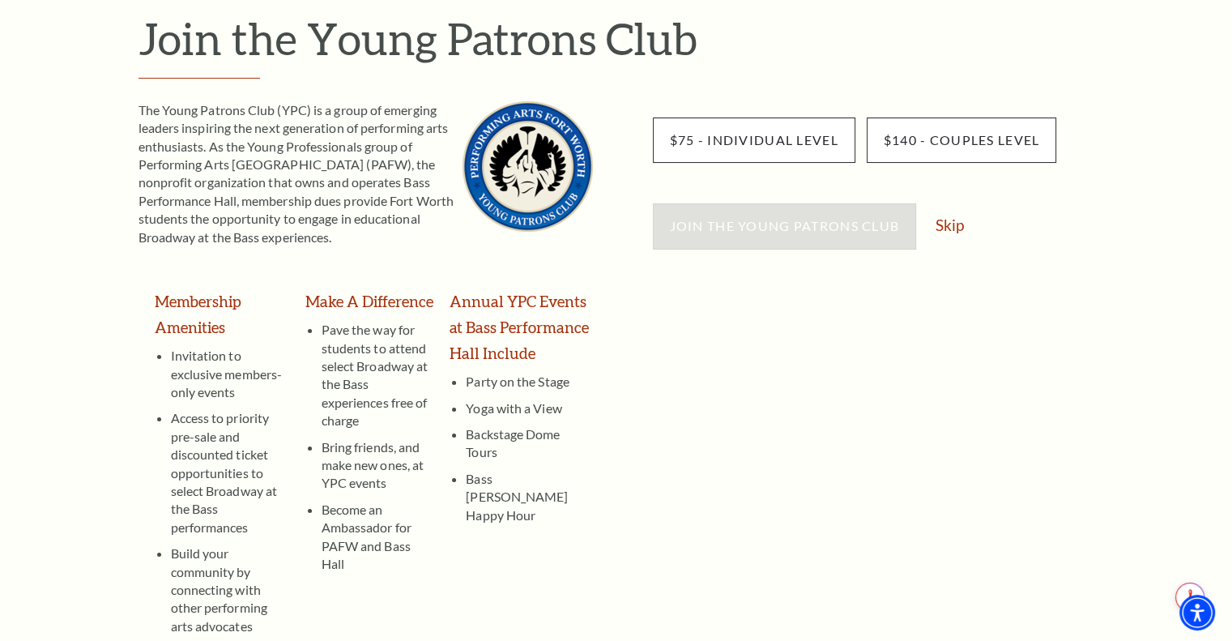
scroll to position [141, 0]
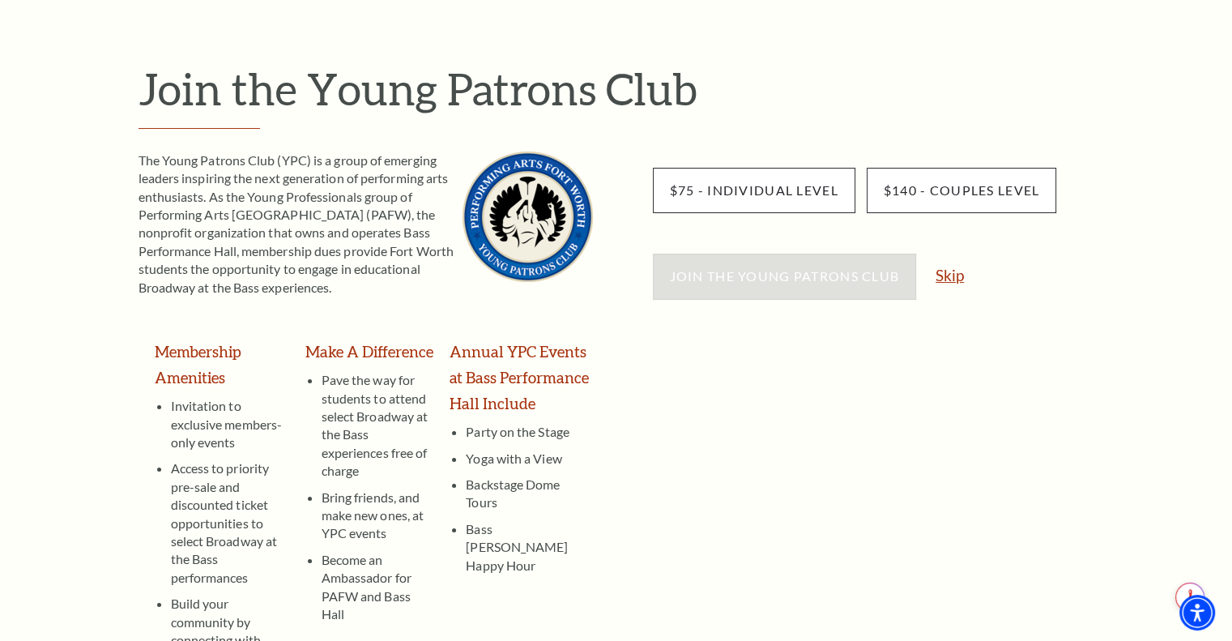
click at [949, 276] on link "Skip" at bounding box center [949, 274] width 28 height 15
click at [959, 277] on link "Skip" at bounding box center [949, 274] width 28 height 15
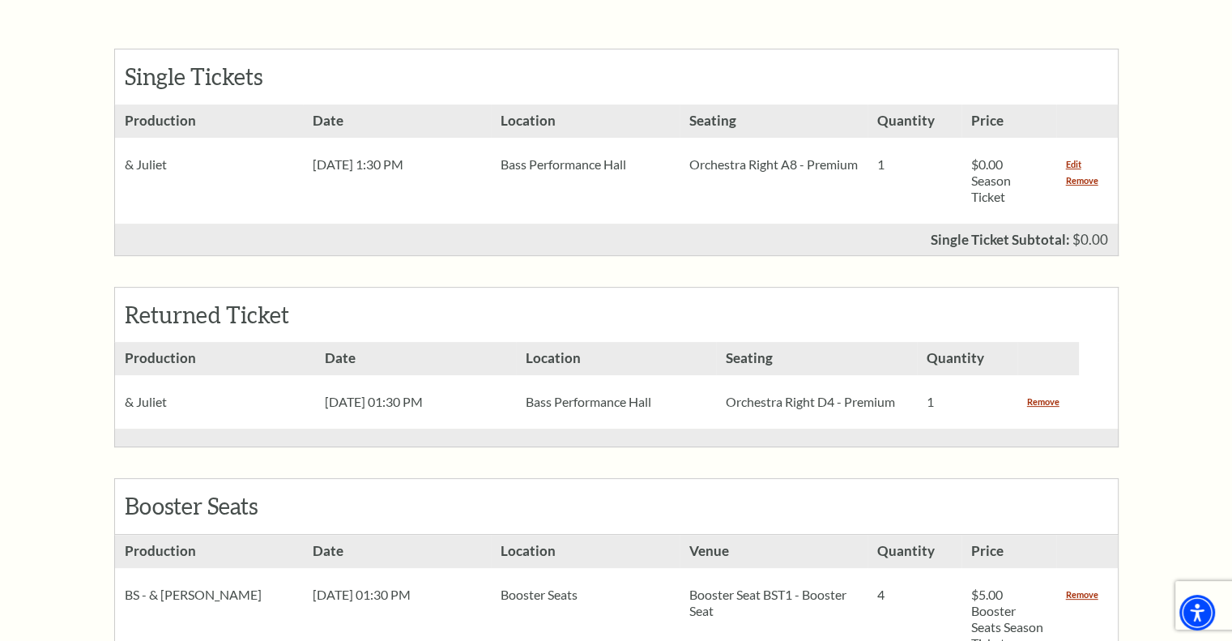
scroll to position [463, 0]
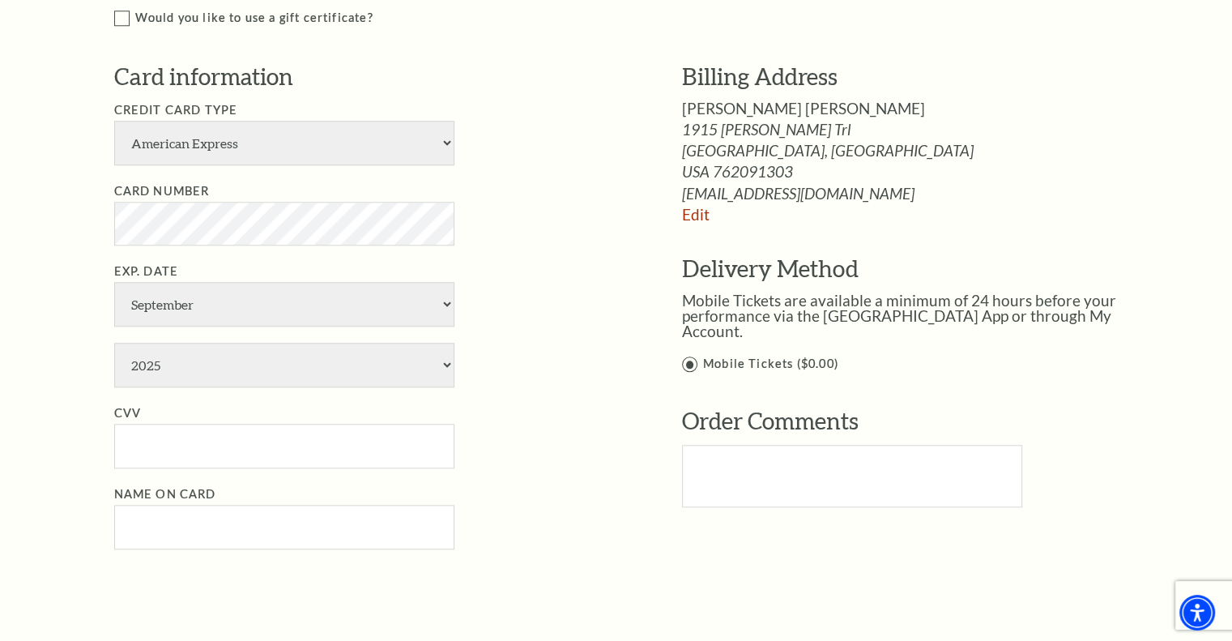
scroll to position [1542, 0]
click at [217, 151] on select "American Express Visa Master Card Discover" at bounding box center [284, 143] width 340 height 45
select select "24"
click at [114, 121] on select "American Express Visa Master Card Discover" at bounding box center [284, 143] width 340 height 45
select select "4"
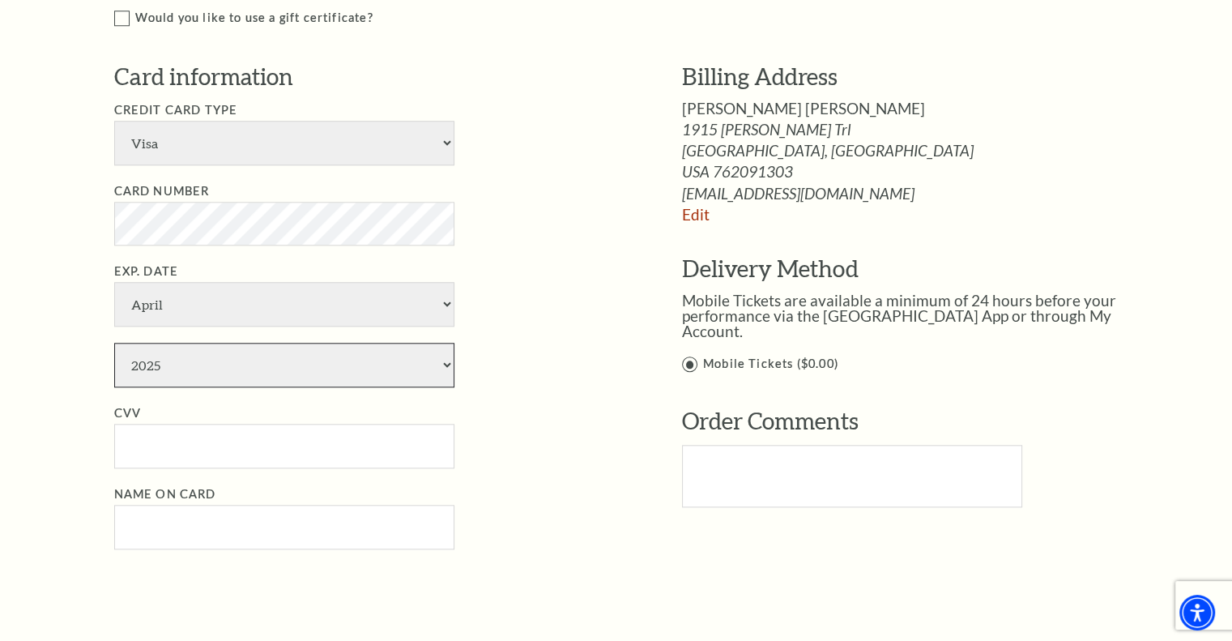
select select "2029"
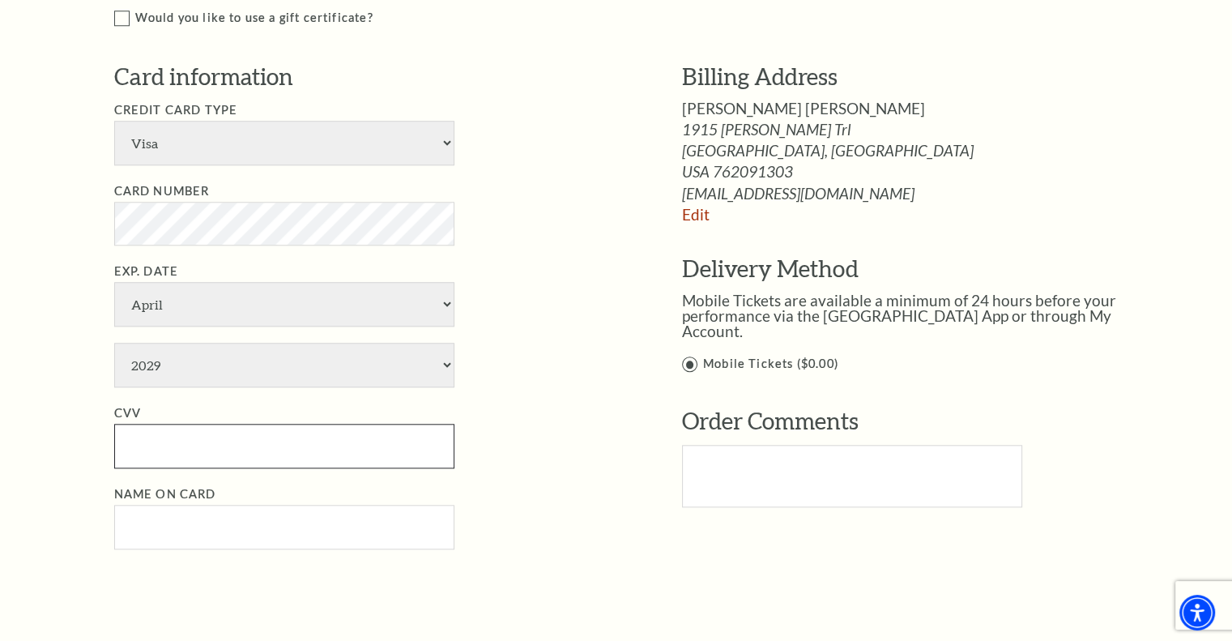
type input "458"
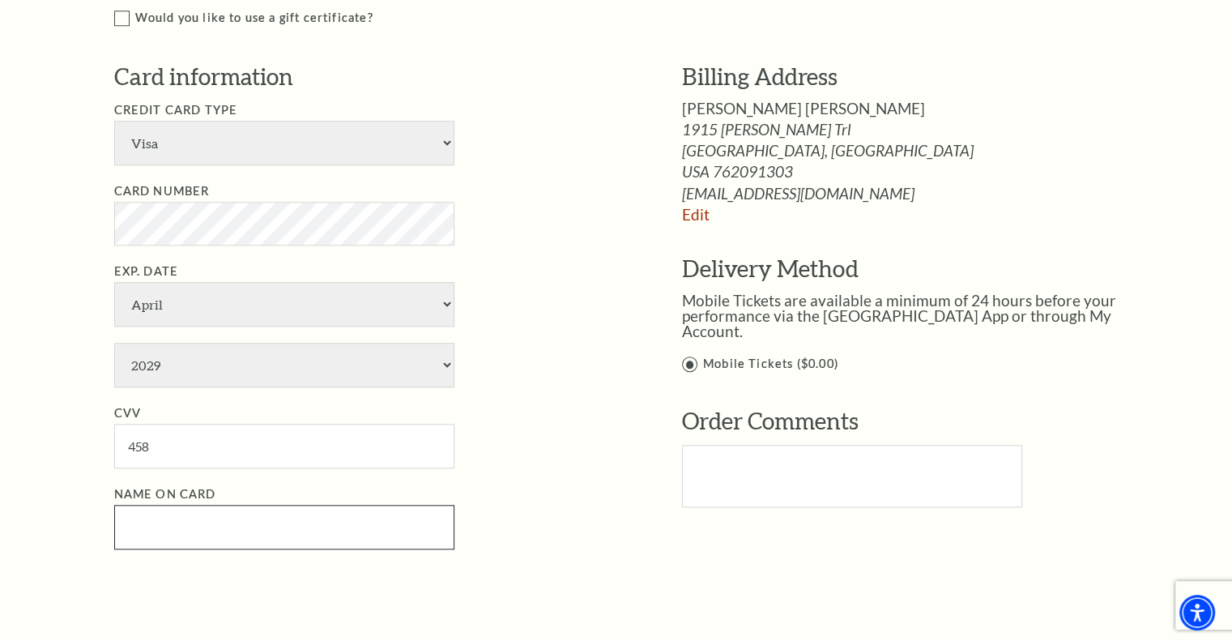
type input "Cheryl L Sanborn"
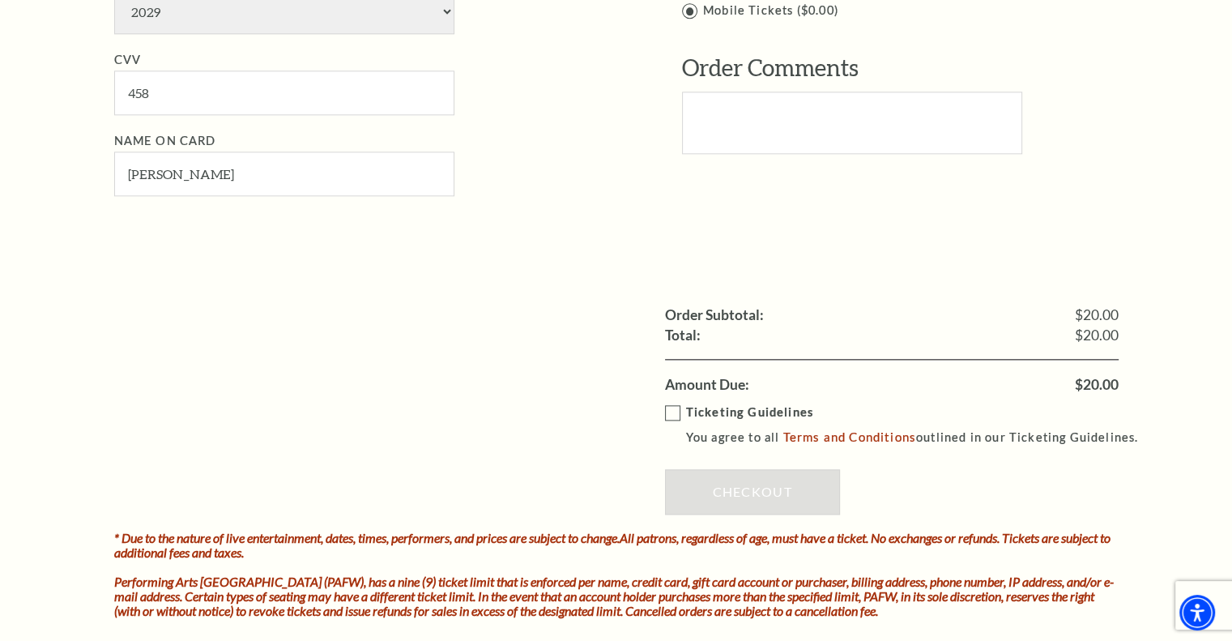
scroll to position [1910, 0]
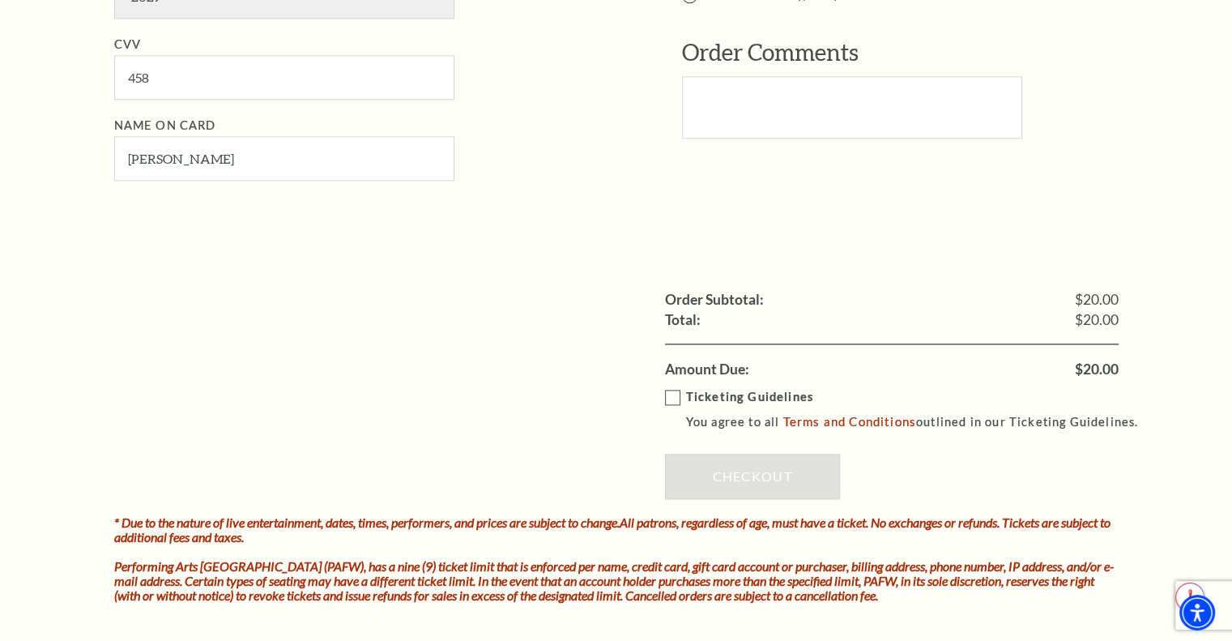
click at [671, 391] on label "Ticketing Guidelines You agree to all Terms and Conditions outlined in our Tick…" at bounding box center [909, 409] width 488 height 45
click at [0, 0] on input "Ticketing Guidelines You agree to all Terms and Conditions outlined in our Tick…" at bounding box center [0, 0] width 0 height 0
click at [727, 466] on link "Checkout" at bounding box center [752, 476] width 175 height 45
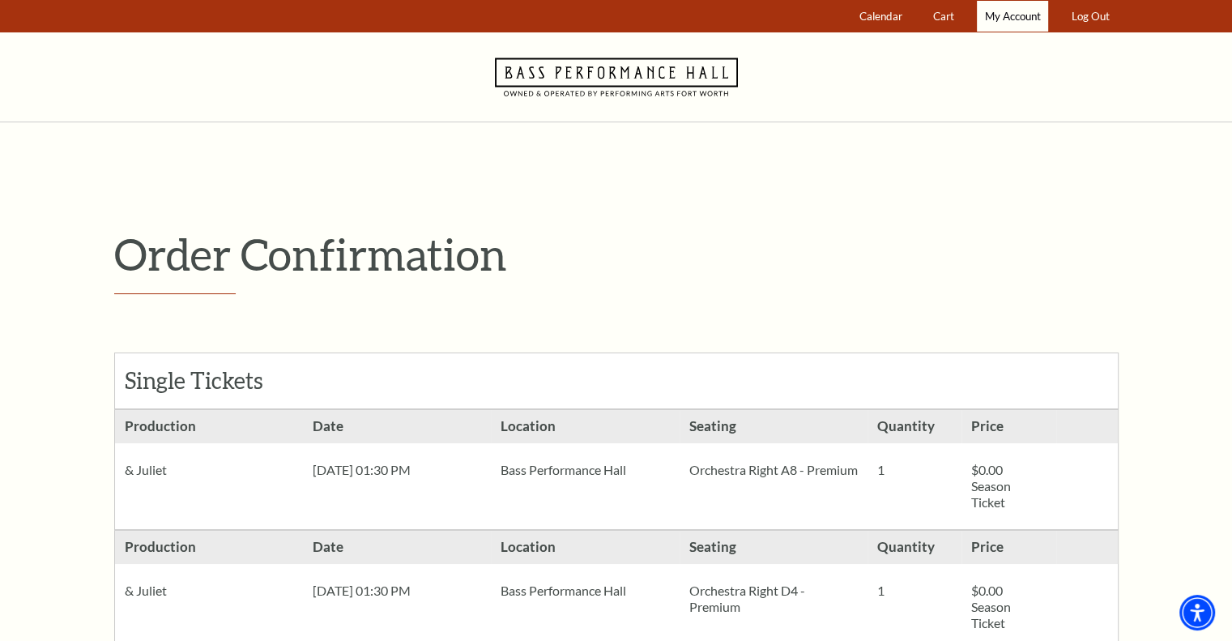
click at [1007, 19] on span "My Account" at bounding box center [1013, 16] width 56 height 13
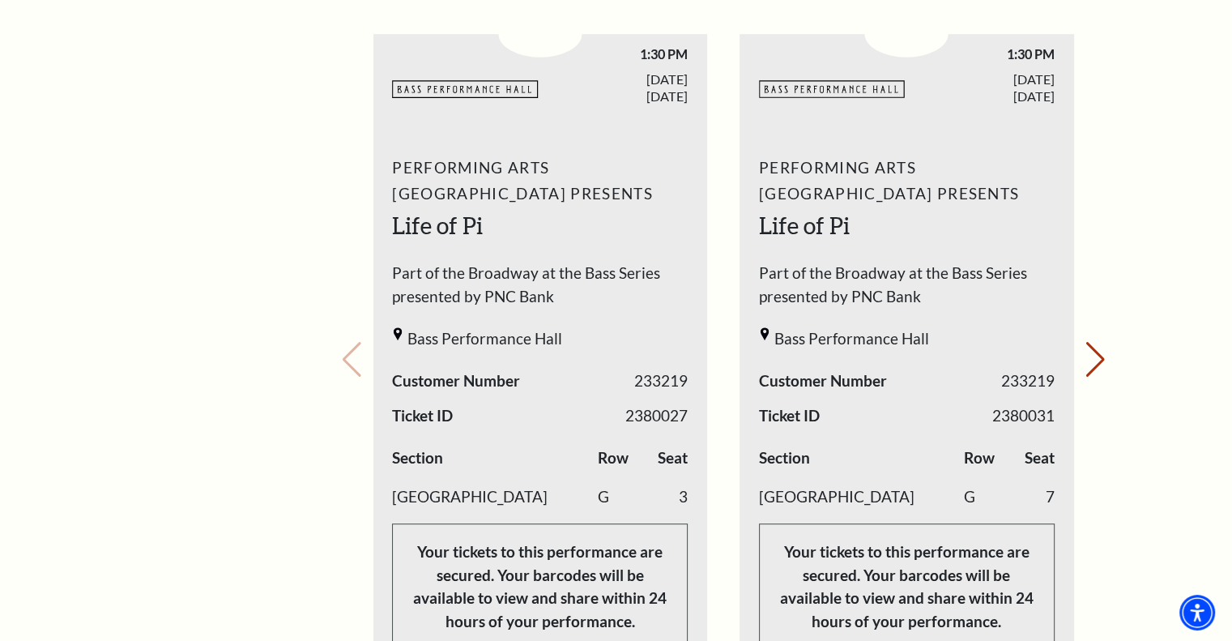
scroll to position [728, 0]
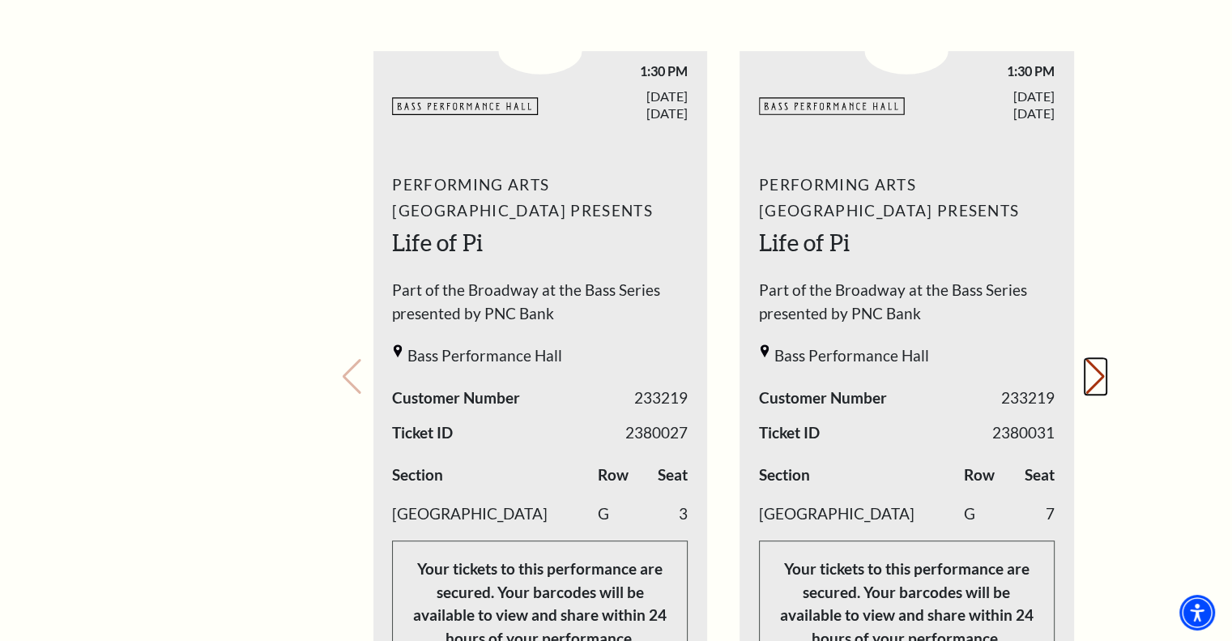
click at [1092, 359] on button "Next slide." at bounding box center [1095, 377] width 22 height 36
click at [1092, 356] on div "Your next show Previous slide. Next slide." at bounding box center [723, 354] width 765 height 773
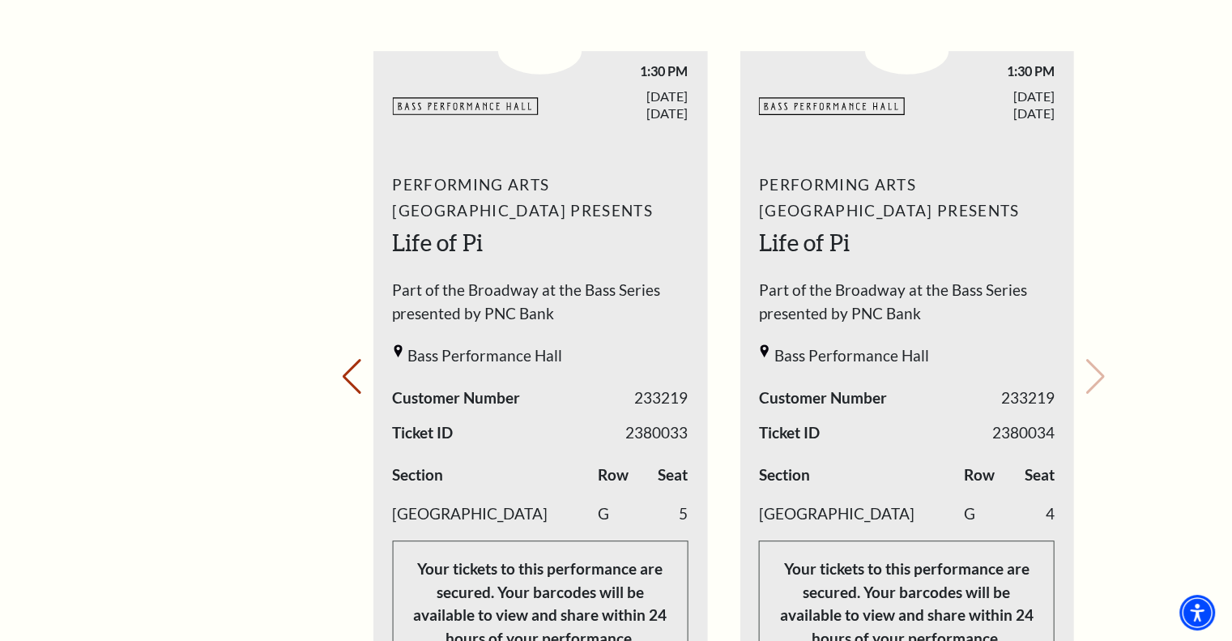
click at [1092, 356] on div "Your next show Previous slide. Next slide." at bounding box center [723, 354] width 765 height 773
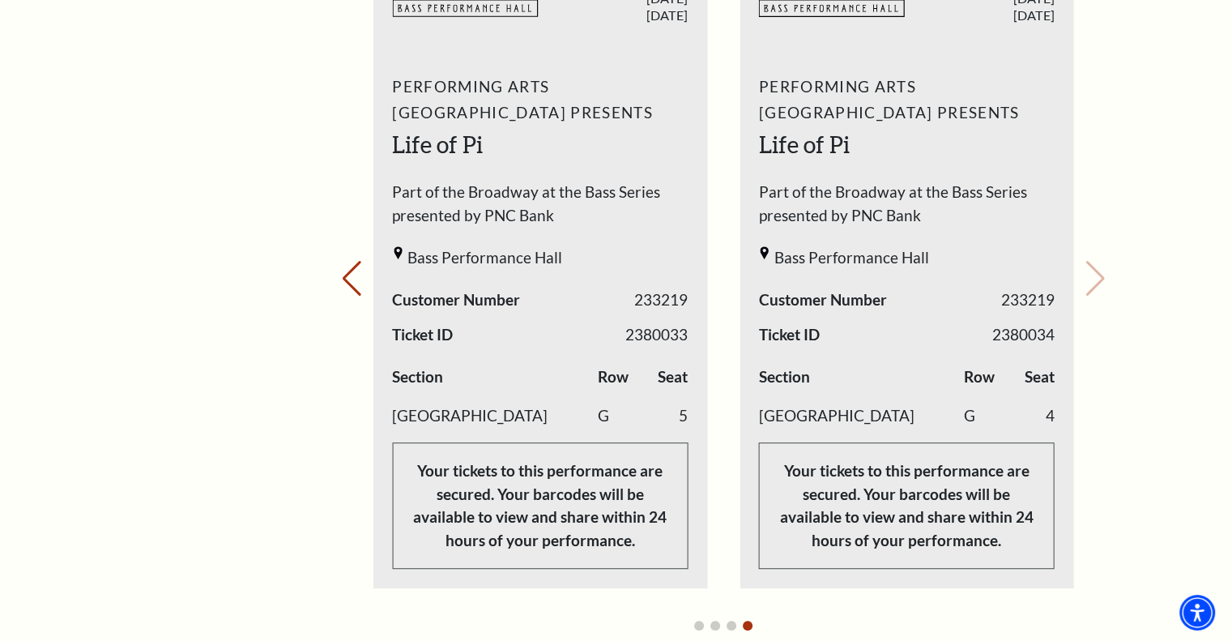
scroll to position [839, 0]
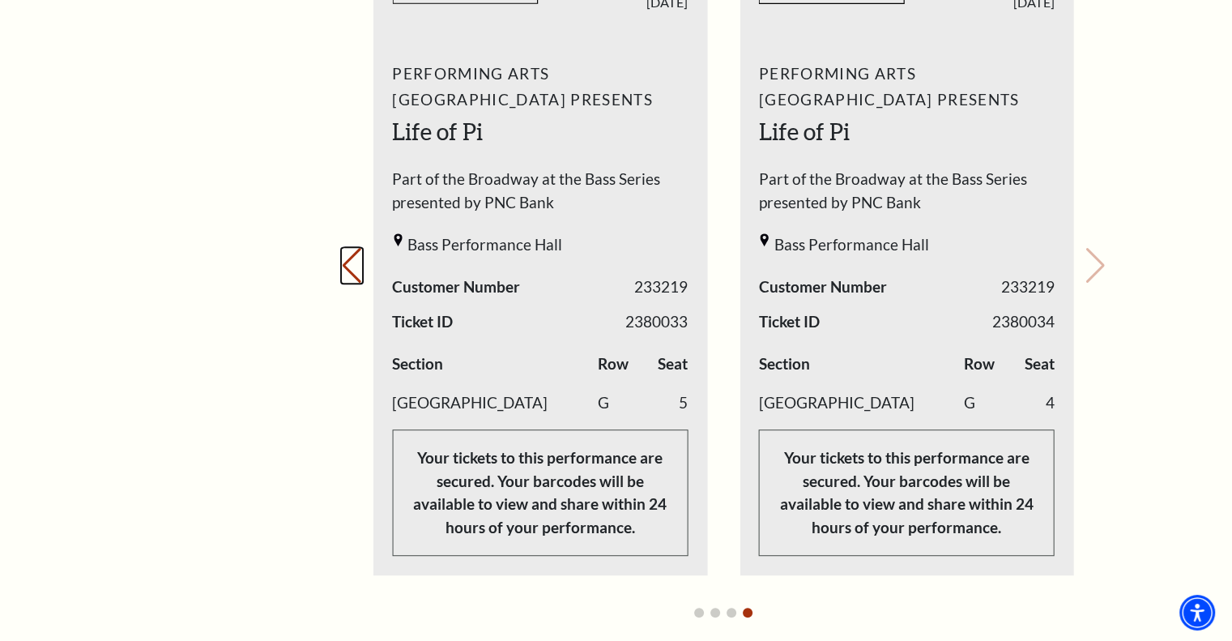
click at [343, 248] on button "Previous slide." at bounding box center [352, 266] width 22 height 36
click at [1100, 248] on button "Next slide." at bounding box center [1095, 266] width 22 height 36
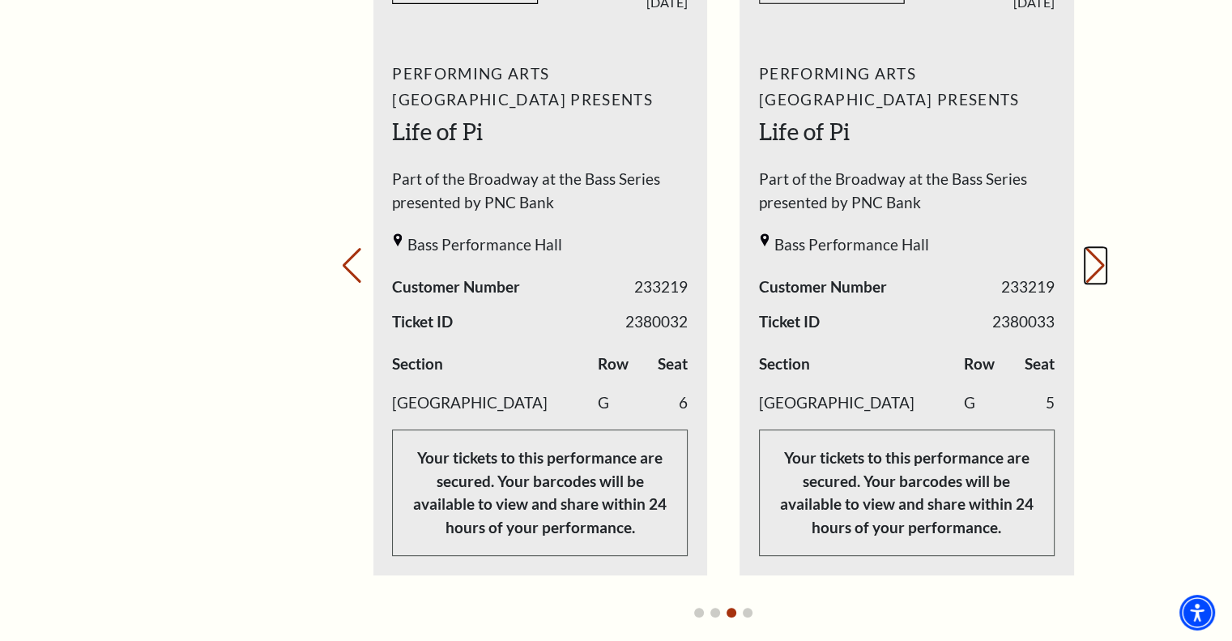
click at [1100, 248] on button "Next slide." at bounding box center [1095, 266] width 22 height 36
click at [1100, 241] on div "Your next show Previous slide. Next slide." at bounding box center [723, 243] width 765 height 773
click at [356, 249] on button "Previous slide." at bounding box center [352, 266] width 22 height 36
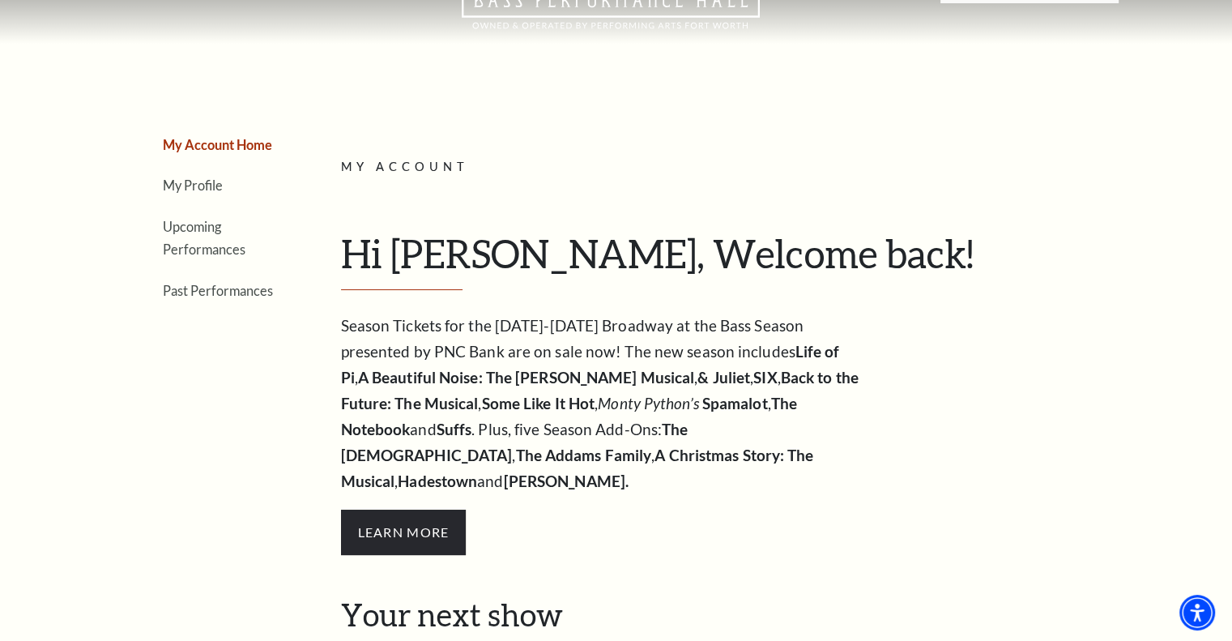
scroll to position [53, 0]
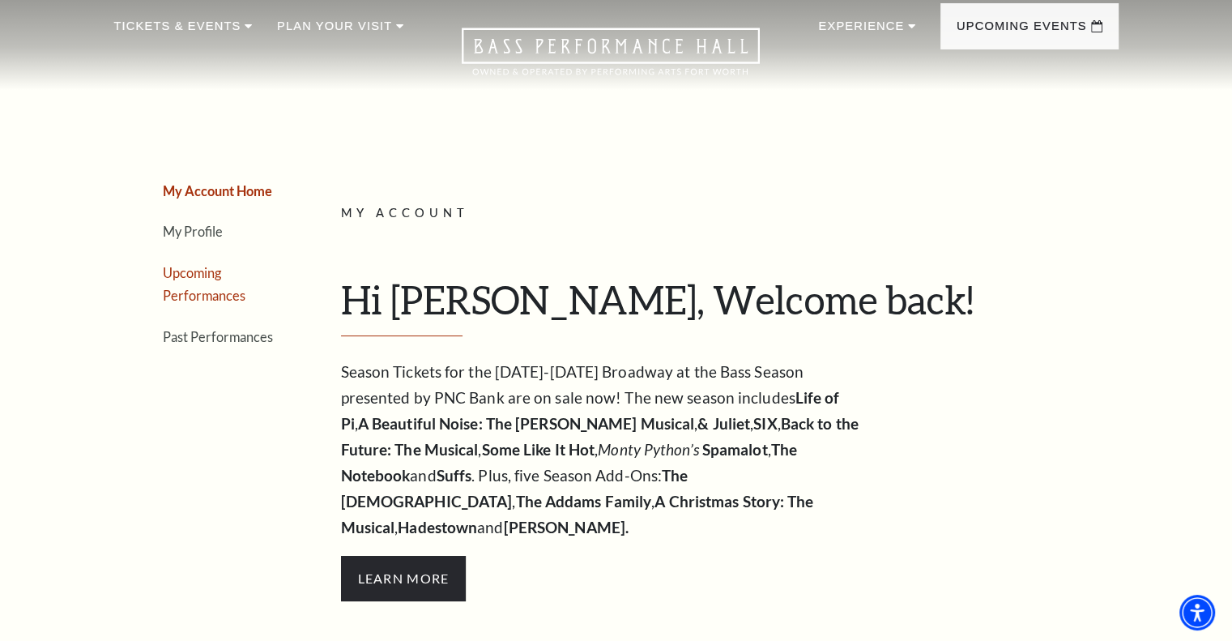
click at [189, 268] on link "Upcoming Performances" at bounding box center [204, 284] width 83 height 39
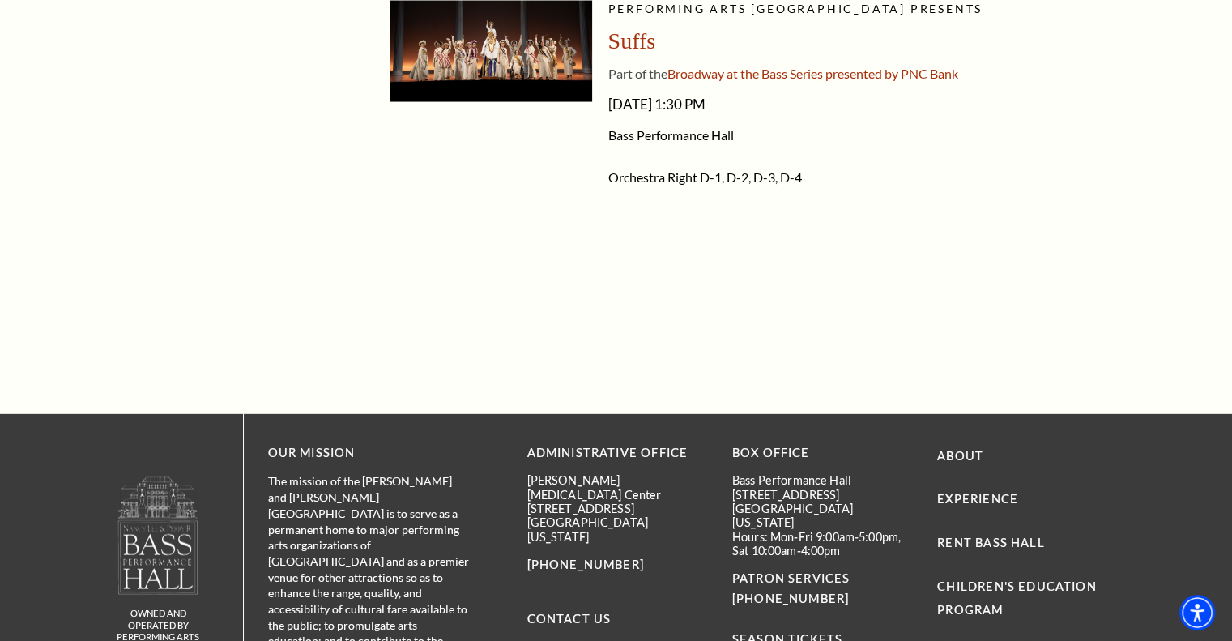
scroll to position [3324, 0]
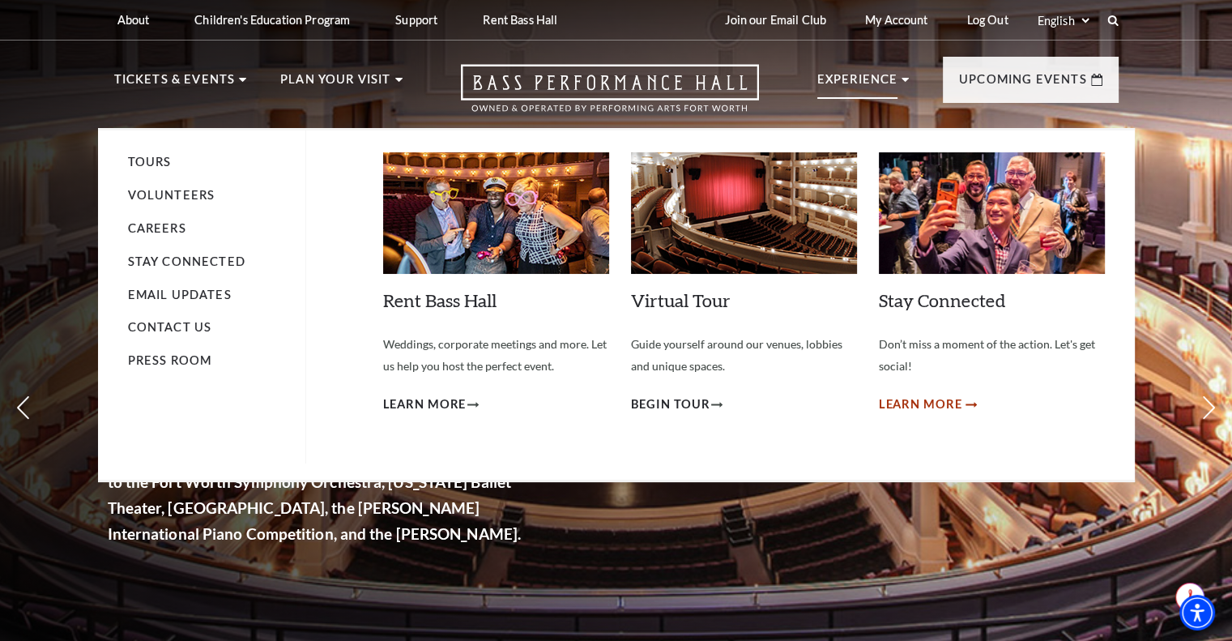
click at [926, 405] on span "Learn More" at bounding box center [920, 404] width 83 height 20
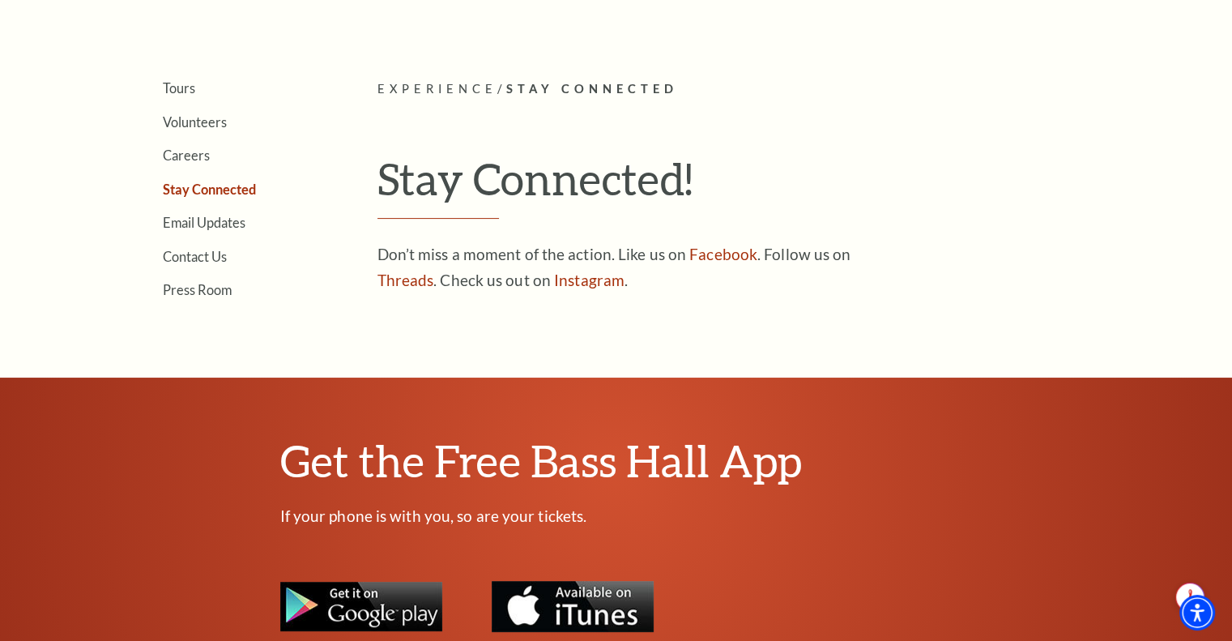
scroll to position [377, 0]
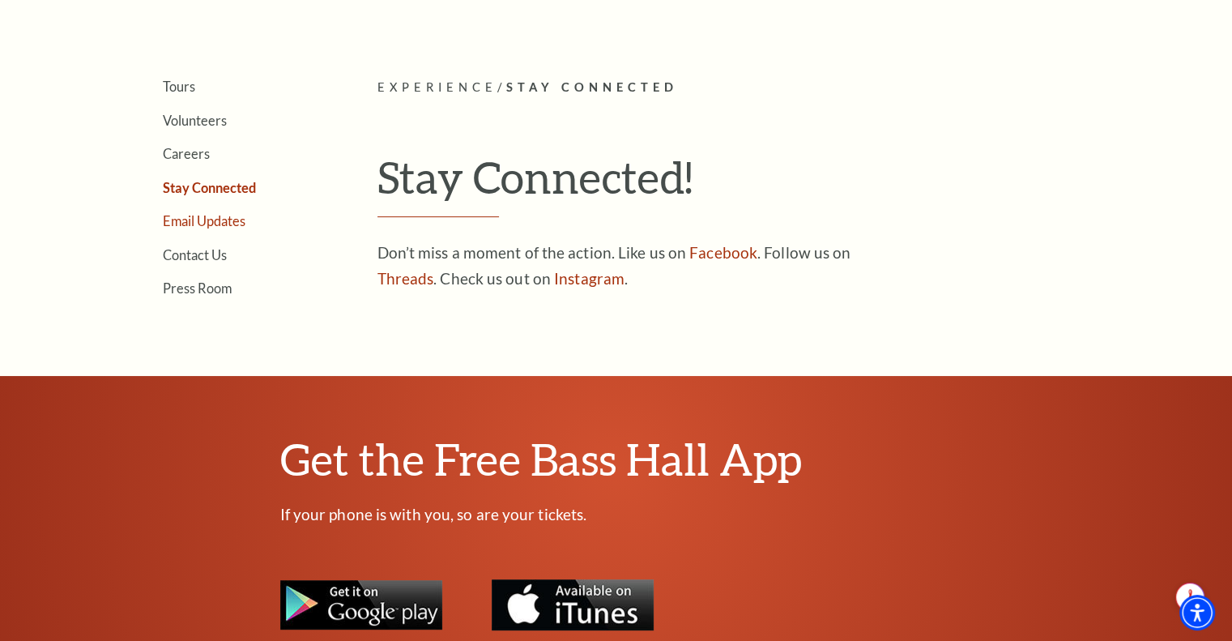
click at [222, 220] on link "Email Updates" at bounding box center [204, 220] width 83 height 15
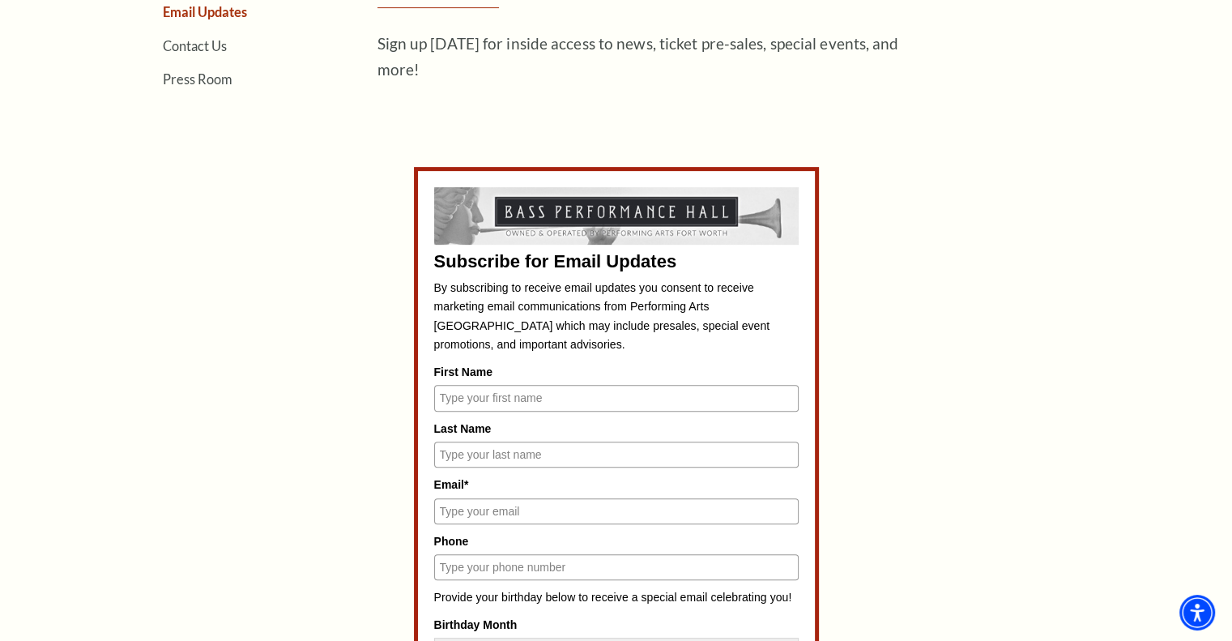
scroll to position [612, 0]
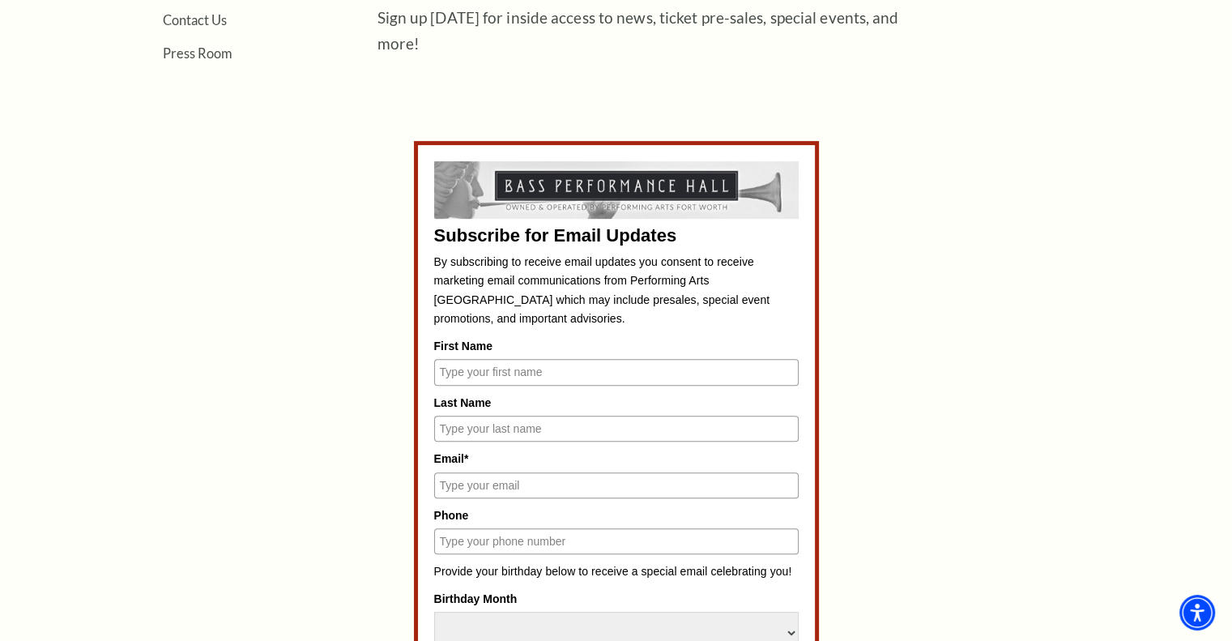
click at [491, 361] on input "First Name" at bounding box center [616, 372] width 364 height 26
type input "Cheryl"
type input "Sanborn"
type input "leeleesanborn@gmail.com"
type input "9403999179"
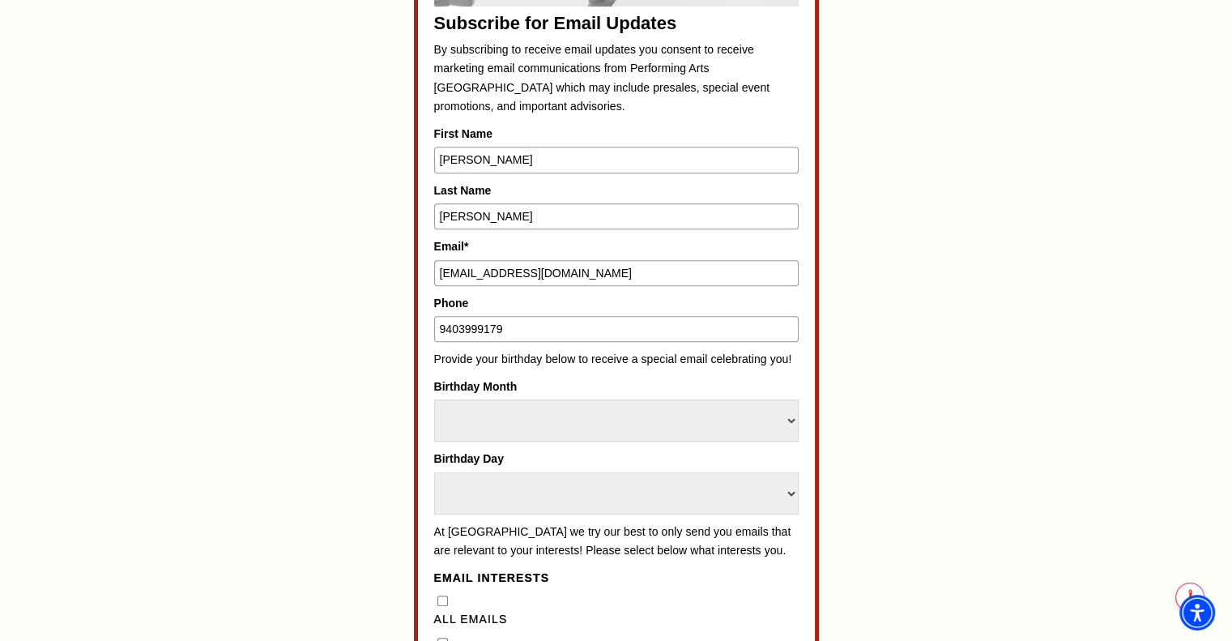
scroll to position [826, 0]
click at [539, 410] on select "Select Month January February March April May June July August September Octobe…" at bounding box center [616, 419] width 364 height 42
select select "September"
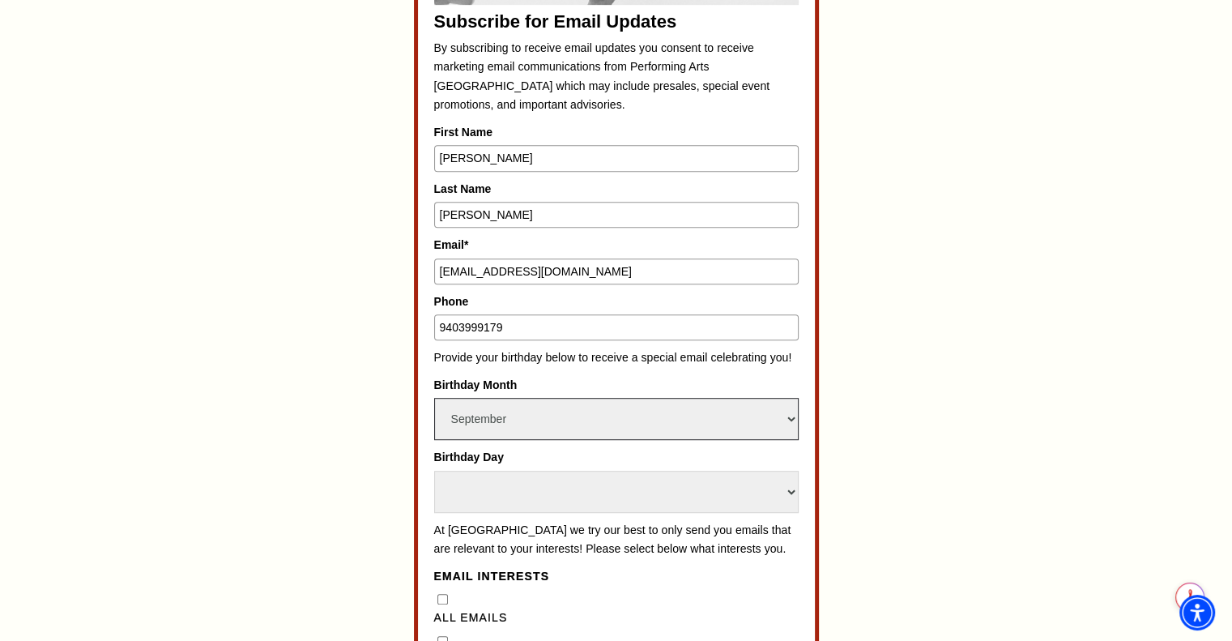
click at [434, 398] on select "Select Month January February March April May June July August September Octobe…" at bounding box center [616, 419] width 364 height 42
click at [541, 479] on select "Select Day 1 2 3 4 5 6 7 8 9 10 11 12 13 14 15 16 17 18 19 20 21 22 23 24 25 26…" at bounding box center [616, 492] width 364 height 42
select select "20"
click at [434, 471] on select "Select Day 1 2 3 4 5 6 7 8 9 10 11 12 13 14 15 16 17 18 19 20 21 22 23 24 25 26…" at bounding box center [616, 492] width 364 height 42
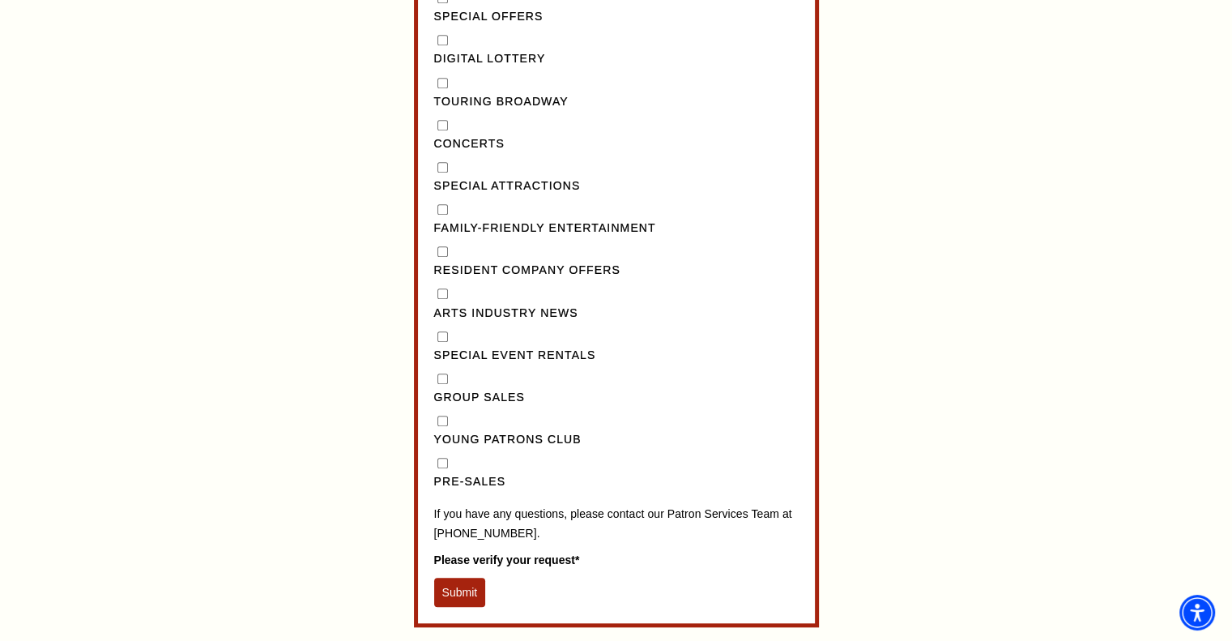
scroll to position [1483, 0]
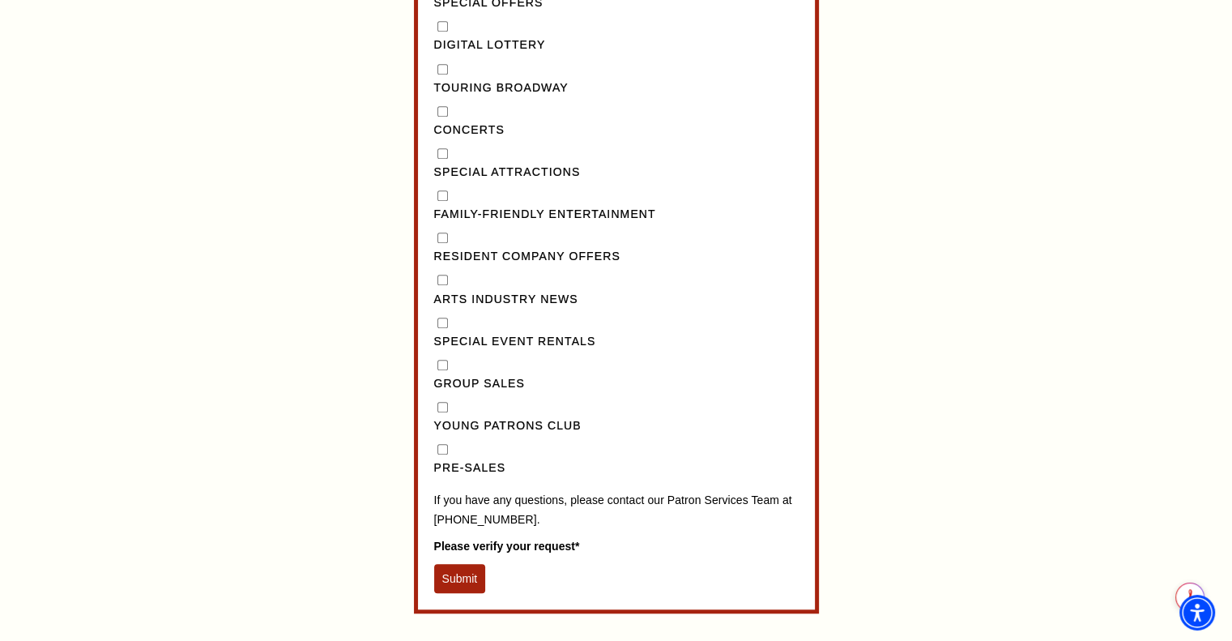
click at [436, 468] on div "Pre-Sales" at bounding box center [616, 459] width 364 height 37
click at [442, 454] on input "Pre-Sales" at bounding box center [442, 449] width 11 height 11
checkbox input "true"
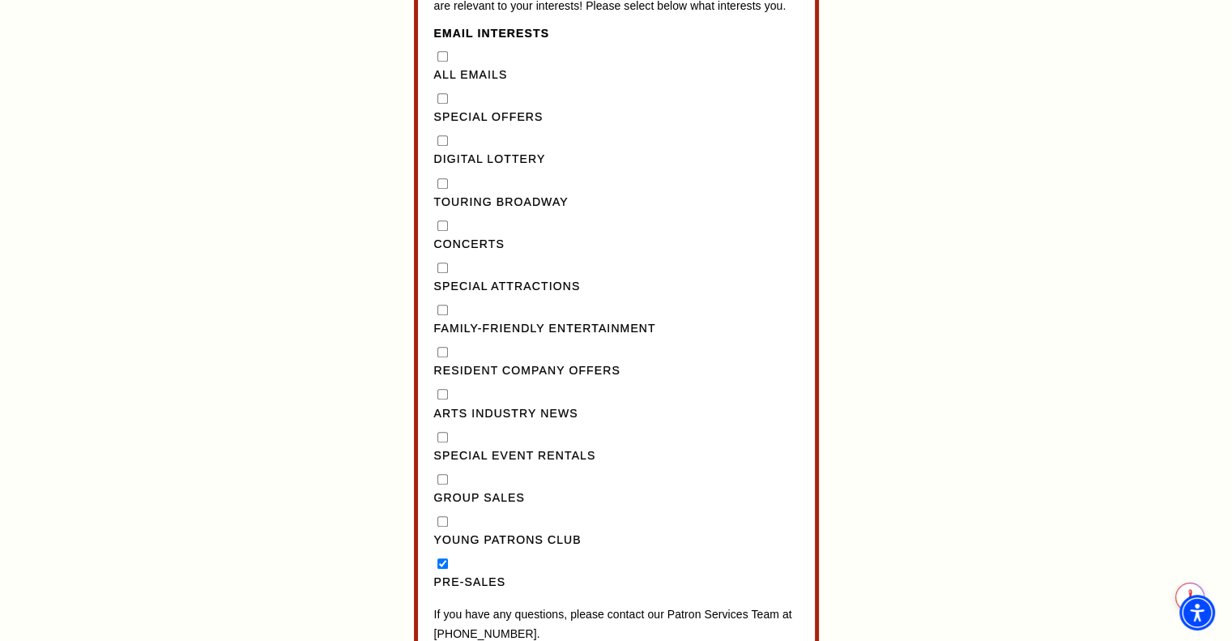
scroll to position [1367, 0]
click at [441, 317] on Entertainment"] "Family-Friendly Entertainment" at bounding box center [442, 311] width 11 height 11
checkbox Entertainment"] "true"
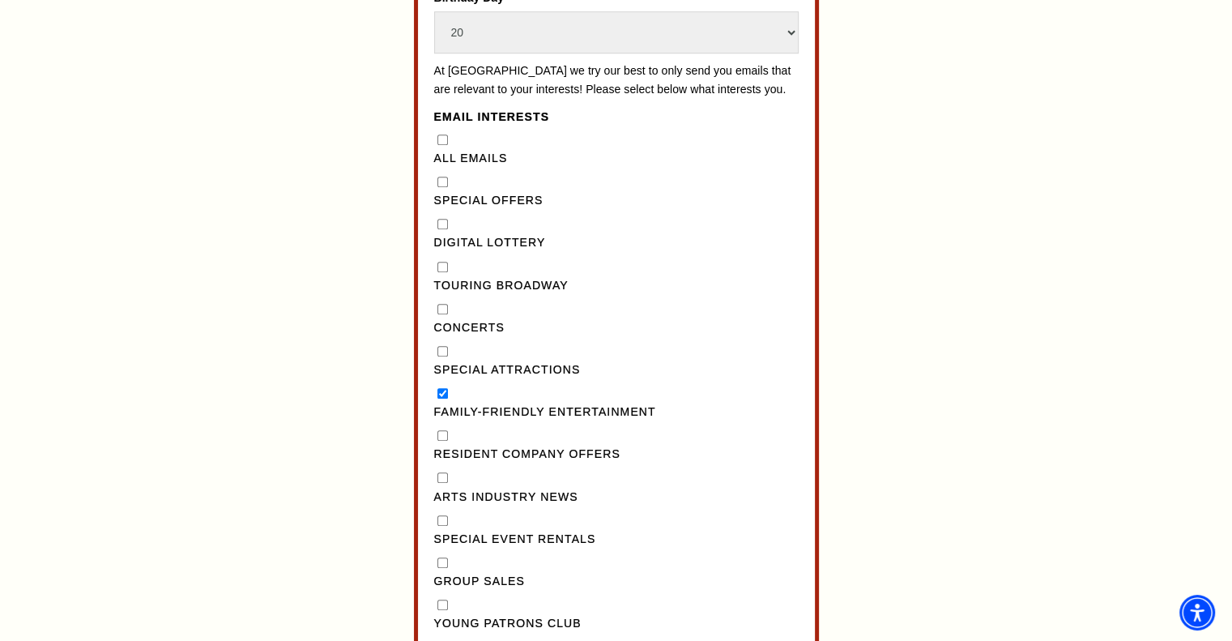
scroll to position [1284, 0]
click at [441, 273] on Broadway"] "Touring Broadway" at bounding box center [442, 267] width 11 height 11
checkbox Broadway"] "true"
click at [441, 230] on Lottery"] "Digital Lottery" at bounding box center [442, 224] width 11 height 11
checkbox Lottery"] "true"
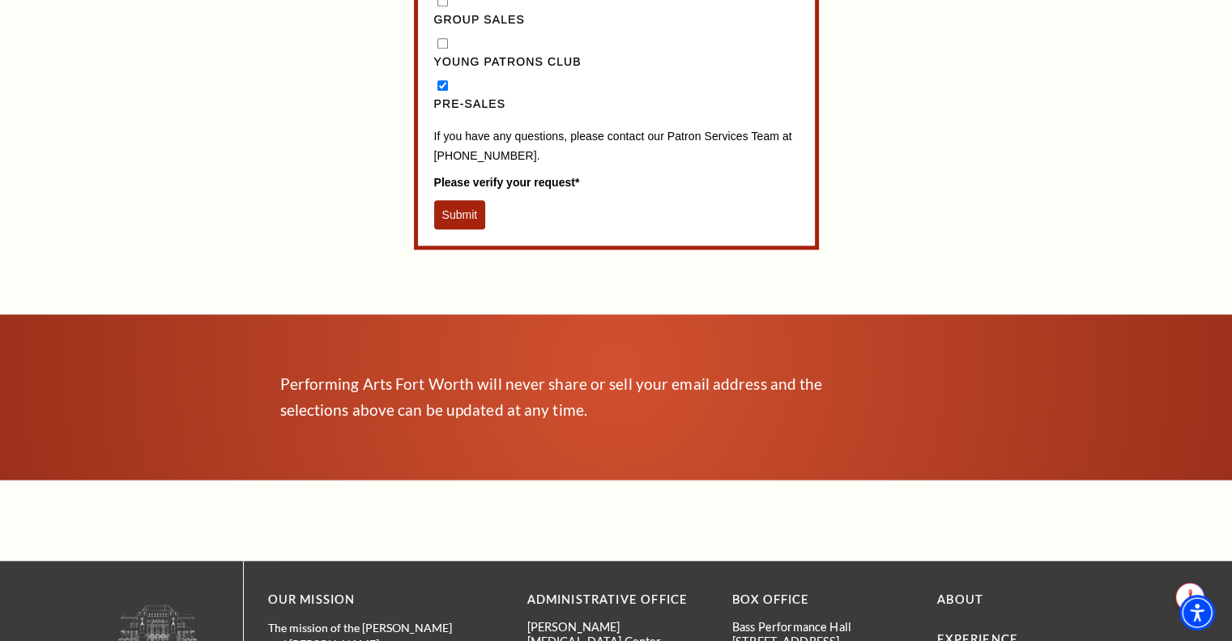
scroll to position [1850, 0]
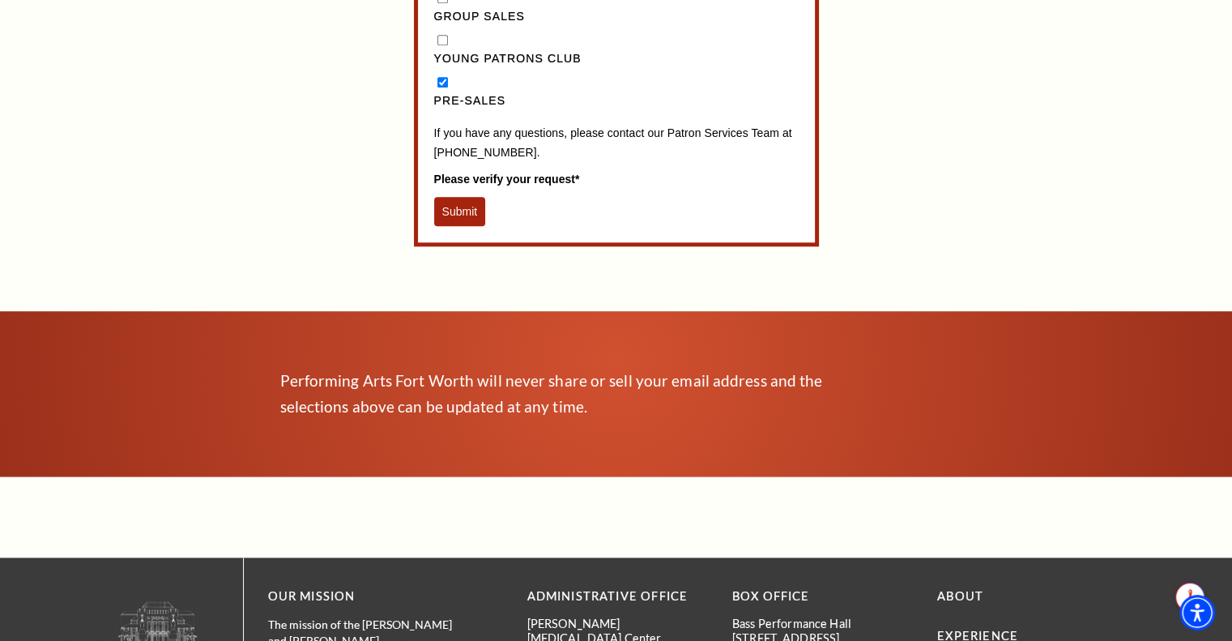
click at [448, 221] on button "Submit" at bounding box center [460, 211] width 52 height 29
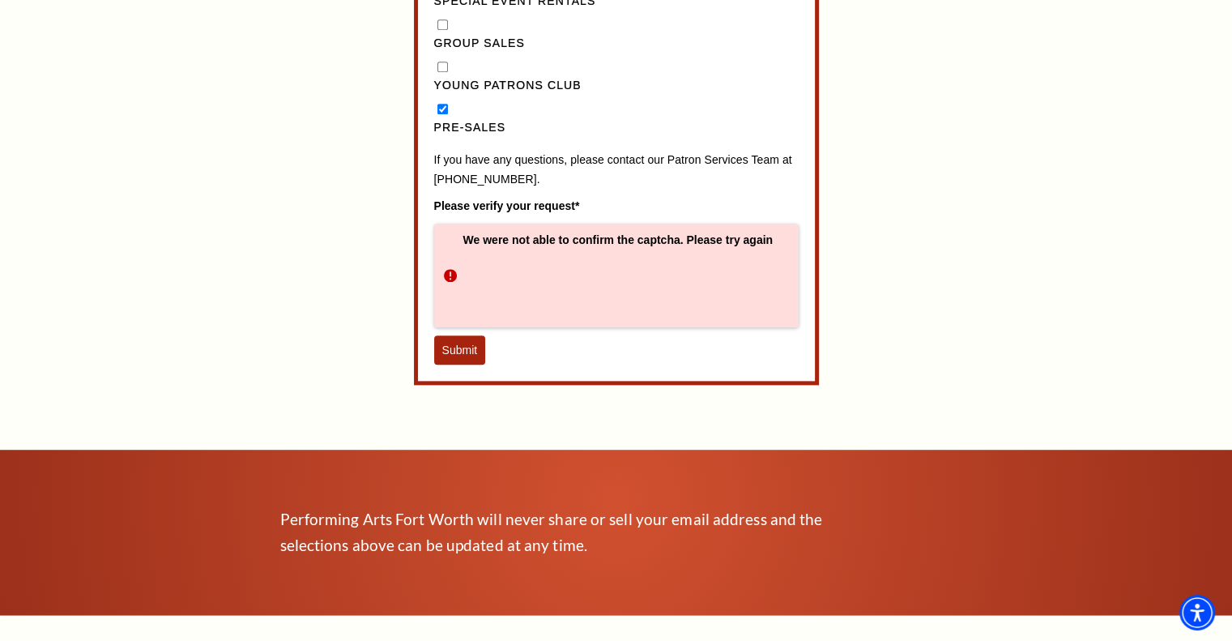
scroll to position [1821, 0]
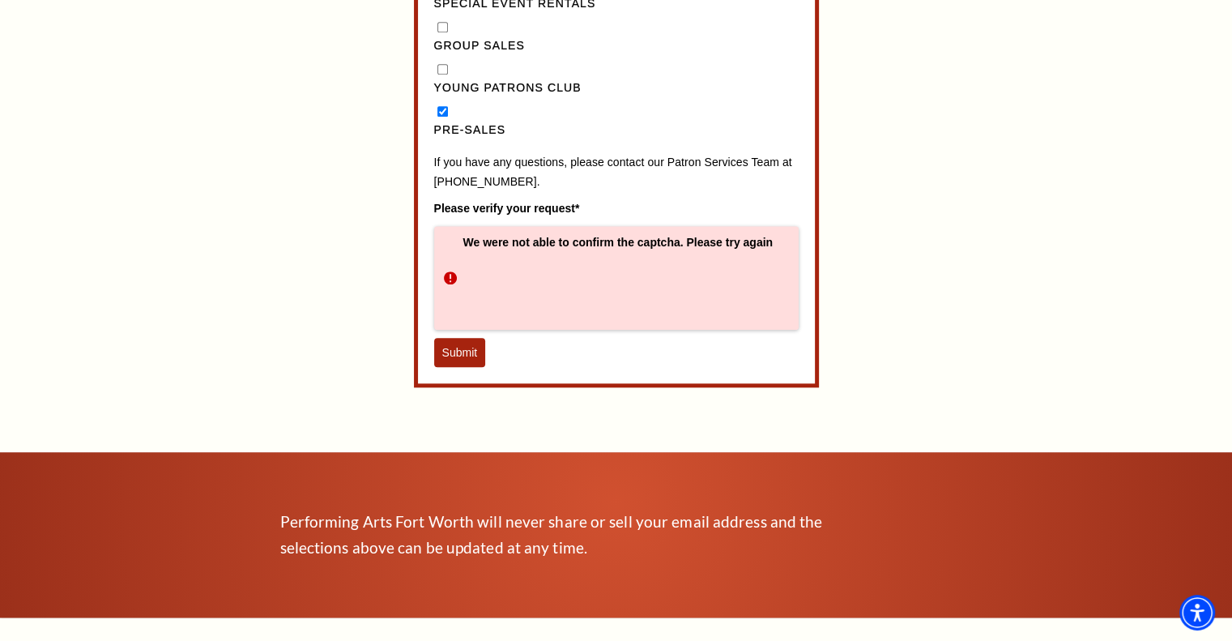
click at [458, 365] on button "Submit" at bounding box center [460, 352] width 52 height 29
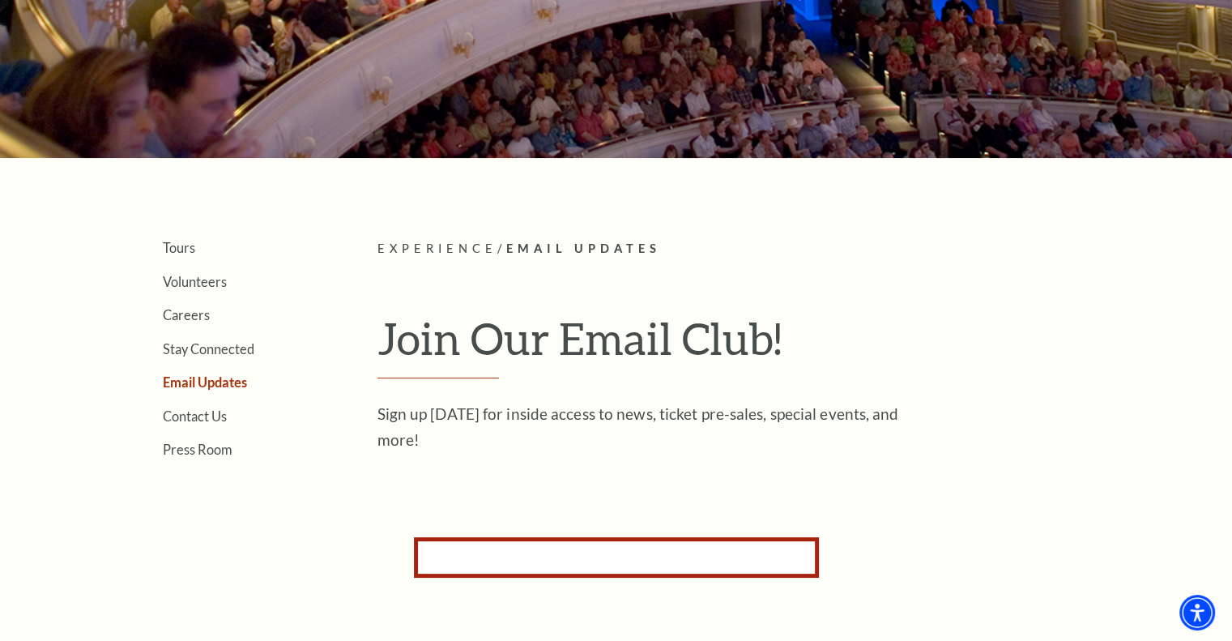
scroll to position [0, 0]
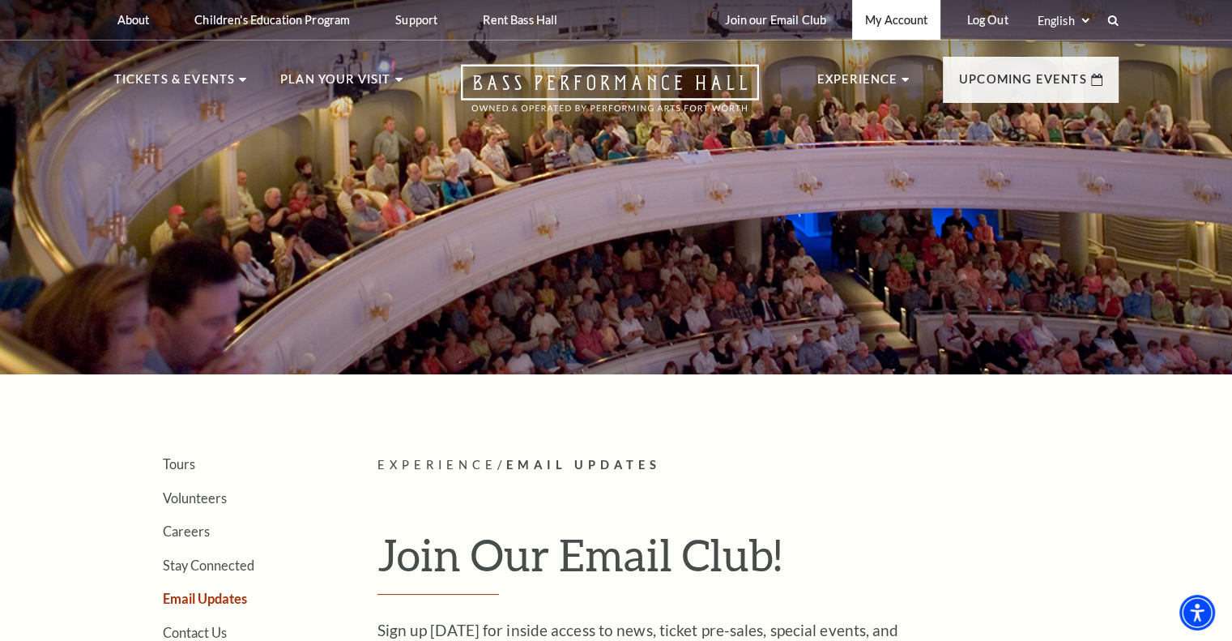
click at [918, 21] on link "My Account" at bounding box center [896, 20] width 88 height 40
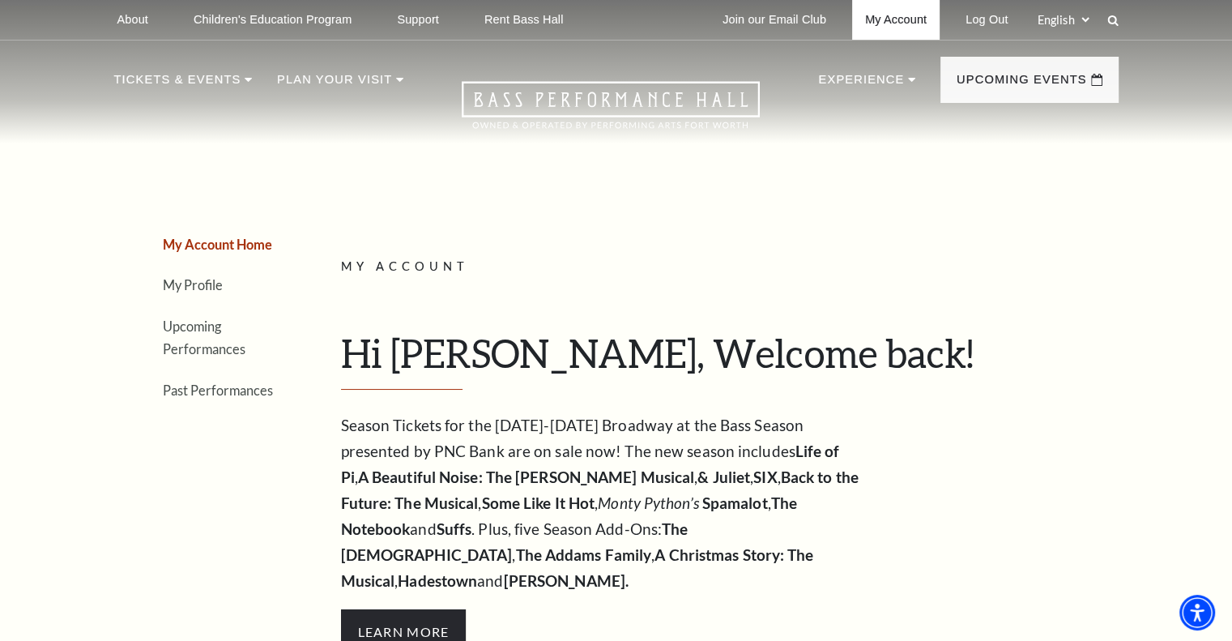
click at [901, 26] on link "My Account" at bounding box center [895, 20] width 87 height 40
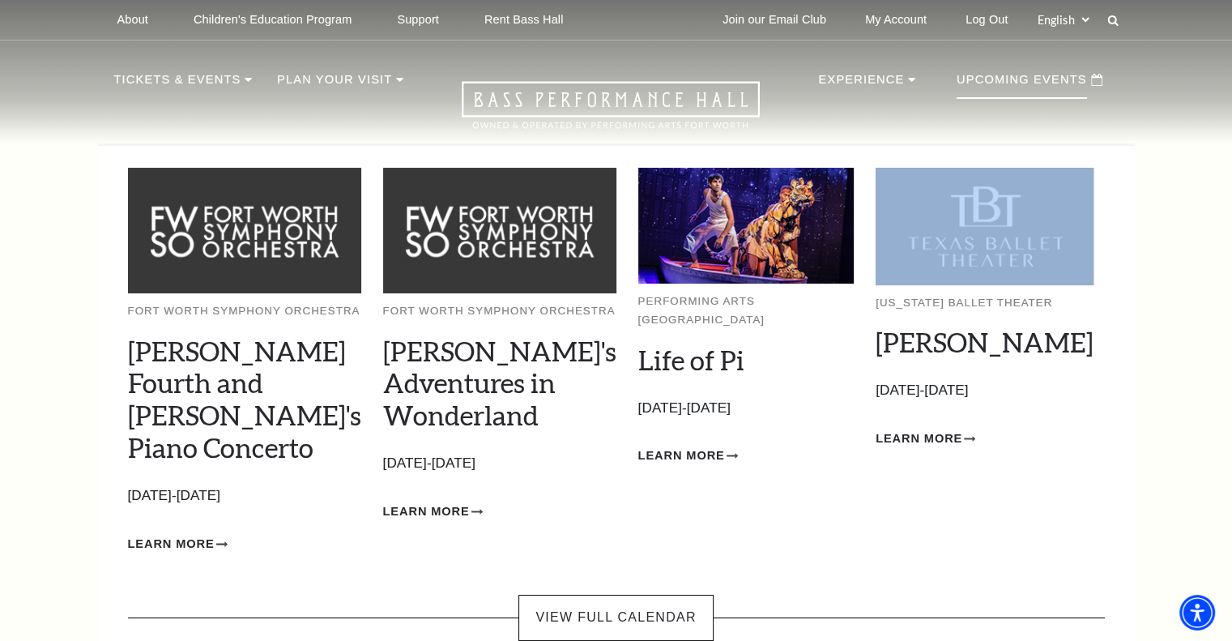
drag, startPoint x: 1011, startPoint y: 165, endPoint x: 1043, endPoint y: 217, distance: 61.1
click at [1043, 217] on div "Fort Worth Symphony Orchestra [PERSON_NAME] Fourth and [PERSON_NAME]'s Piano Co…" at bounding box center [616, 370] width 977 height 449
